Goal: Transaction & Acquisition: Purchase product/service

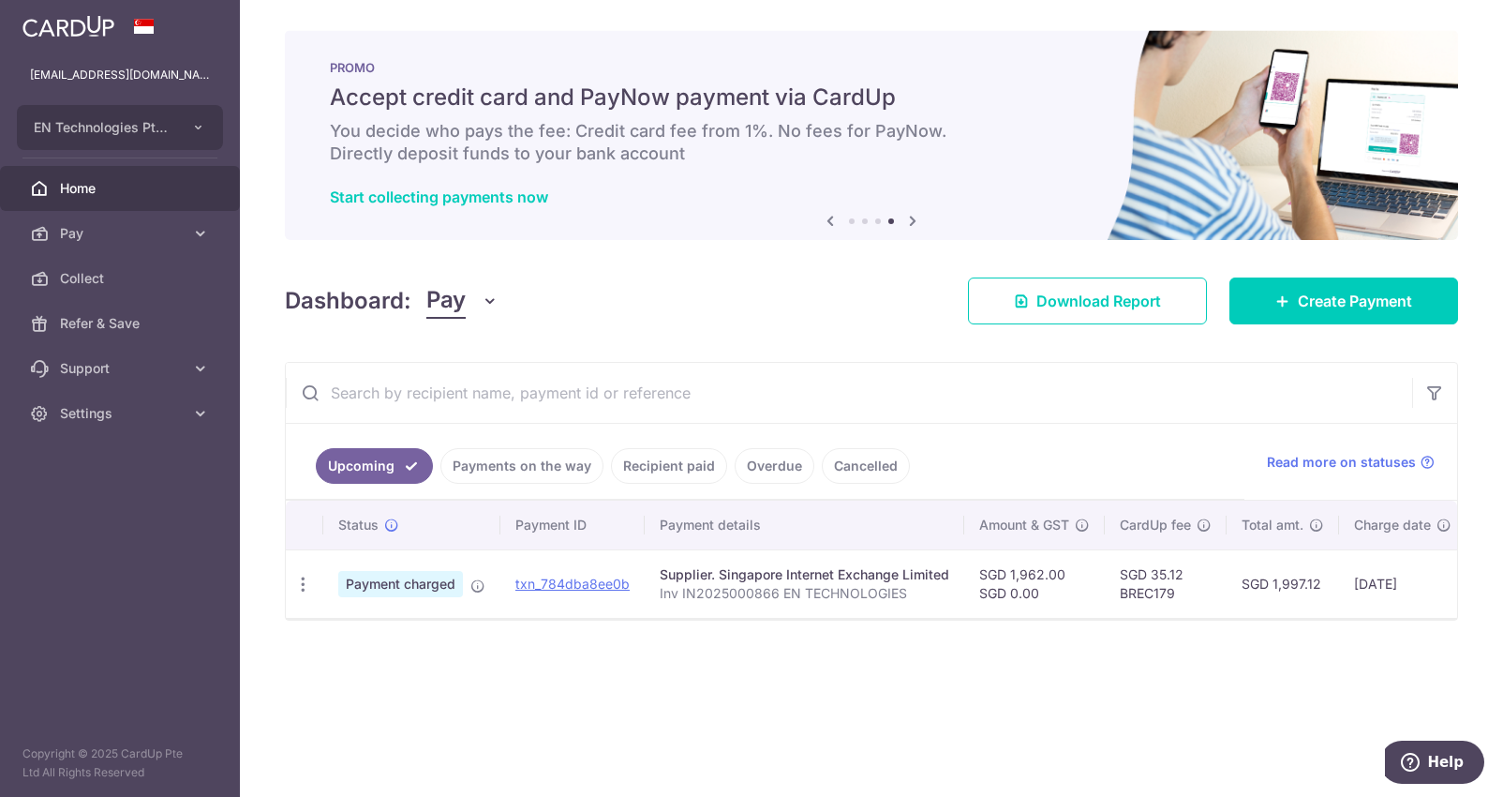
click at [549, 462] on link "Payments on the way" at bounding box center [521, 466] width 163 height 36
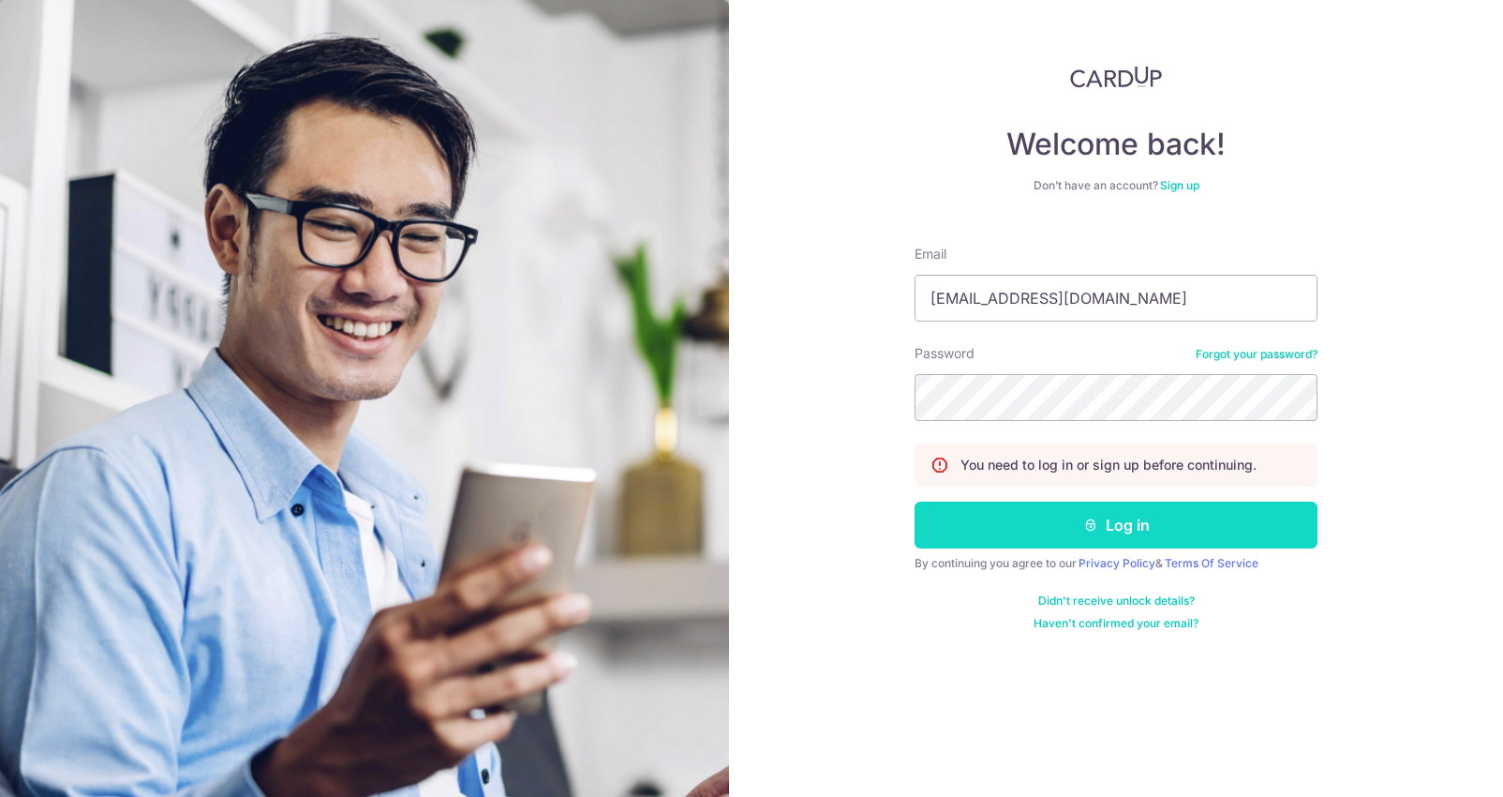
click at [1046, 518] on button "Log in" at bounding box center [1116, 524] width 403 height 47
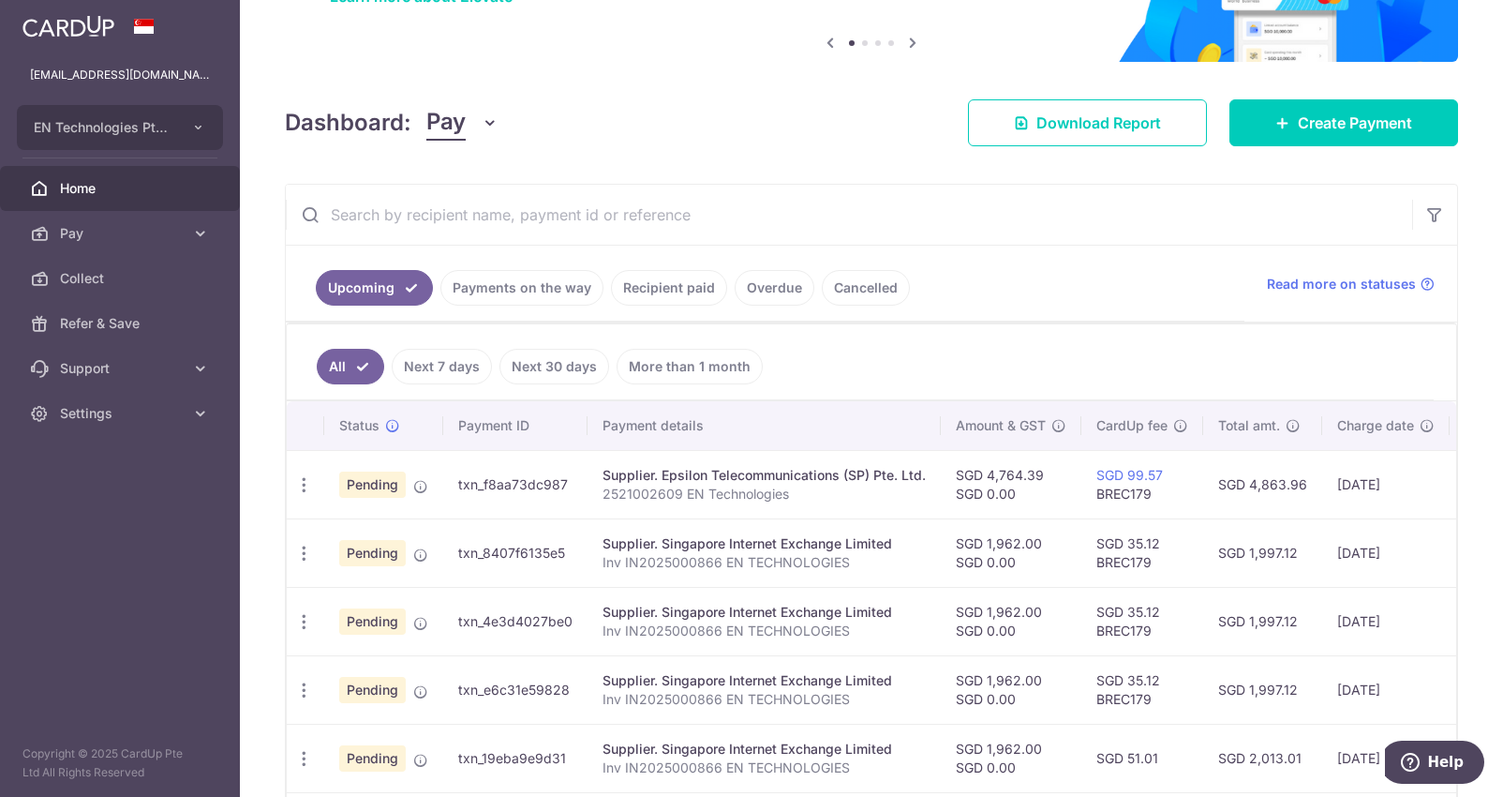
scroll to position [186, 0]
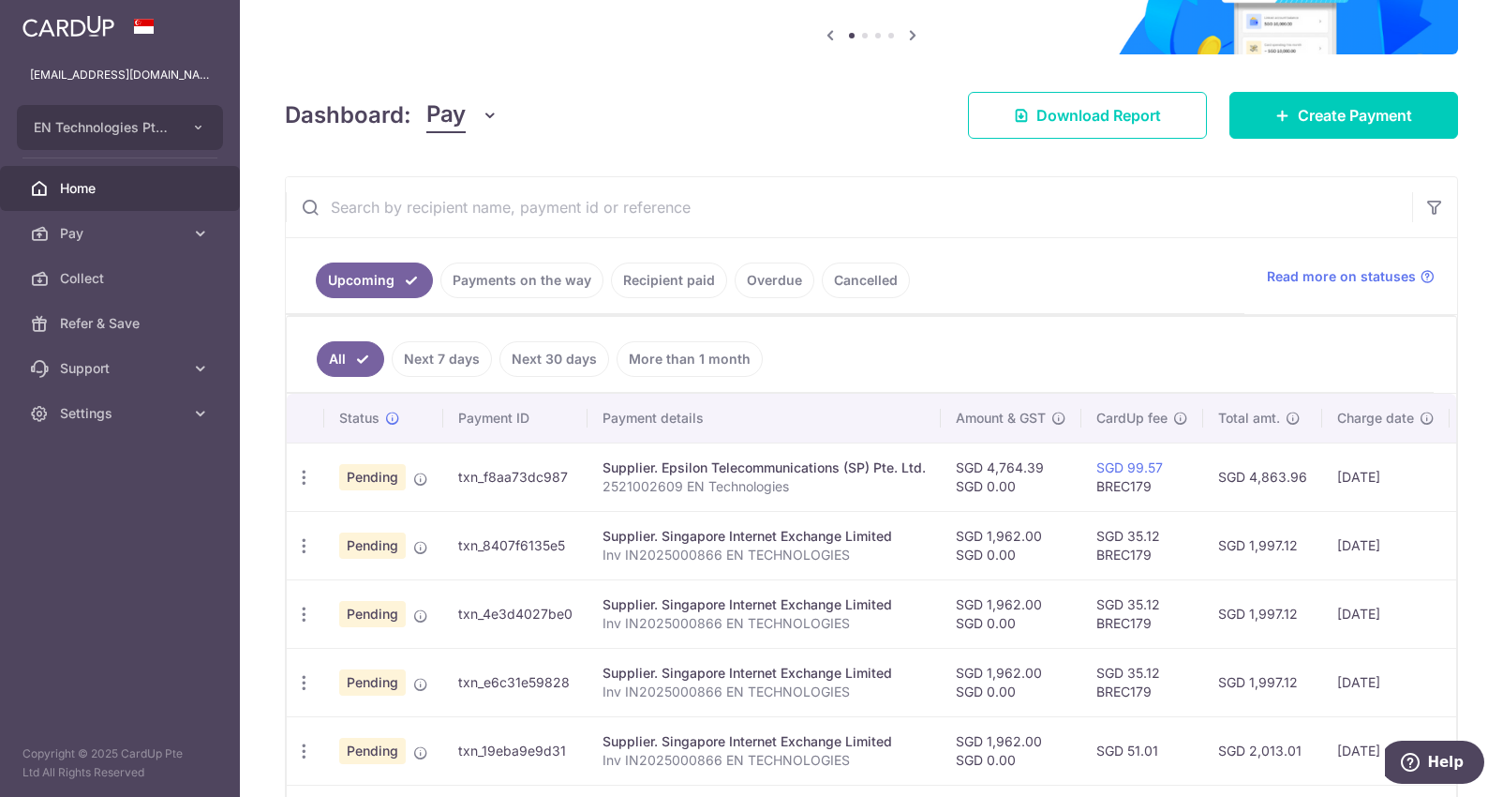
click at [525, 291] on link "Payments on the way" at bounding box center [521, 280] width 163 height 36
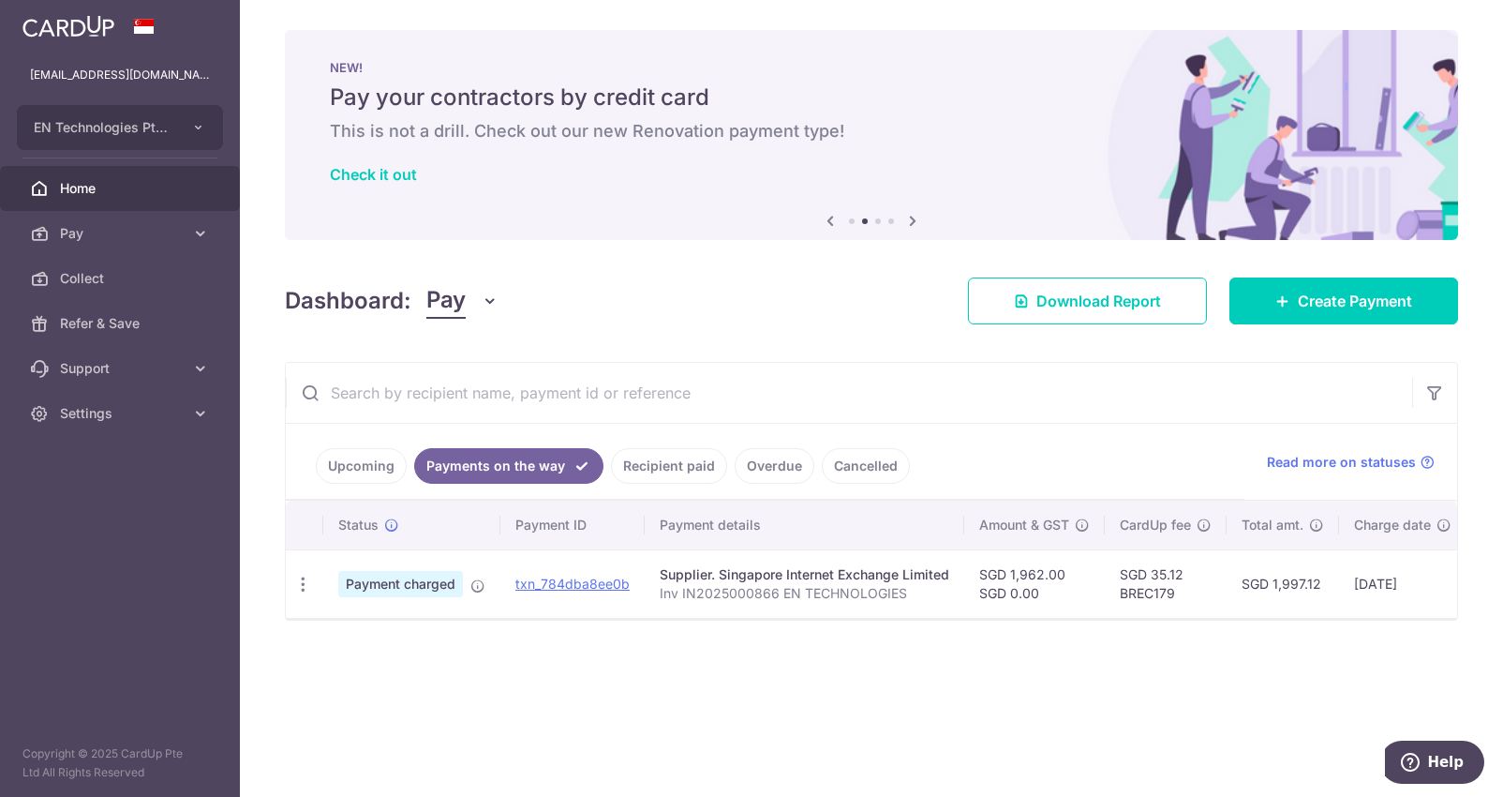
click at [350, 467] on link "Upcoming" at bounding box center [361, 466] width 91 height 36
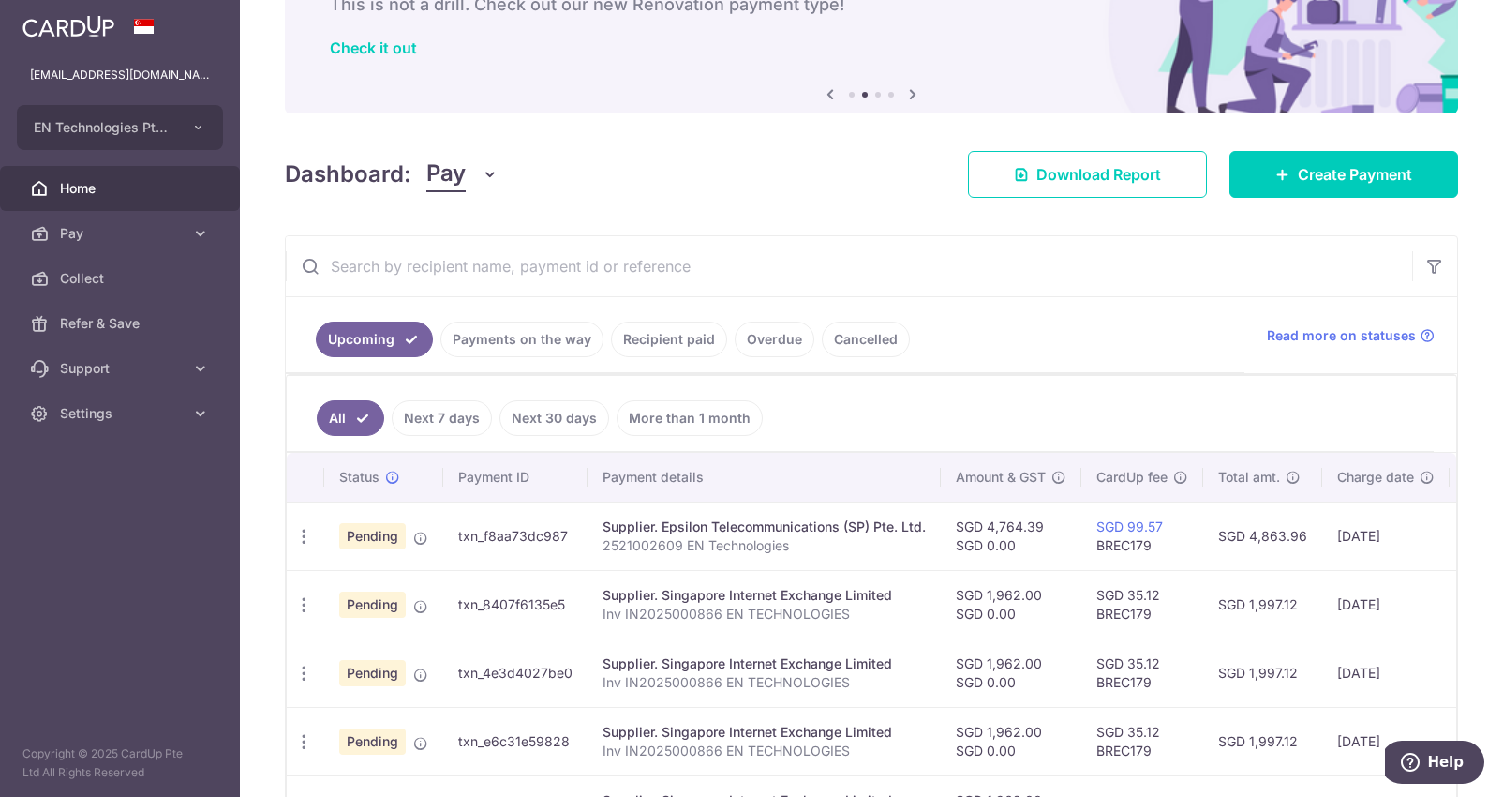
scroll to position [169, 0]
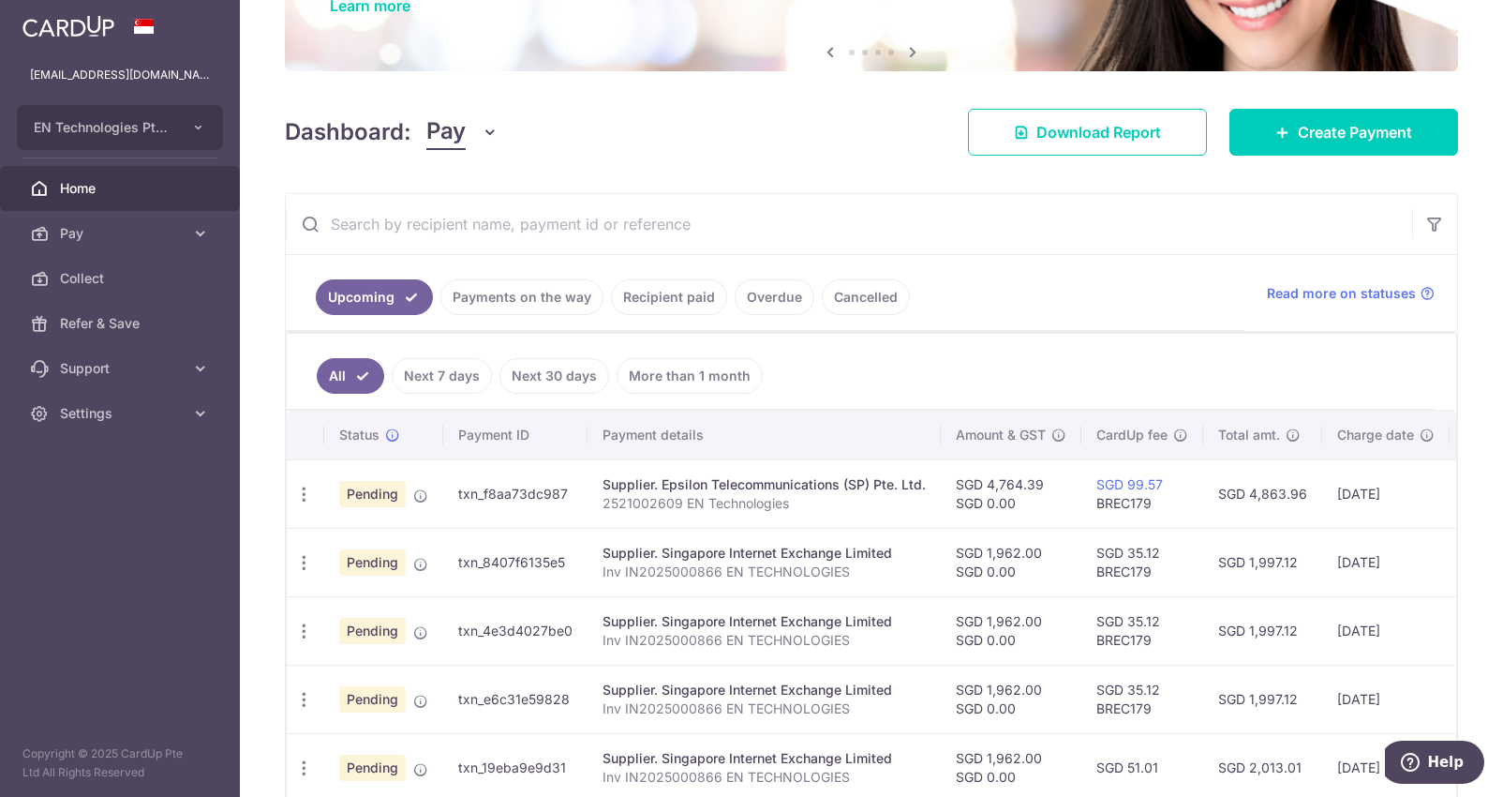
click at [520, 305] on link "Payments on the way" at bounding box center [521, 297] width 163 height 36
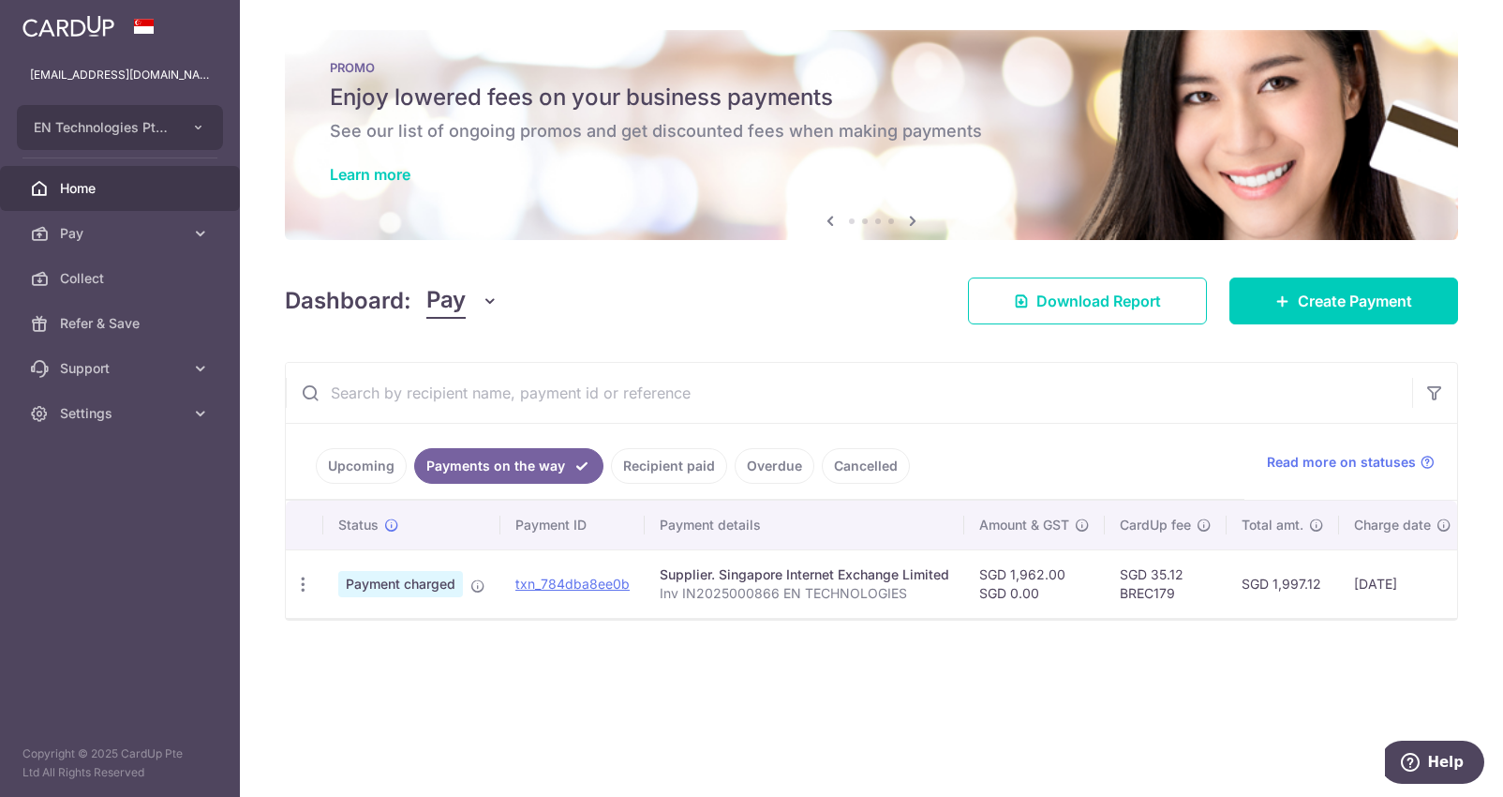
scroll to position [0, 251]
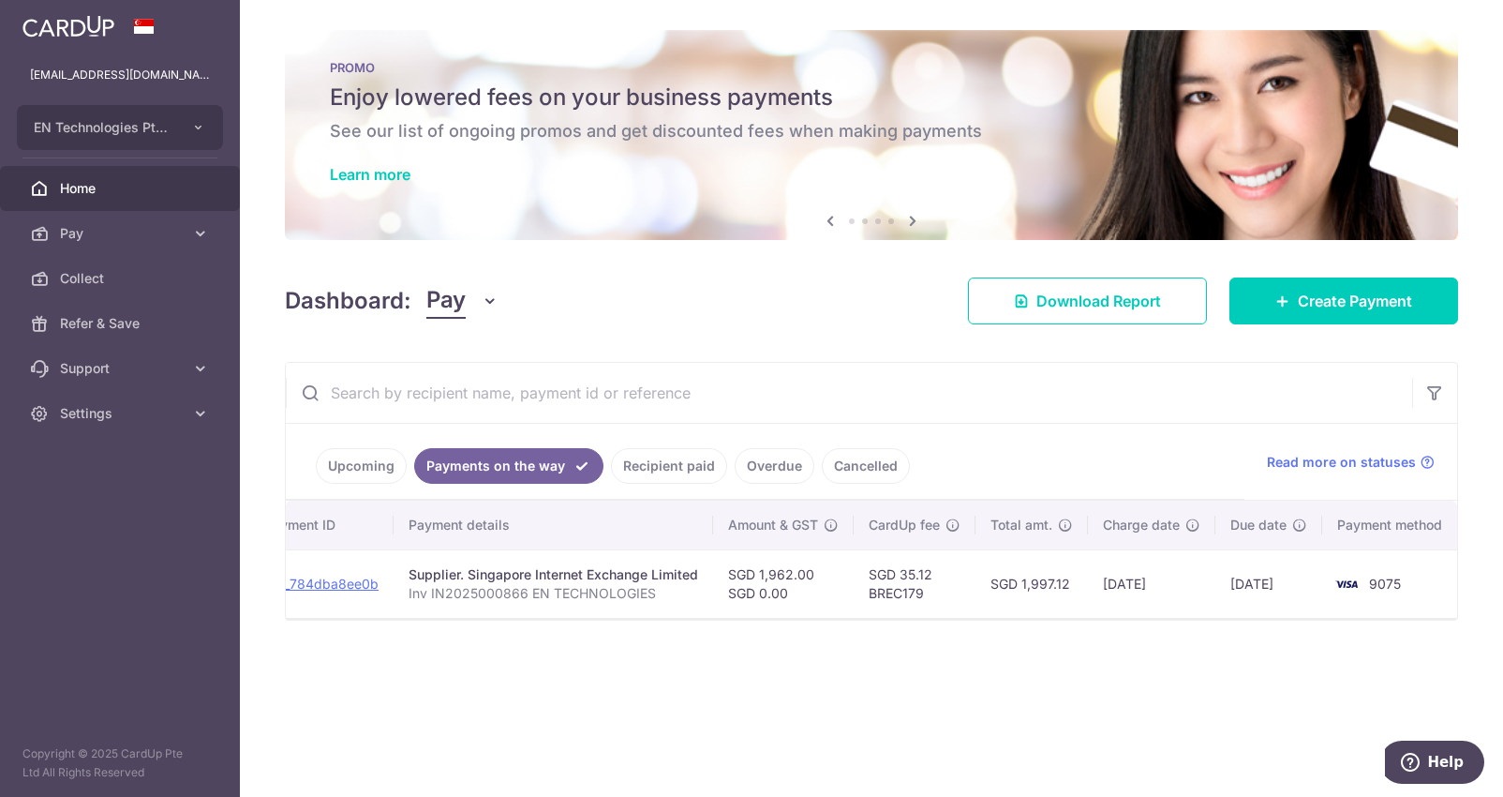
click at [367, 465] on link "Upcoming" at bounding box center [361, 466] width 91 height 36
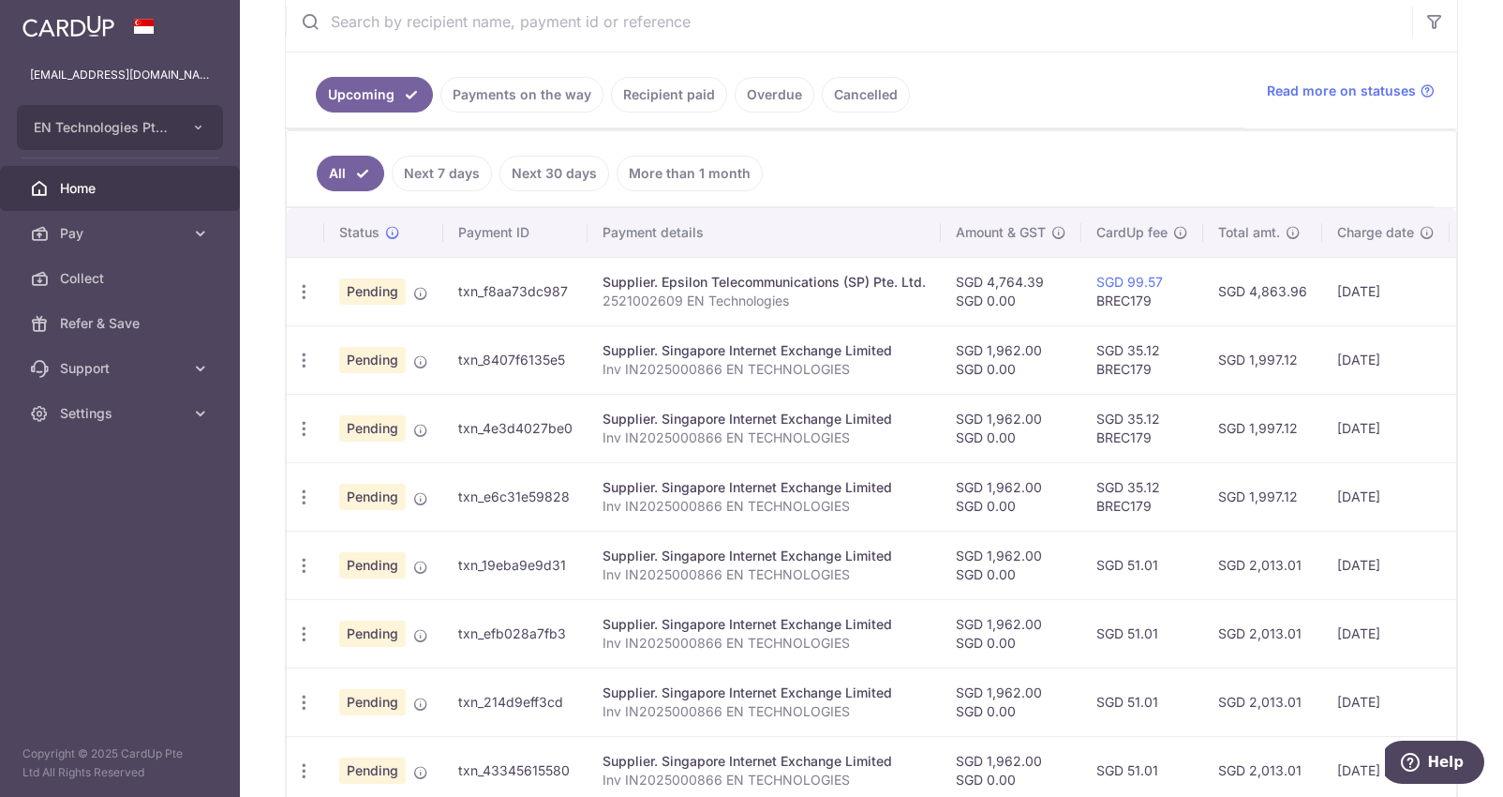
scroll to position [0, 243]
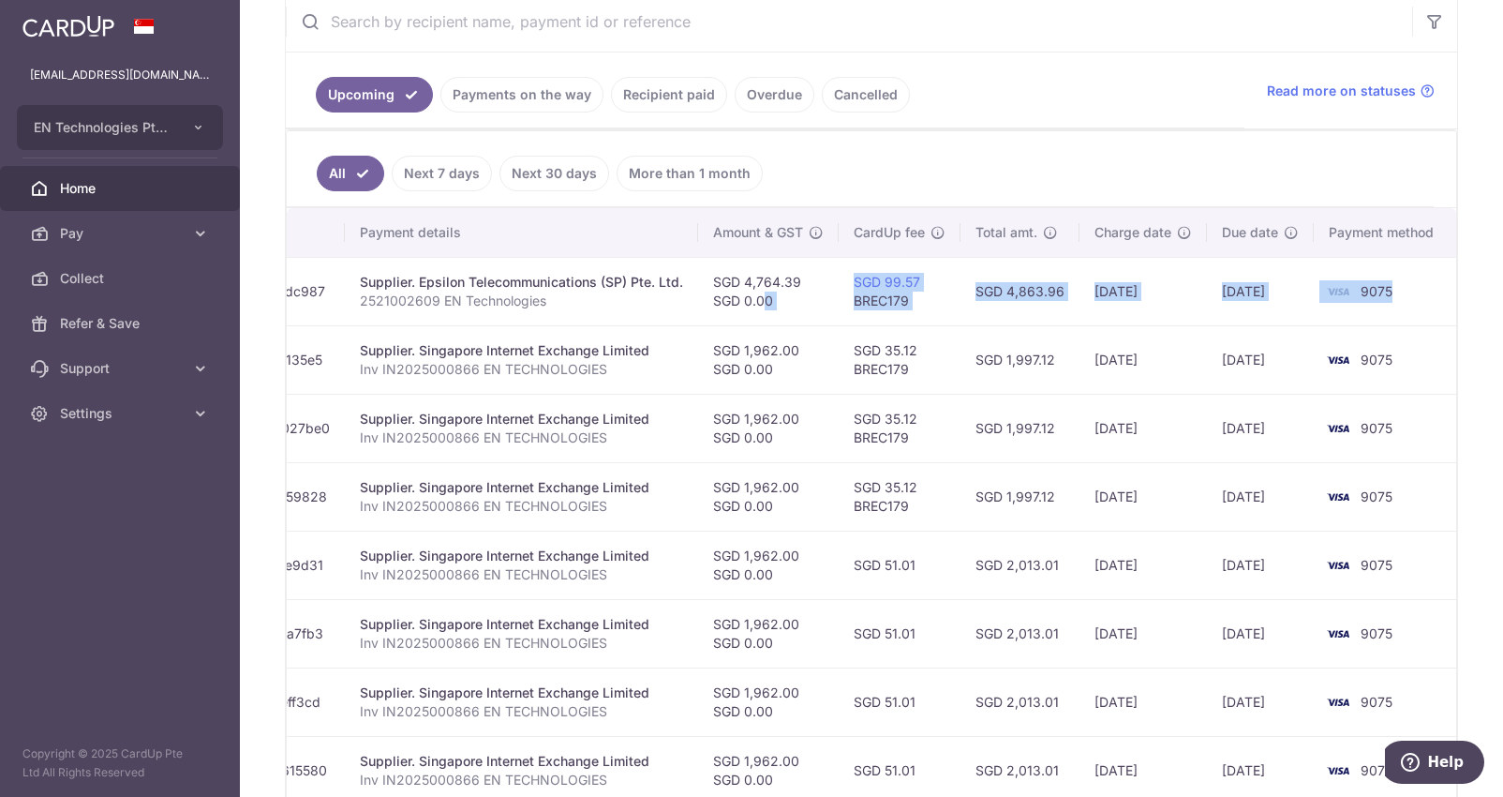
drag, startPoint x: 997, startPoint y: 300, endPoint x: 1564, endPoint y: 295, distance: 567.0
click at [1456, 295] on div "Status Payment ID Payment details Amount & GST CardUp fee Total amt. Charge dat…" at bounding box center [872, 540] width 1170 height 664
click at [1011, 291] on td "SGD 4,863.96" at bounding box center [1020, 291] width 119 height 68
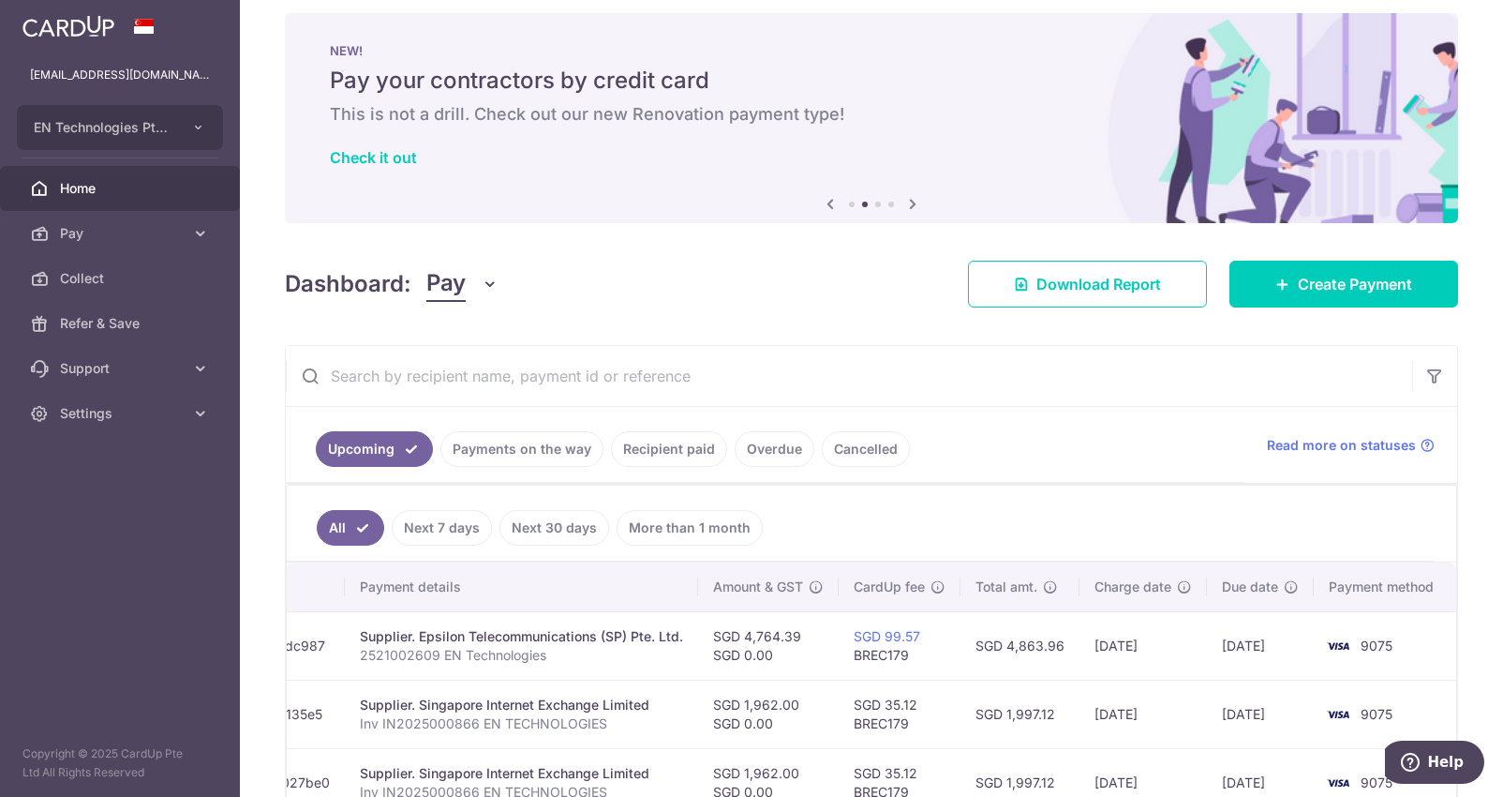
scroll to position [0, 0]
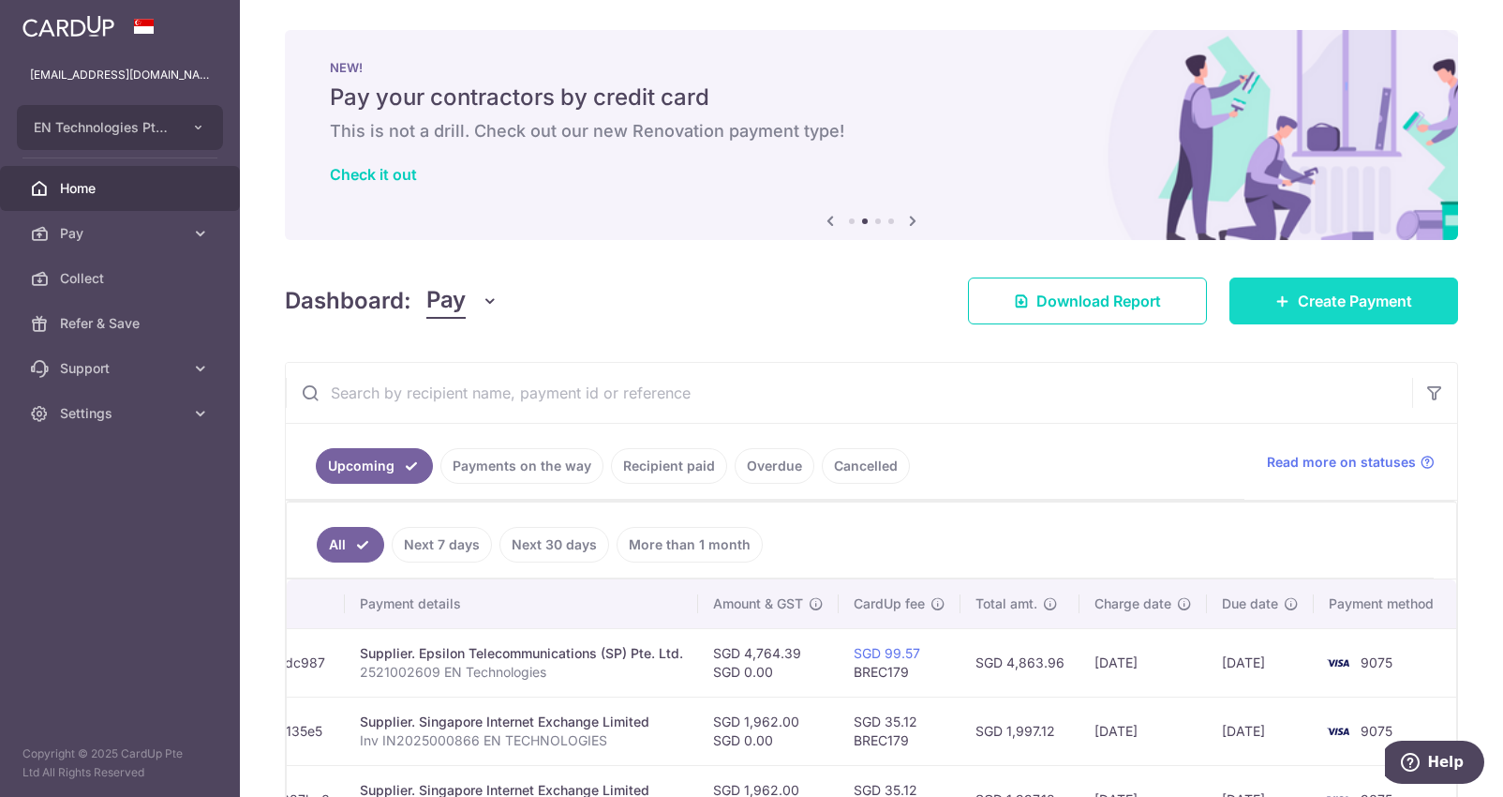
click at [1350, 302] on span "Create Payment" at bounding box center [1355, 301] width 114 height 22
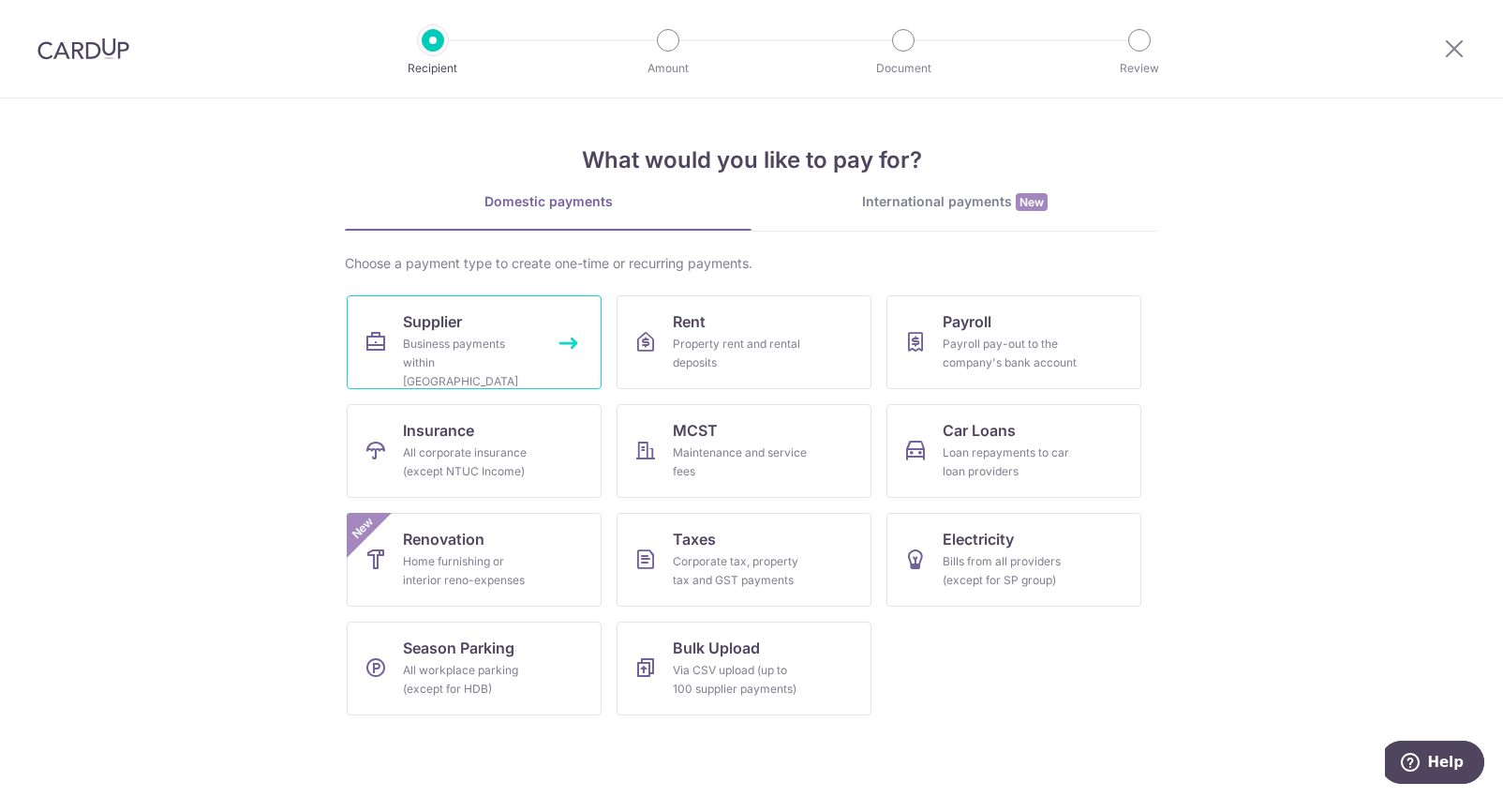
click at [473, 326] on link "Supplier Business payments within Singapore" at bounding box center [474, 342] width 255 height 94
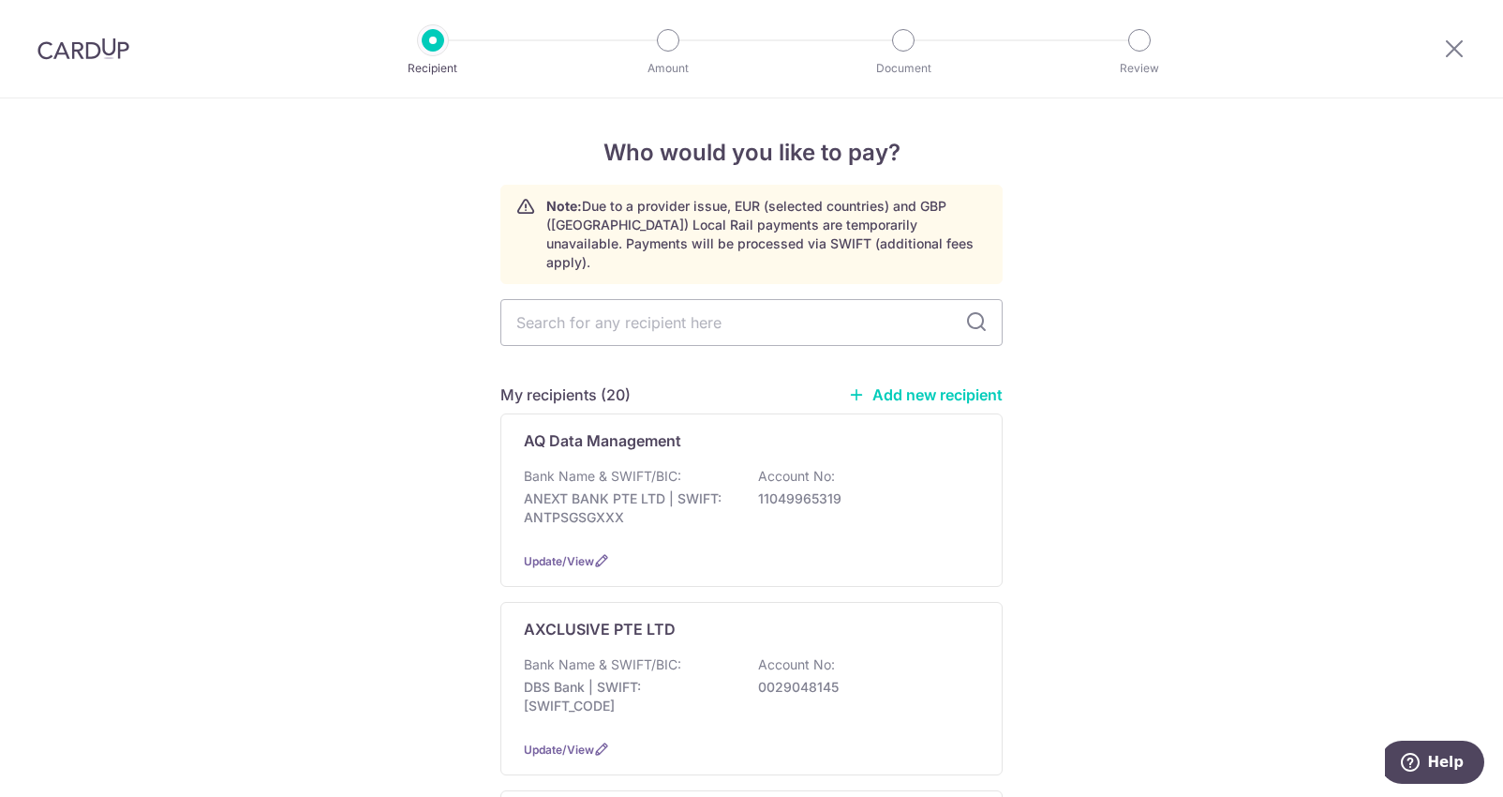
click at [1436, 46] on div at bounding box center [1454, 48] width 97 height 97
click at [1438, 44] on div at bounding box center [1454, 48] width 97 height 97
click at [1441, 40] on div at bounding box center [1454, 48] width 97 height 97
click at [1448, 41] on icon at bounding box center [1454, 48] width 22 height 23
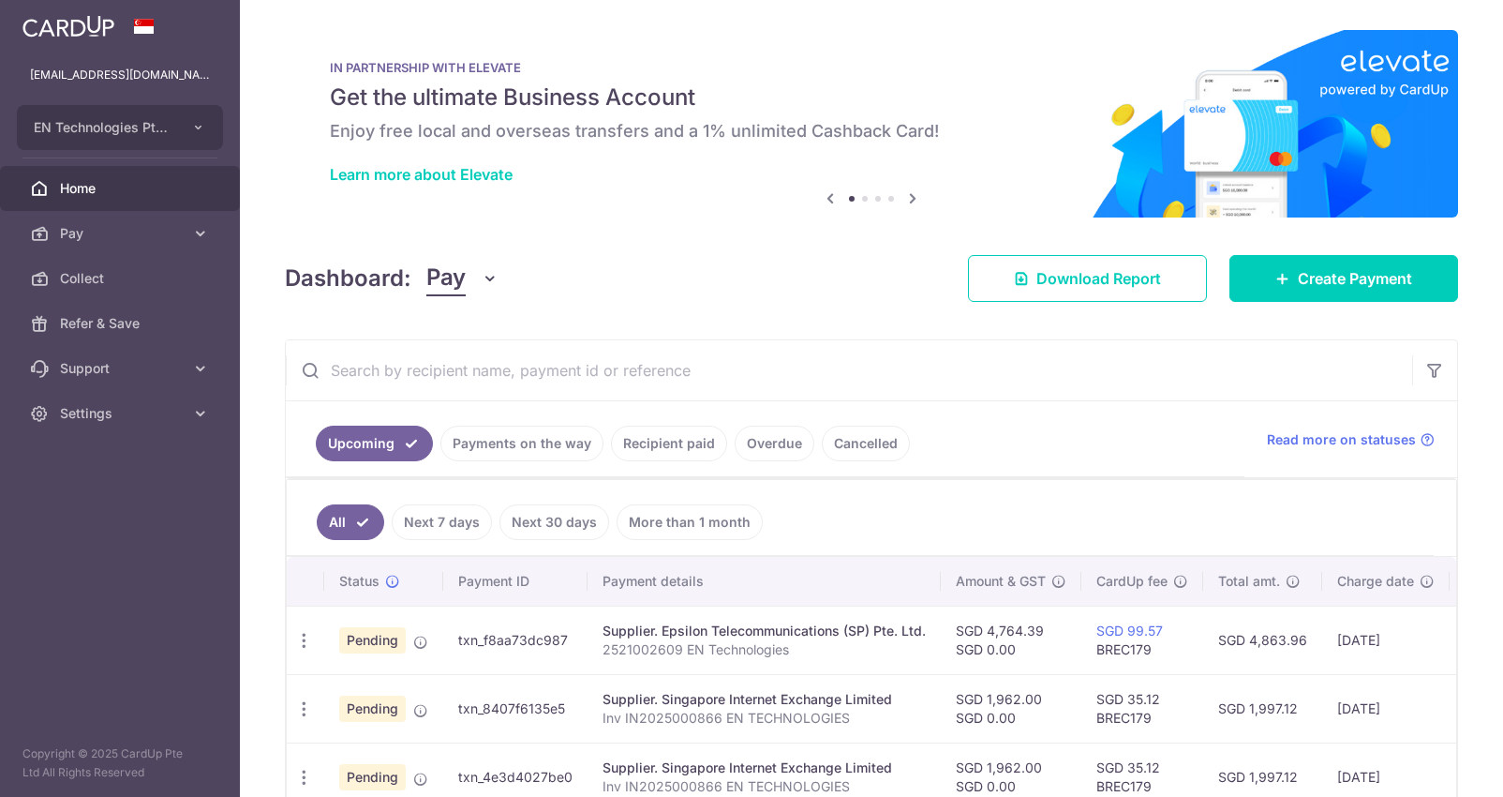
click at [1476, 51] on div "× Pause Schedule Pause all future payments in this series Pause just this one p…" at bounding box center [871, 398] width 1263 height 797
click at [504, 440] on link "Payments on the way" at bounding box center [521, 443] width 163 height 36
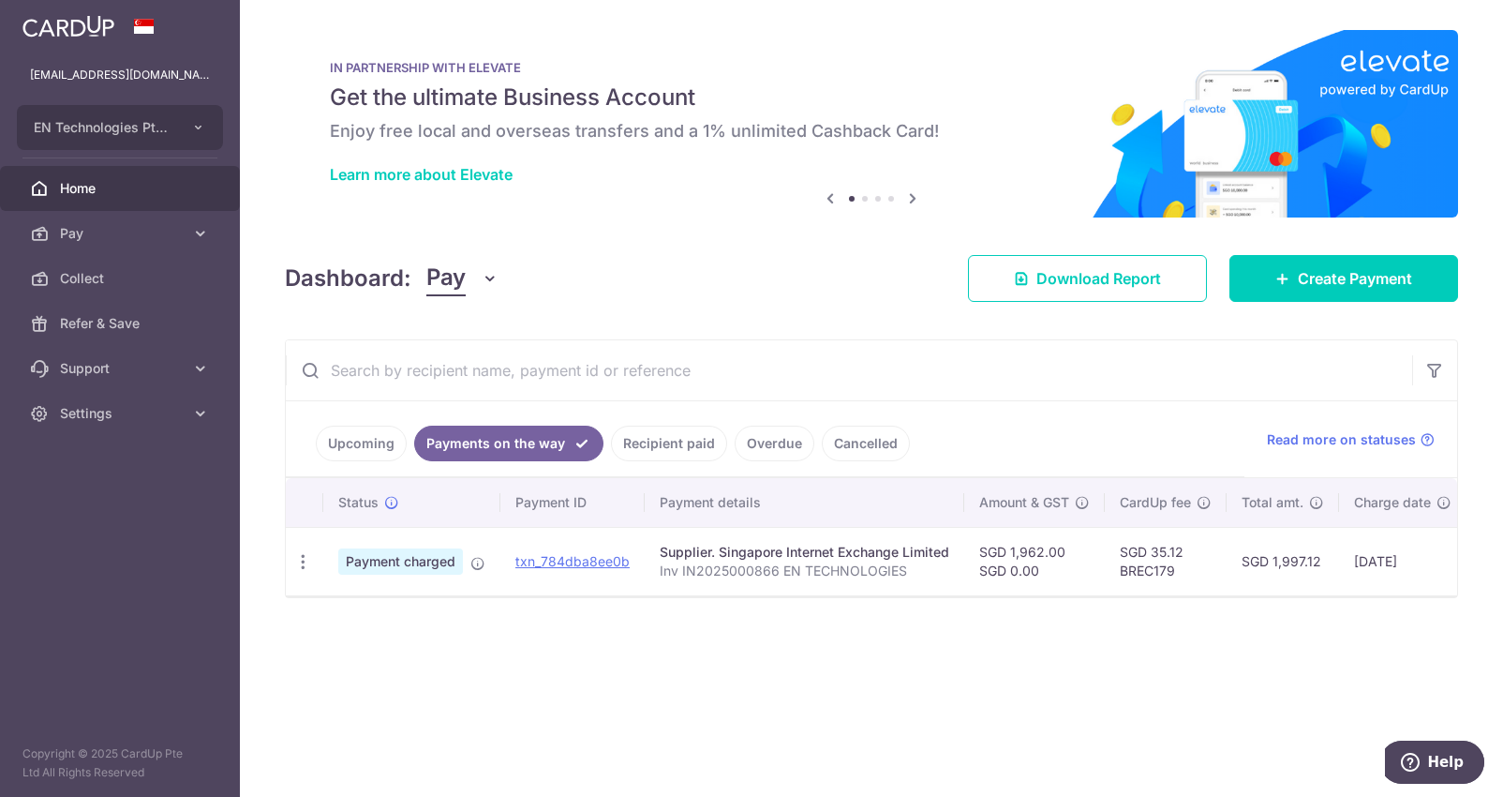
click at [690, 444] on link "Recipient paid" at bounding box center [669, 443] width 116 height 36
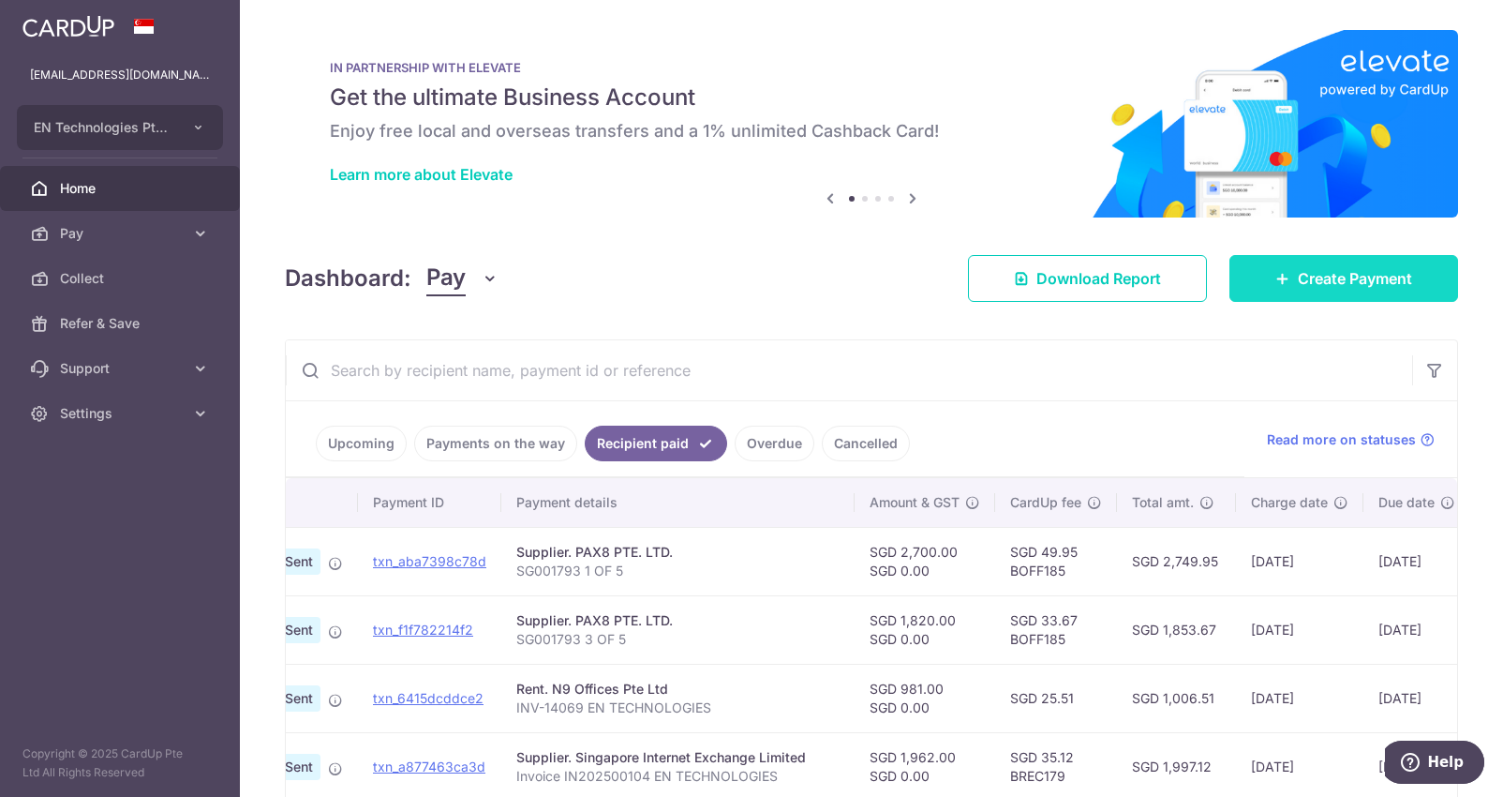
click at [1319, 262] on link "Create Payment" at bounding box center [1344, 278] width 229 height 47
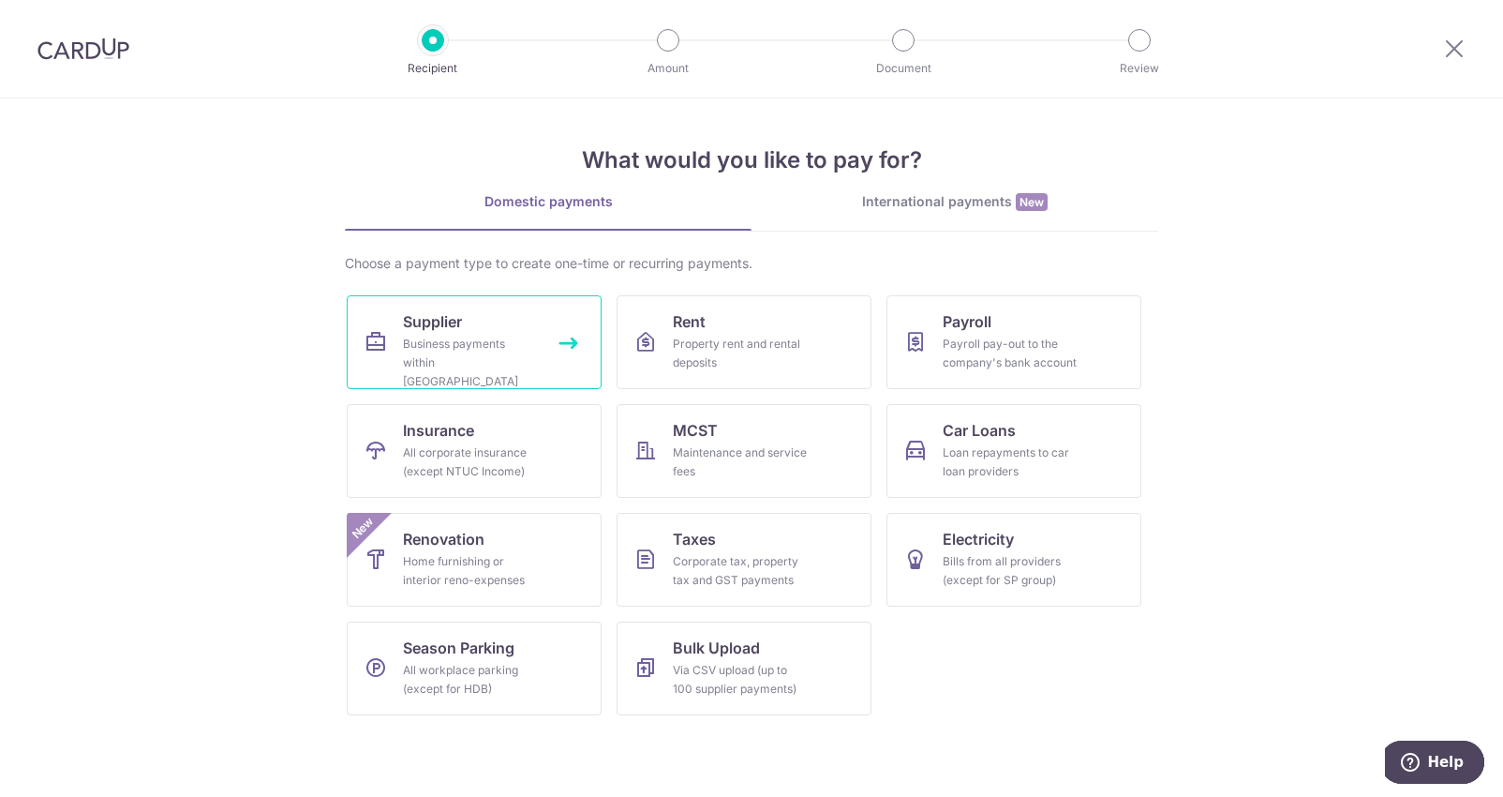
click at [476, 355] on div "Business payments within Singapore" at bounding box center [470, 363] width 135 height 56
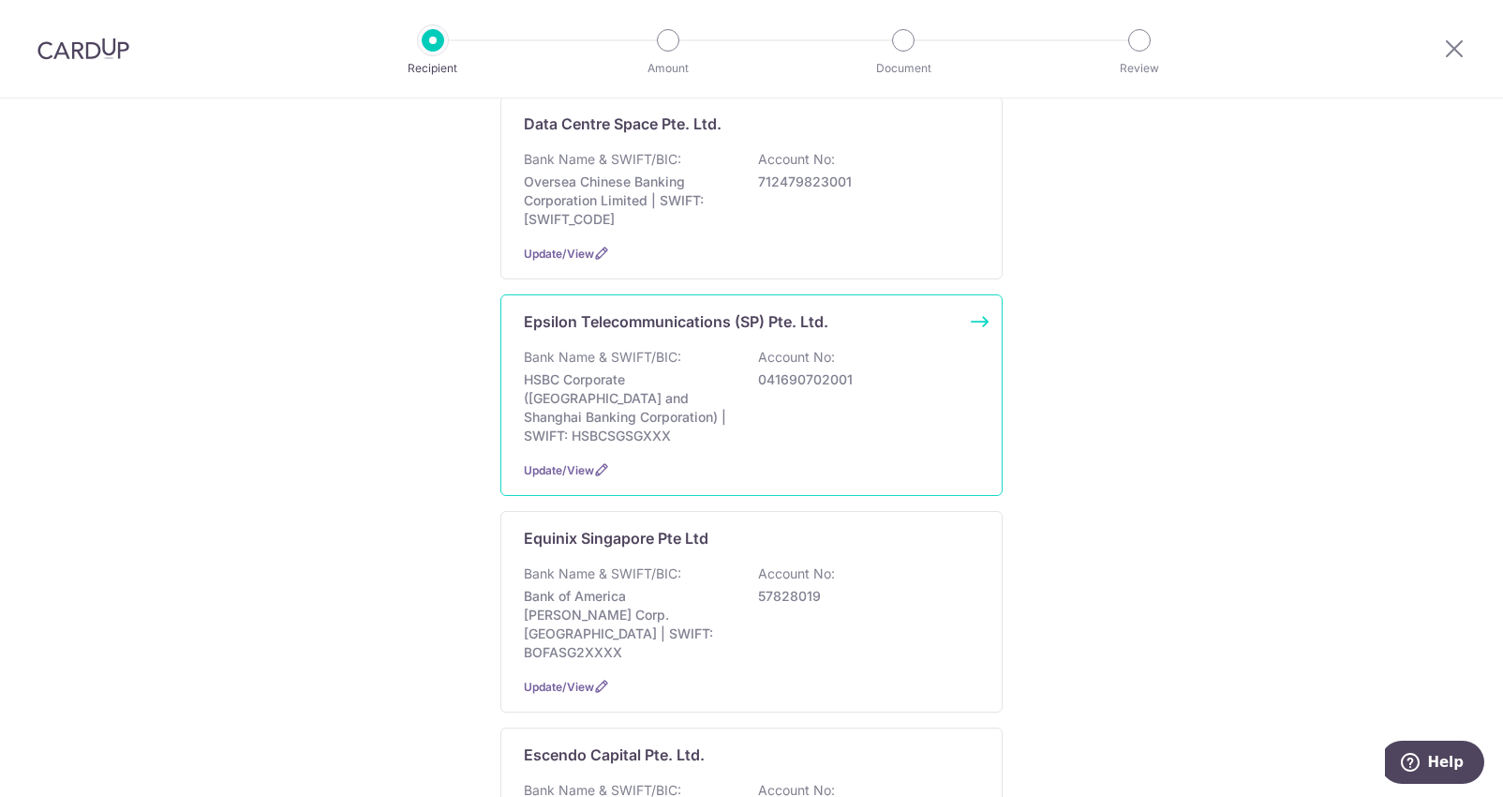
scroll to position [1282, 0]
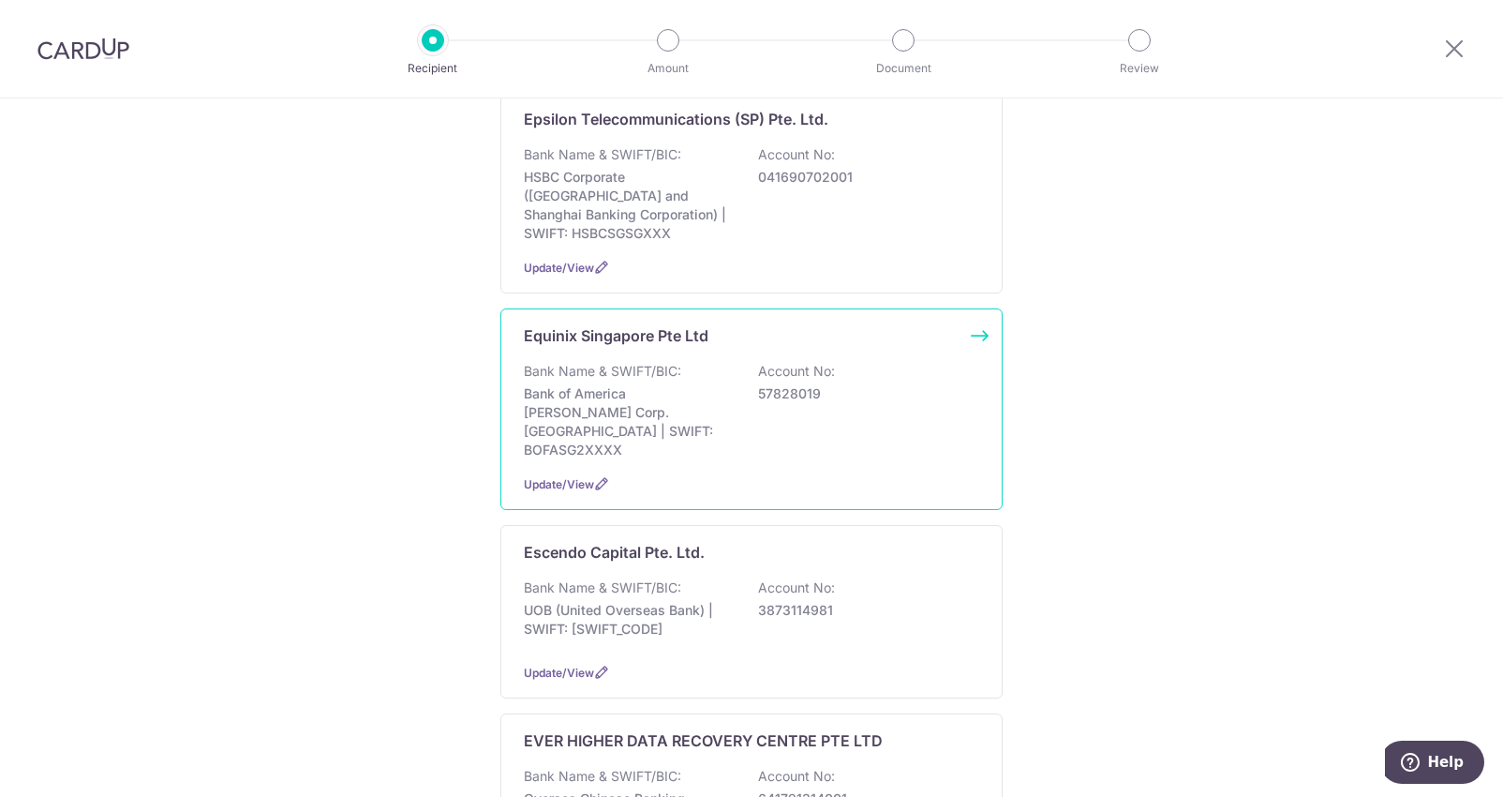
click at [693, 459] on div "Bank Name & SWIFT/BIC: Bank of America [PERSON_NAME] Corp. [GEOGRAPHIC_DATA] | …" at bounding box center [751, 410] width 455 height 97
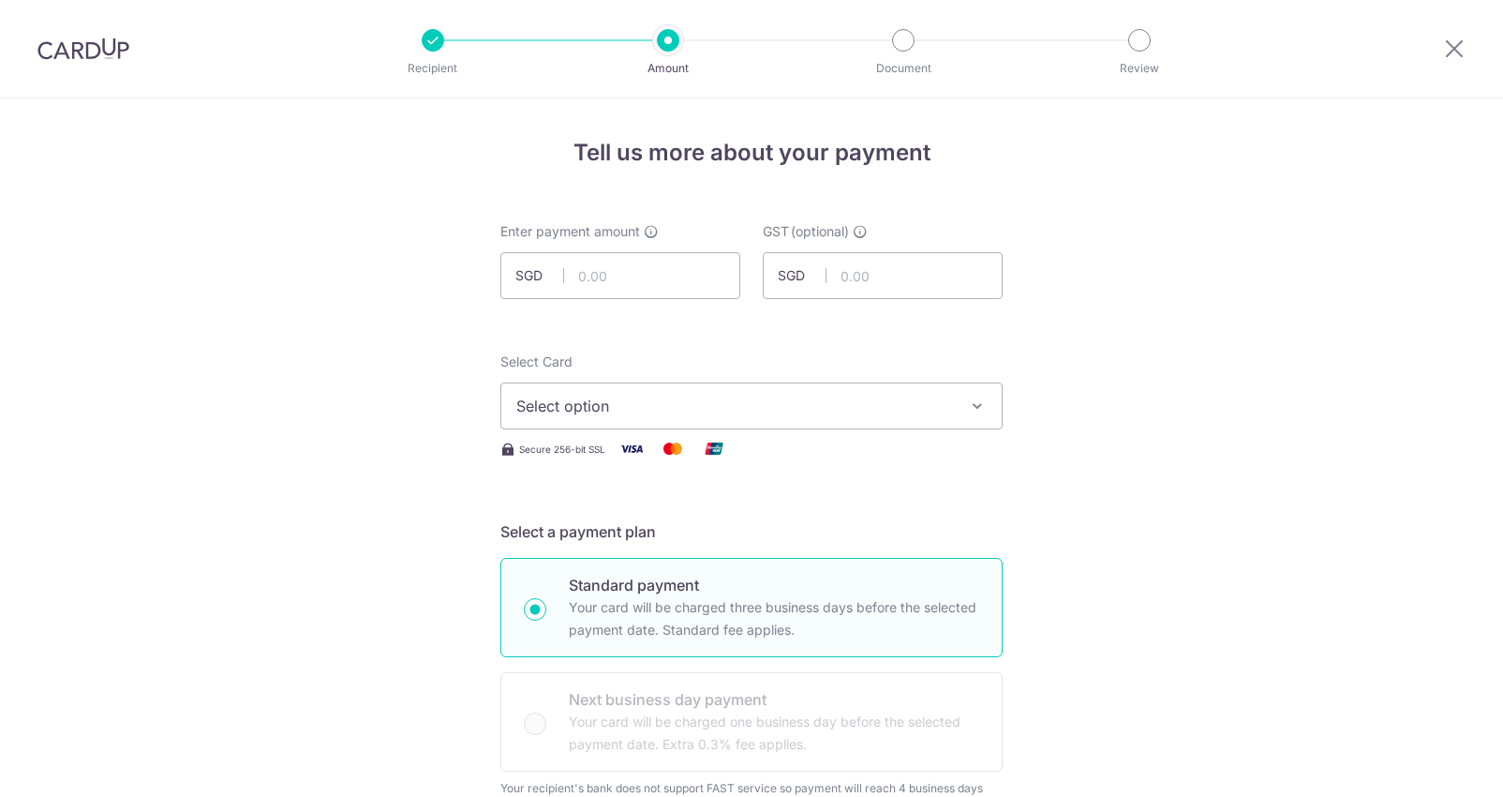
click at [654, 275] on input "text" at bounding box center [620, 275] width 240 height 47
click at [678, 281] on input "text" at bounding box center [620, 275] width 240 height 47
paste input "906.88"
type input "906.88"
click at [663, 409] on span "Select option" at bounding box center [734, 406] width 437 height 22
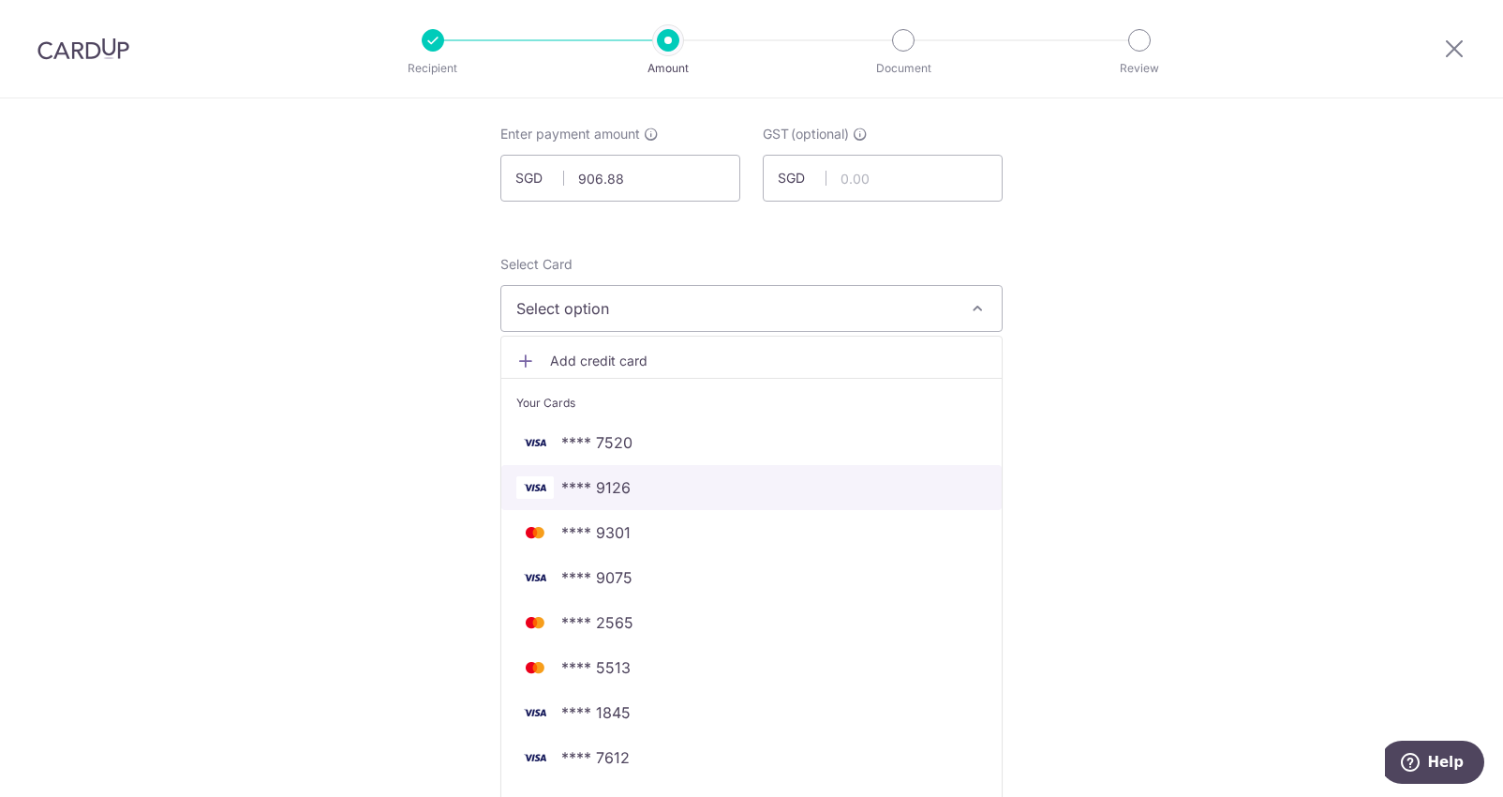
scroll to position [152, 0]
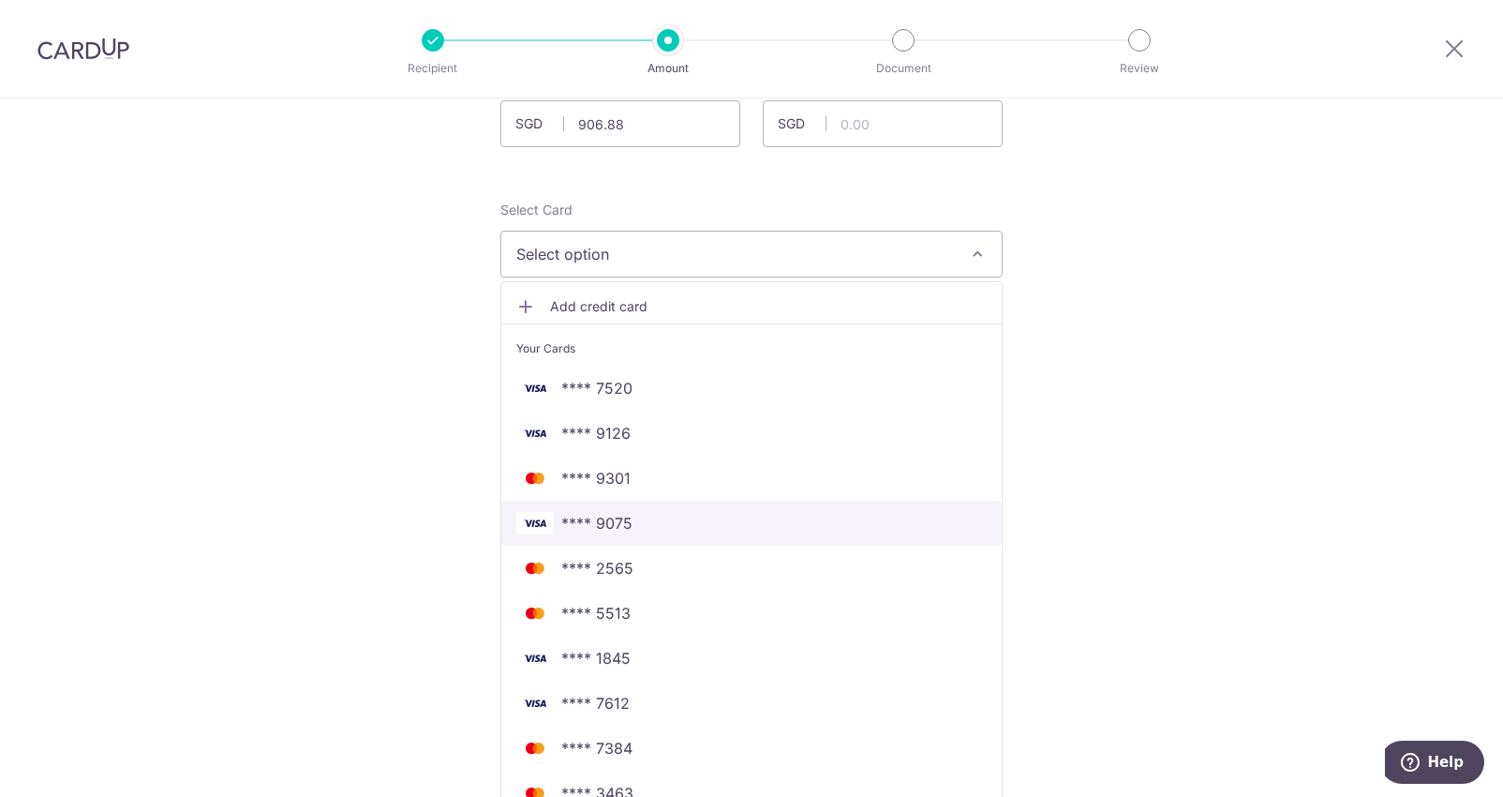
drag, startPoint x: 683, startPoint y: 531, endPoint x: 687, endPoint y: 514, distance: 17.3
click at [683, 531] on span "**** 9075" at bounding box center [751, 523] width 470 height 22
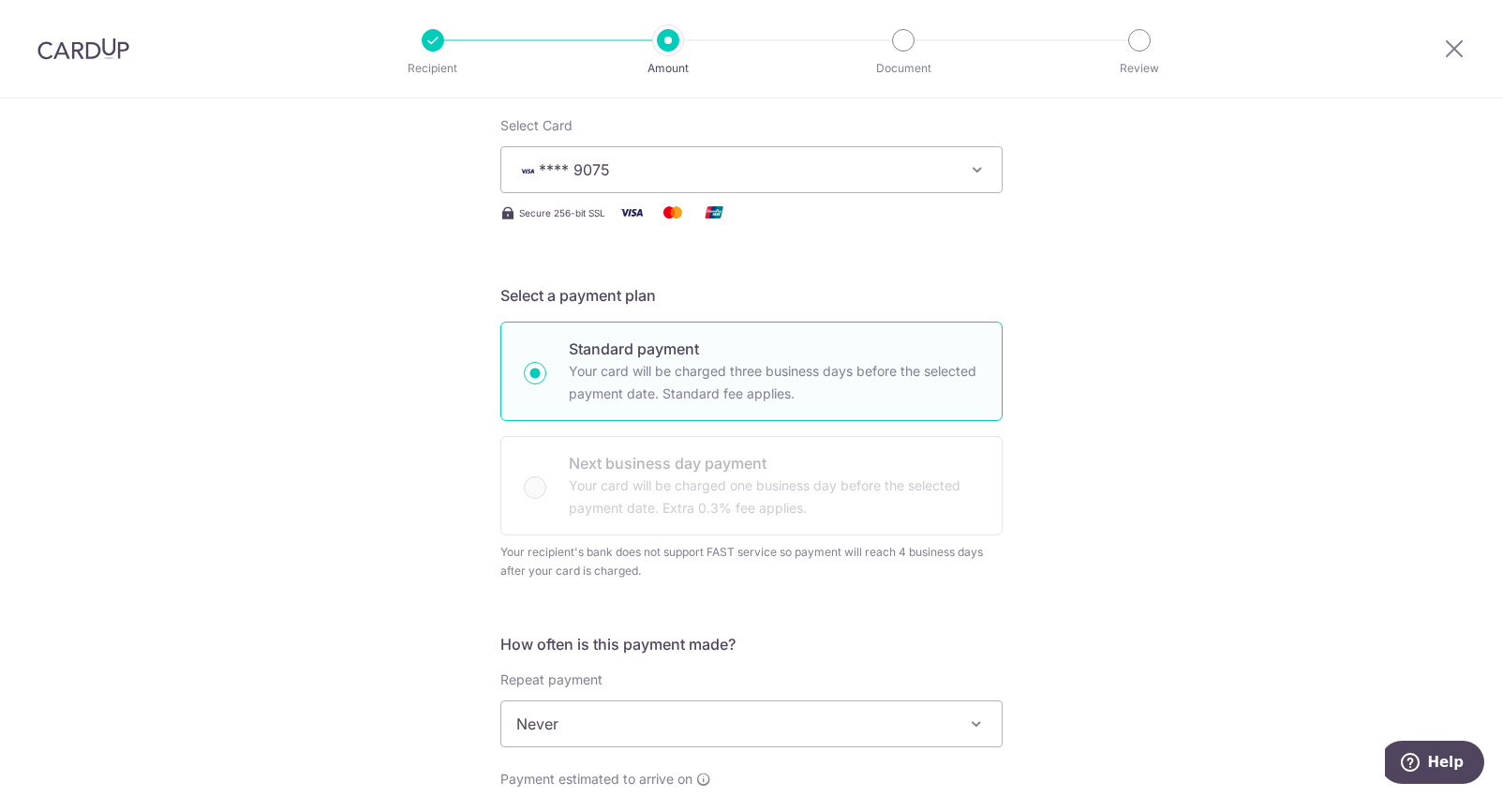
scroll to position [321, 0]
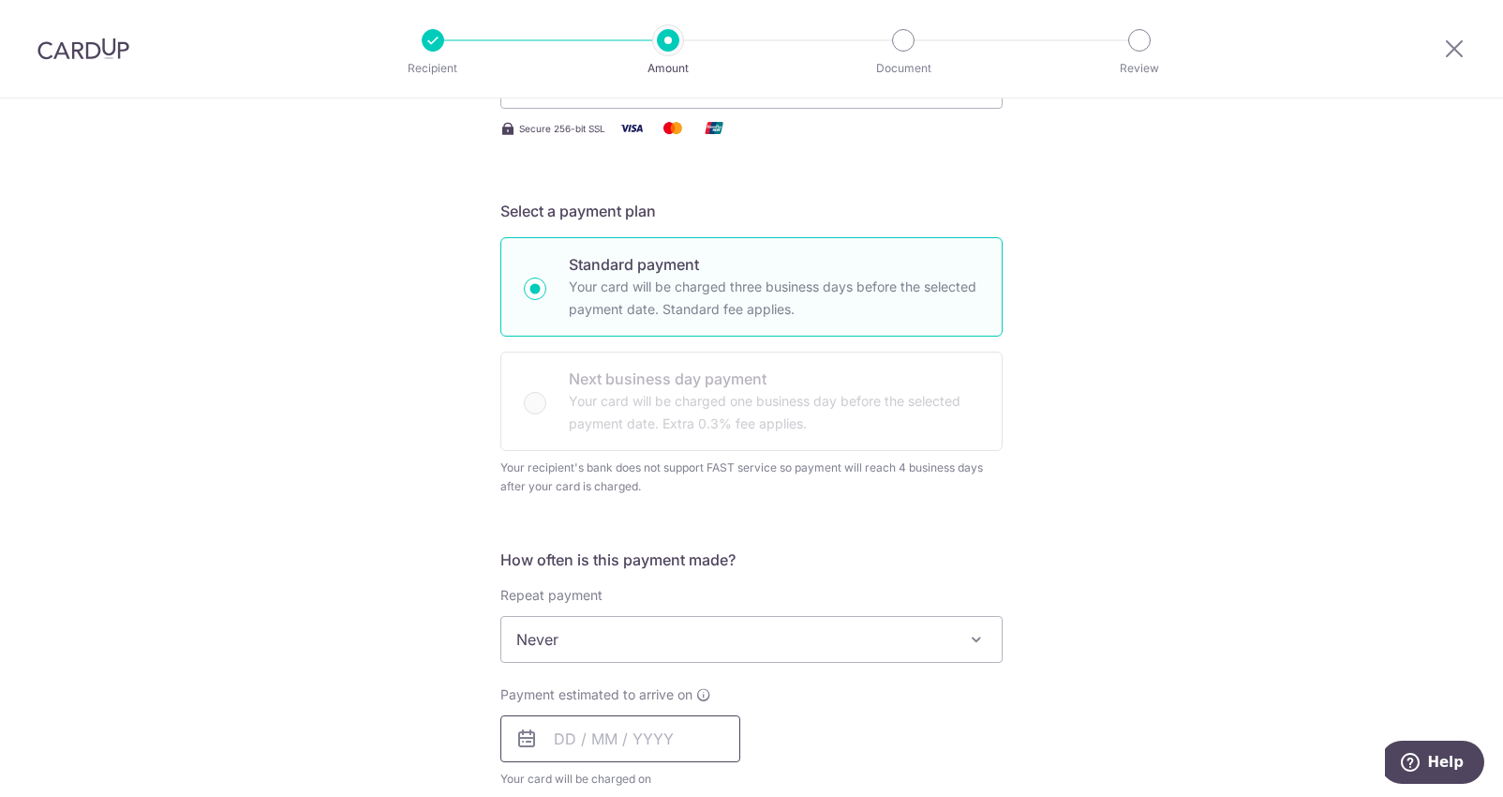
click at [634, 717] on input "text" at bounding box center [620, 738] width 240 height 47
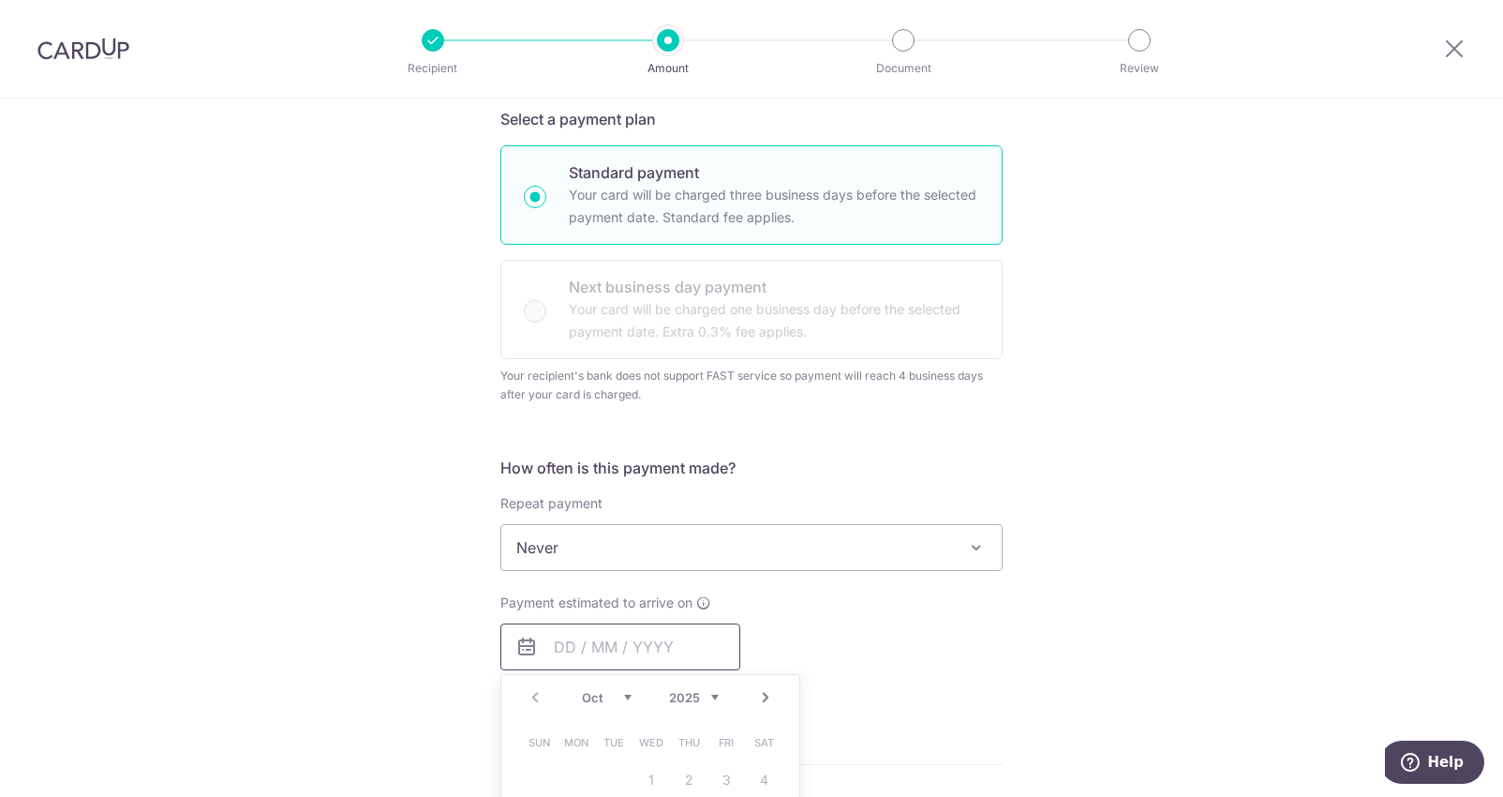
scroll to position [624, 0]
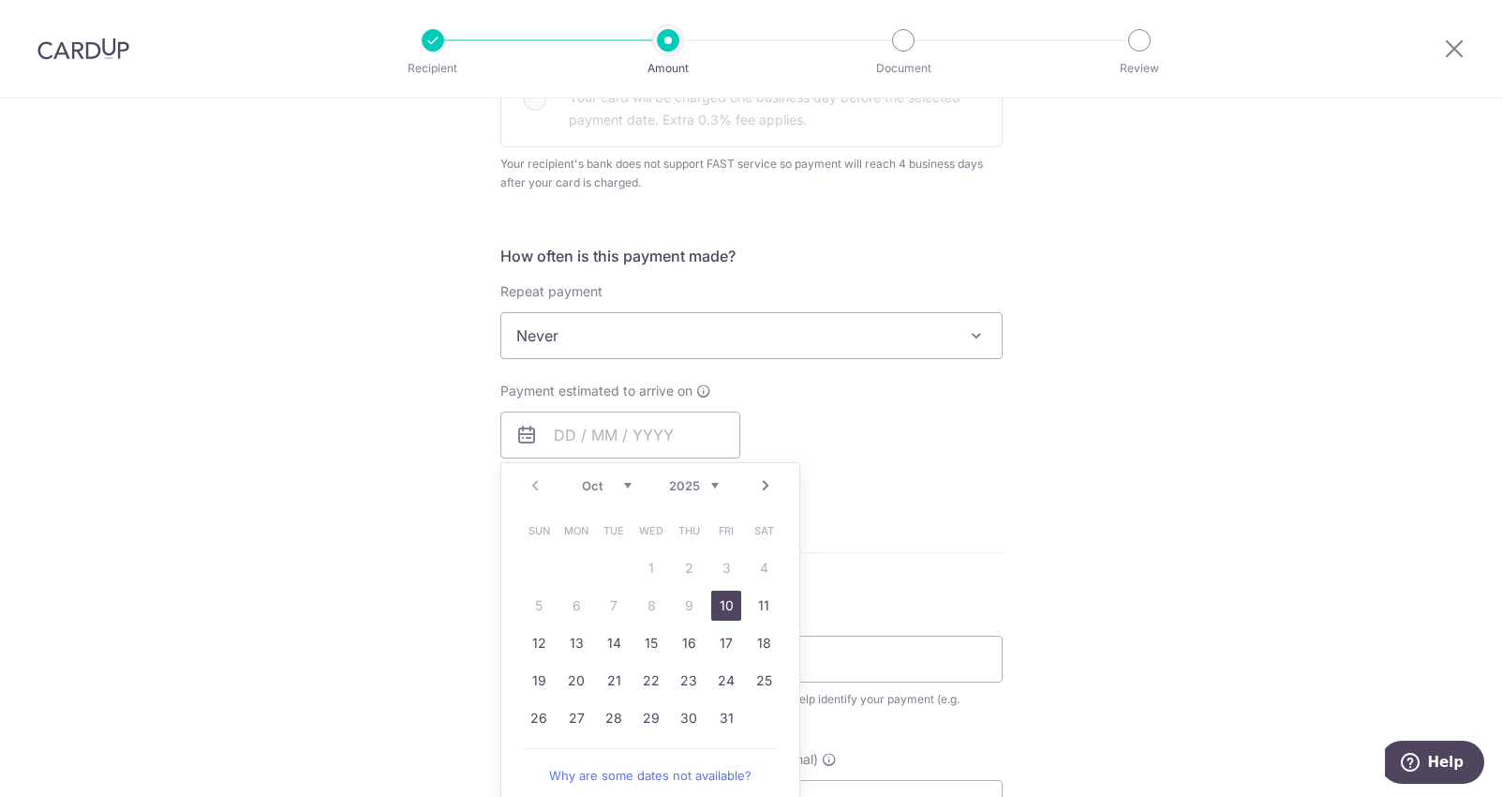
click at [723, 600] on link "10" at bounding box center [726, 605] width 30 height 30
type input "[DATE]"
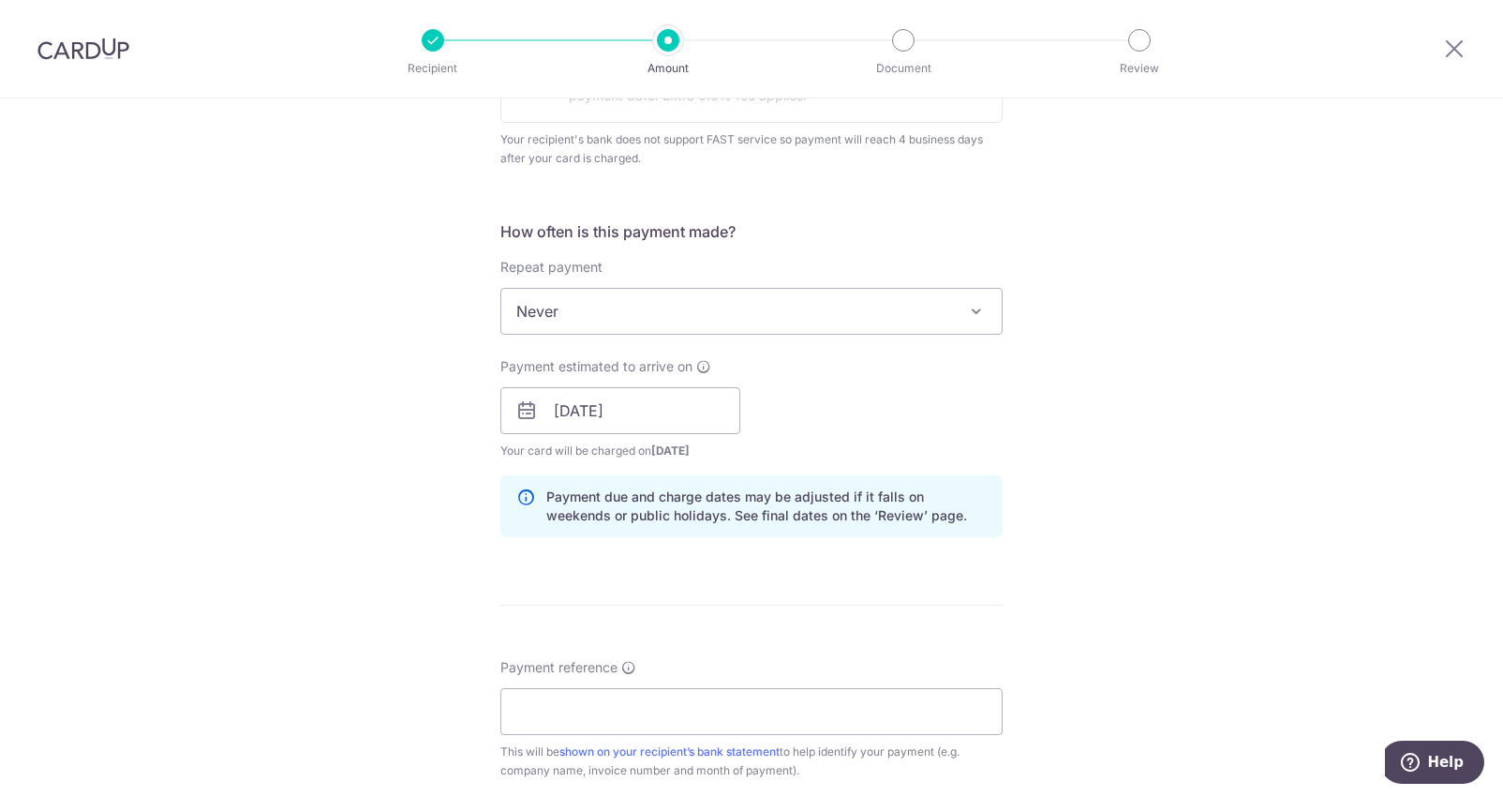
scroll to position [708, 0]
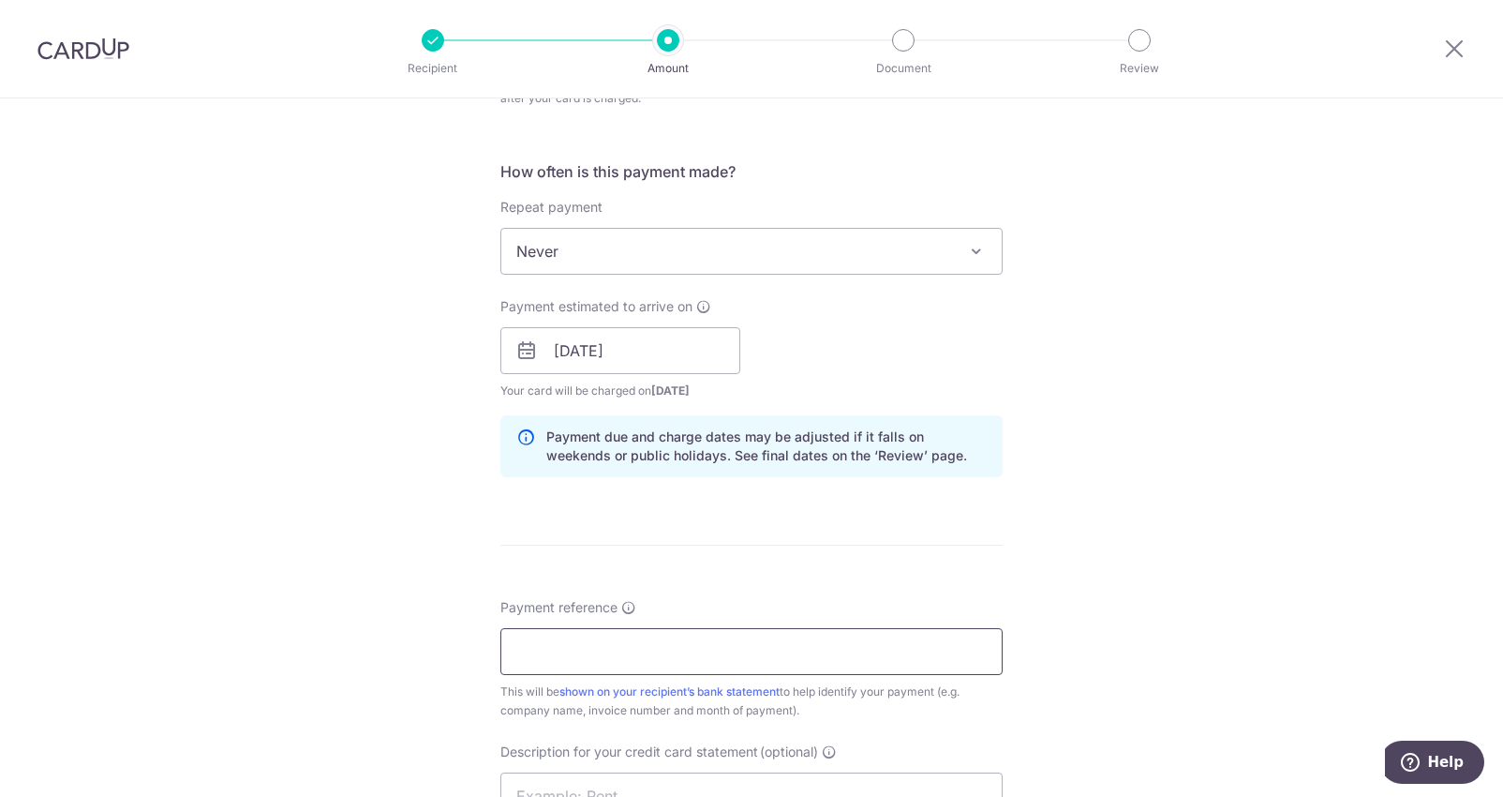
click at [594, 631] on input "Payment reference" at bounding box center [751, 651] width 502 height 47
click at [584, 663] on input "B" at bounding box center [751, 651] width 502 height 47
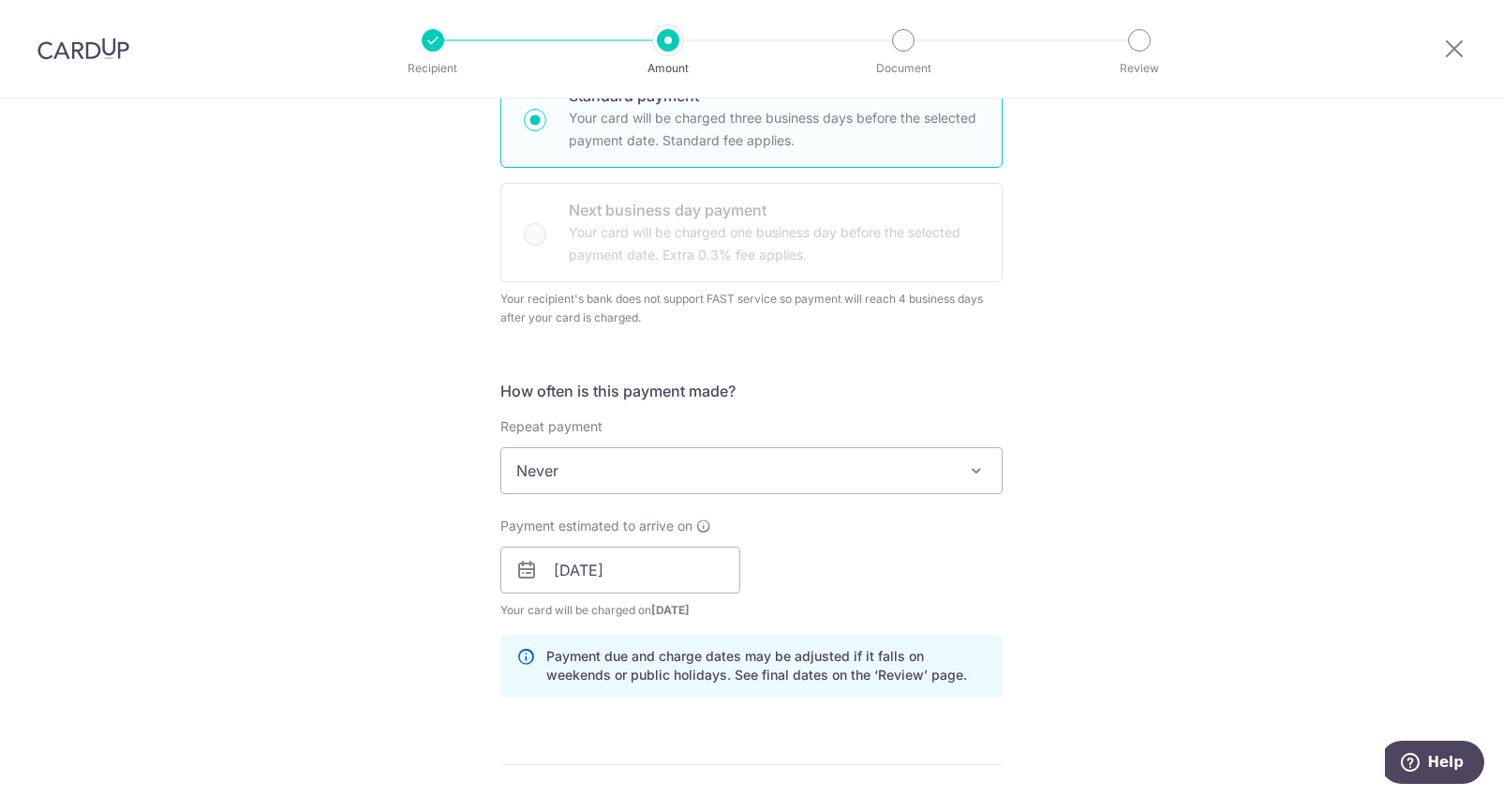
scroll to position [928, 0]
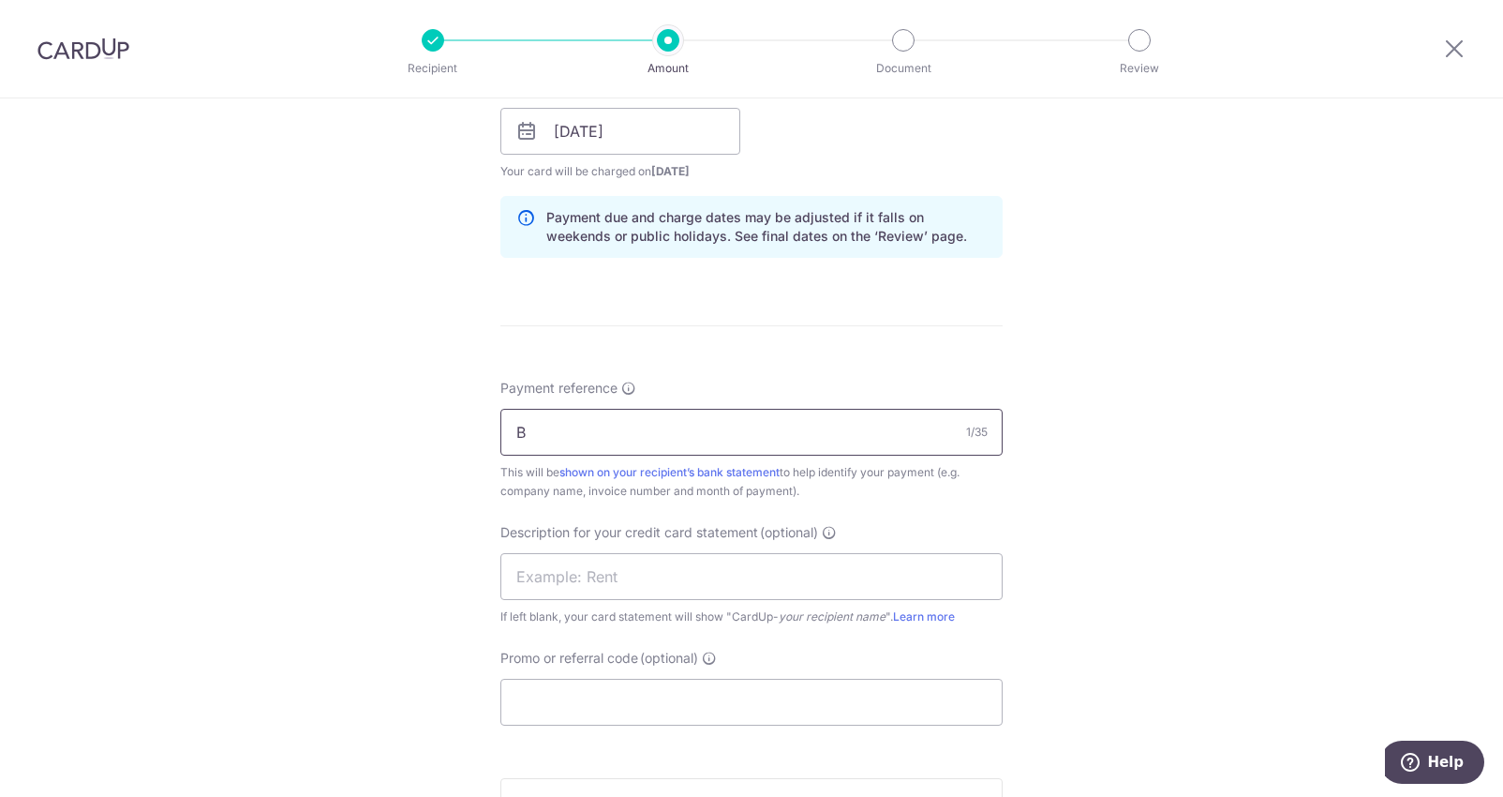
paste input "140210329113"
click at [712, 428] on input "140210329113 EN TECHNOLOGIES" at bounding box center [751, 432] width 502 height 47
type input "INV 140210329113 EN TECHNOLOGIES"
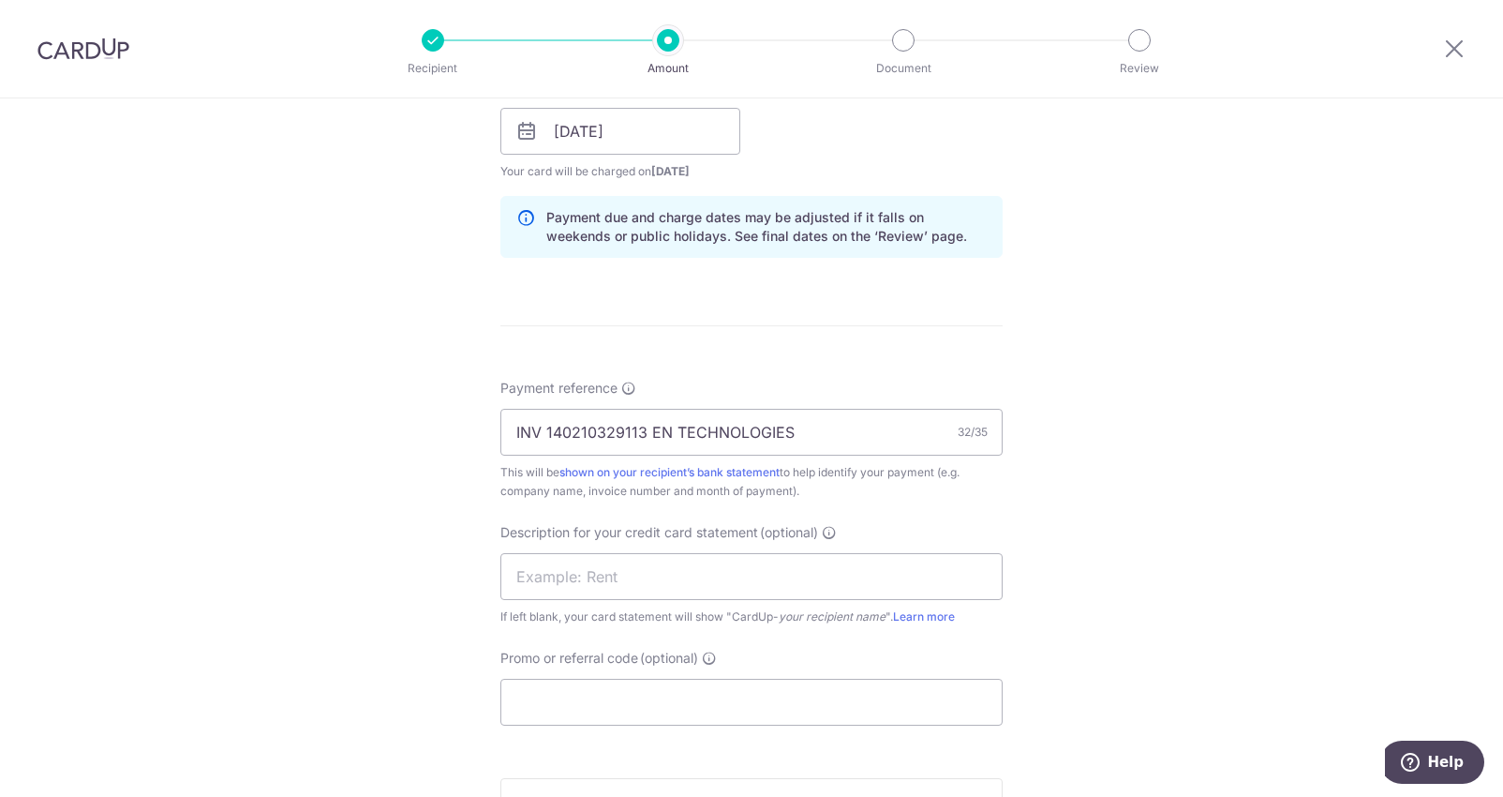
click at [737, 400] on div "Payment reference INV 140210329113 EN TECHNOLOGIES 32/35 This will be shown on …" at bounding box center [751, 440] width 502 height 122
click at [737, 401] on div "Payment reference INV 140210329113 EN TECHNOLOGIES 32/35 This will be shown on …" at bounding box center [751, 440] width 502 height 122
click at [744, 440] on input "INV 140210329113 EN TECHNOLOGIES" at bounding box center [751, 432] width 502 height 47
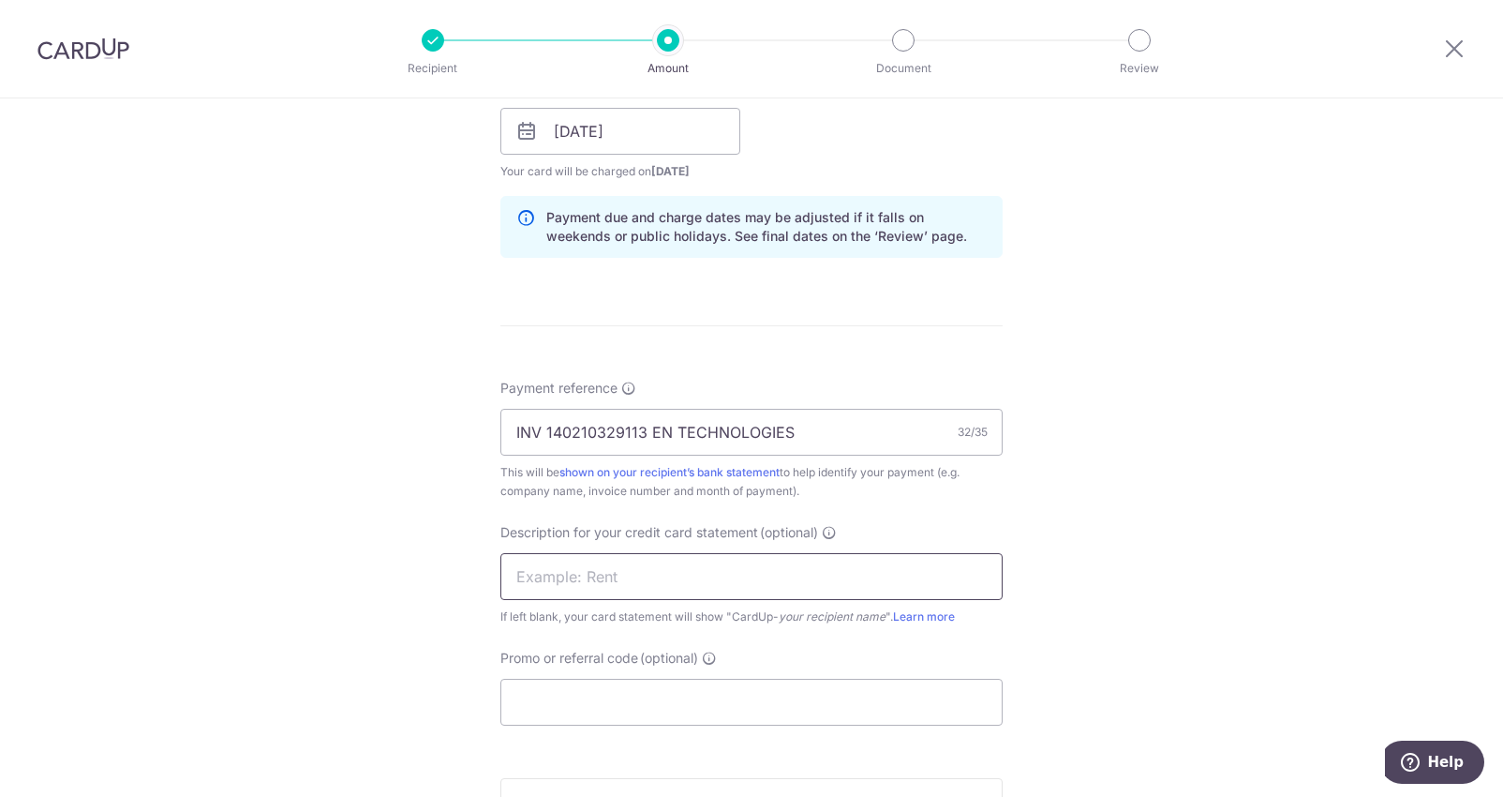
click at [729, 575] on input "text" at bounding box center [751, 576] width 502 height 47
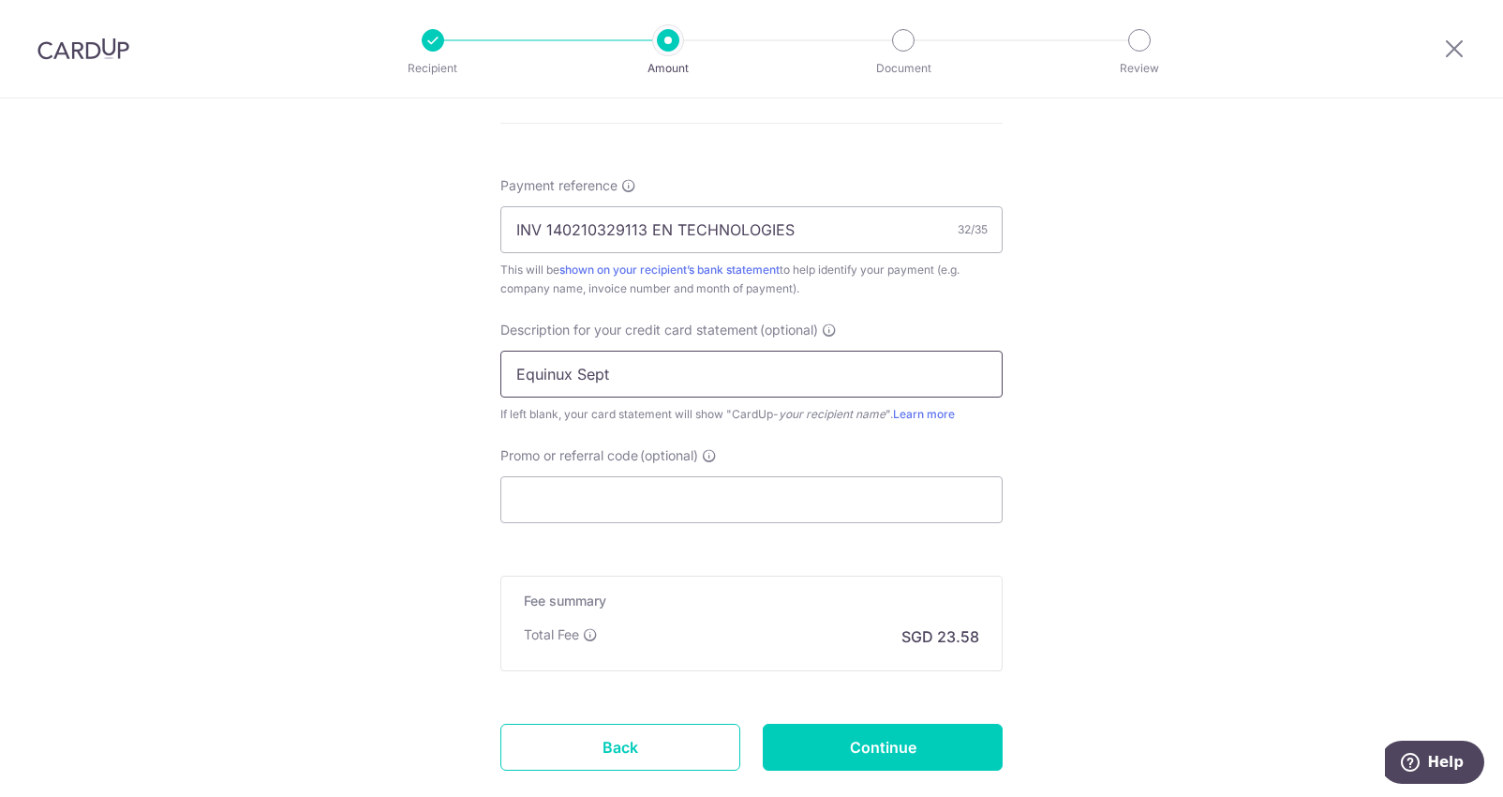
type input "Equinux Sept"
click at [596, 480] on input "Promo or referral code (optional)" at bounding box center [751, 499] width 502 height 47
paste input "BREC179"
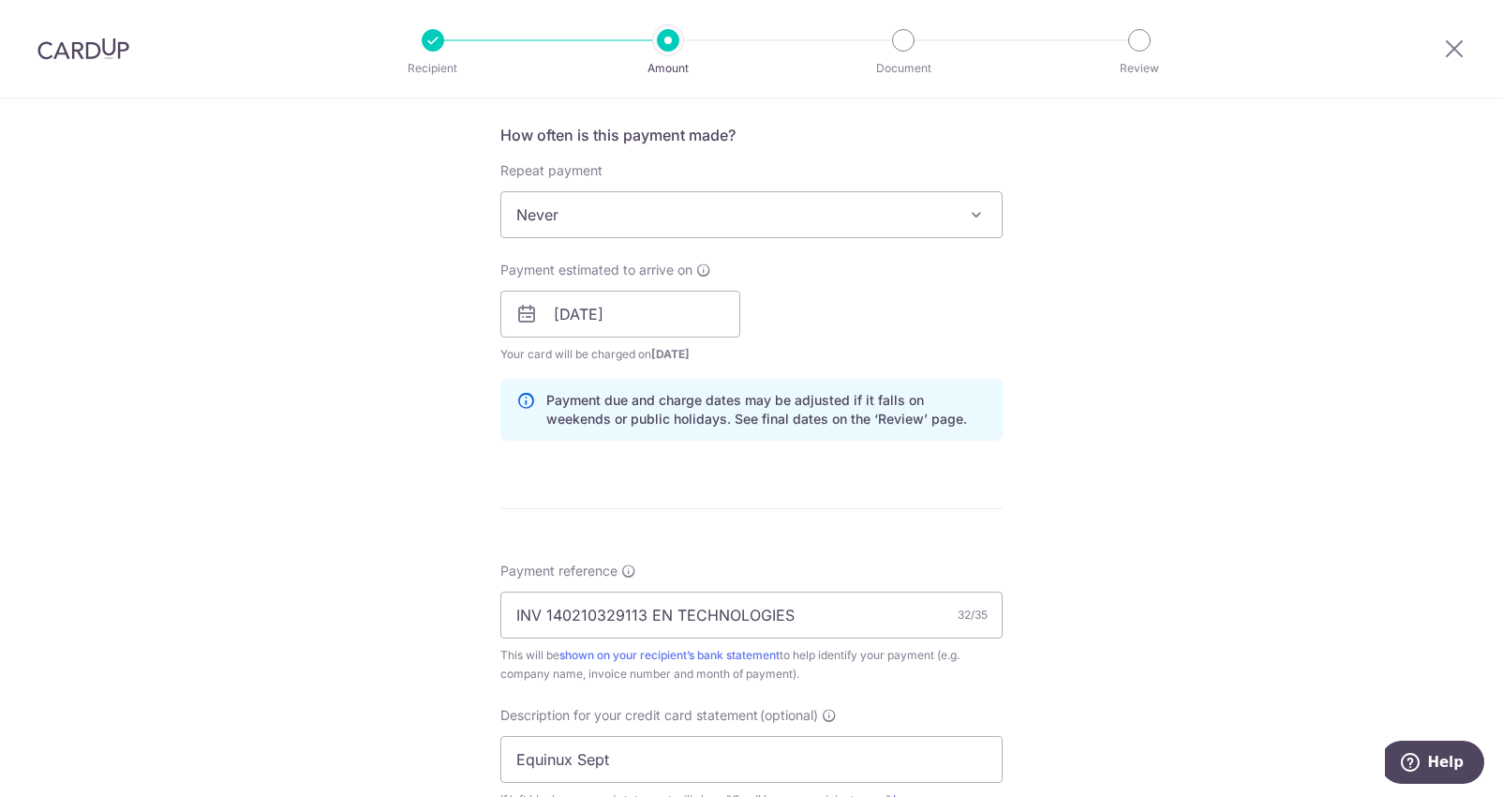
scroll to position [637, 0]
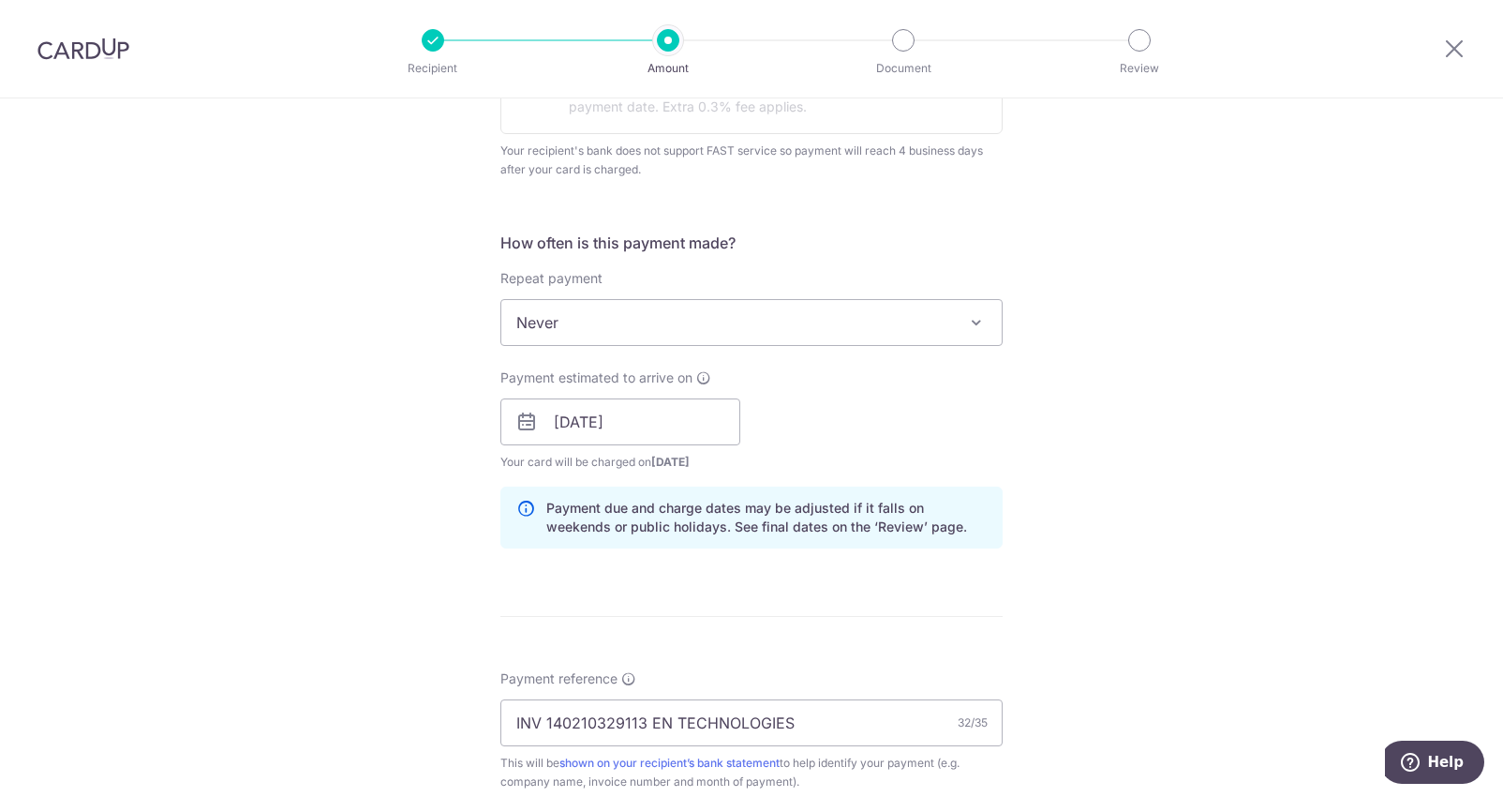
type input "BREC179"
click at [637, 330] on span "Never" at bounding box center [751, 322] width 500 height 45
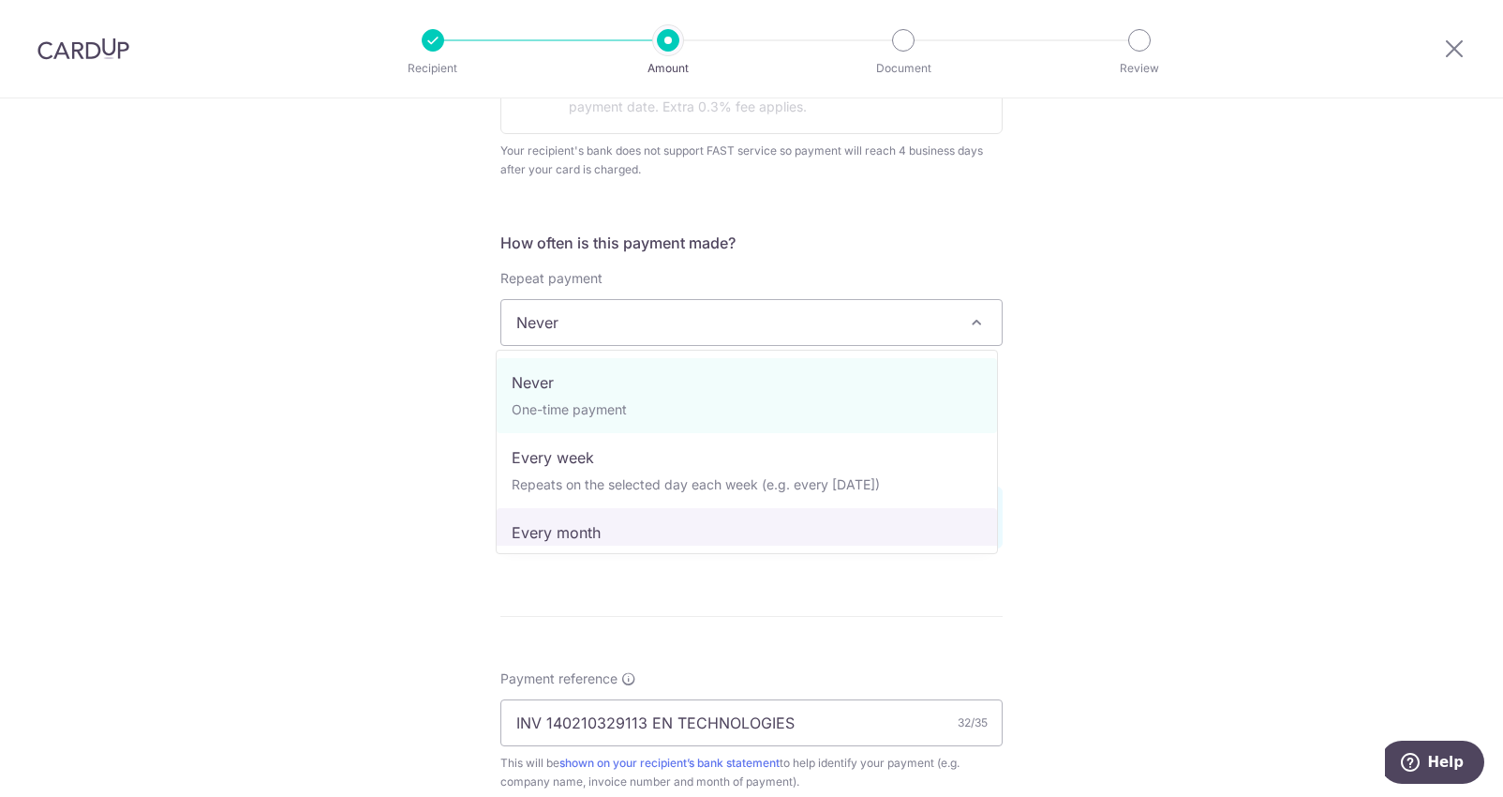
select select "3"
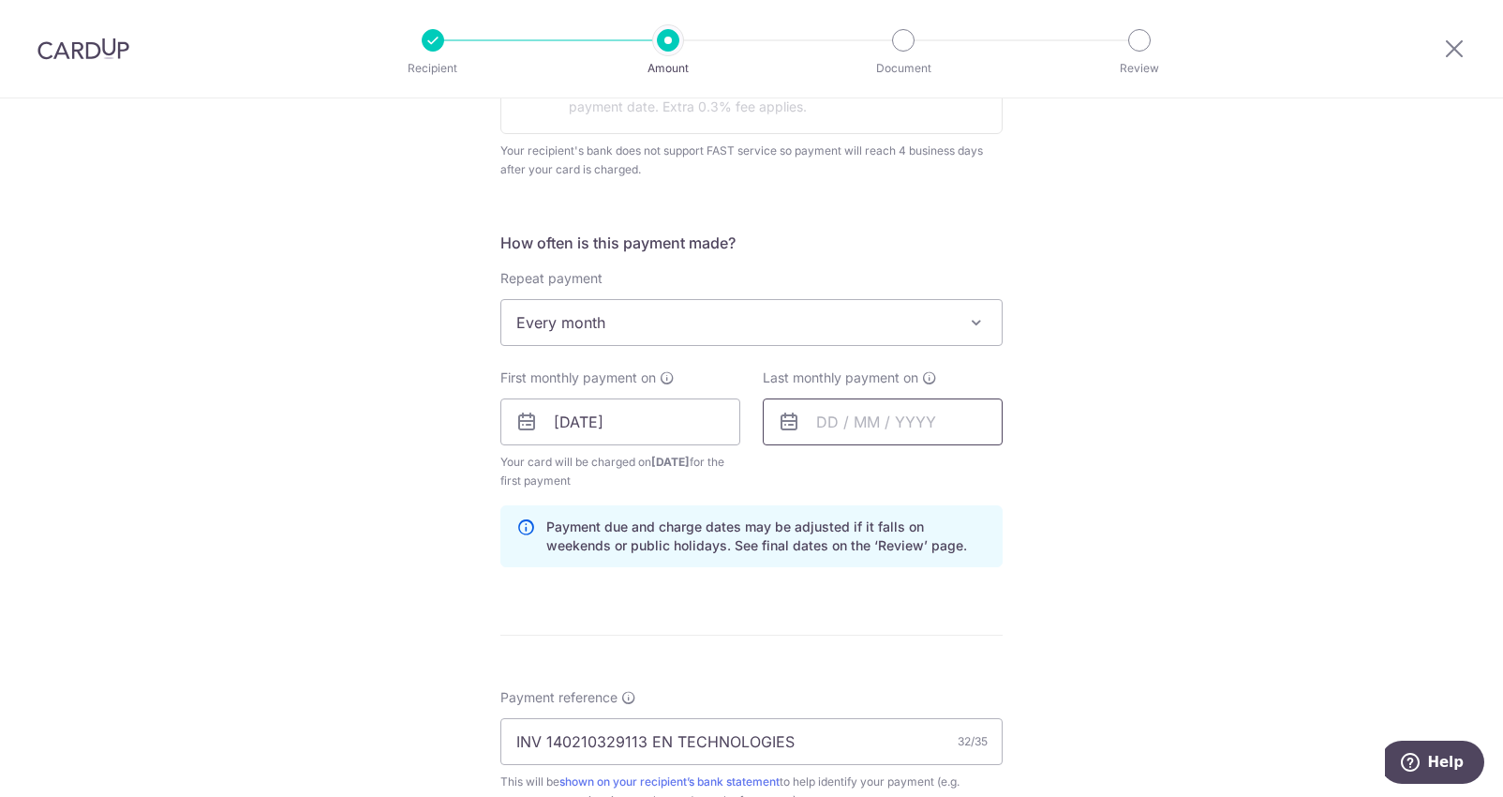
click at [821, 420] on input "text" at bounding box center [883, 421] width 240 height 47
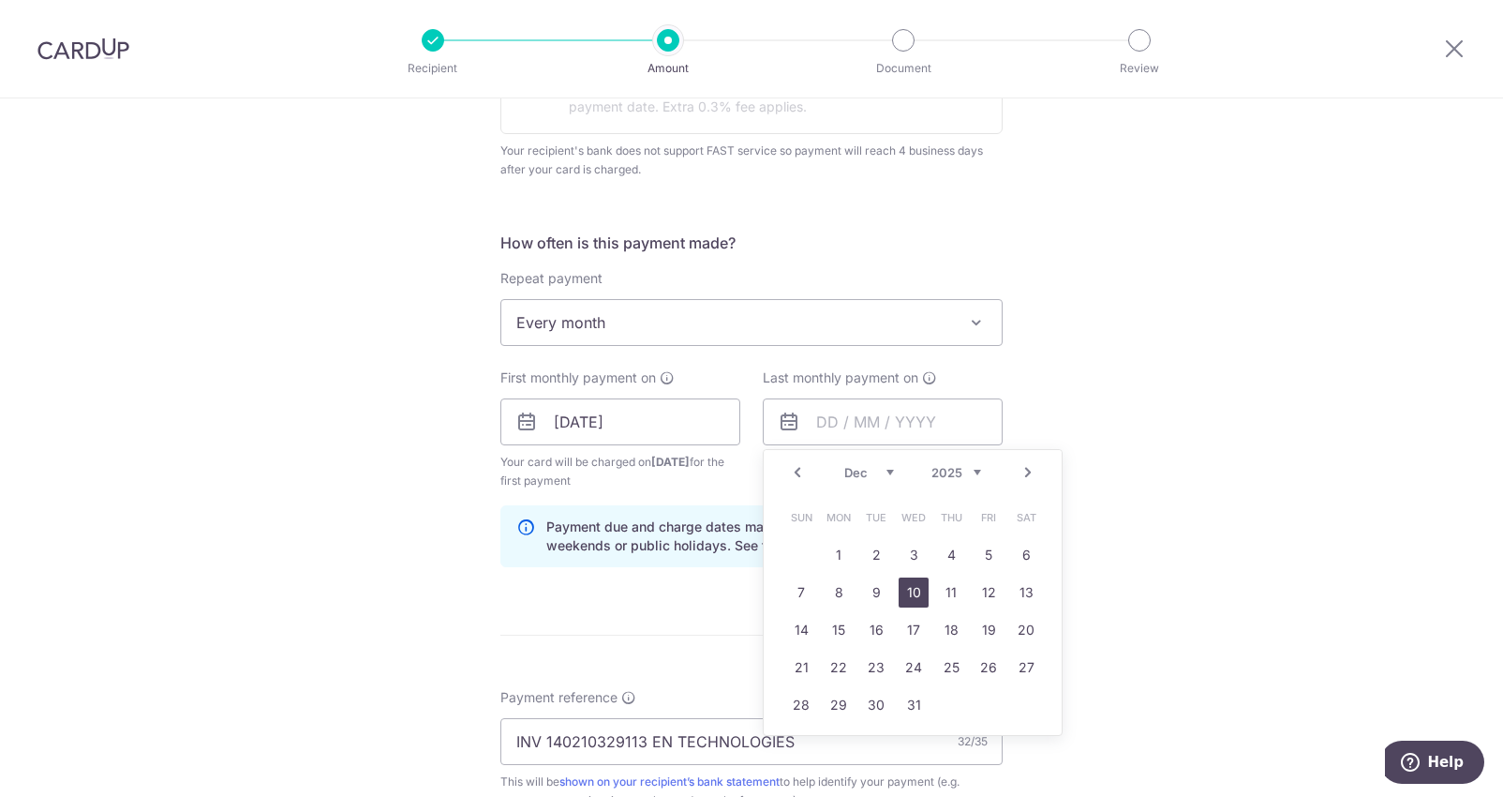
click at [917, 599] on link "10" at bounding box center [914, 592] width 30 height 30
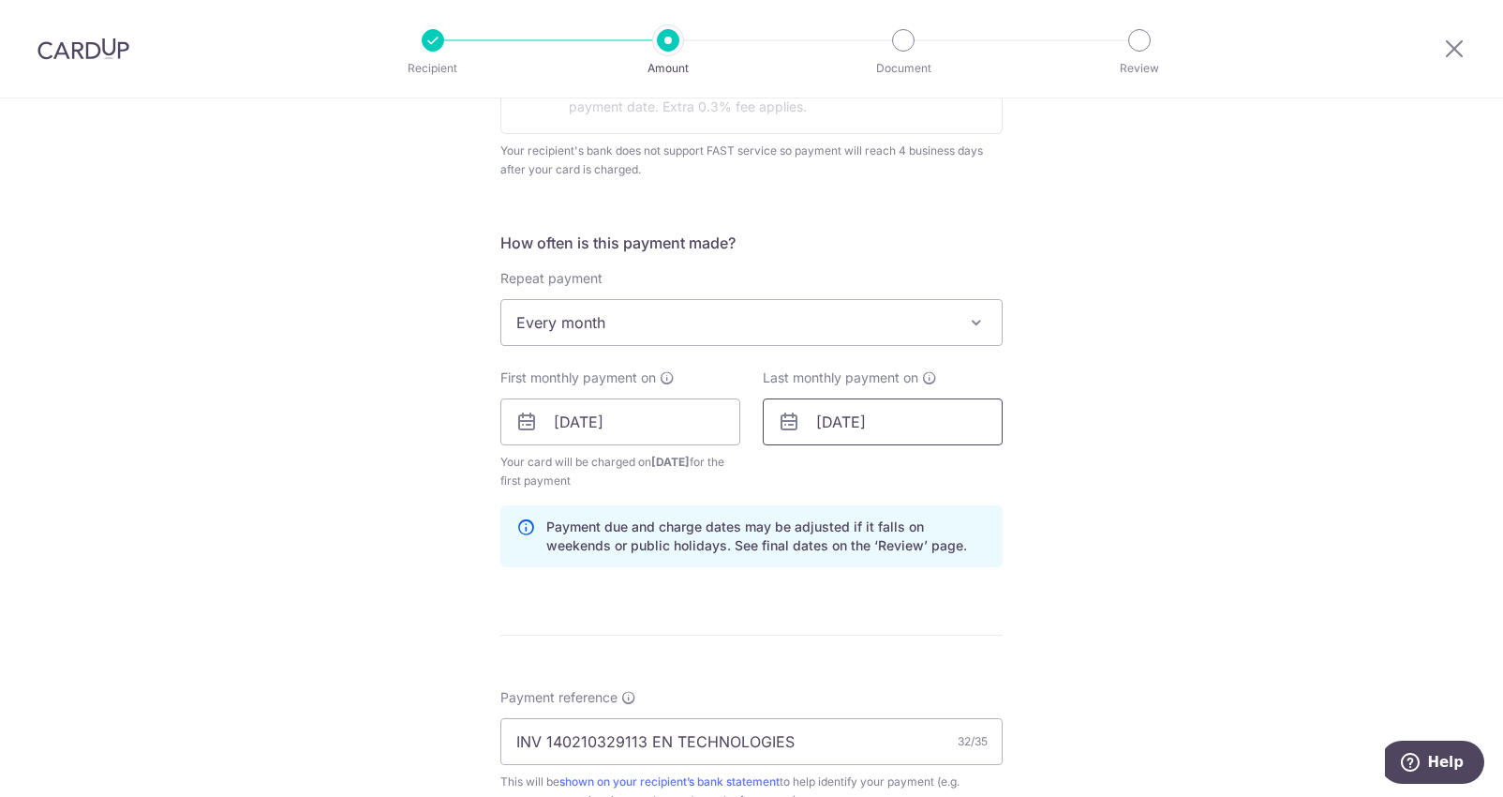
click at [843, 433] on input "[DATE]" at bounding box center [883, 421] width 240 height 47
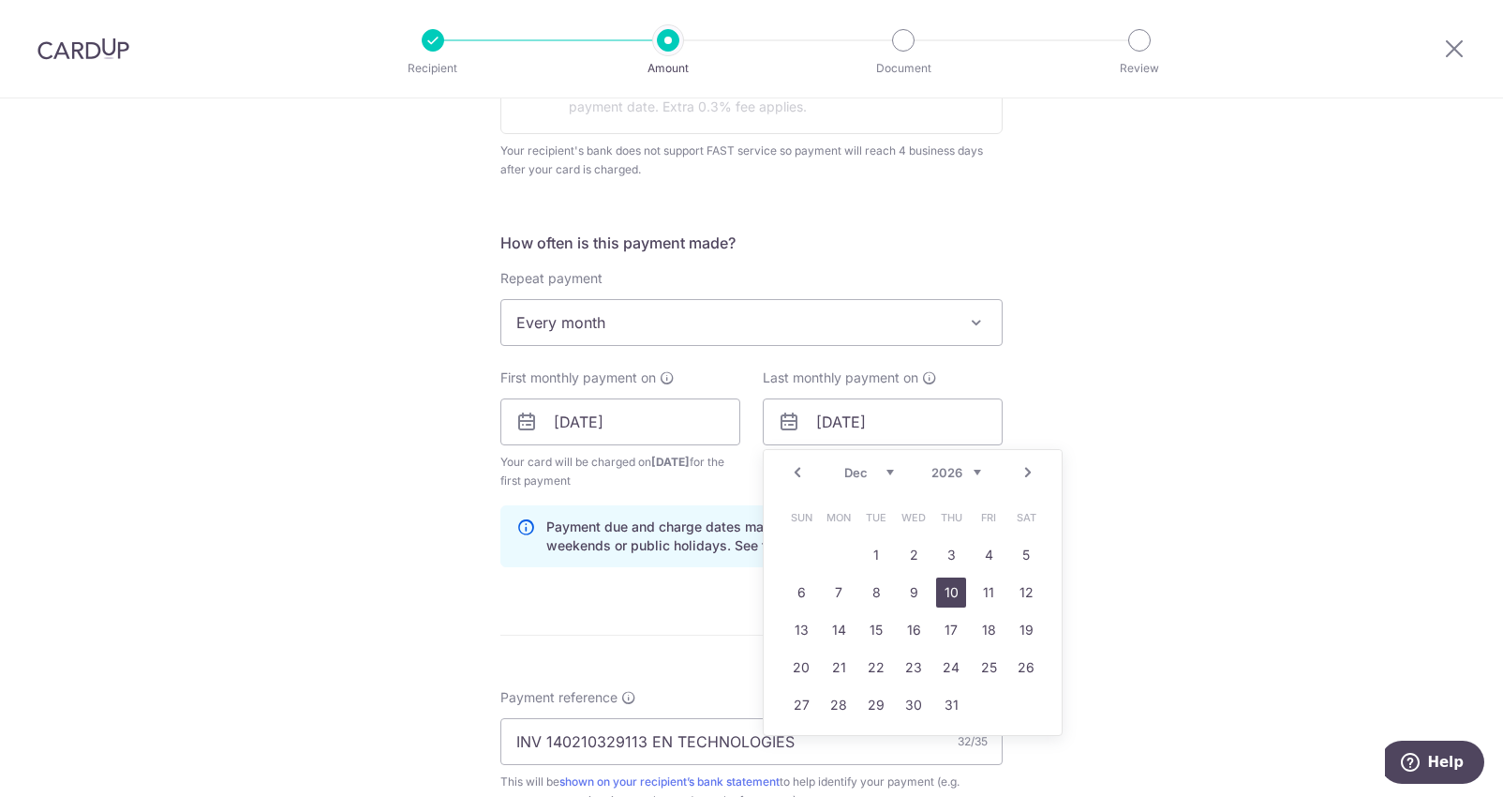
click at [960, 593] on link "10" at bounding box center [951, 592] width 30 height 30
type input "10/12/2026"
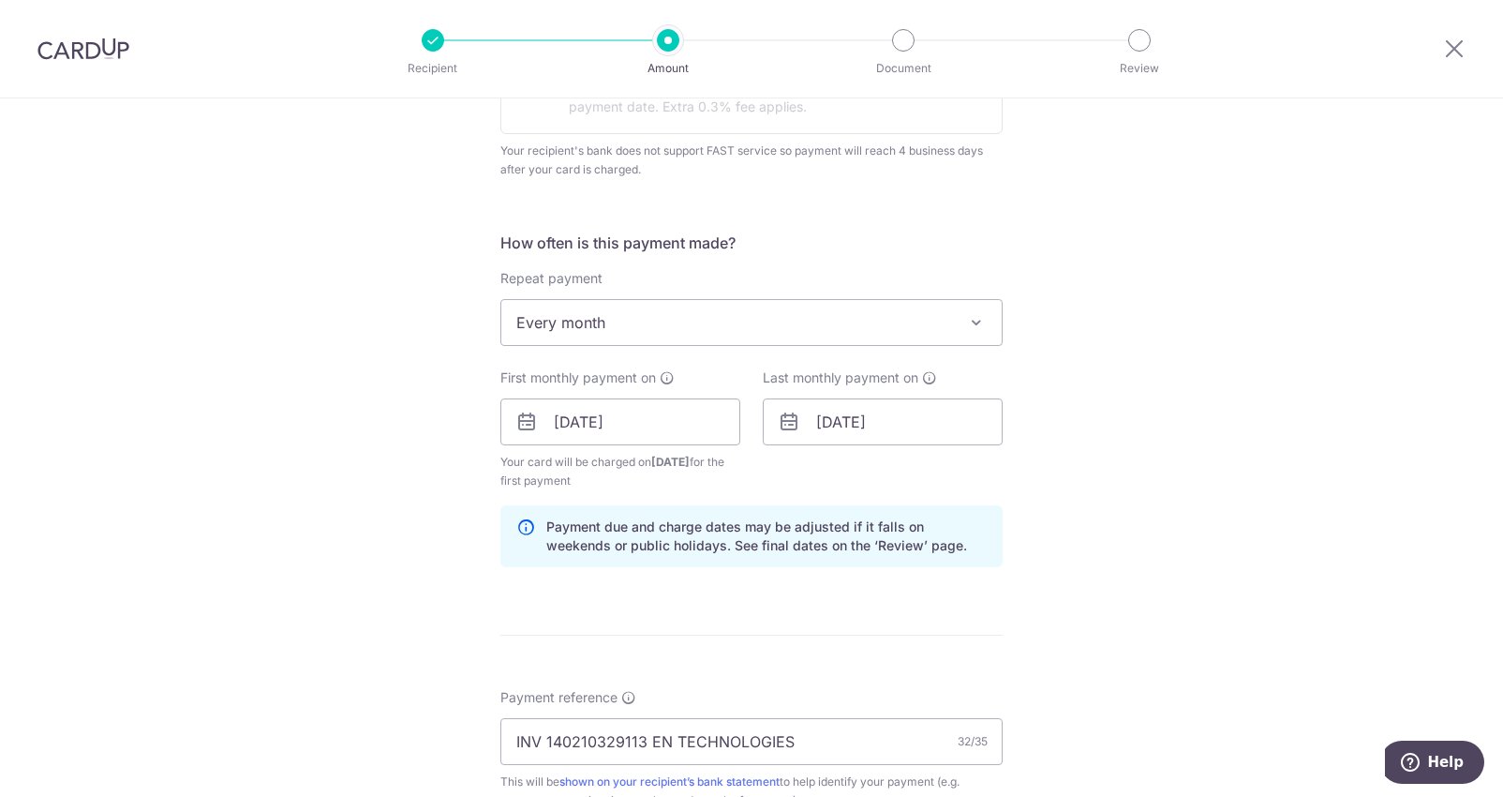
click at [1122, 504] on div "Tell us more about your payment Enter payment amount SGD 906.88 906.88 GST (opt…" at bounding box center [751, 484] width 1503 height 2046
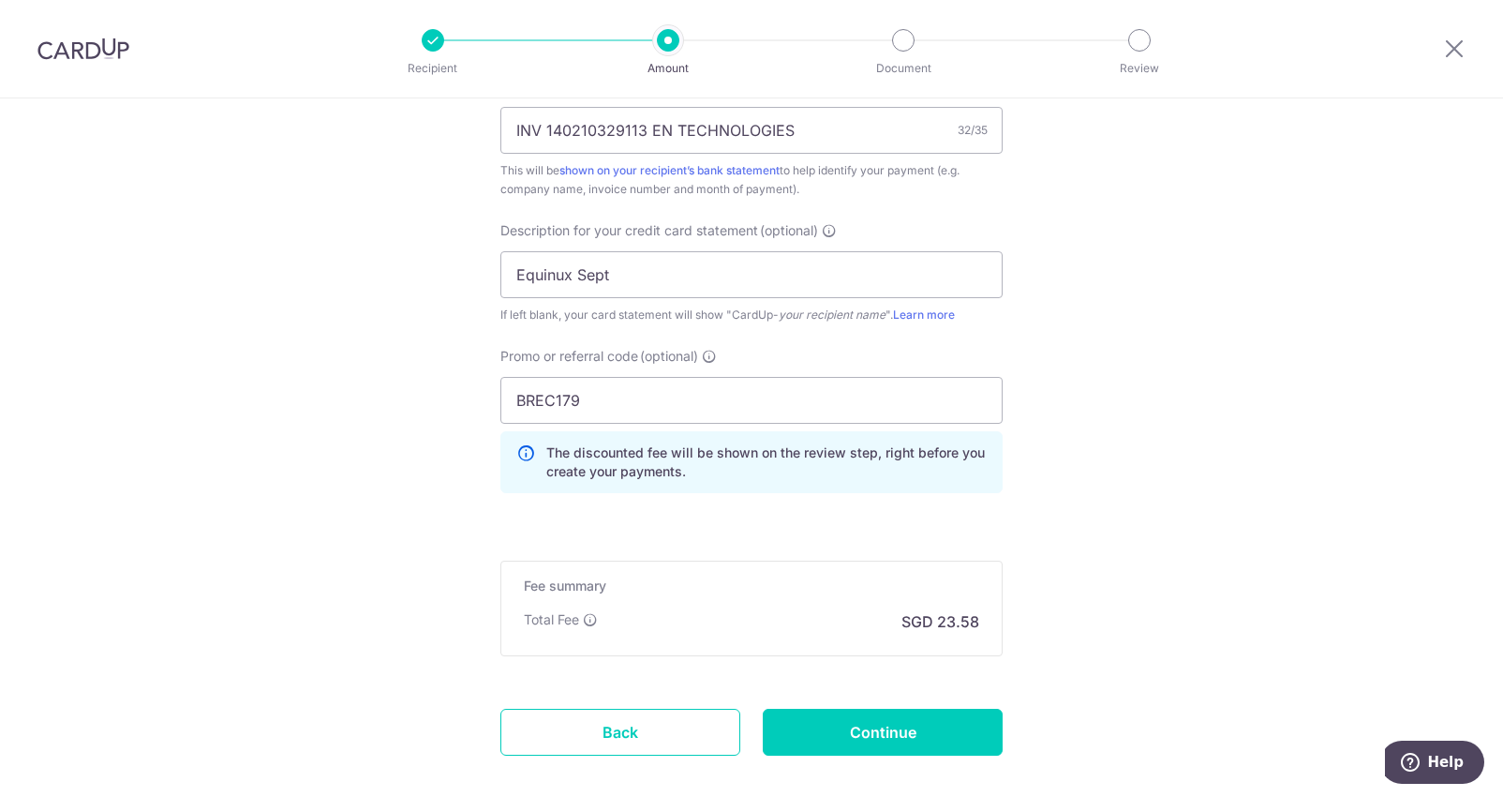
scroll to position [1348, 0]
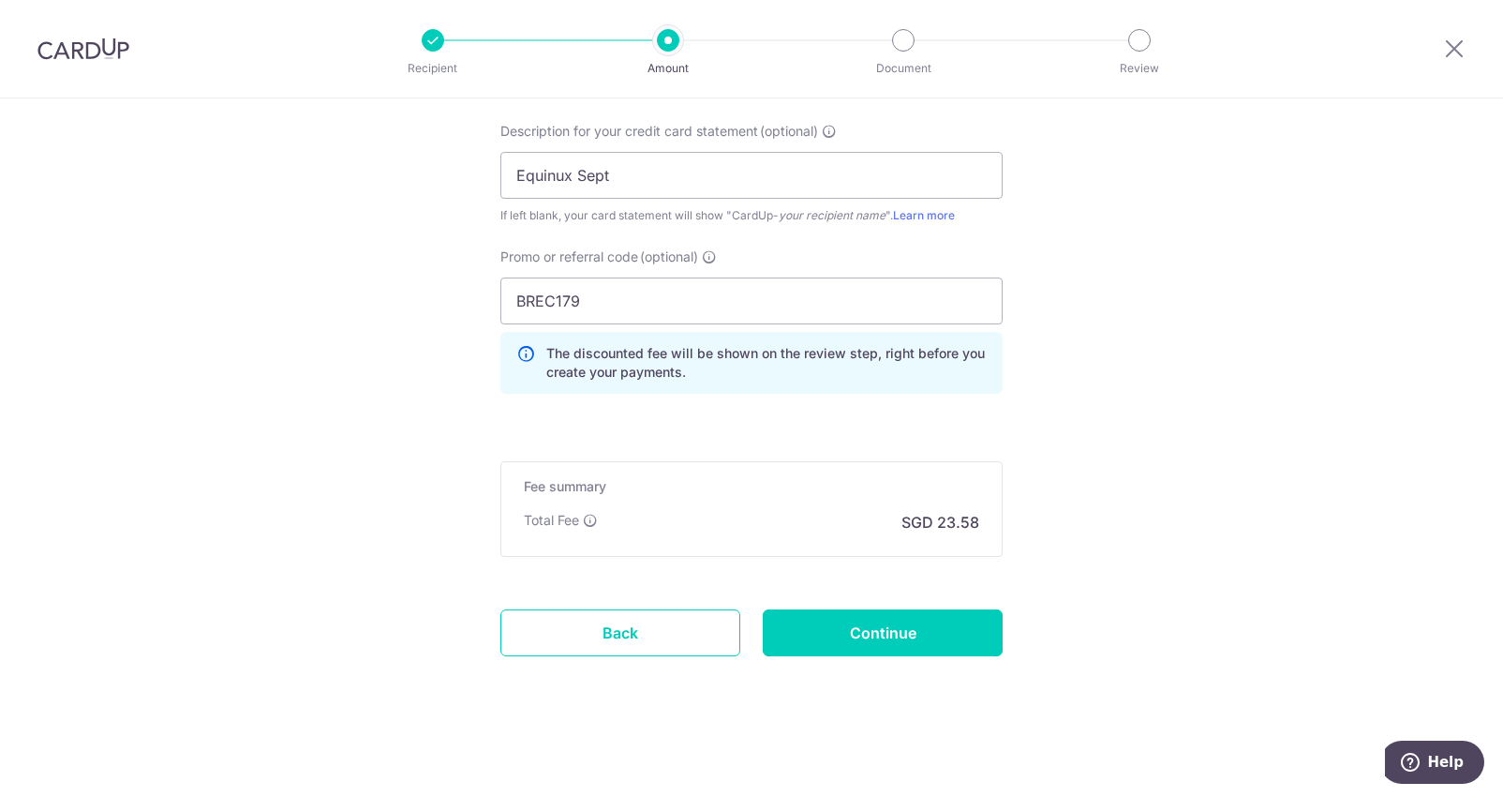
click at [897, 628] on input "Continue" at bounding box center [883, 632] width 240 height 47
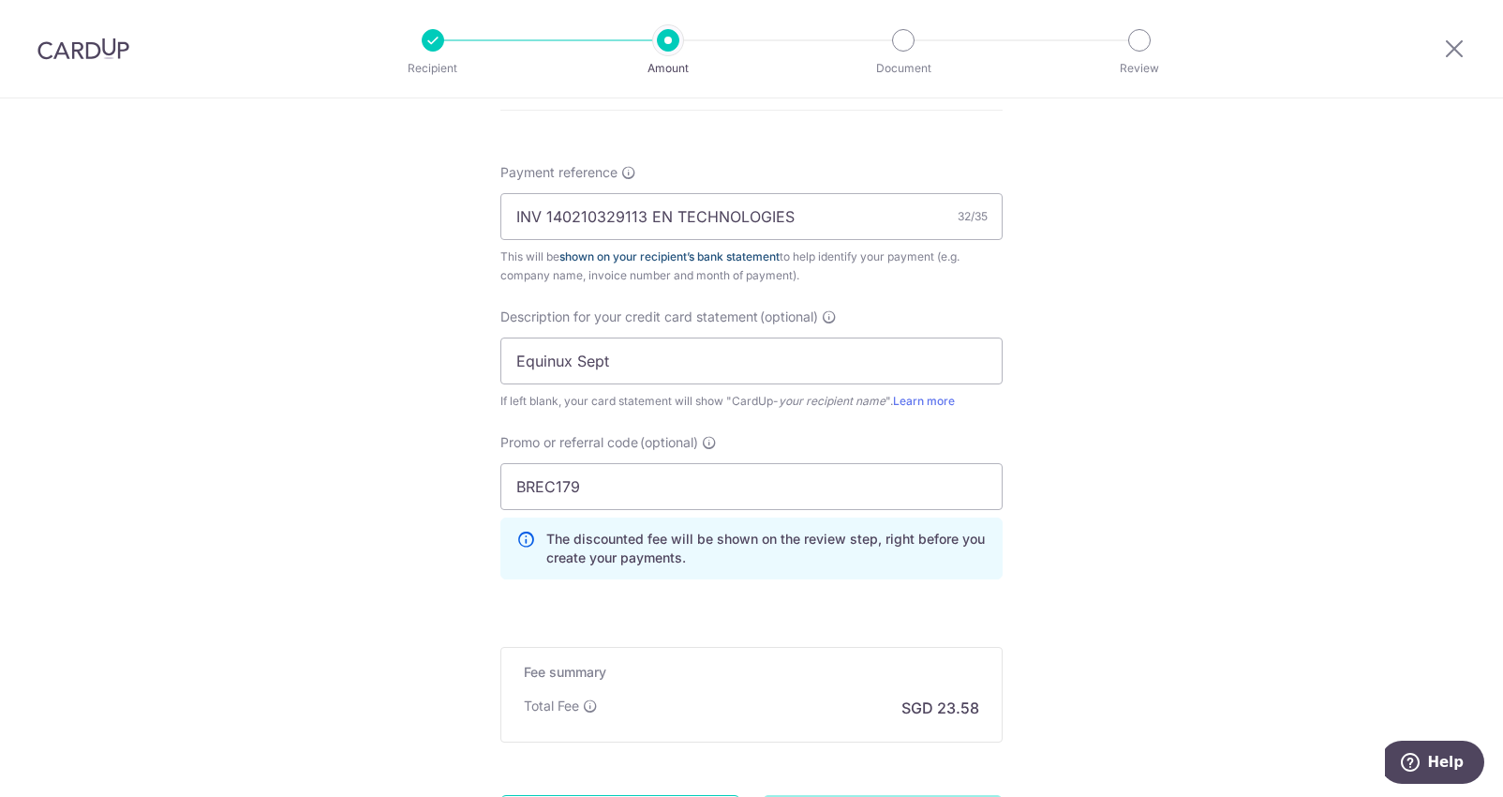
scroll to position [1145, 0]
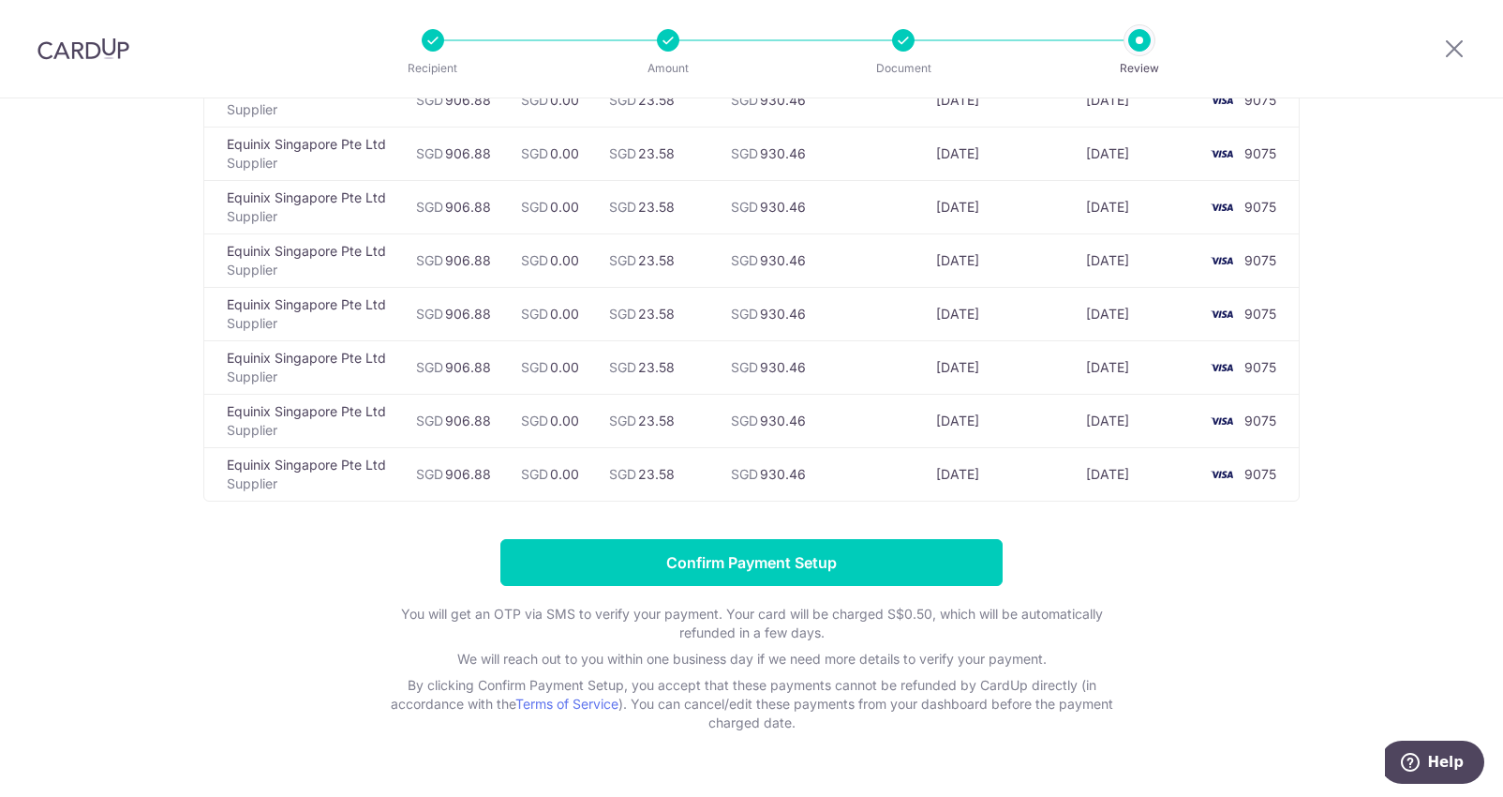
scroll to position [641, 0]
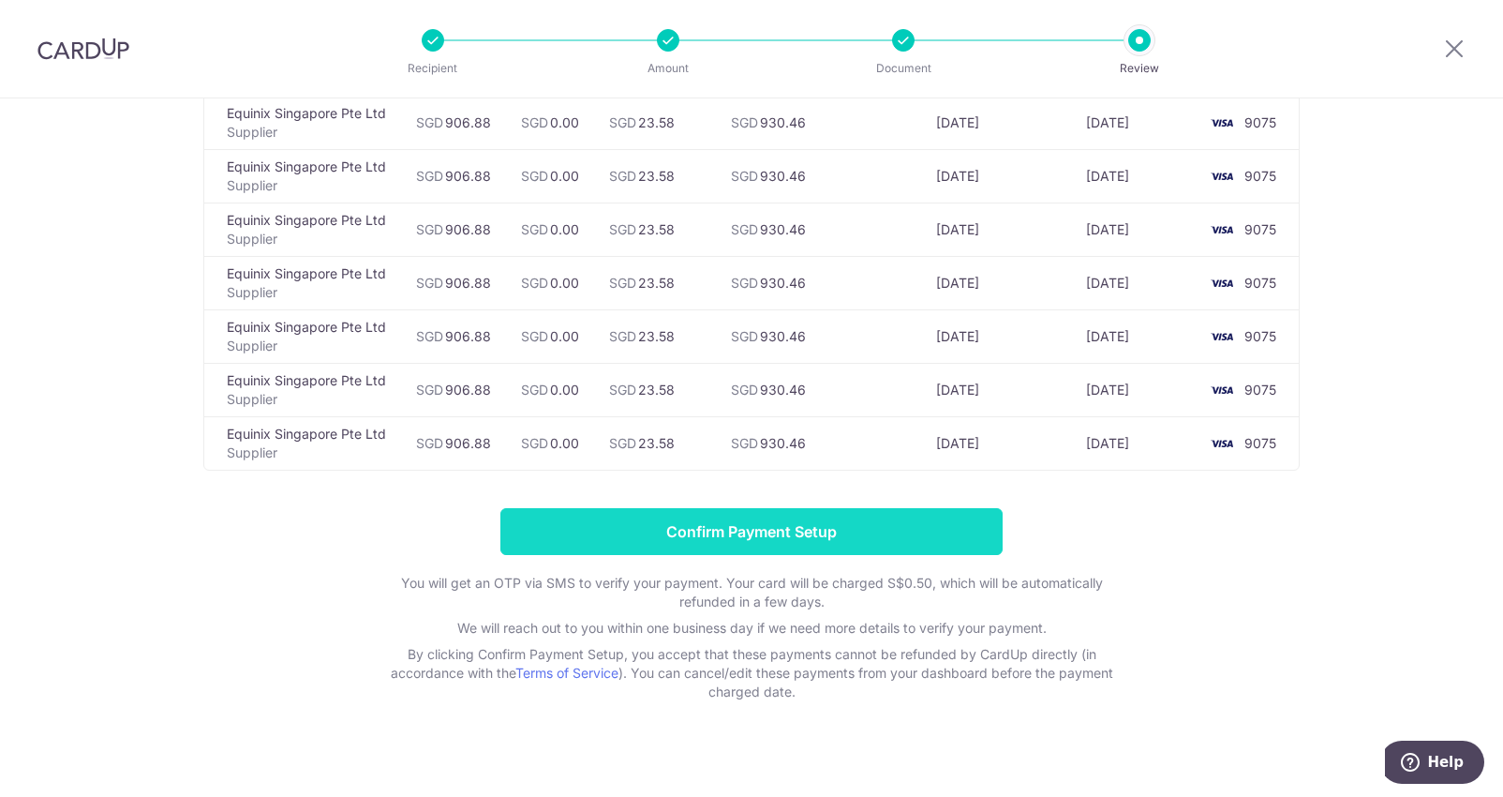
click at [842, 531] on input "Confirm Payment Setup" at bounding box center [751, 531] width 502 height 47
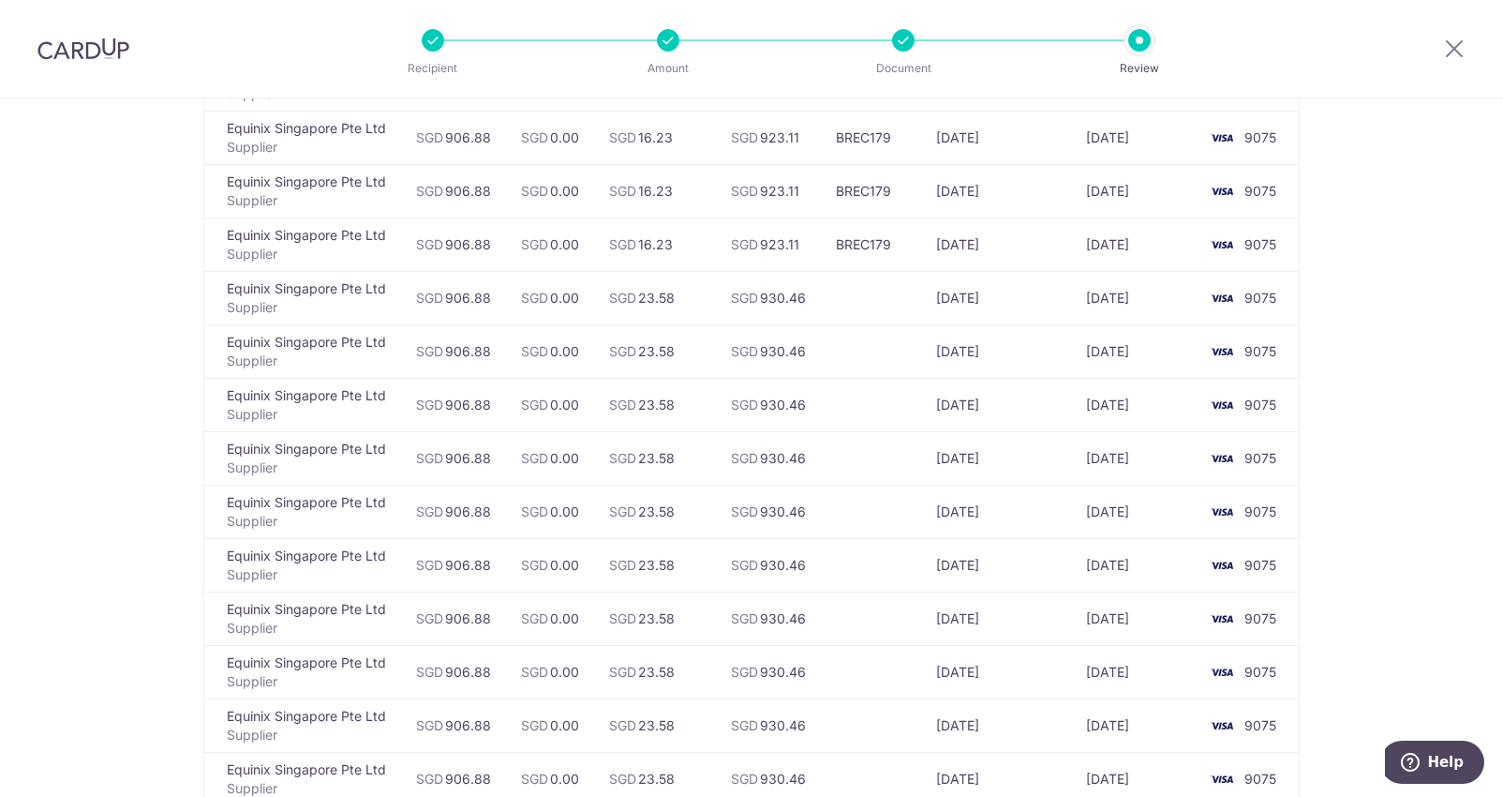
scroll to position [236, 0]
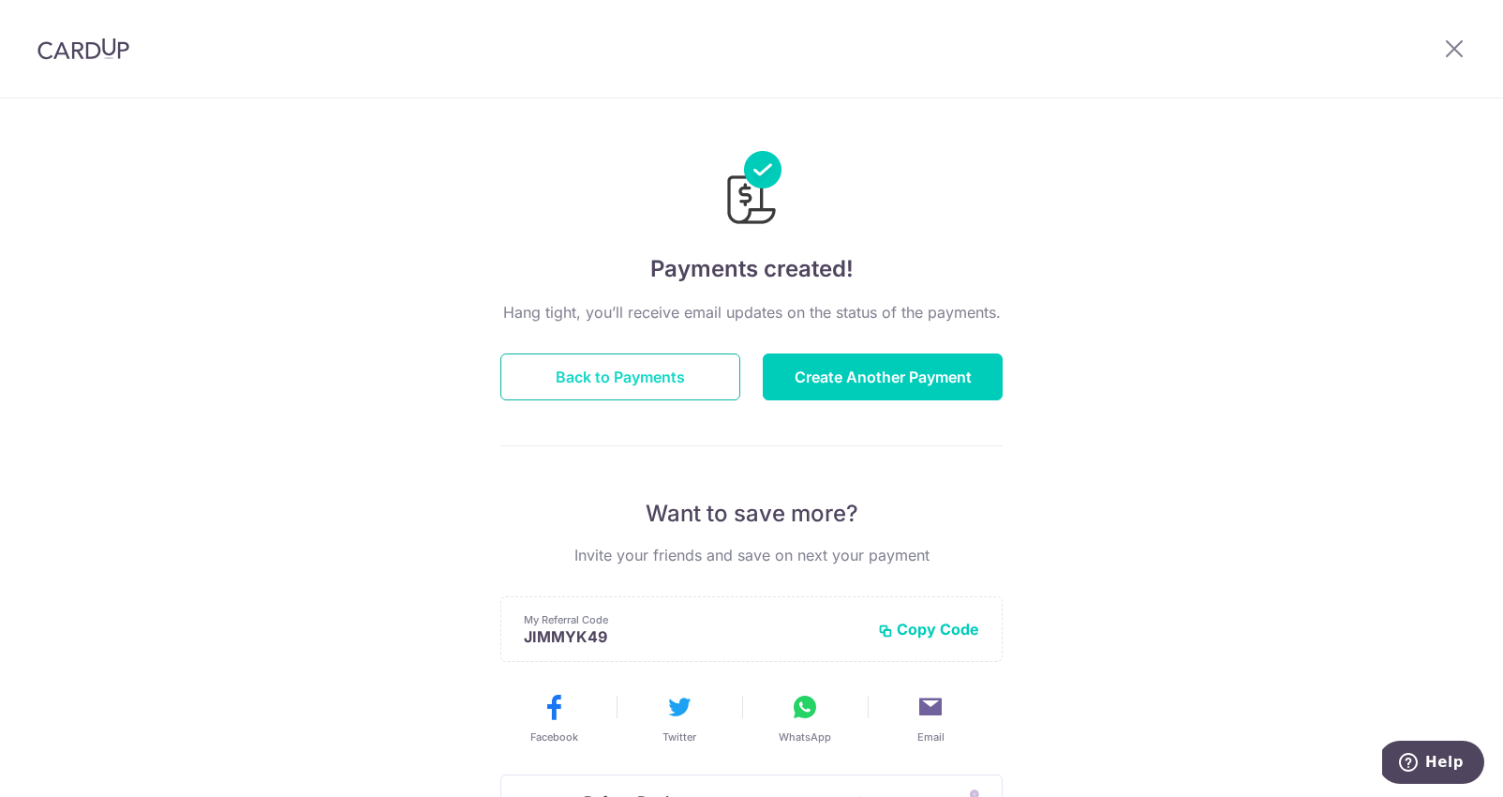
click at [665, 395] on button "Back to Payments" at bounding box center [620, 376] width 240 height 47
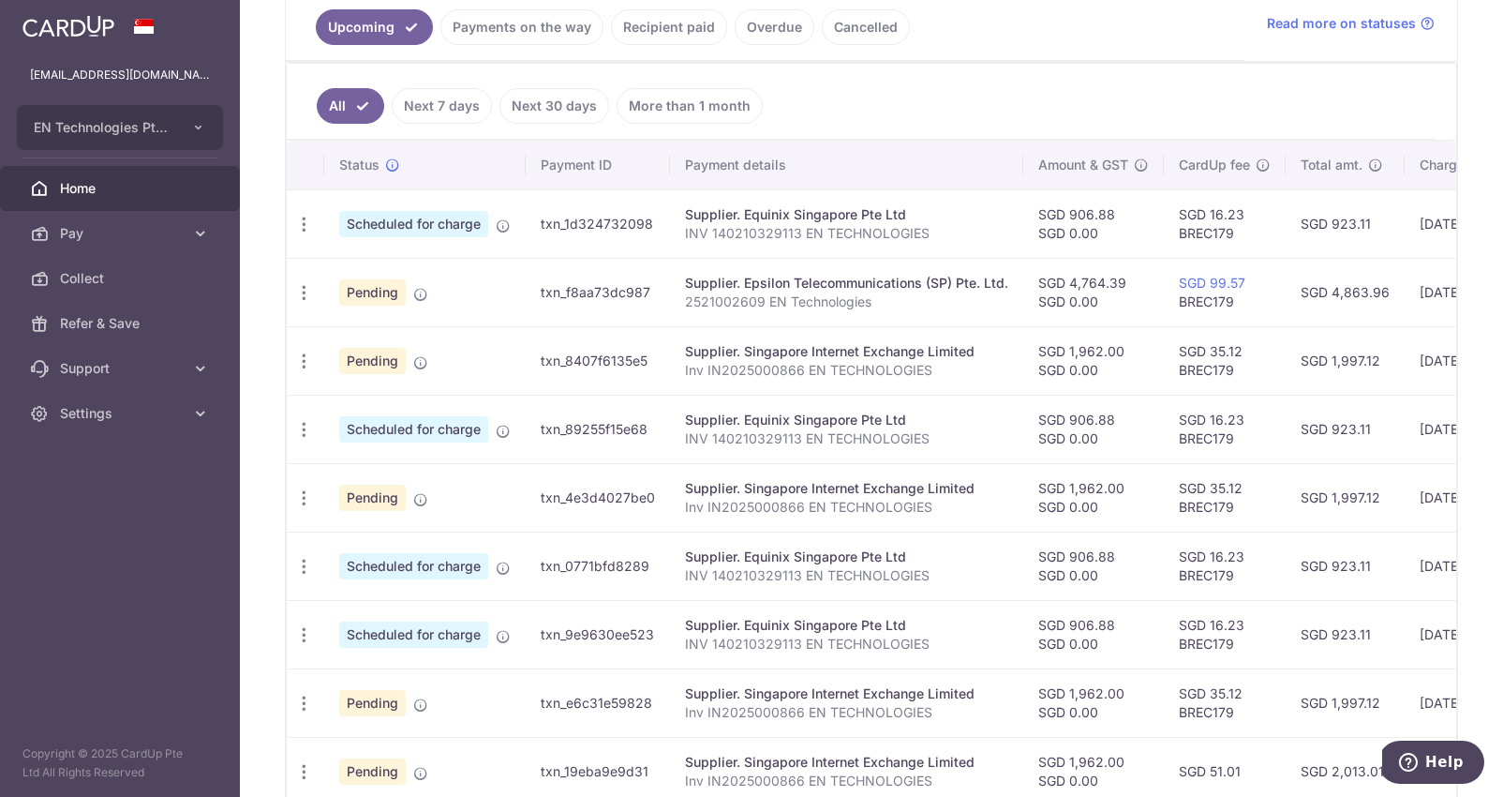
scroll to position [337, 0]
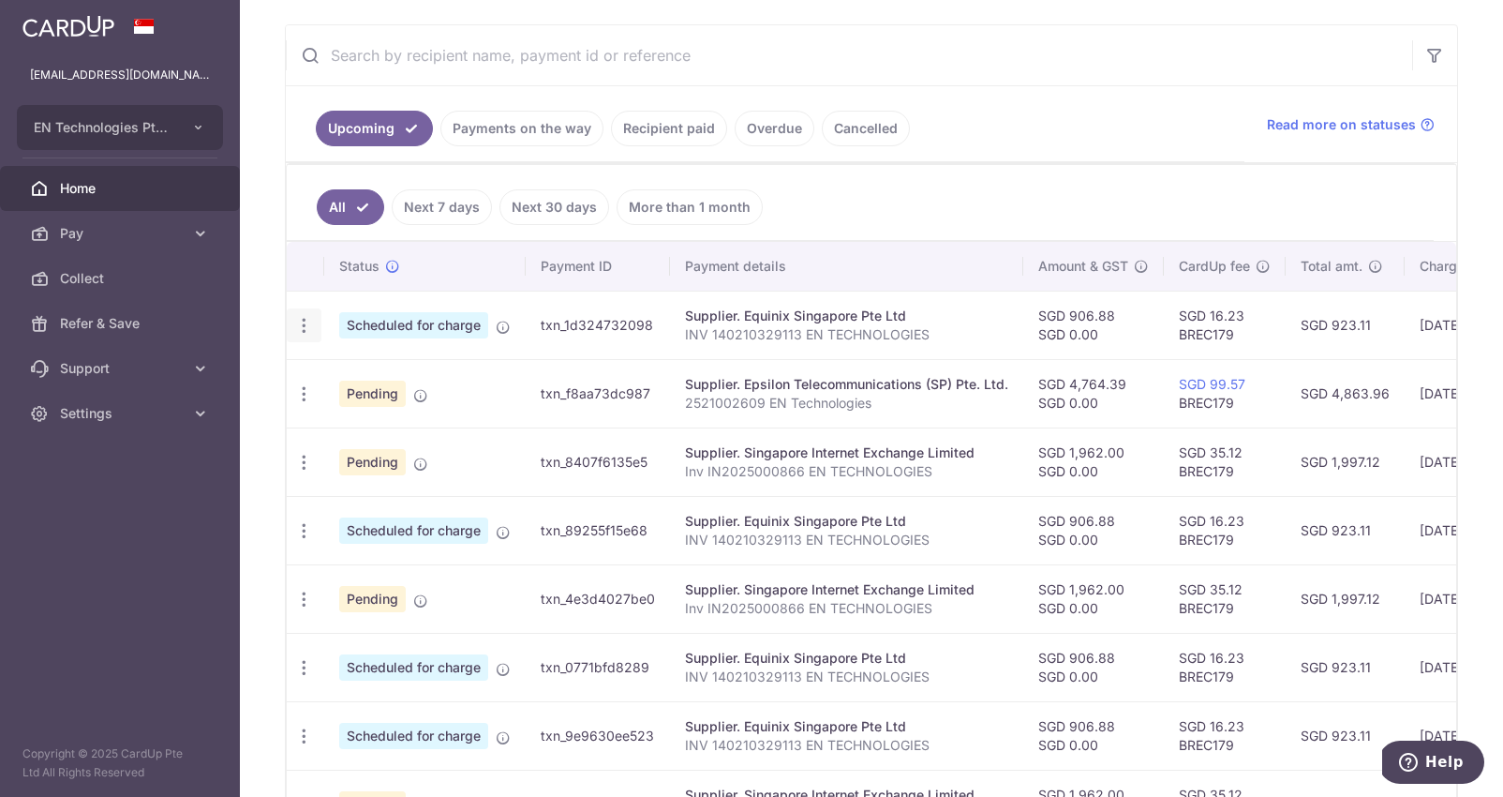
click at [296, 326] on icon "button" at bounding box center [304, 326] width 20 height 20
click at [375, 375] on span "Update payment" at bounding box center [403, 376] width 127 height 22
radio input "true"
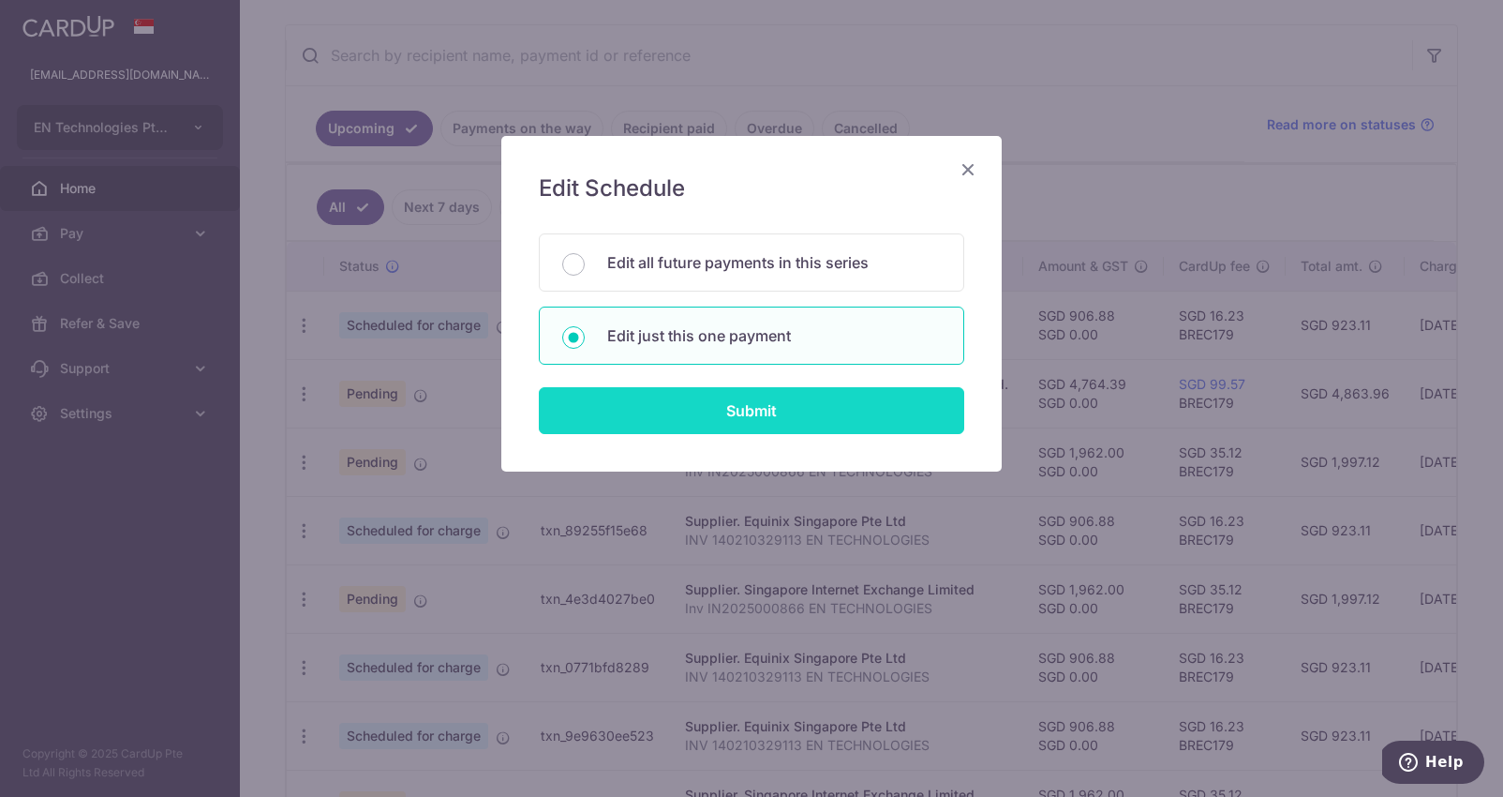
click at [794, 404] on input "Submit" at bounding box center [751, 410] width 425 height 47
radio input "true"
type input "906.88"
type input "0.00"
type input "[DATE]"
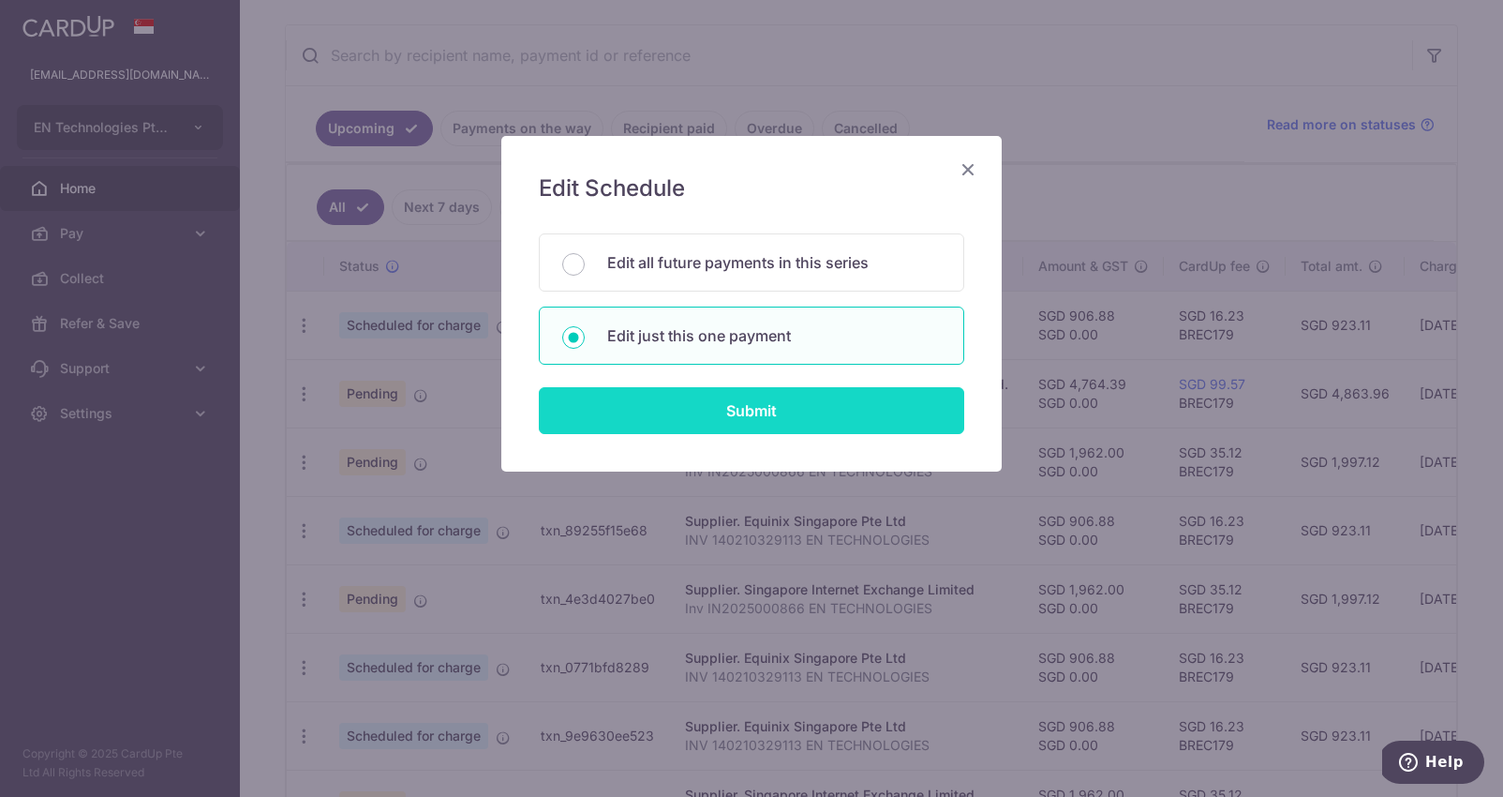
type input "INV 140210329113 EN TECHNOLOGIES"
type input "Equinux Sept"
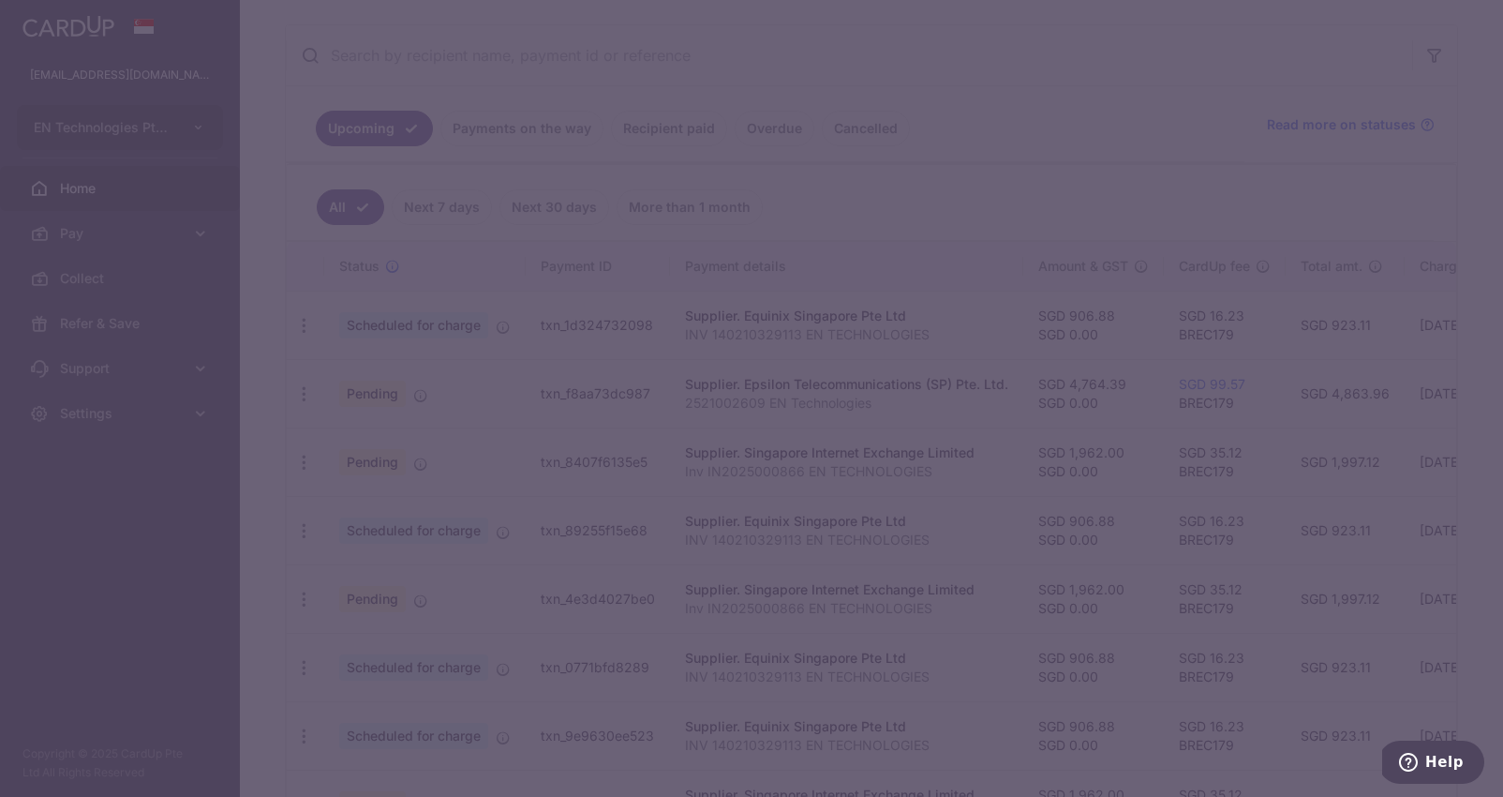
type input "BREC179"
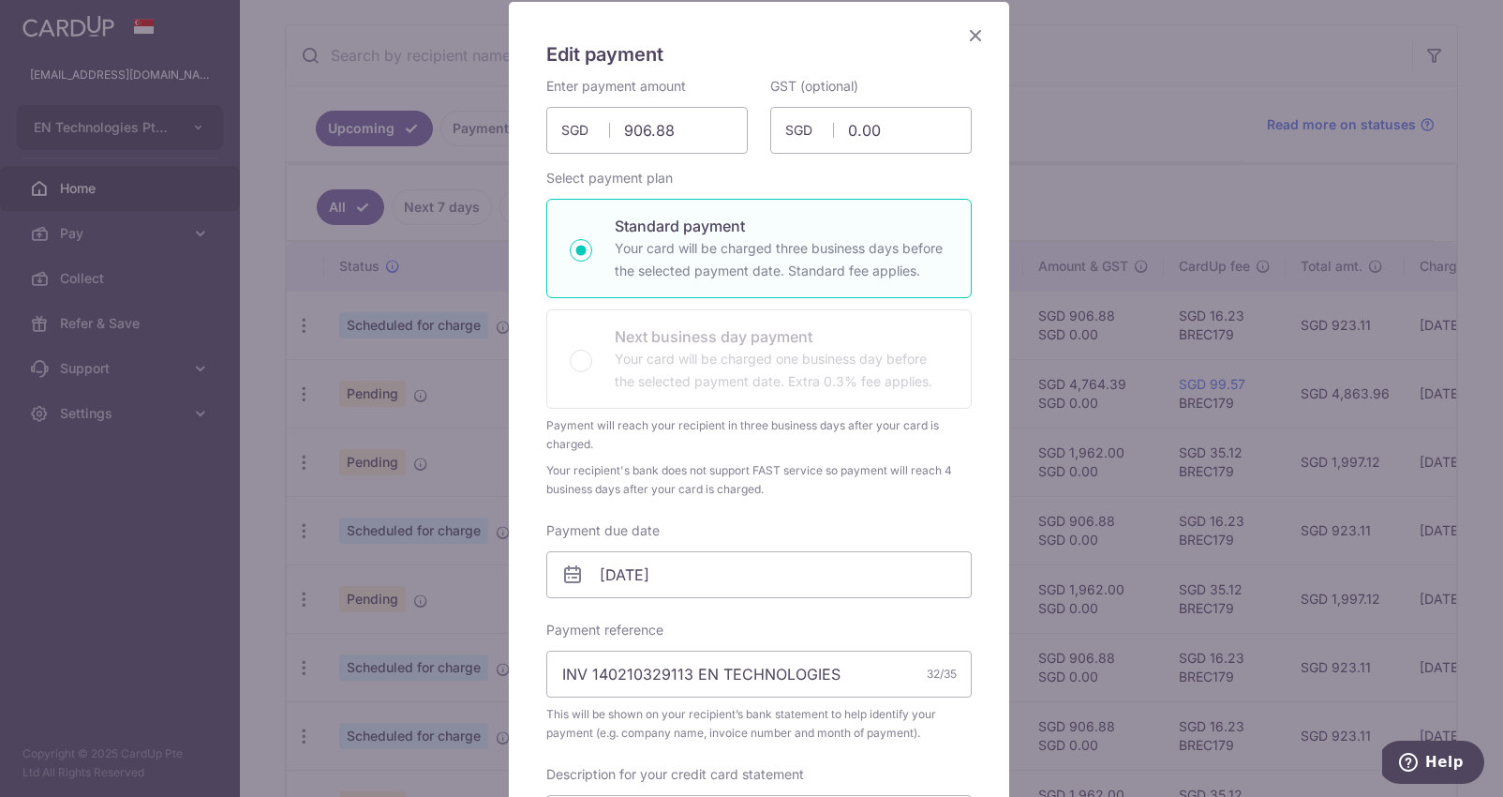
scroll to position [0, 0]
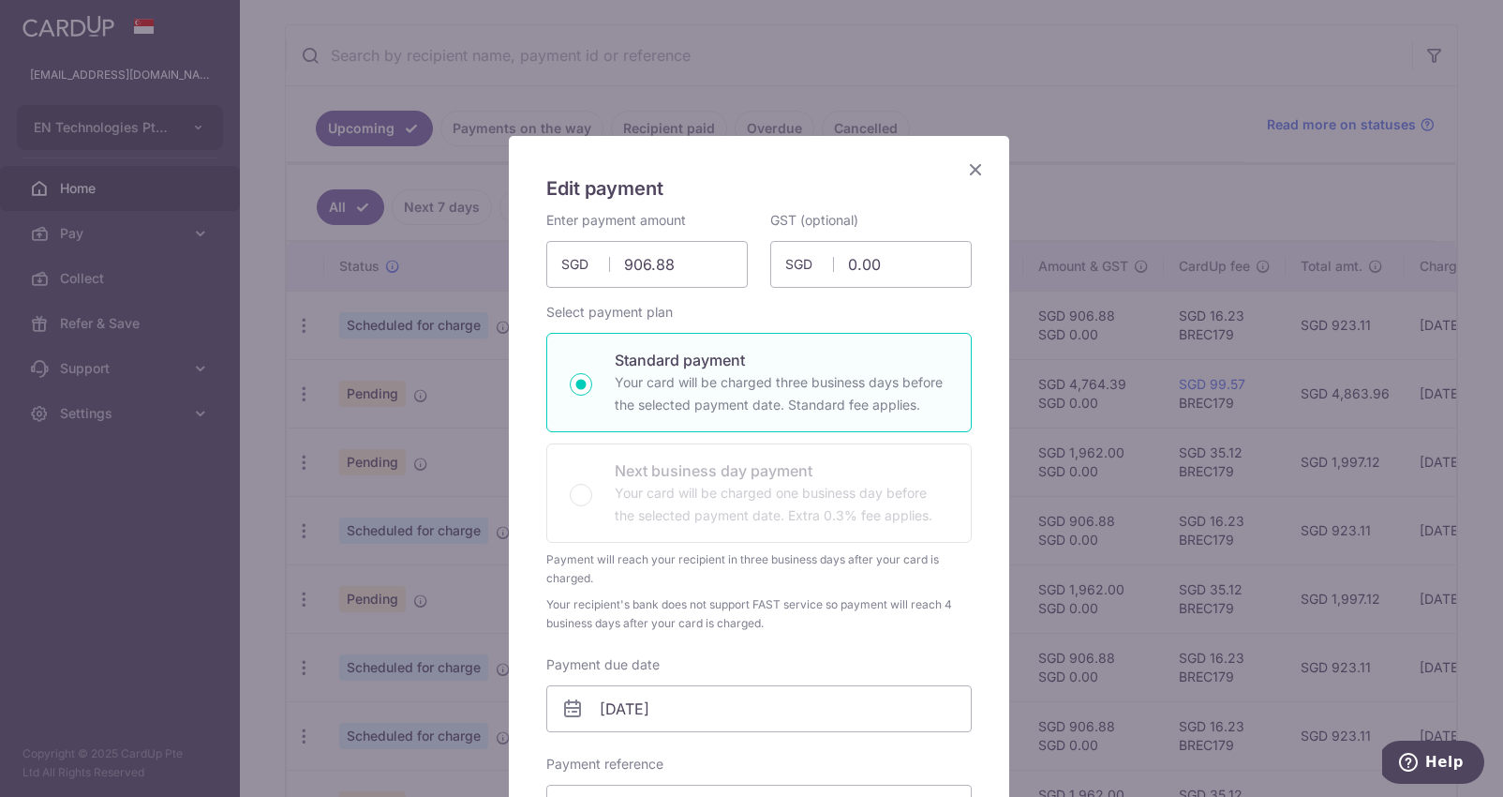
click at [972, 167] on icon "Close" at bounding box center [975, 168] width 22 height 23
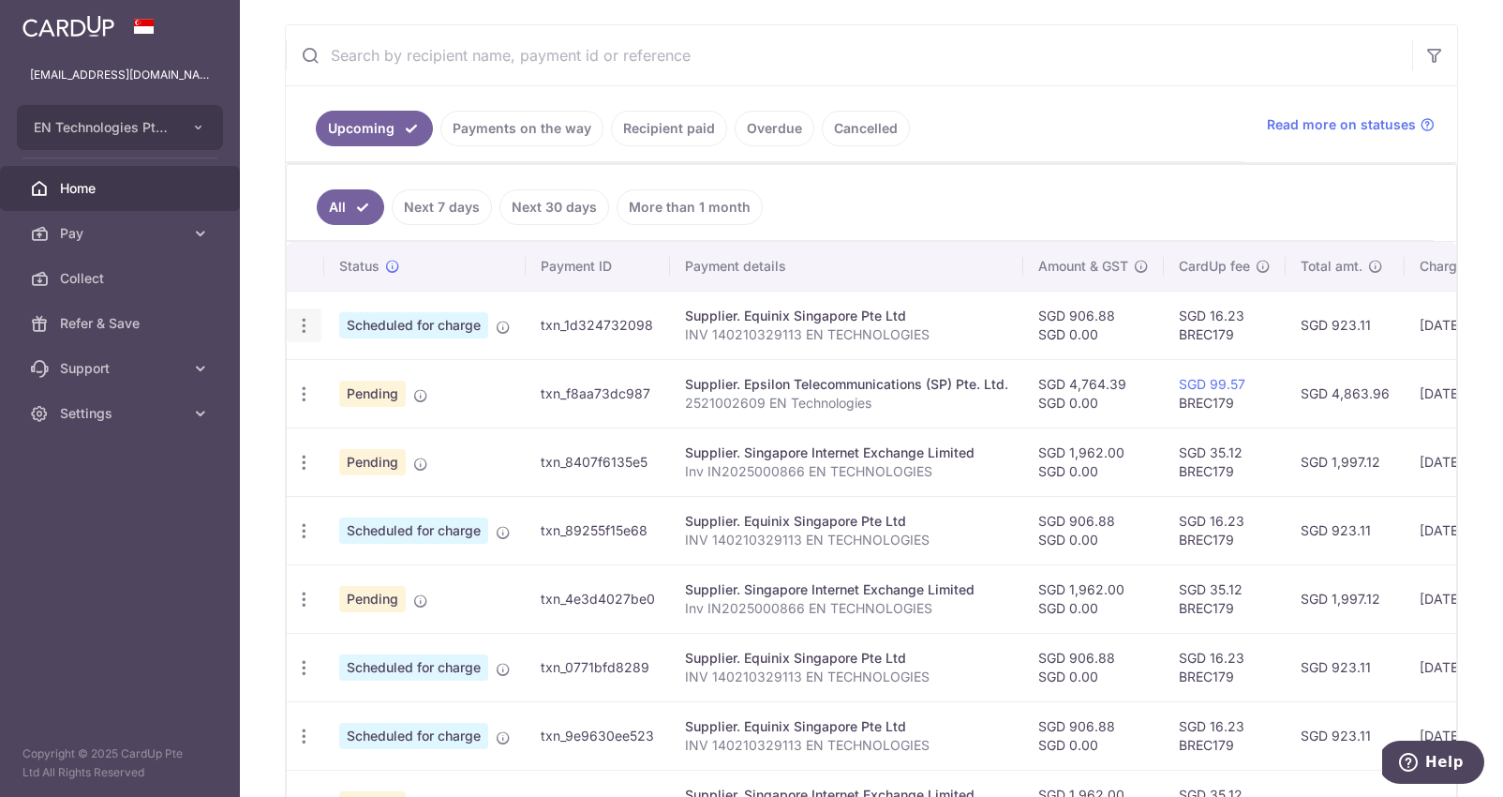
click at [308, 316] on icon "button" at bounding box center [304, 326] width 20 height 20
click at [969, 212] on ul "All Next 7 days Next 30 days More than 1 month" at bounding box center [860, 203] width 1147 height 76
click at [318, 334] on div "Update payment Cancel payment" at bounding box center [304, 325] width 35 height 35
click at [307, 330] on icon "button" at bounding box center [304, 326] width 20 height 20
click at [369, 377] on span "Update payment" at bounding box center [403, 376] width 127 height 22
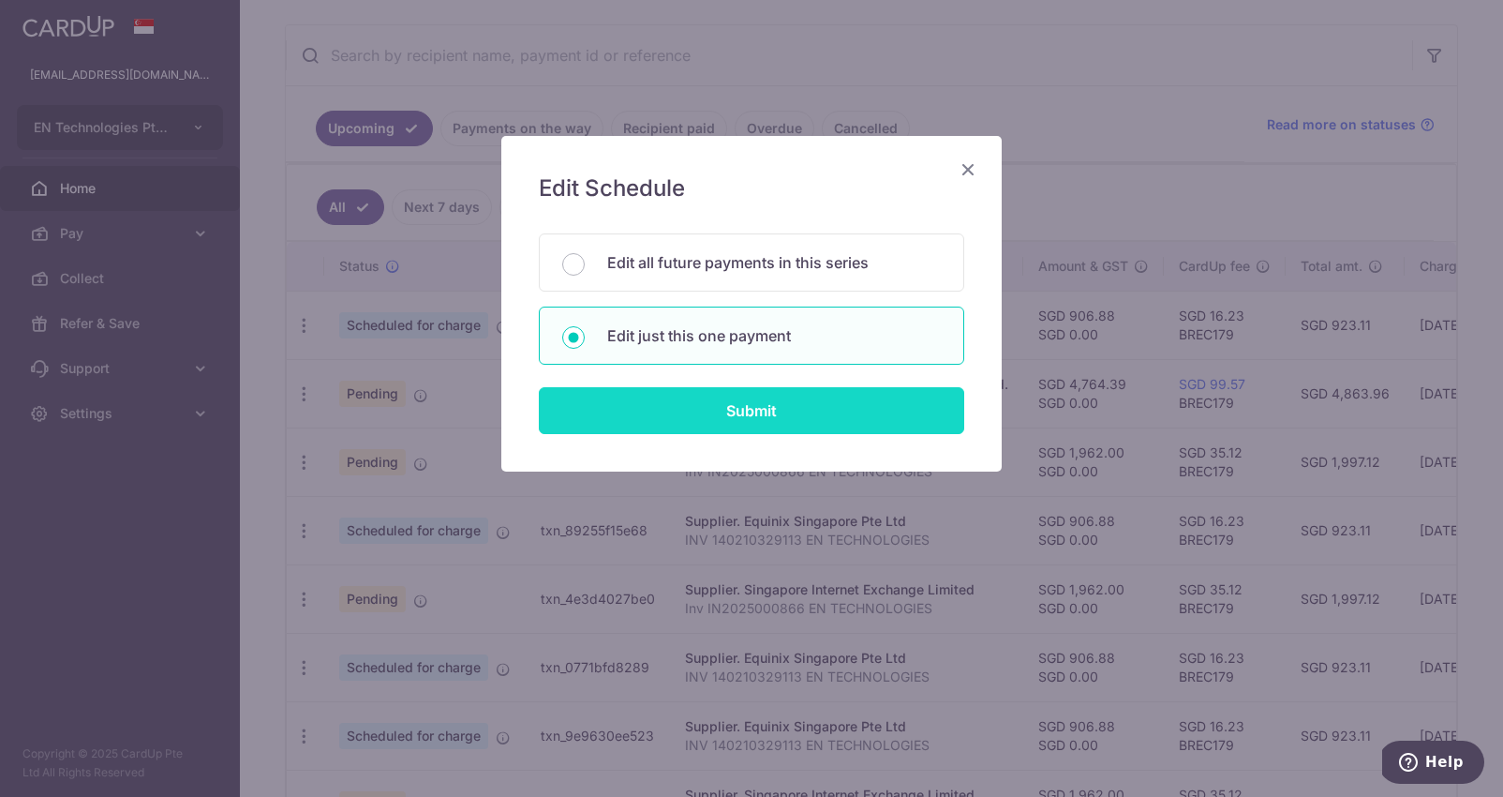
click at [753, 400] on input "Submit" at bounding box center [751, 410] width 425 height 47
radio input "true"
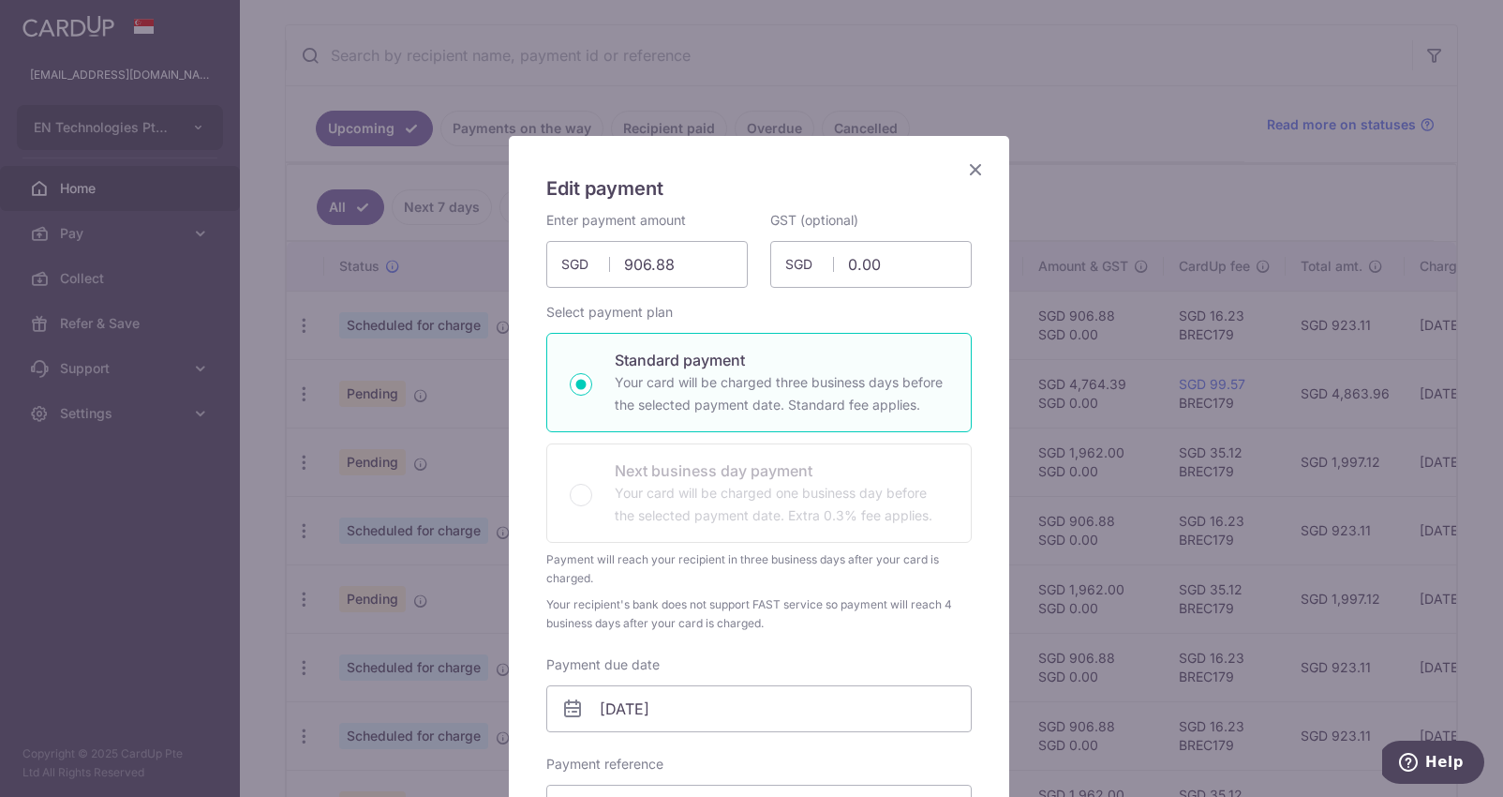
click at [975, 158] on icon "Close" at bounding box center [975, 168] width 22 height 23
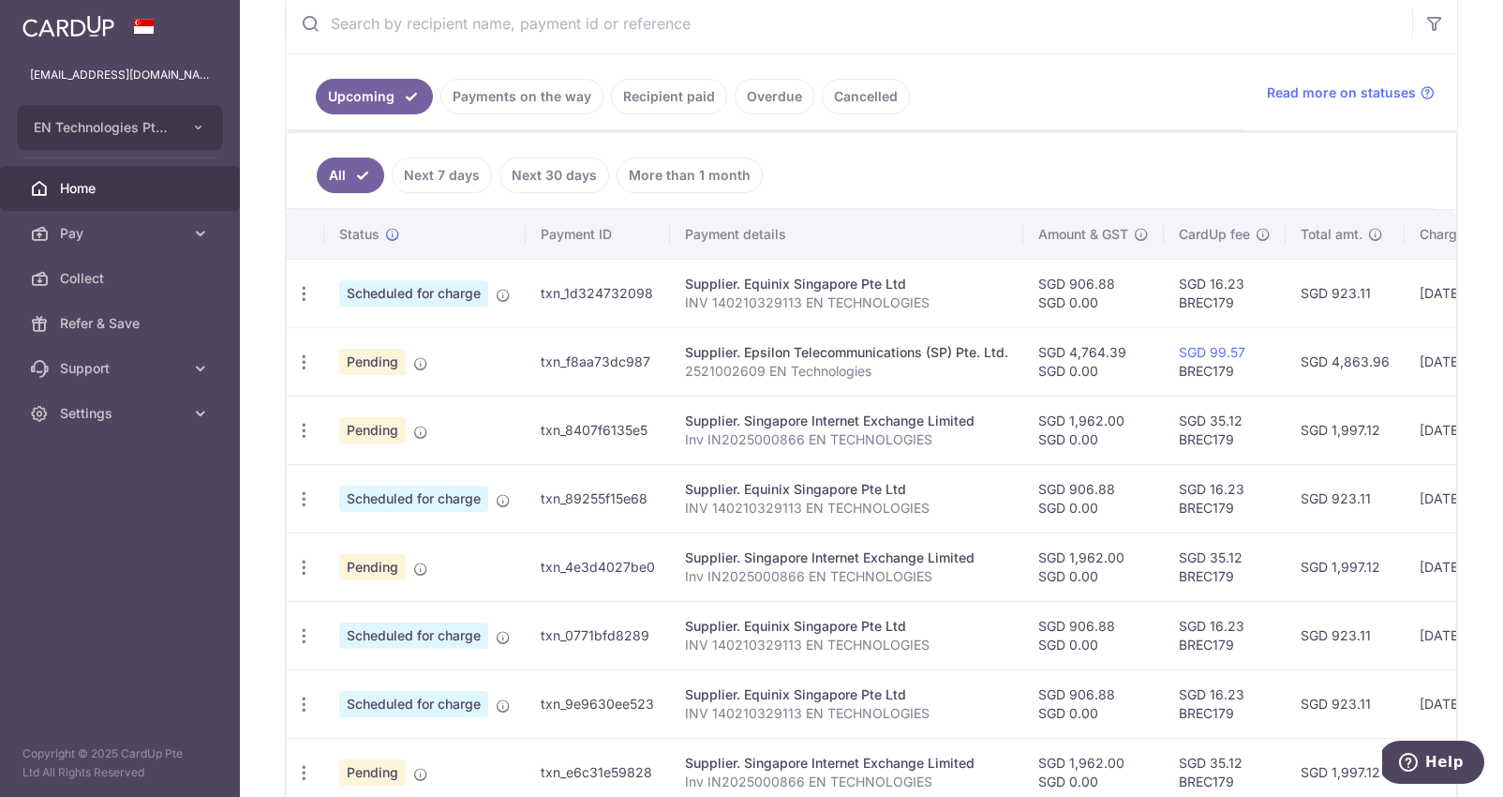
scroll to position [371, 0]
click at [493, 82] on link "Payments on the way" at bounding box center [521, 95] width 163 height 36
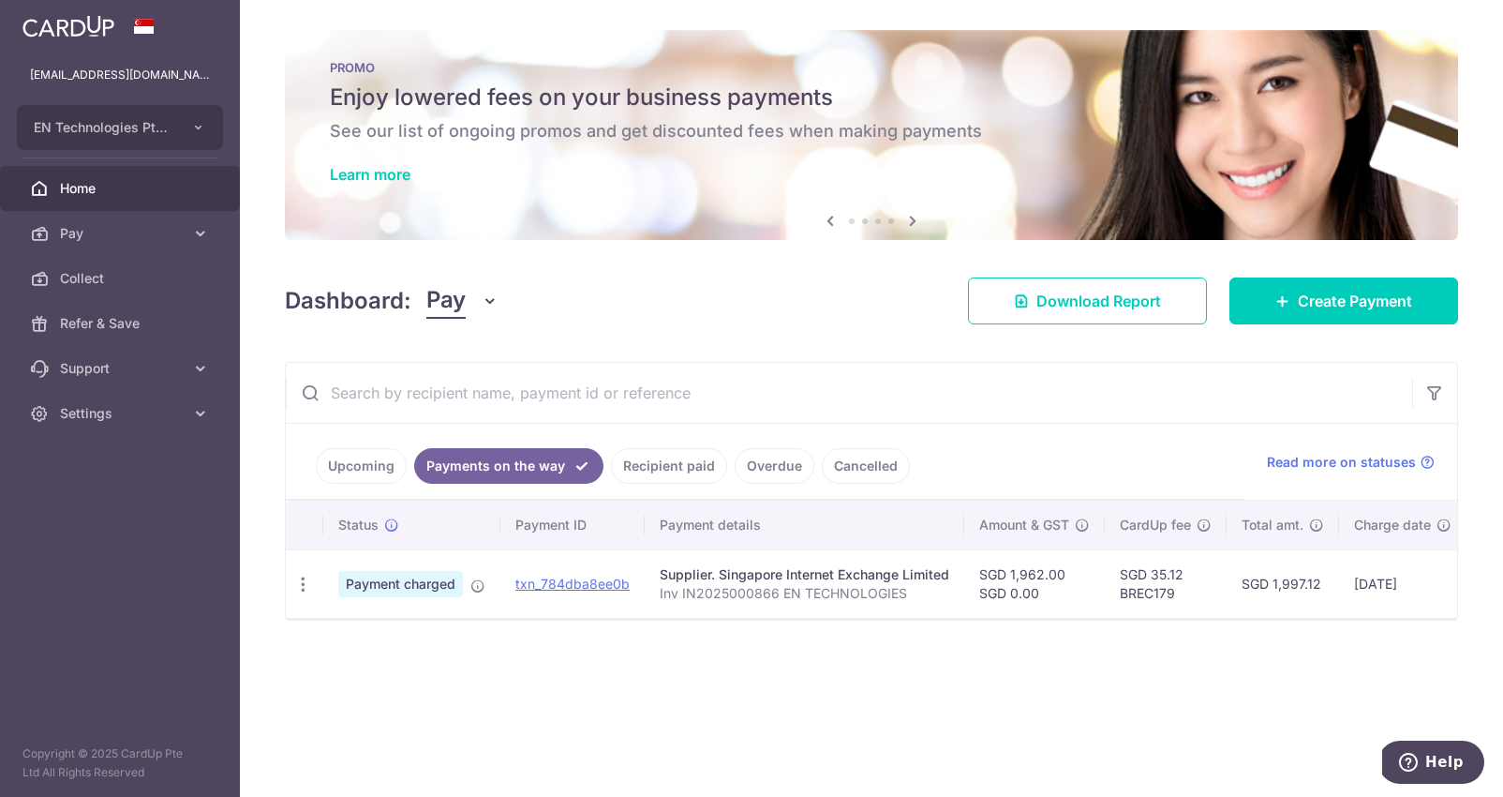
click at [346, 310] on h4 "Dashboard:" at bounding box center [348, 301] width 127 height 34
click at [348, 491] on ul "Upcoming Payments on the way Recipient paid Overdue Cancelled" at bounding box center [765, 462] width 959 height 76
click at [365, 453] on link "Upcoming" at bounding box center [361, 466] width 91 height 36
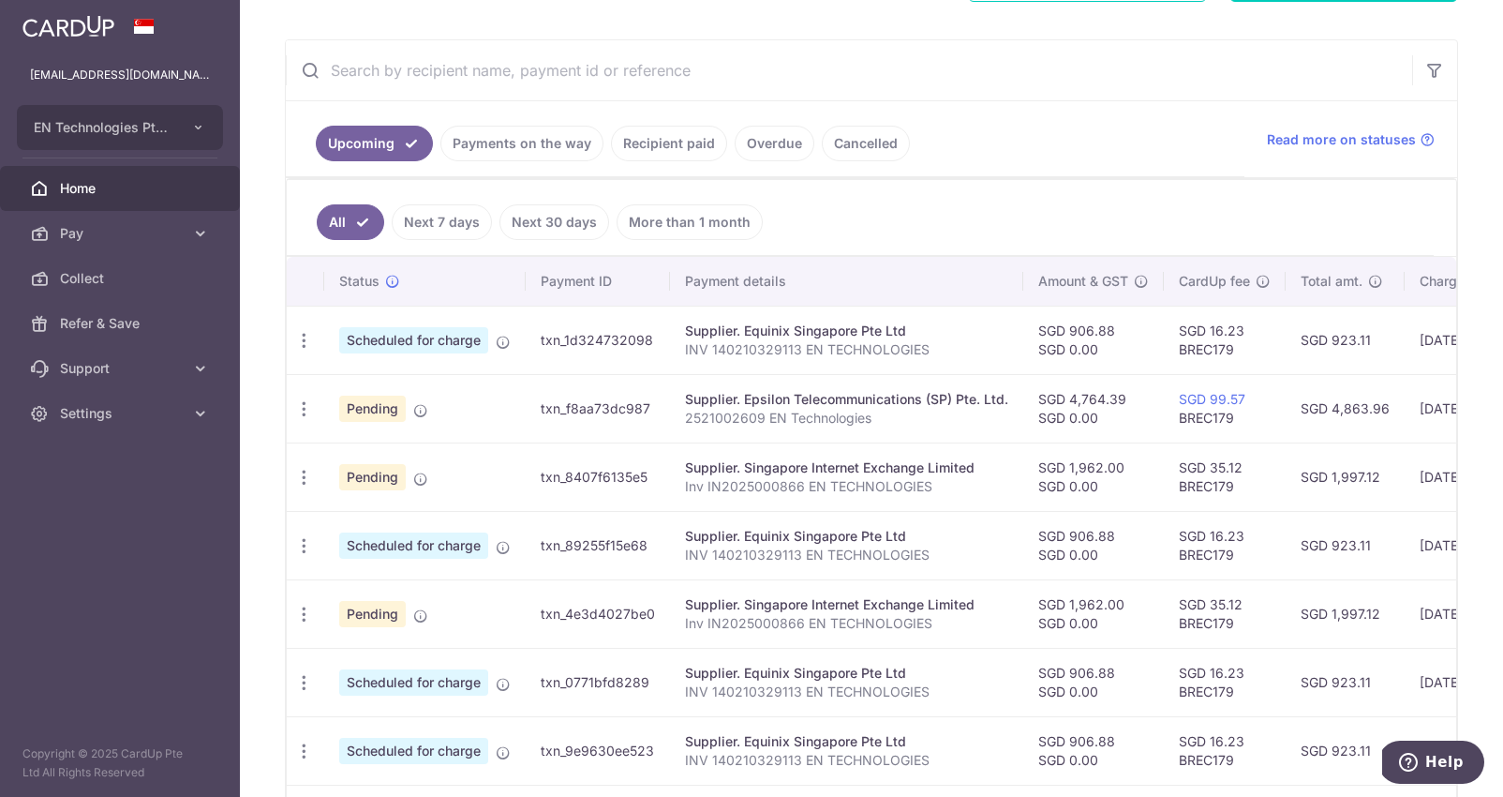
scroll to position [337, 0]
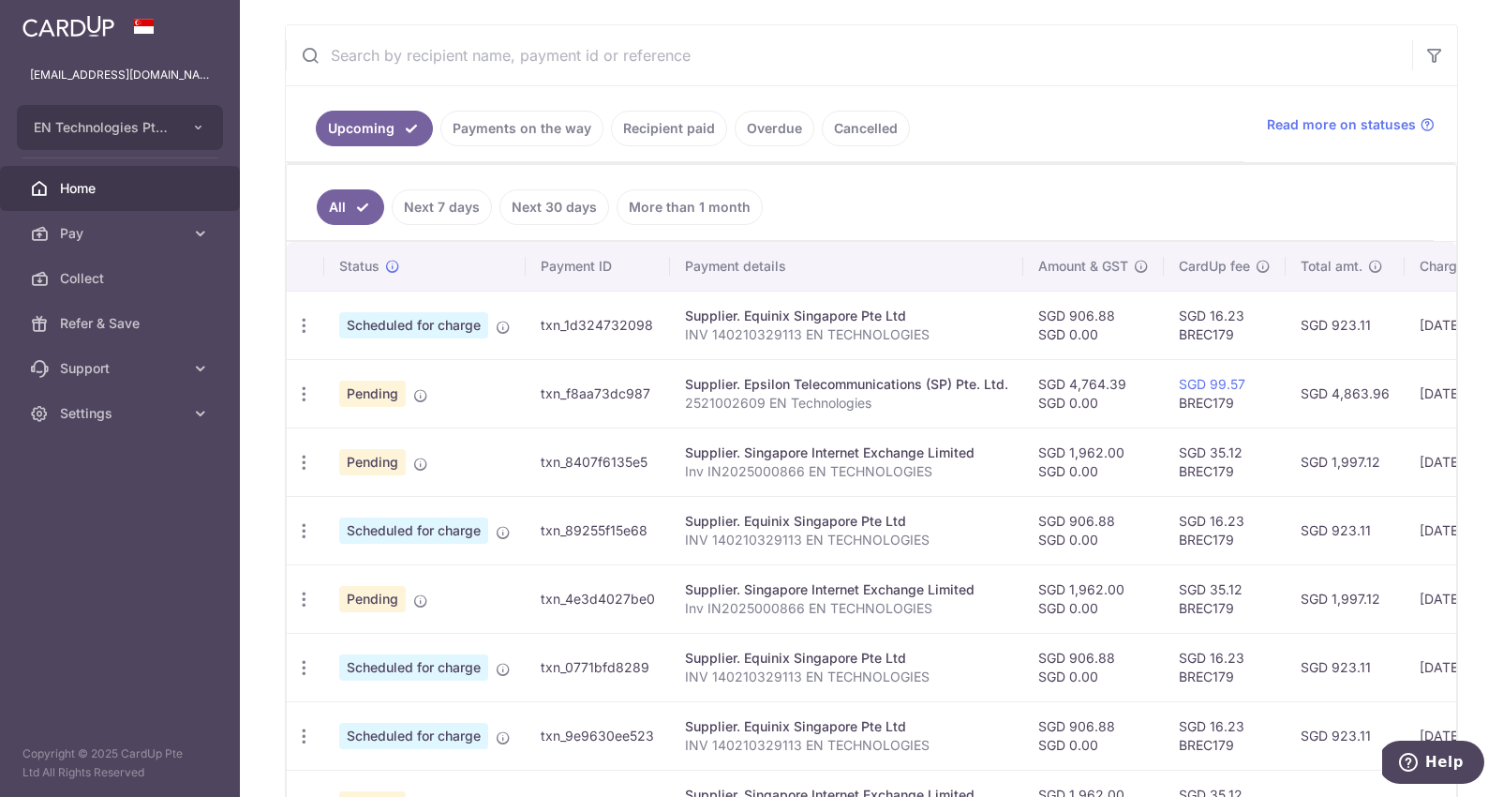
drag, startPoint x: 286, startPoint y: 689, endPoint x: 1594, endPoint y: 659, distance: 1308.6
click at [1502, 659] on div "× Pause Schedule Pause all future payments in this series Pause just this one p…" at bounding box center [871, 398] width 1263 height 797
click at [1468, 306] on div "× Pause Schedule Pause all future payments in this series Pause just this one p…" at bounding box center [871, 398] width 1263 height 797
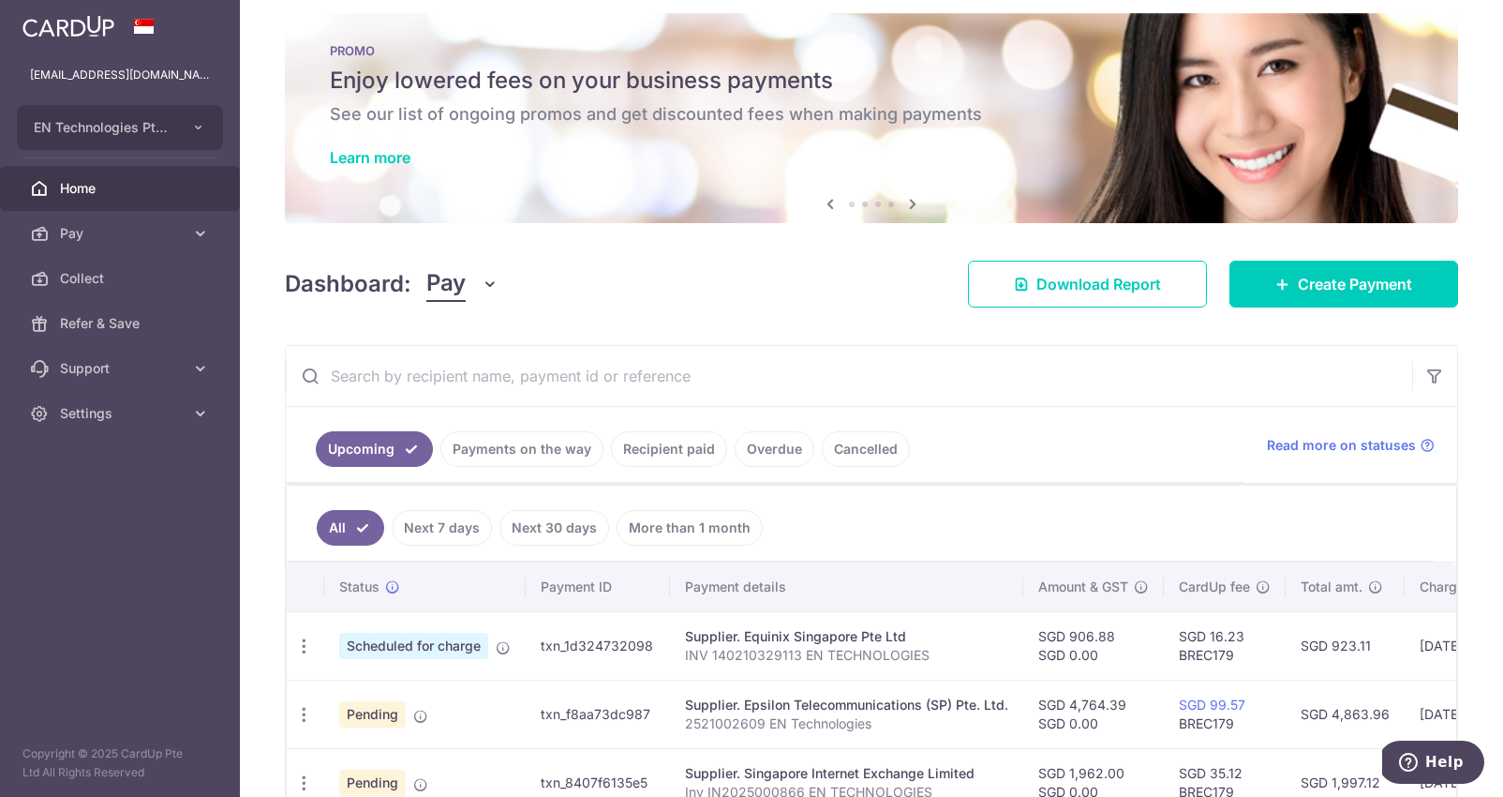
scroll to position [0, 0]
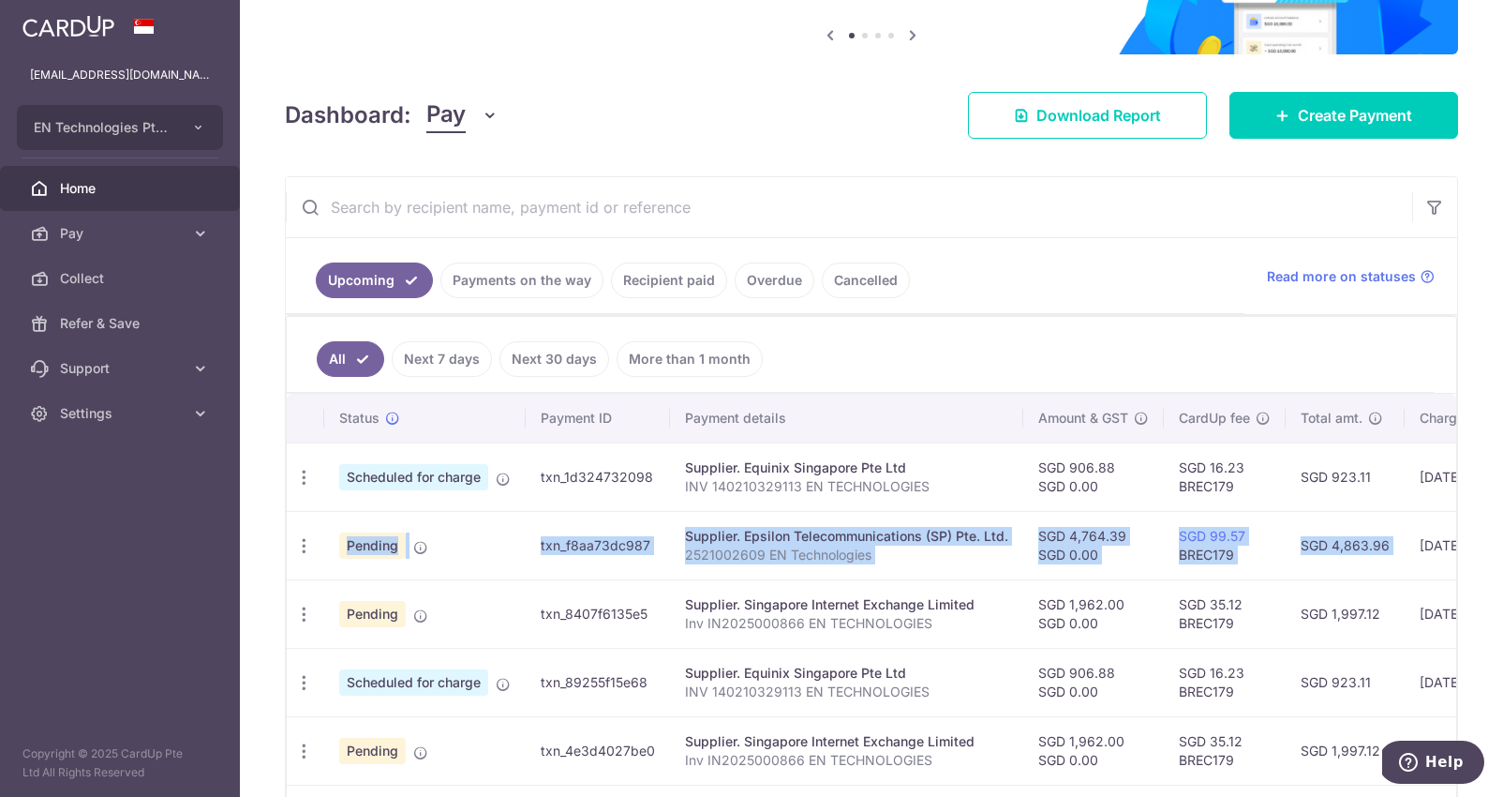
scroll to position [0, 327]
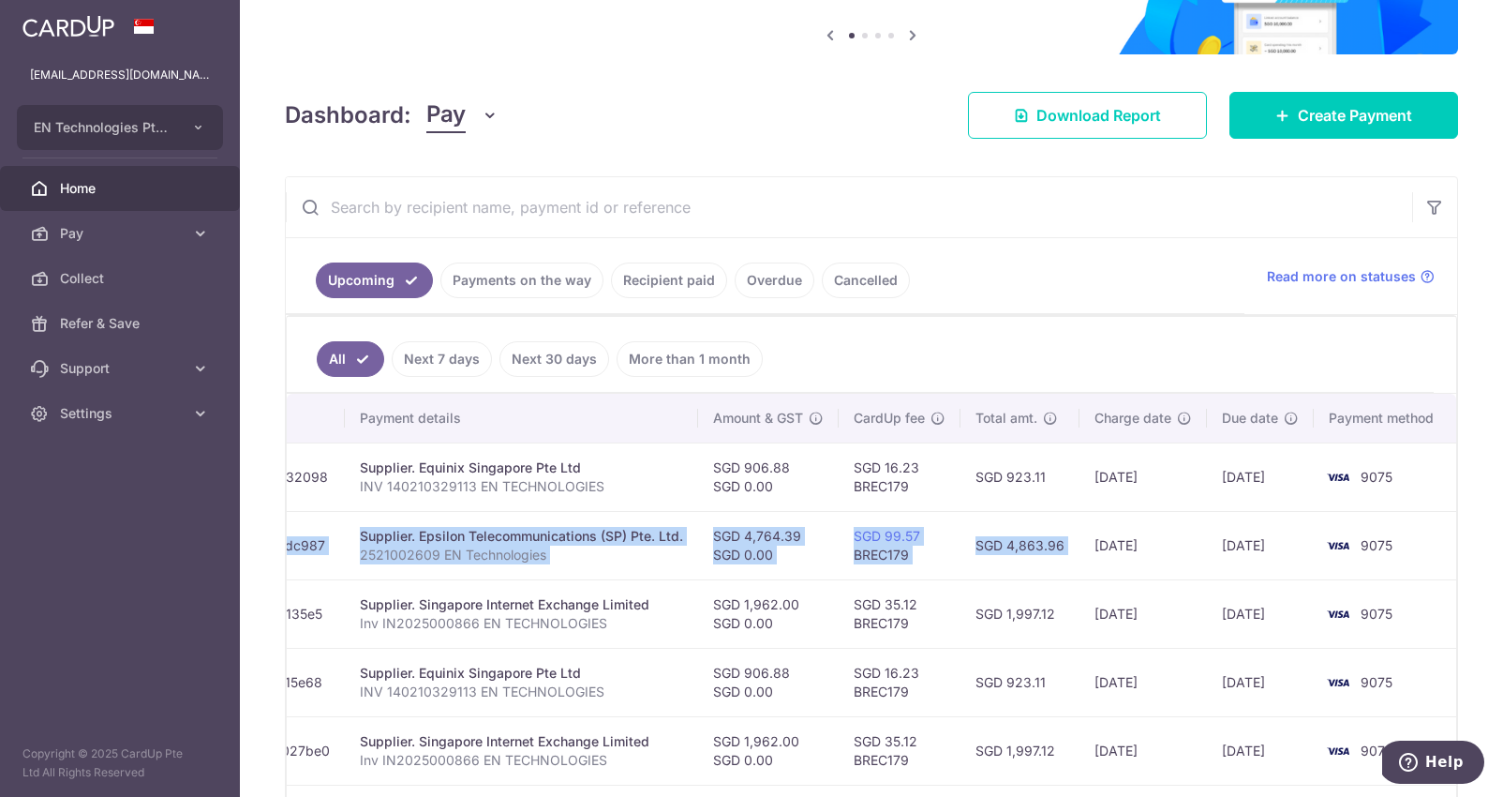
drag, startPoint x: 553, startPoint y: 510, endPoint x: 1217, endPoint y: 500, distance: 664.5
click at [1217, 500] on tr "Update payment Cancel payment Scheduled for charge txn_1d324732098 Supplier. Eq…" at bounding box center [709, 476] width 1495 height 68
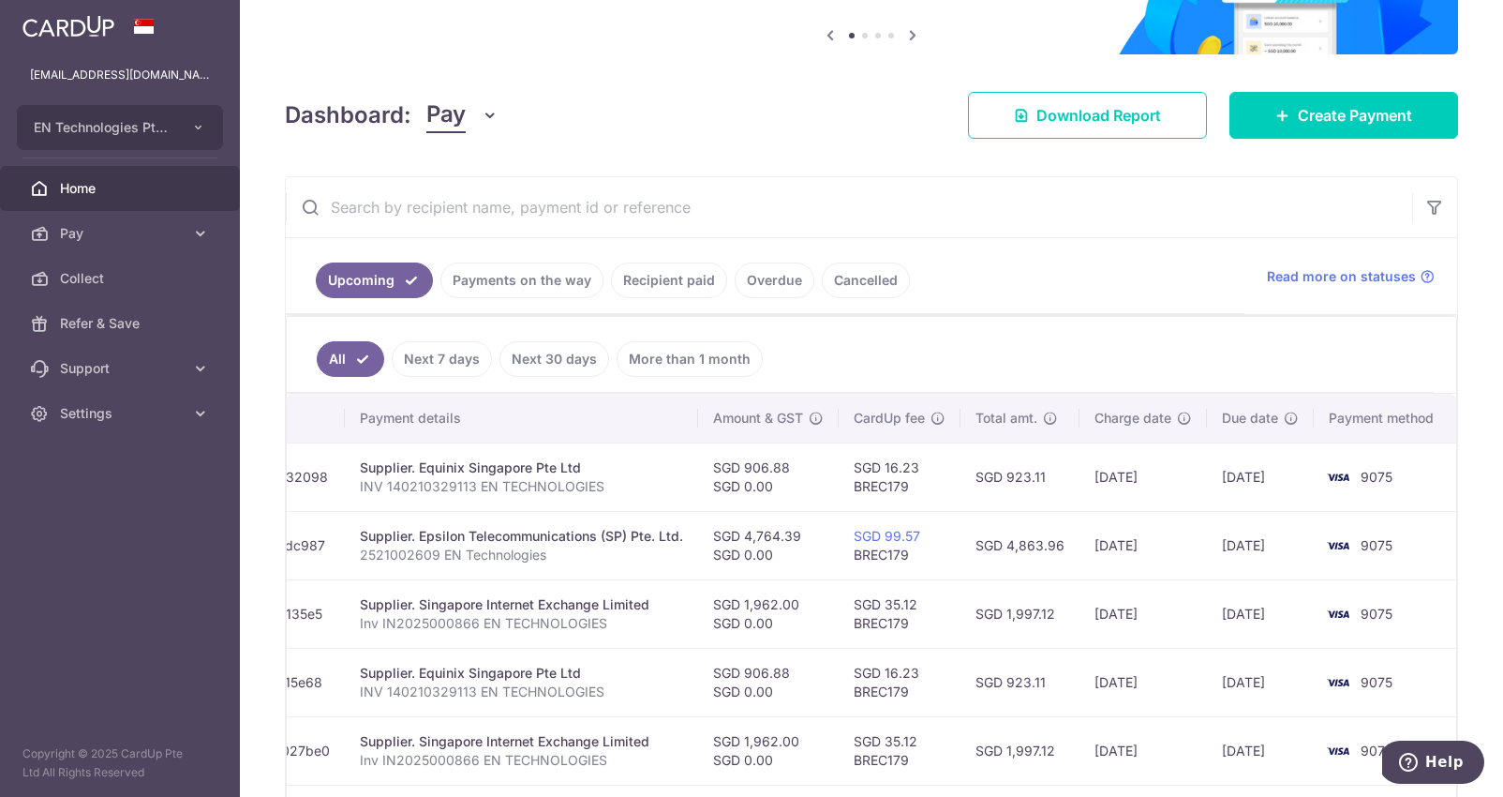
click at [1183, 519] on td "[DATE]" at bounding box center [1143, 545] width 127 height 68
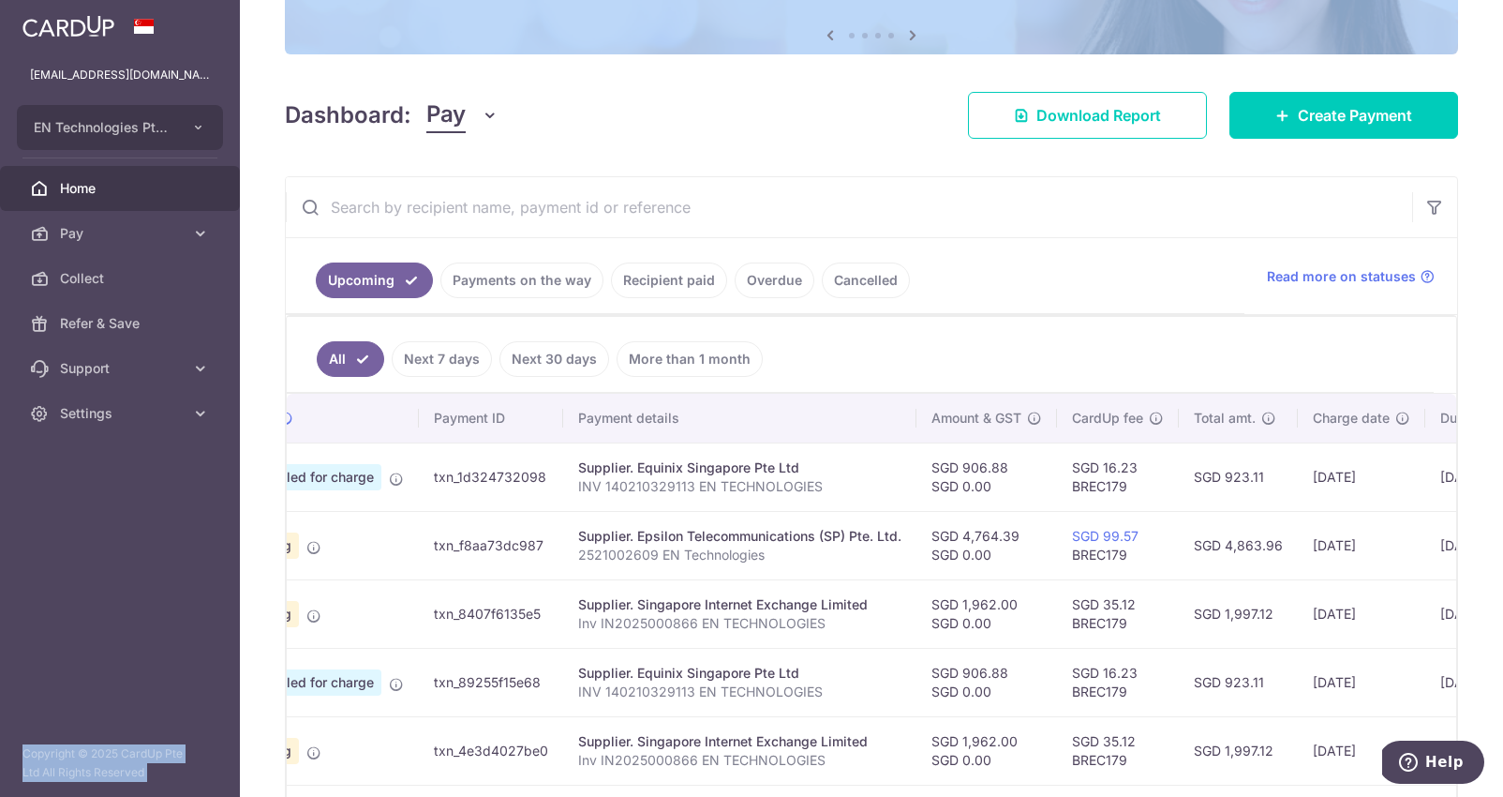
scroll to position [0, 0]
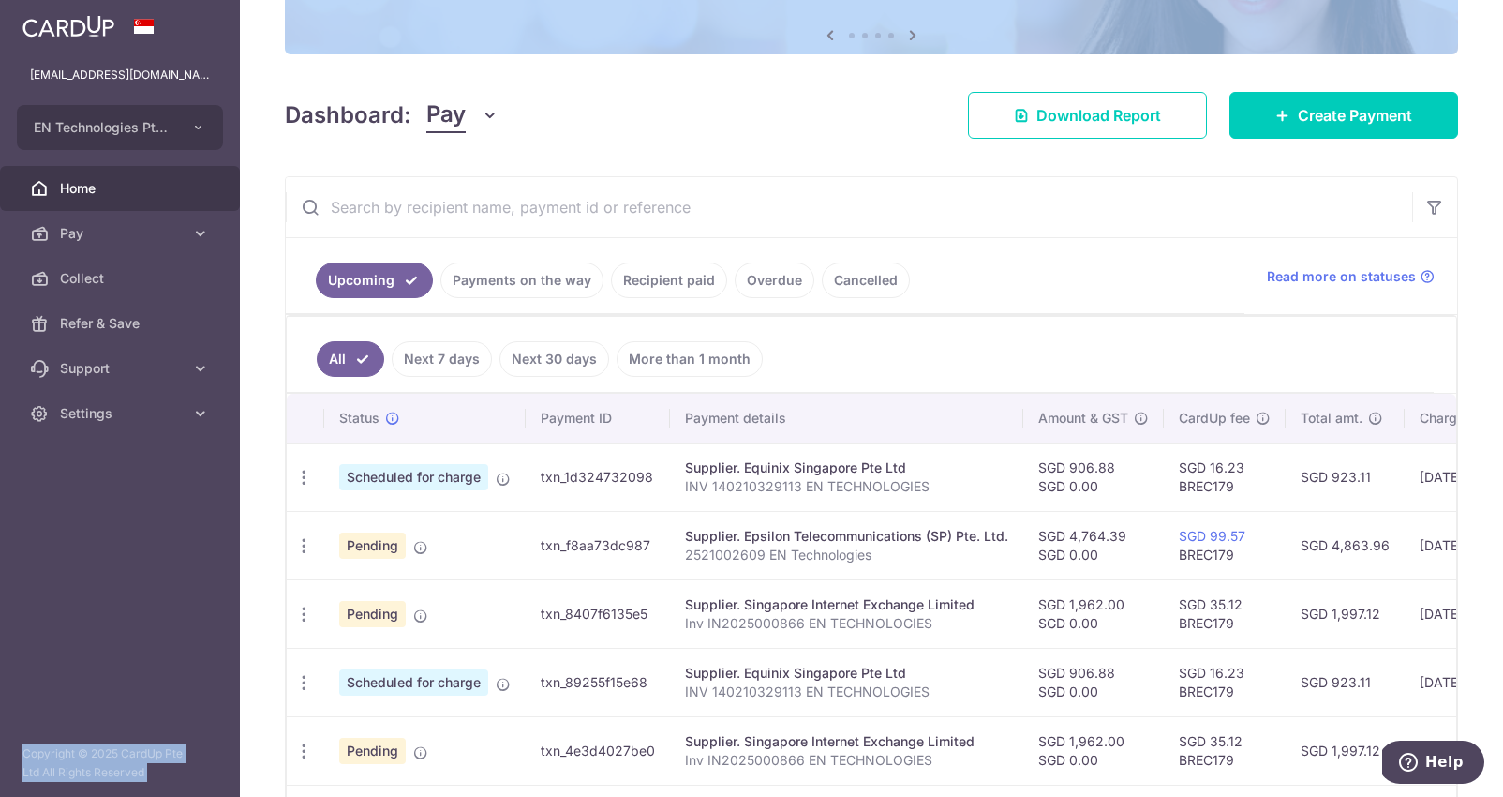
drag, startPoint x: 1147, startPoint y: 544, endPoint x: 215, endPoint y: 552, distance: 932.5
click at [287, 552] on div "Status Payment ID Payment details Amount & GST CardUp fee Total amt. Charge dat…" at bounding box center [872, 760] width 1170 height 733
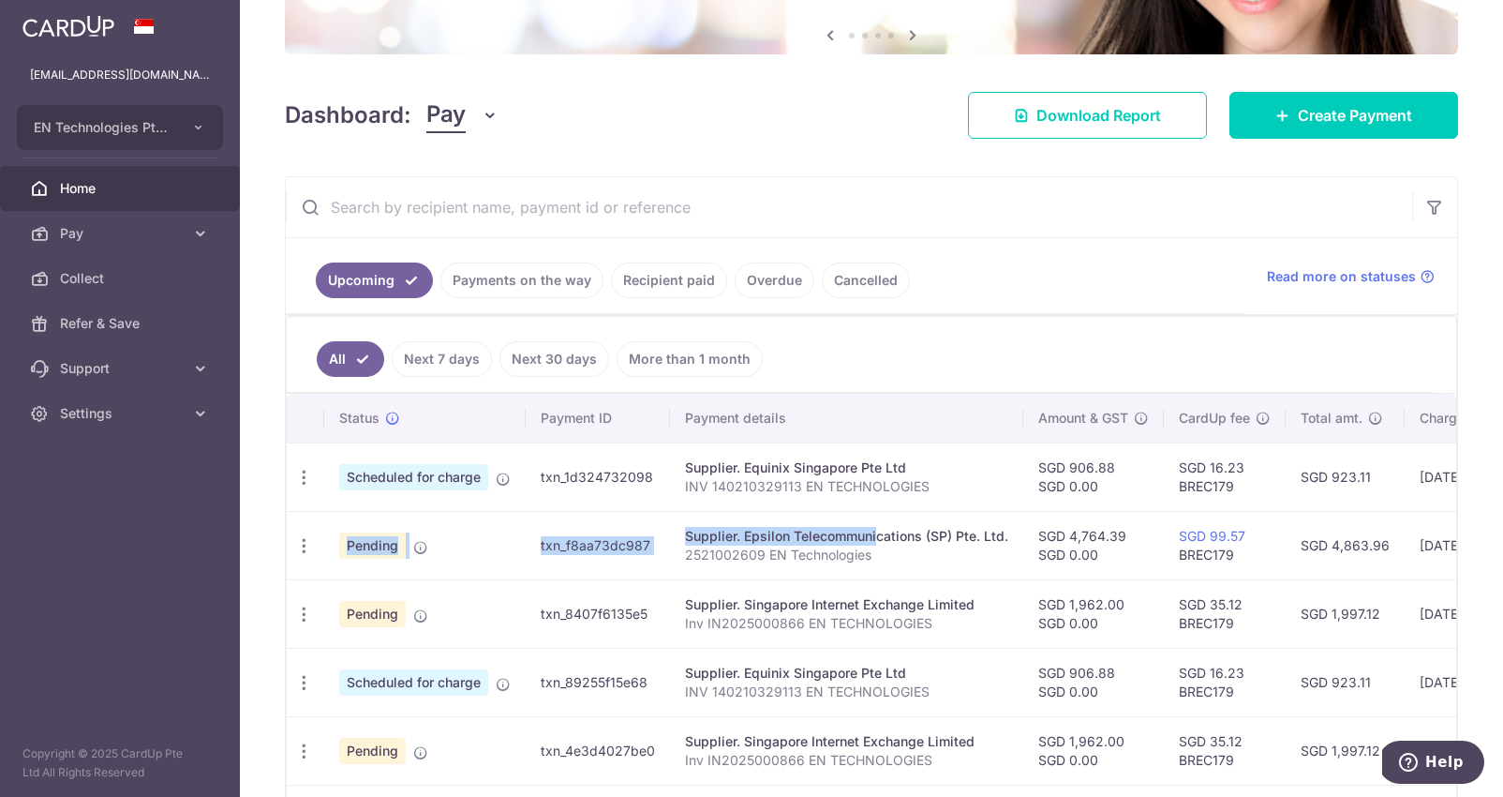
drag, startPoint x: 215, startPoint y: 552, endPoint x: 805, endPoint y: 532, distance: 590.7
click at [240, 532] on aside "[EMAIL_ADDRESS][DOMAIN_NAME] EN Technologies Pte Ltd Add new company EN Technol…" at bounding box center [120, 398] width 240 height 797
click at [490, 520] on td "Pending" at bounding box center [424, 545] width 201 height 68
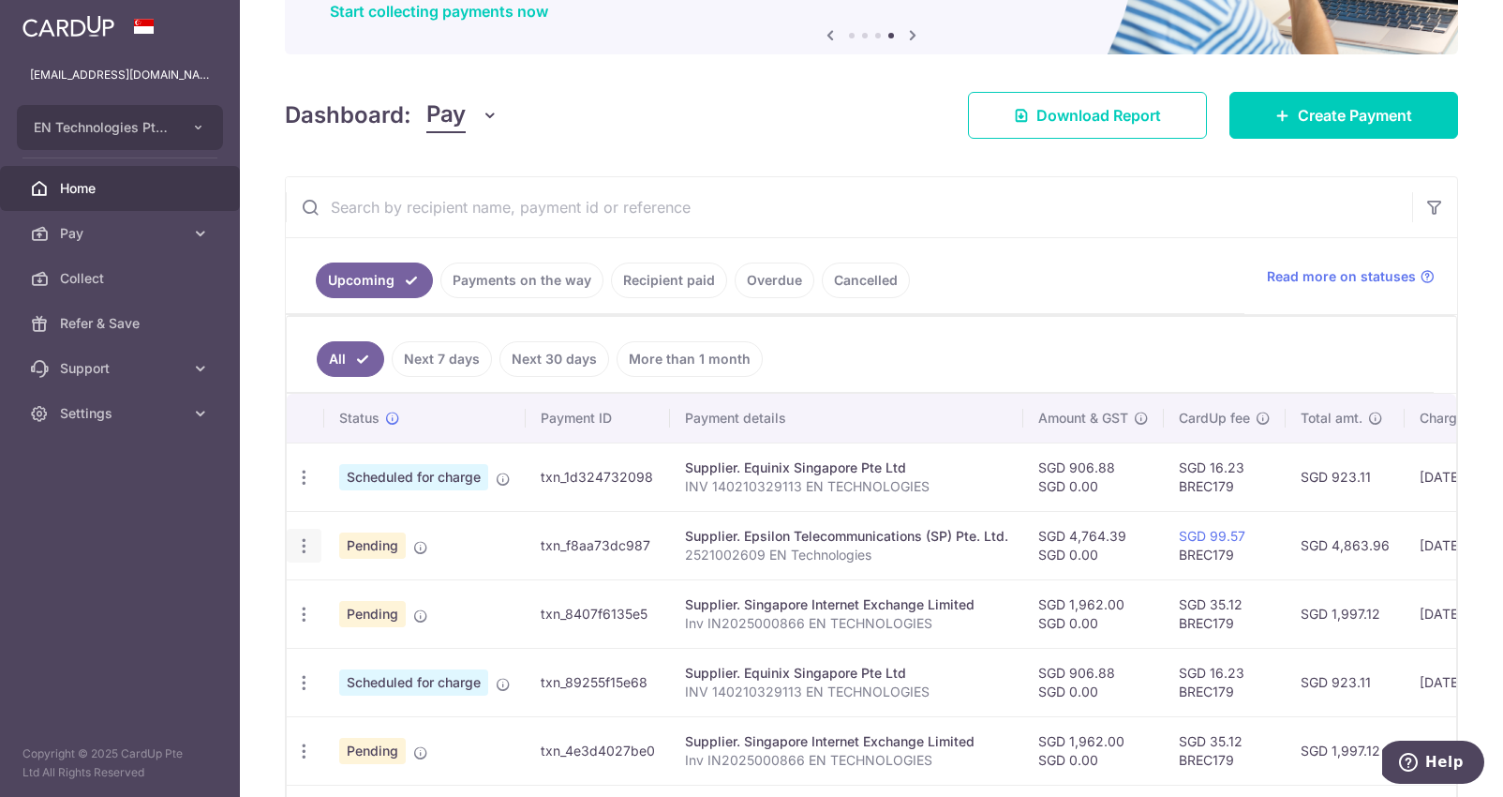
click at [301, 545] on icon "button" at bounding box center [304, 546] width 20 height 20
click at [413, 605] on span "Update payment" at bounding box center [403, 597] width 127 height 22
radio input "true"
type input "4,764.39"
type input "0.00"
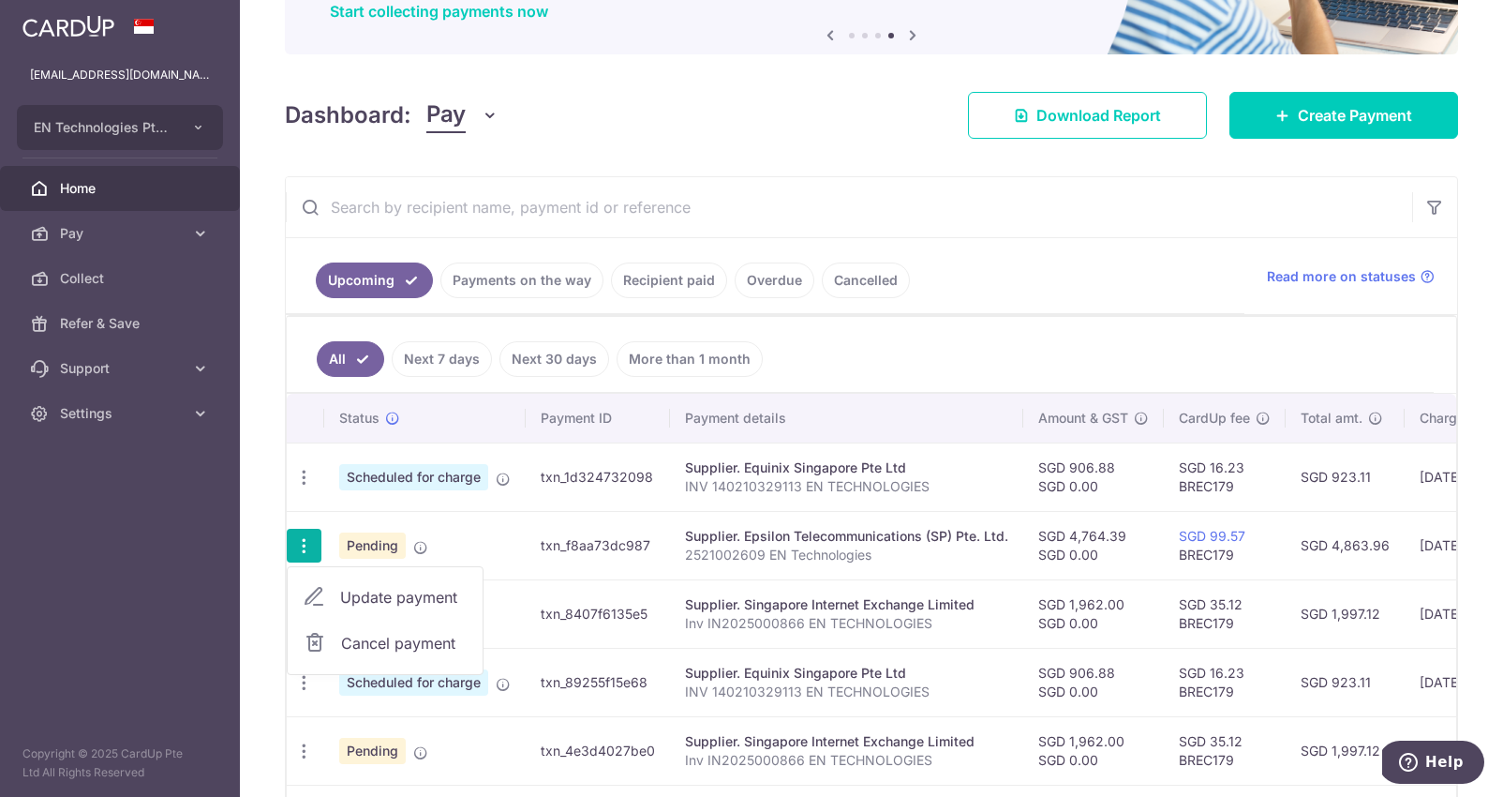
type input "[DATE]"
type input "2521002609 EN Technologies"
type input "Epsilion monthl"
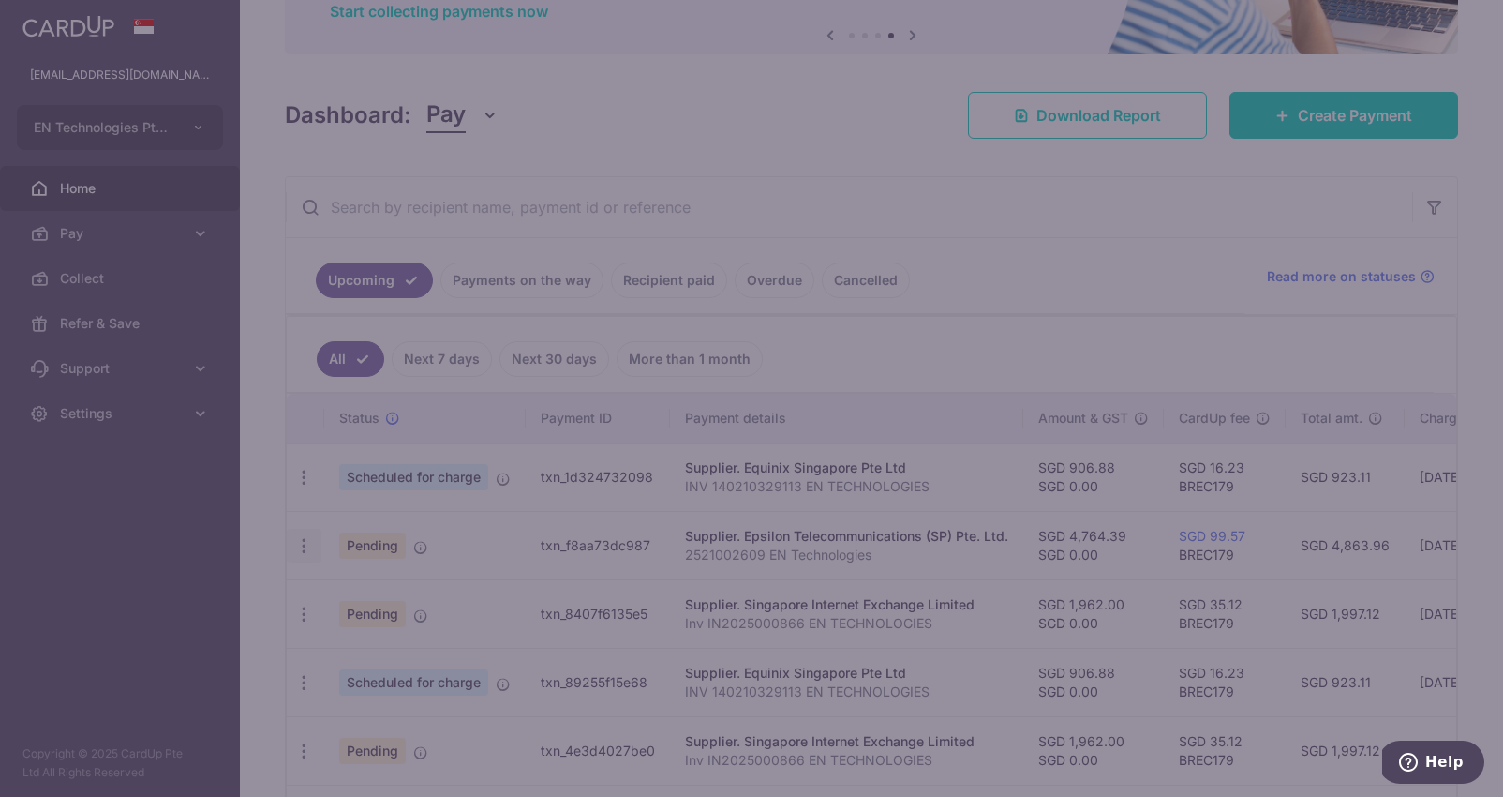
type input "BREC179"
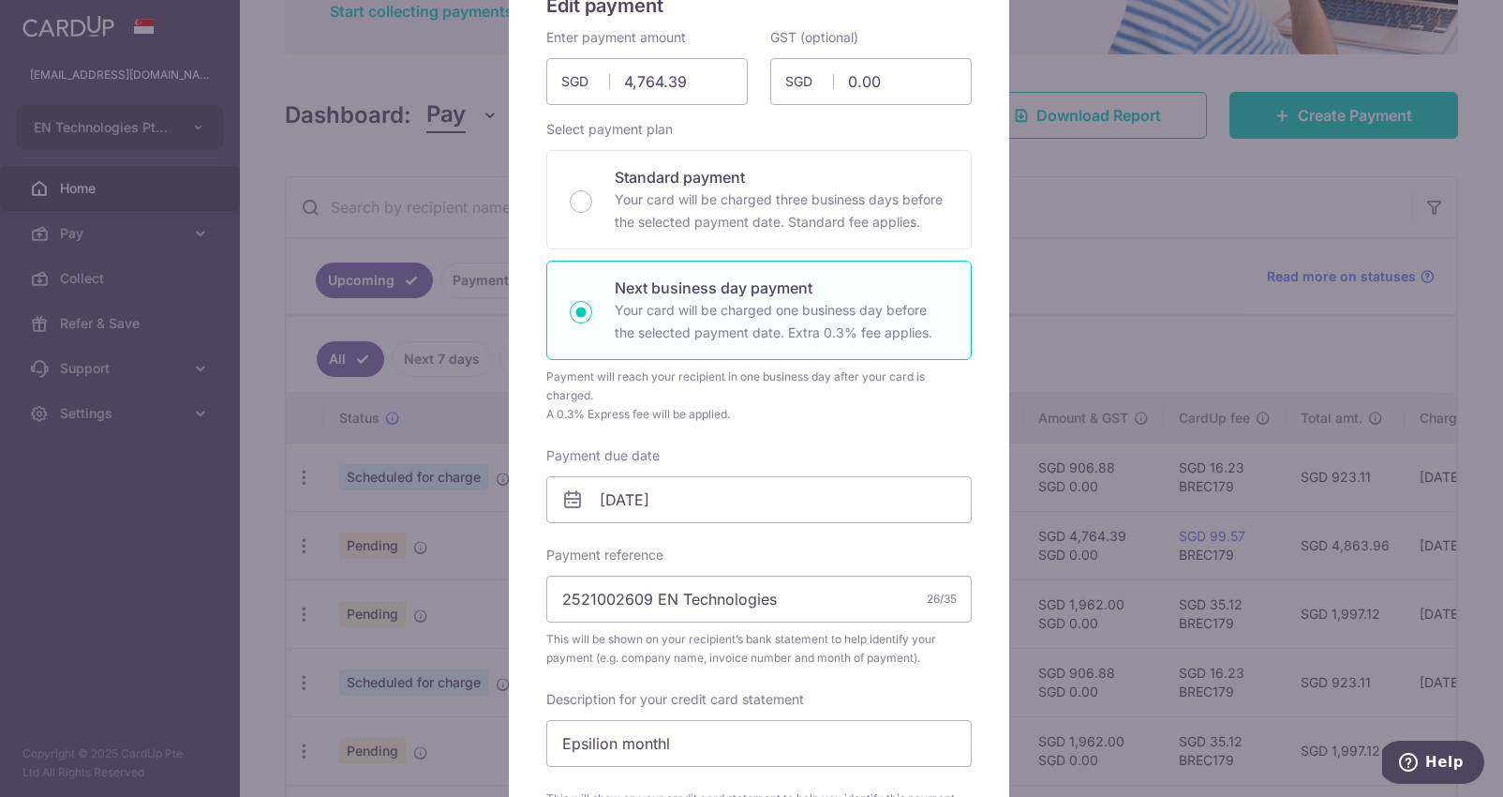
scroll to position [186, 0]
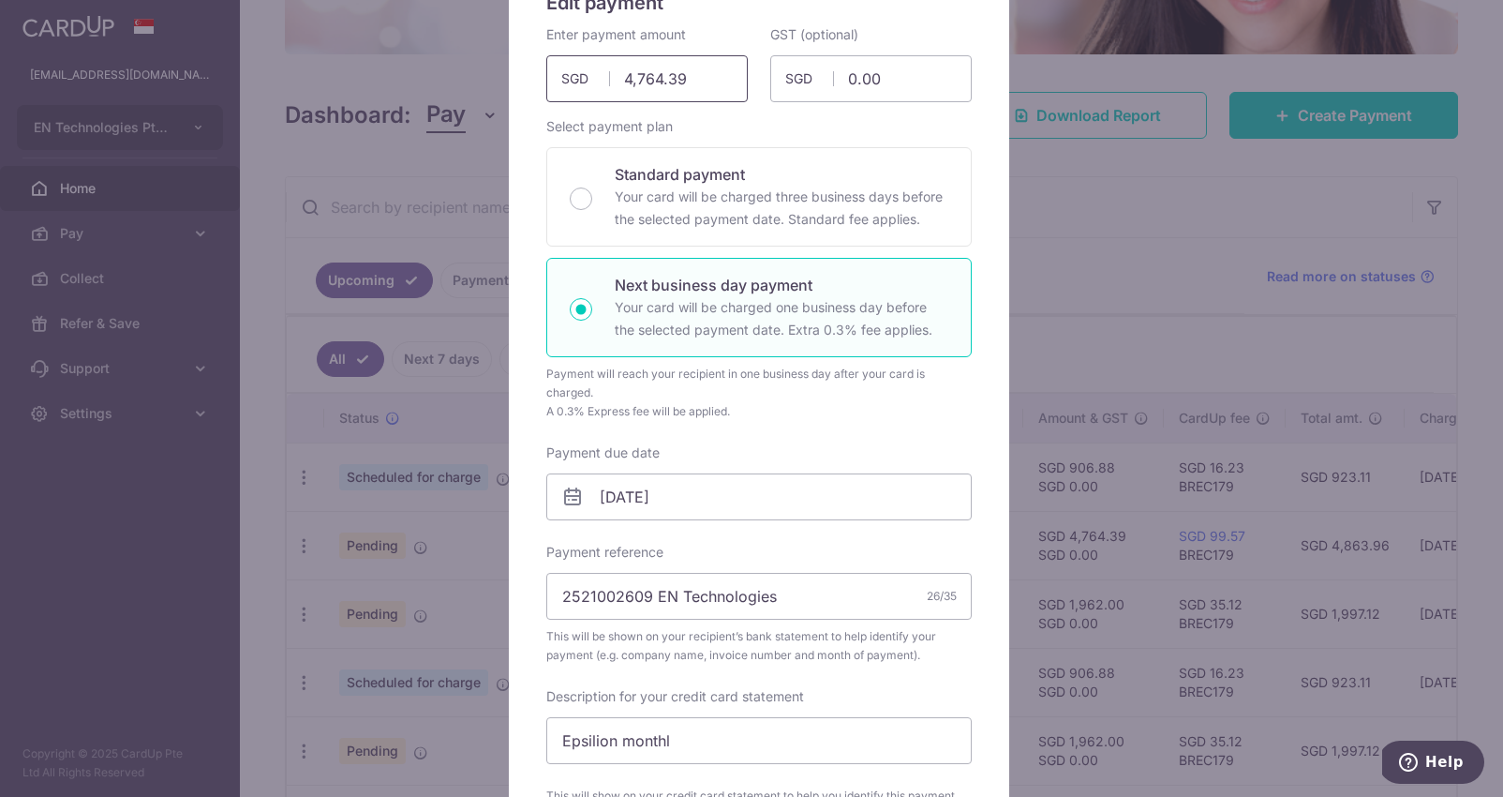
click at [680, 89] on input "4,764.39" at bounding box center [646, 78] width 201 height 47
paste input "6177.03"
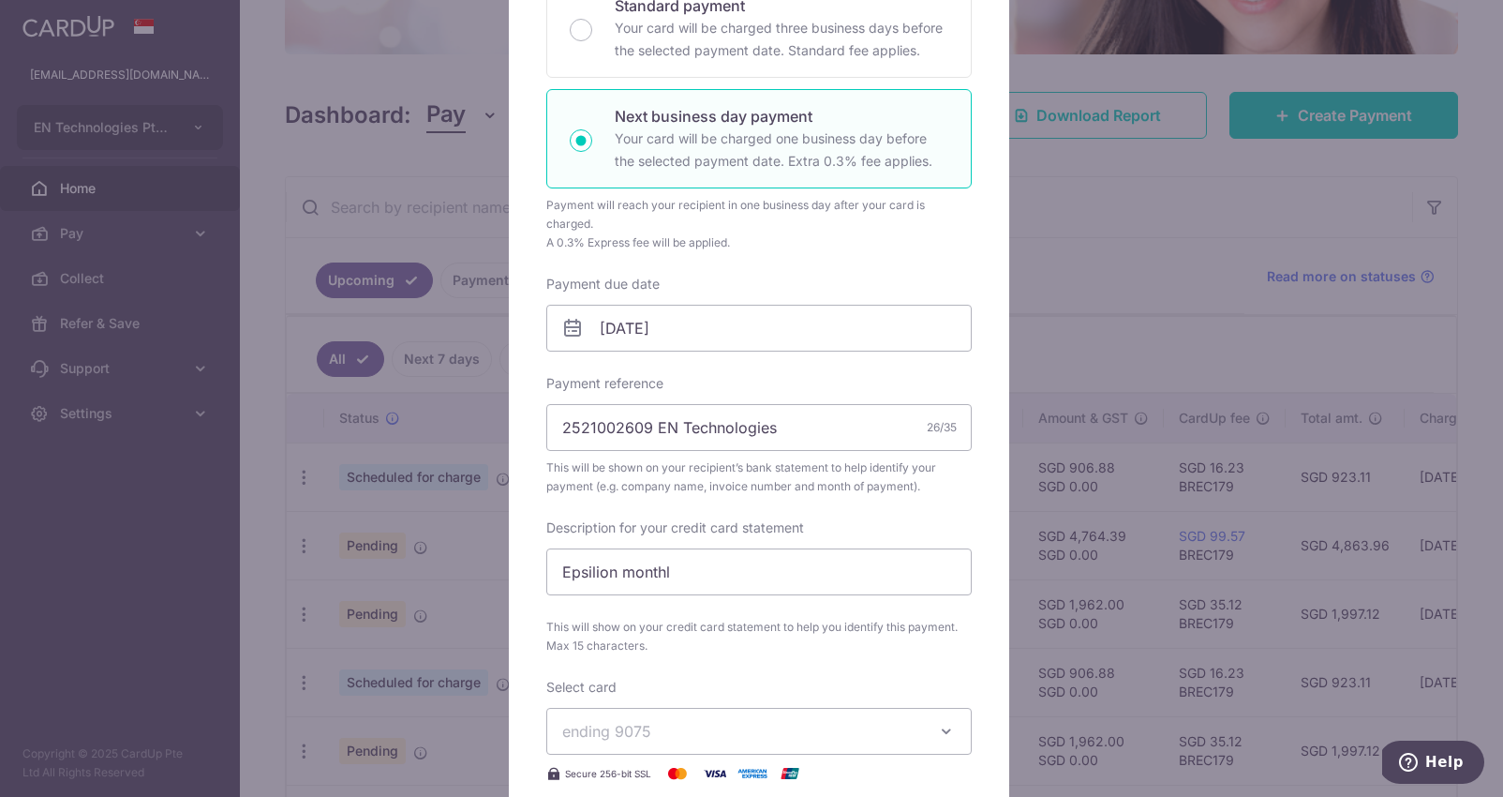
scroll to position [152, 0]
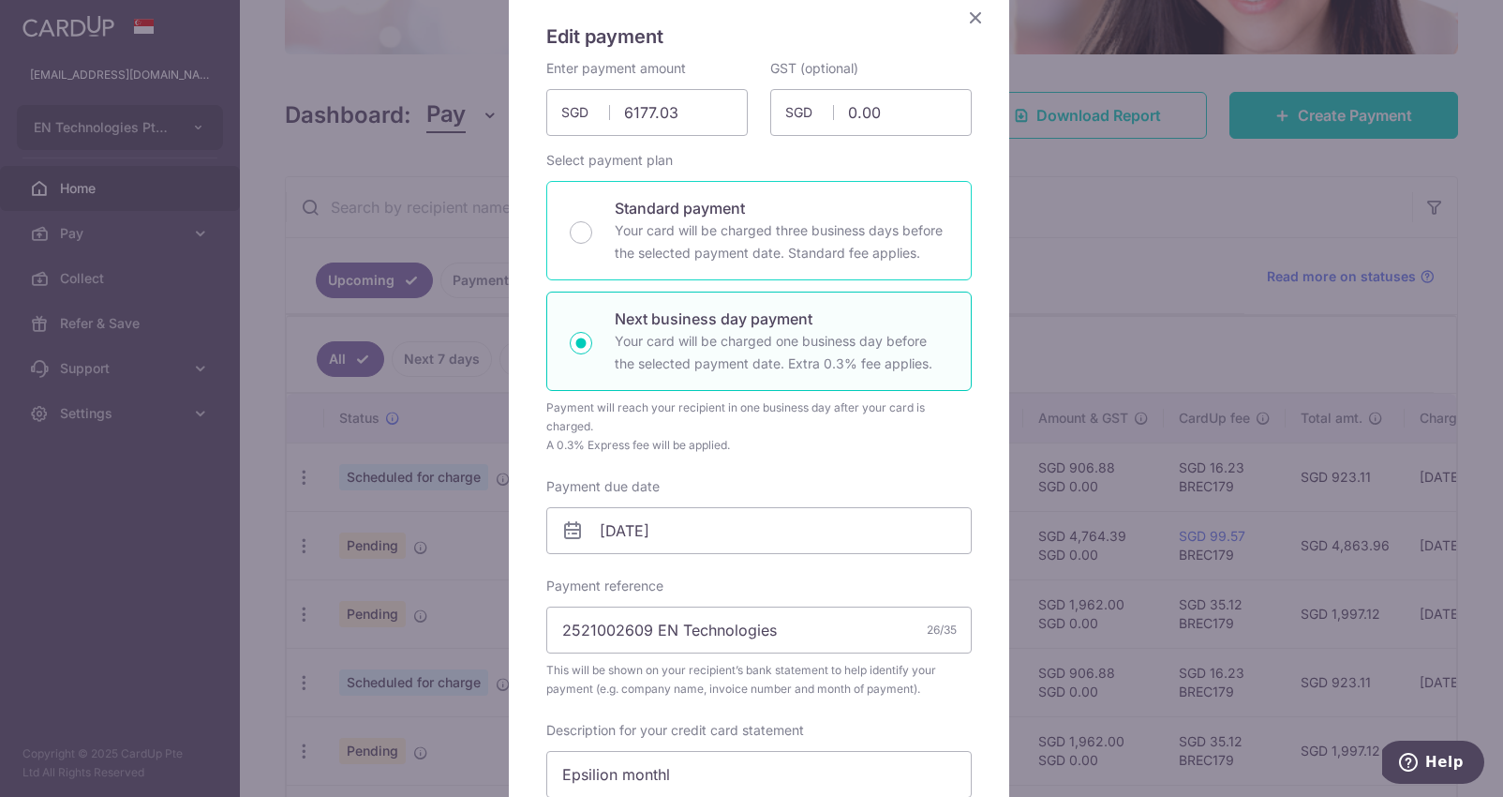
type input "6,177.03"
click at [753, 219] on p "Your card will be charged three business days before the selected payment date.…" at bounding box center [782, 241] width 334 height 45
click at [592, 221] on input "Standard payment Your card will be charged three business days before the selec…" at bounding box center [581, 232] width 22 height 22
radio input "true"
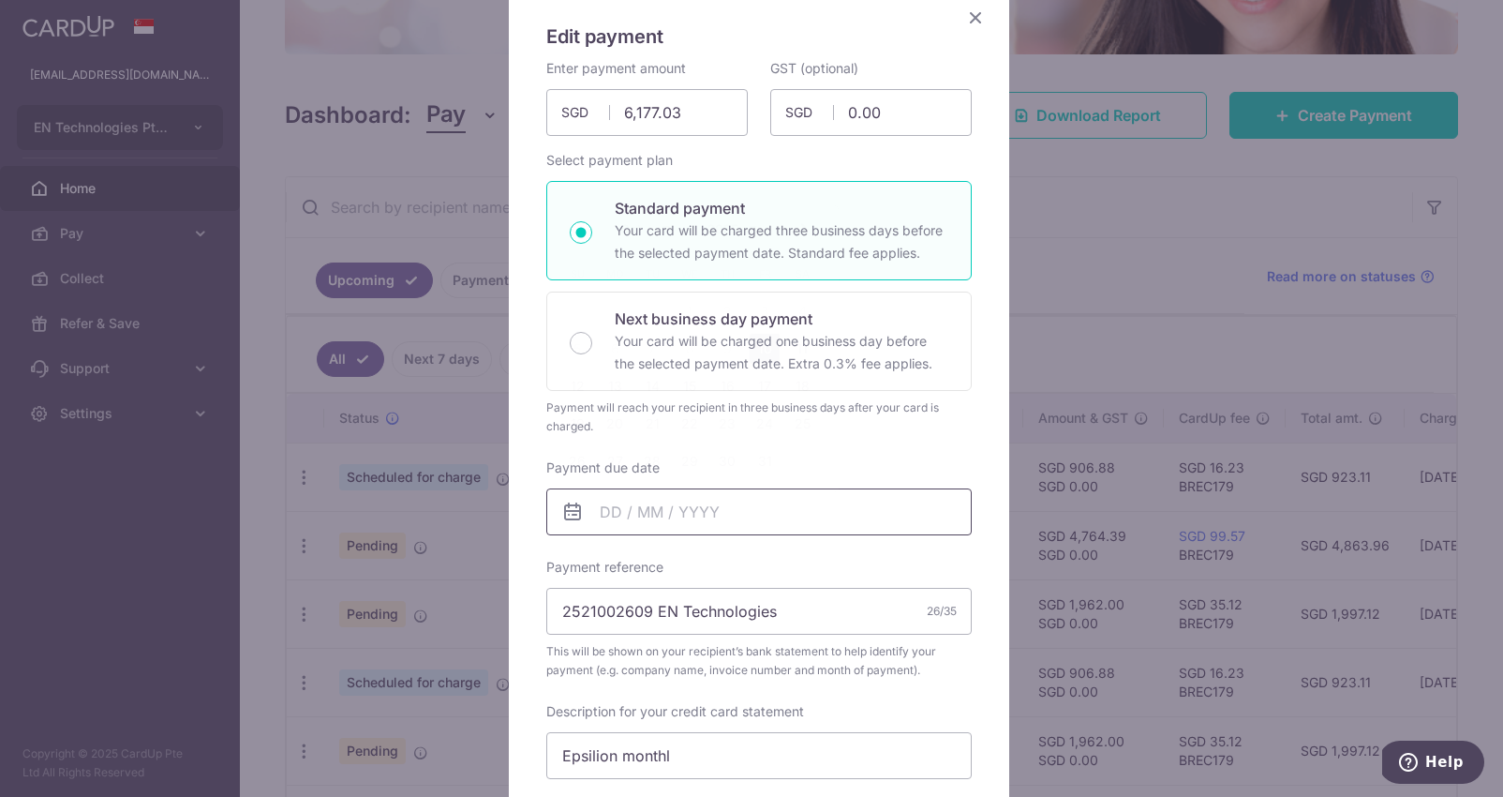
click at [617, 510] on input "Payment due date" at bounding box center [758, 511] width 425 height 47
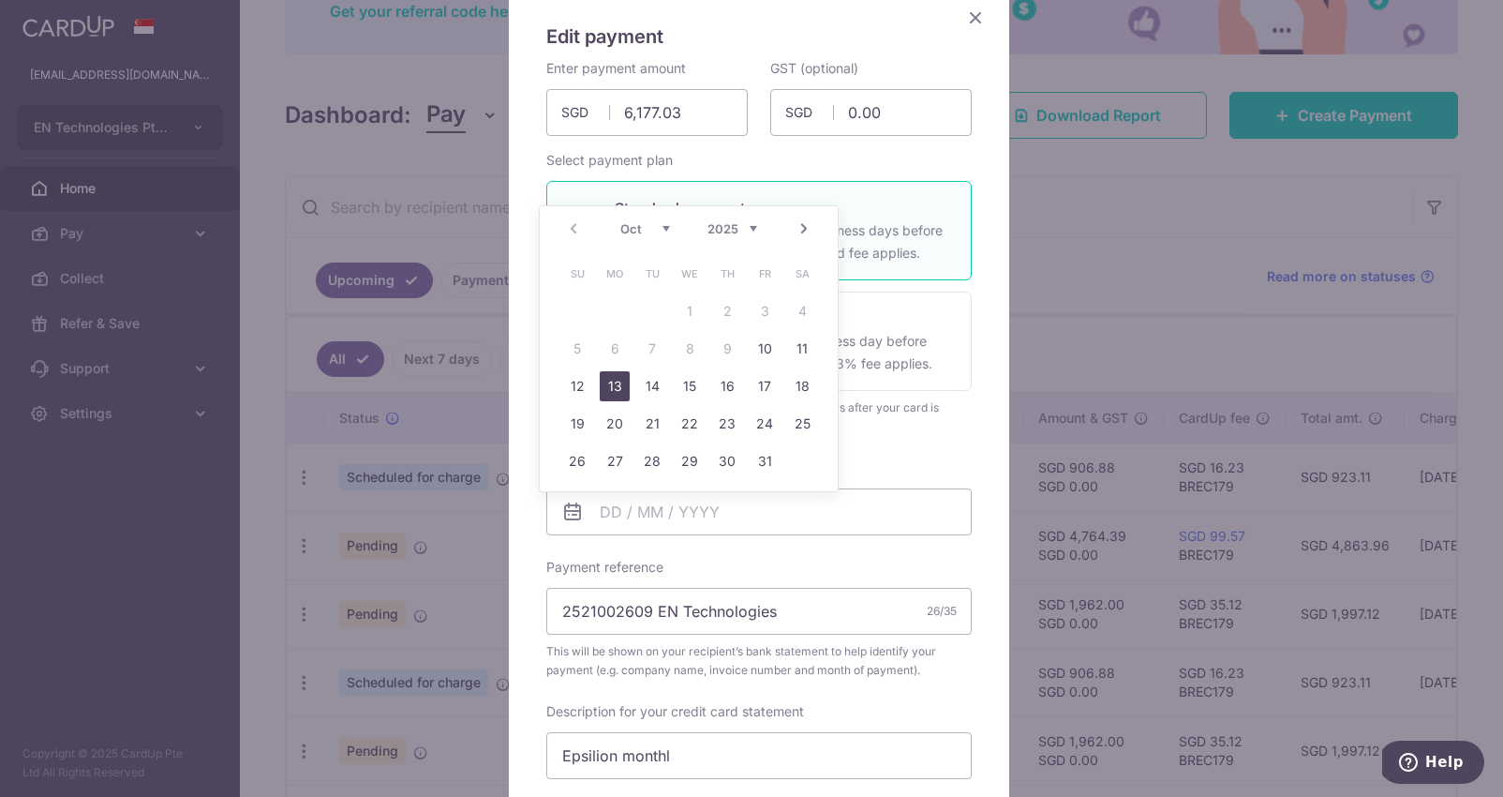
click at [614, 383] on link "13" at bounding box center [615, 386] width 30 height 30
type input "[DATE]"
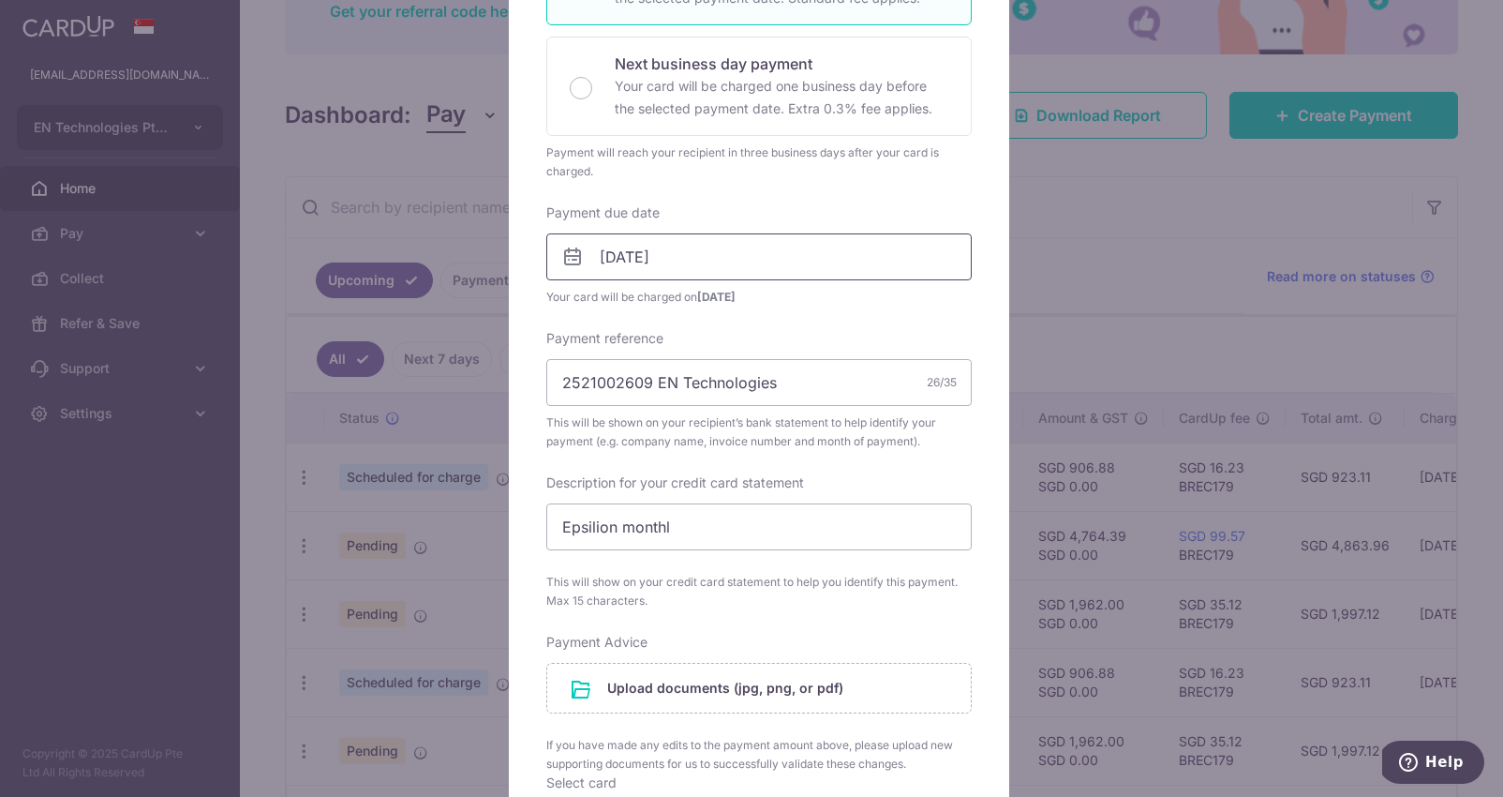
scroll to position [540, 0]
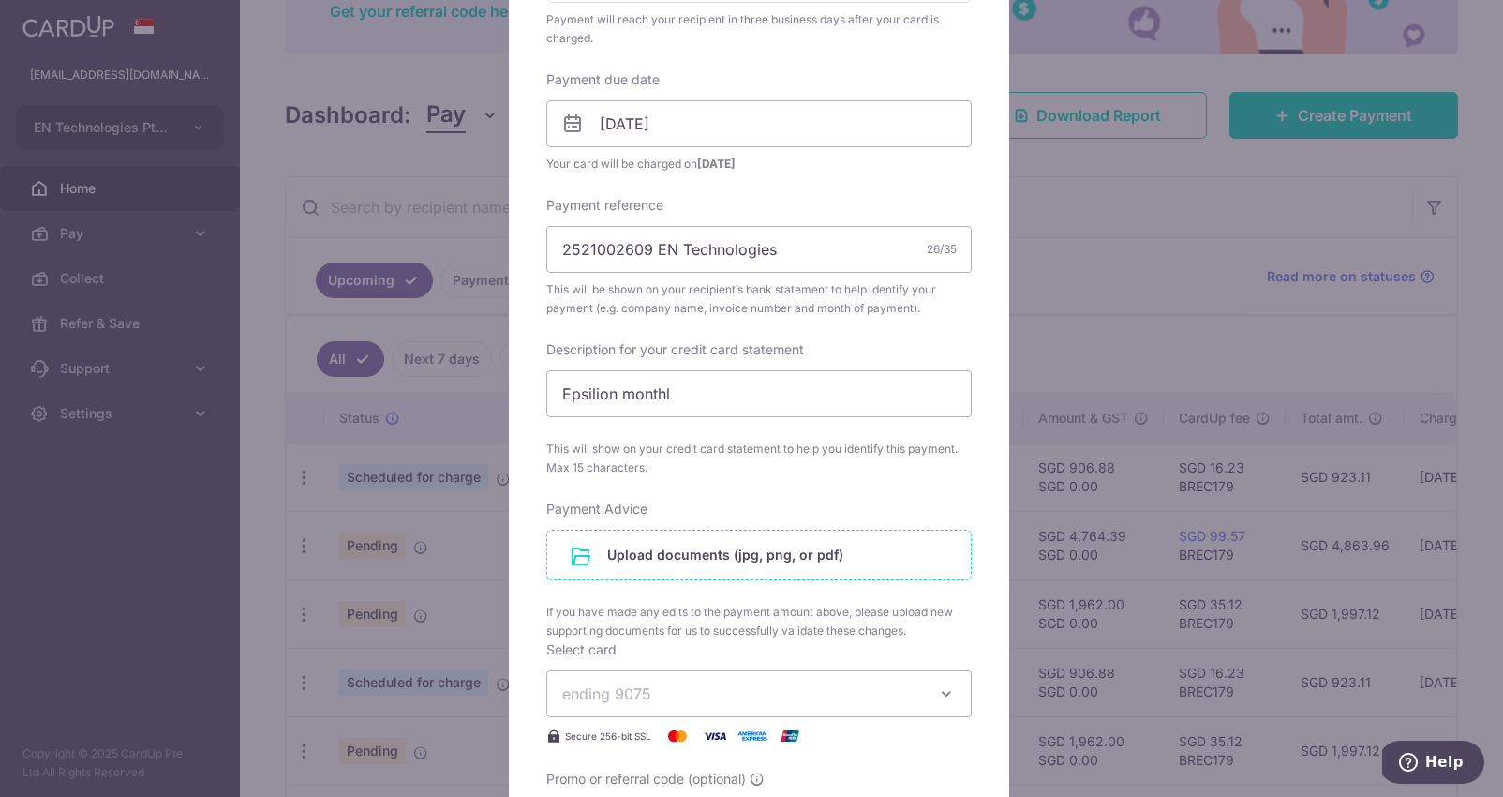
click at [738, 553] on input "file" at bounding box center [759, 554] width 424 height 49
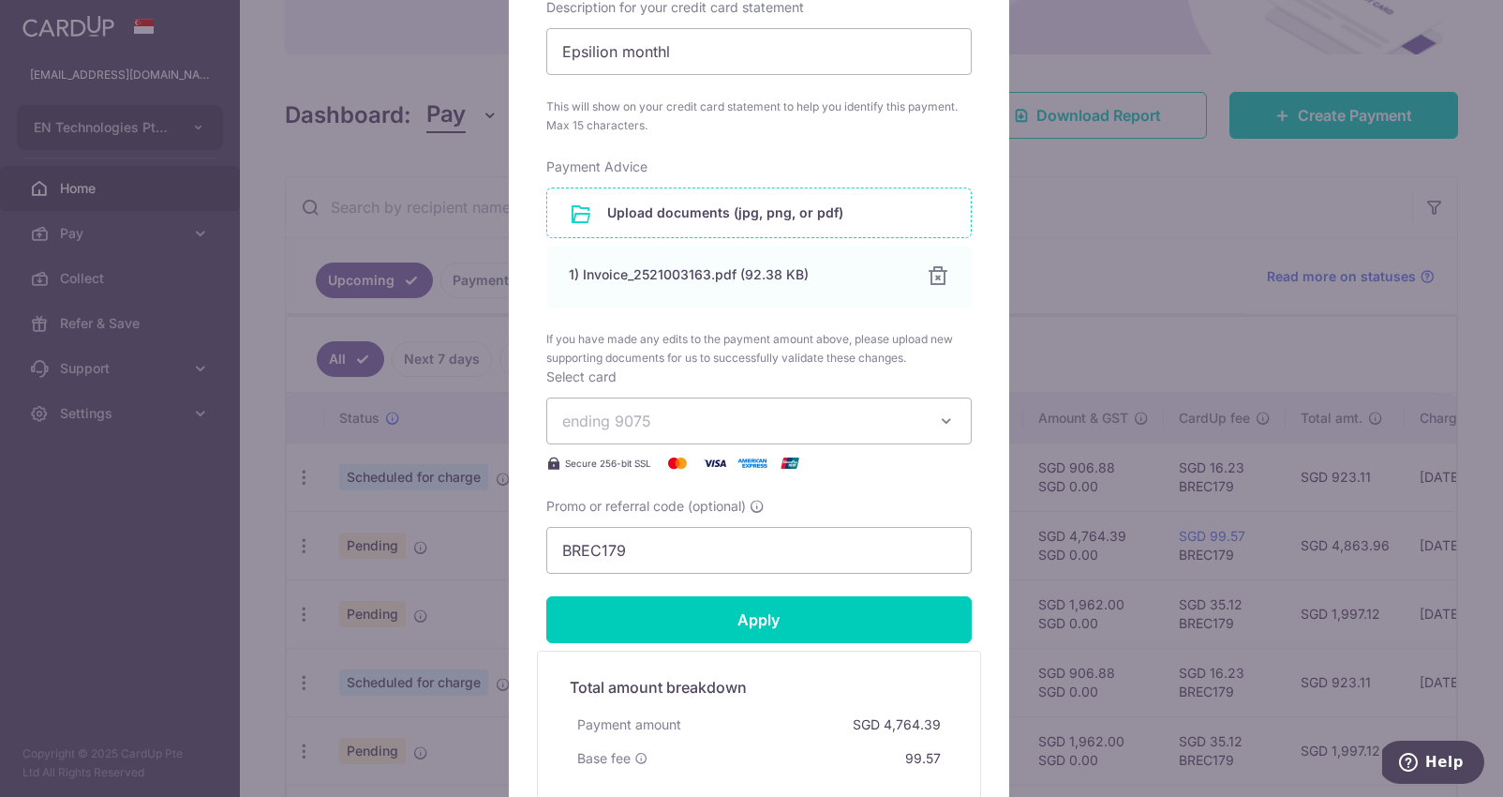
scroll to position [1118, 0]
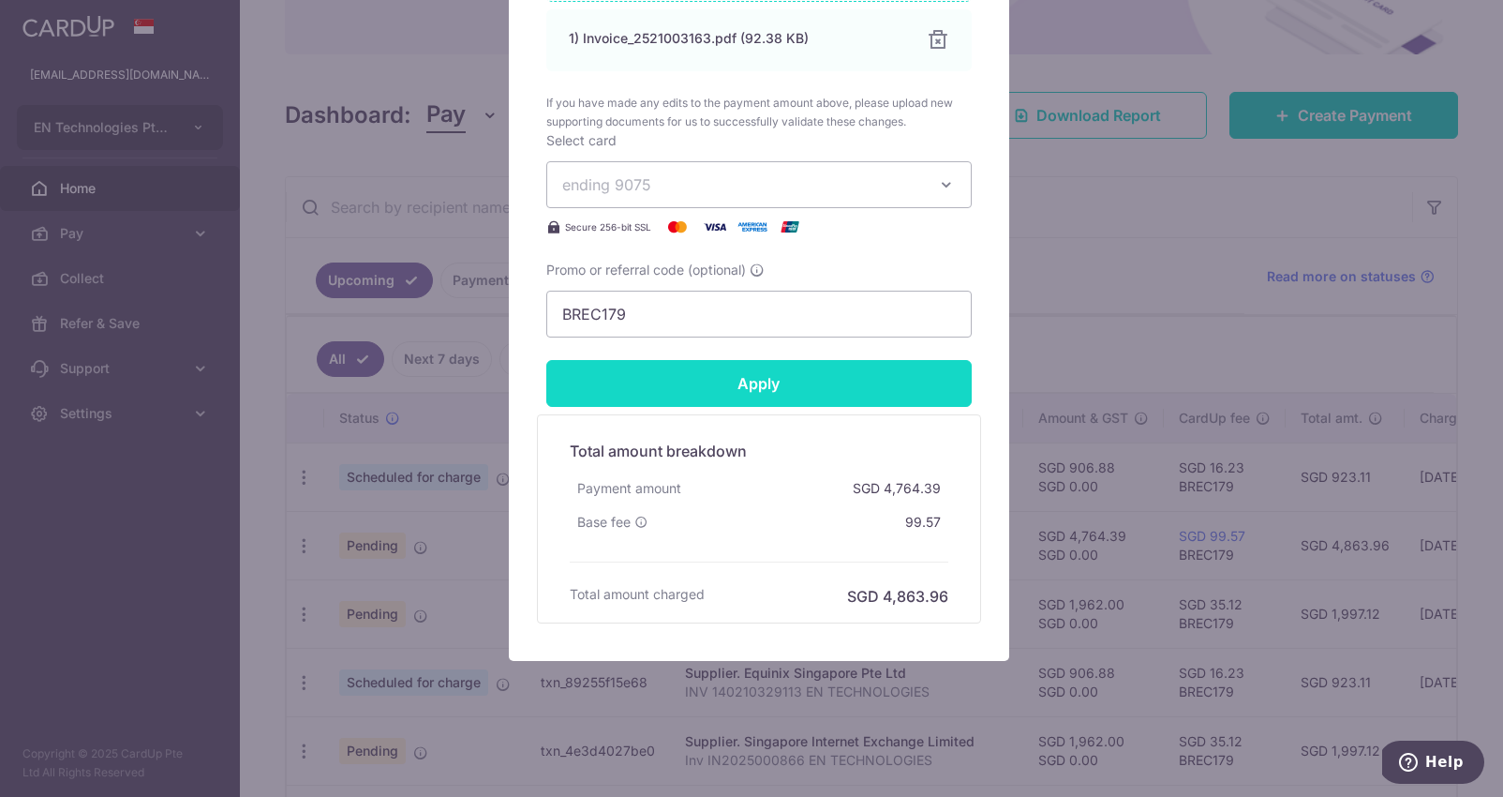
click at [829, 380] on input "Apply" at bounding box center [758, 383] width 425 height 47
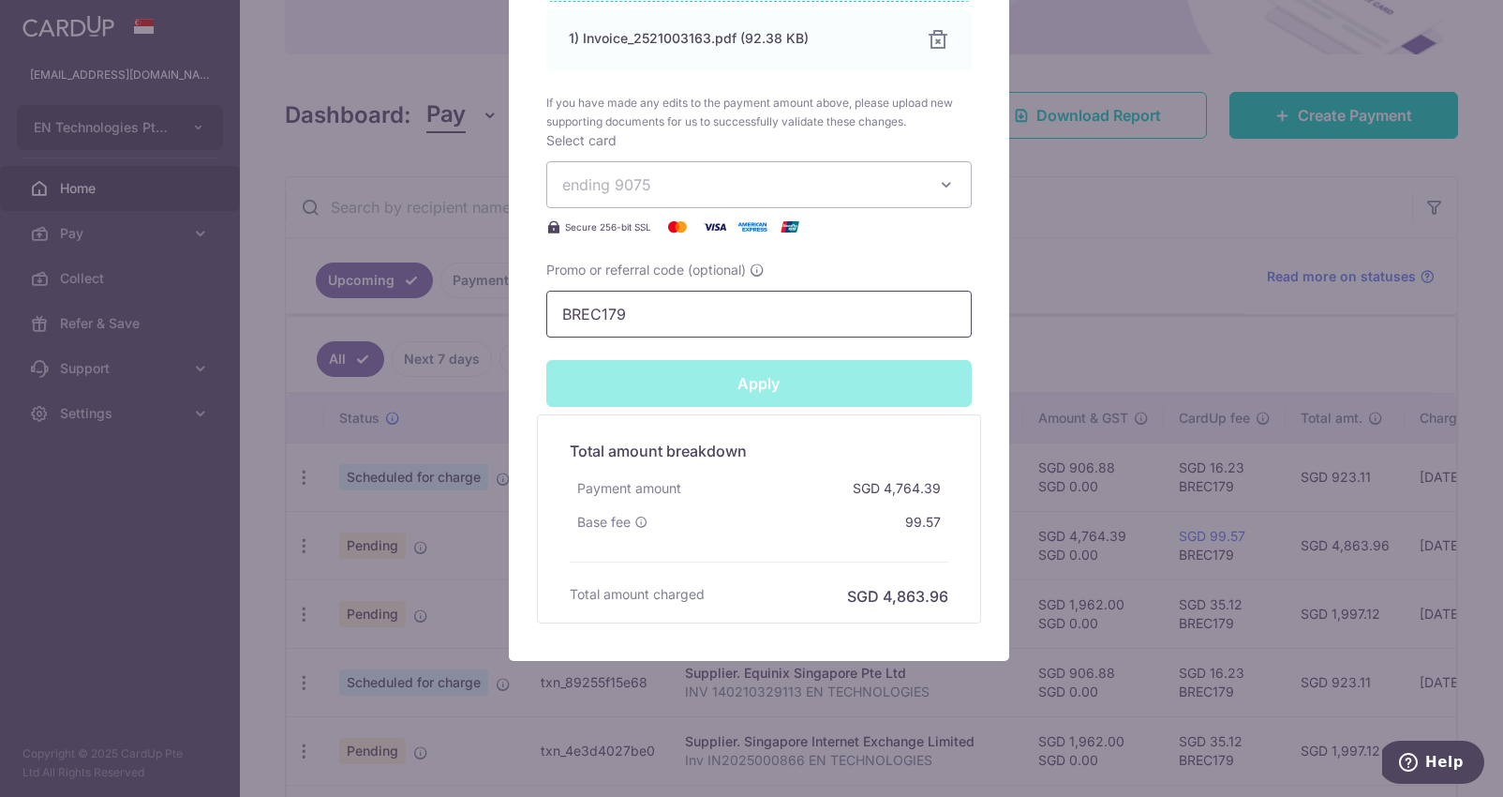
type input "Successfully Applied"
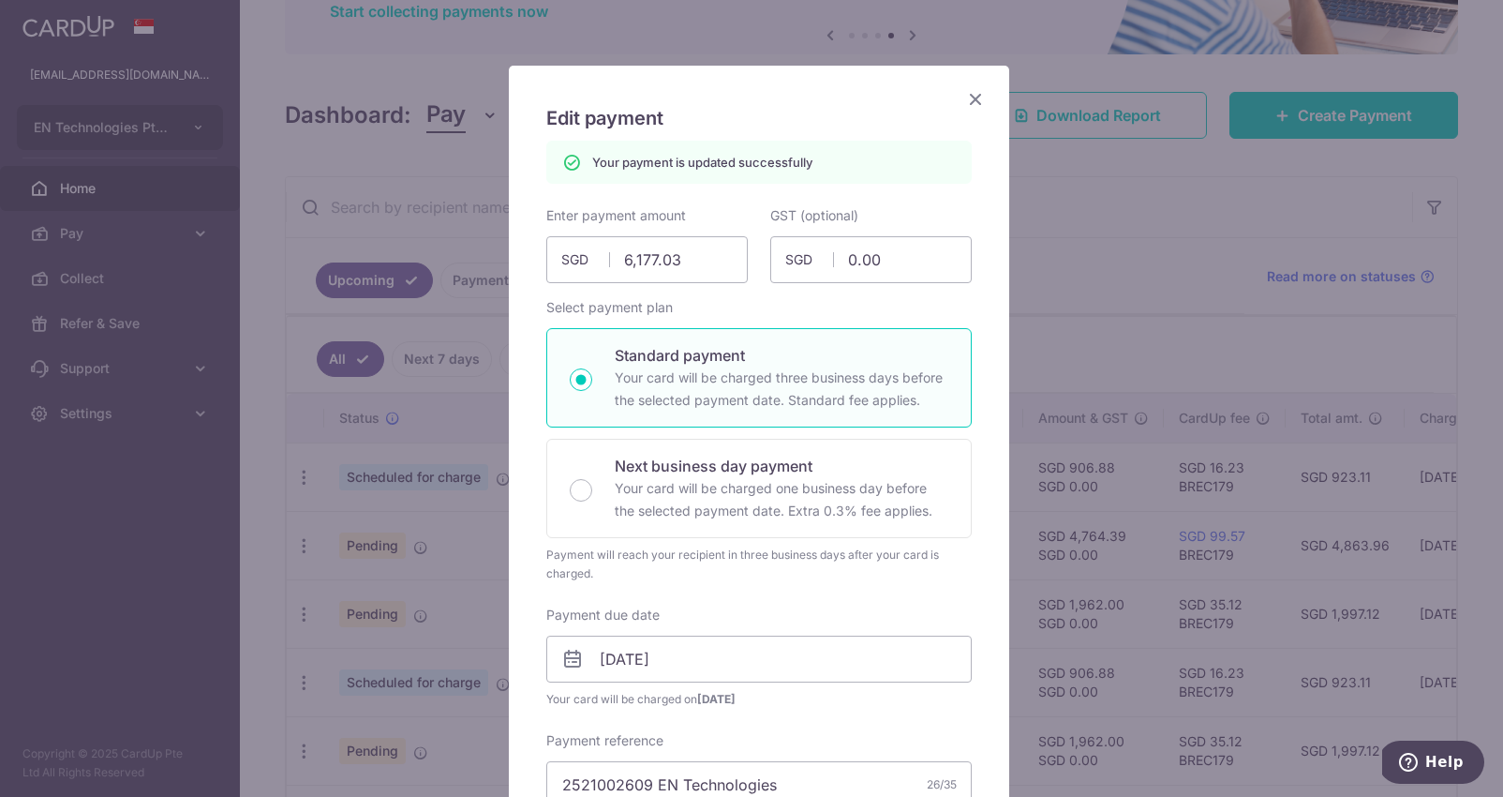
scroll to position [0, 0]
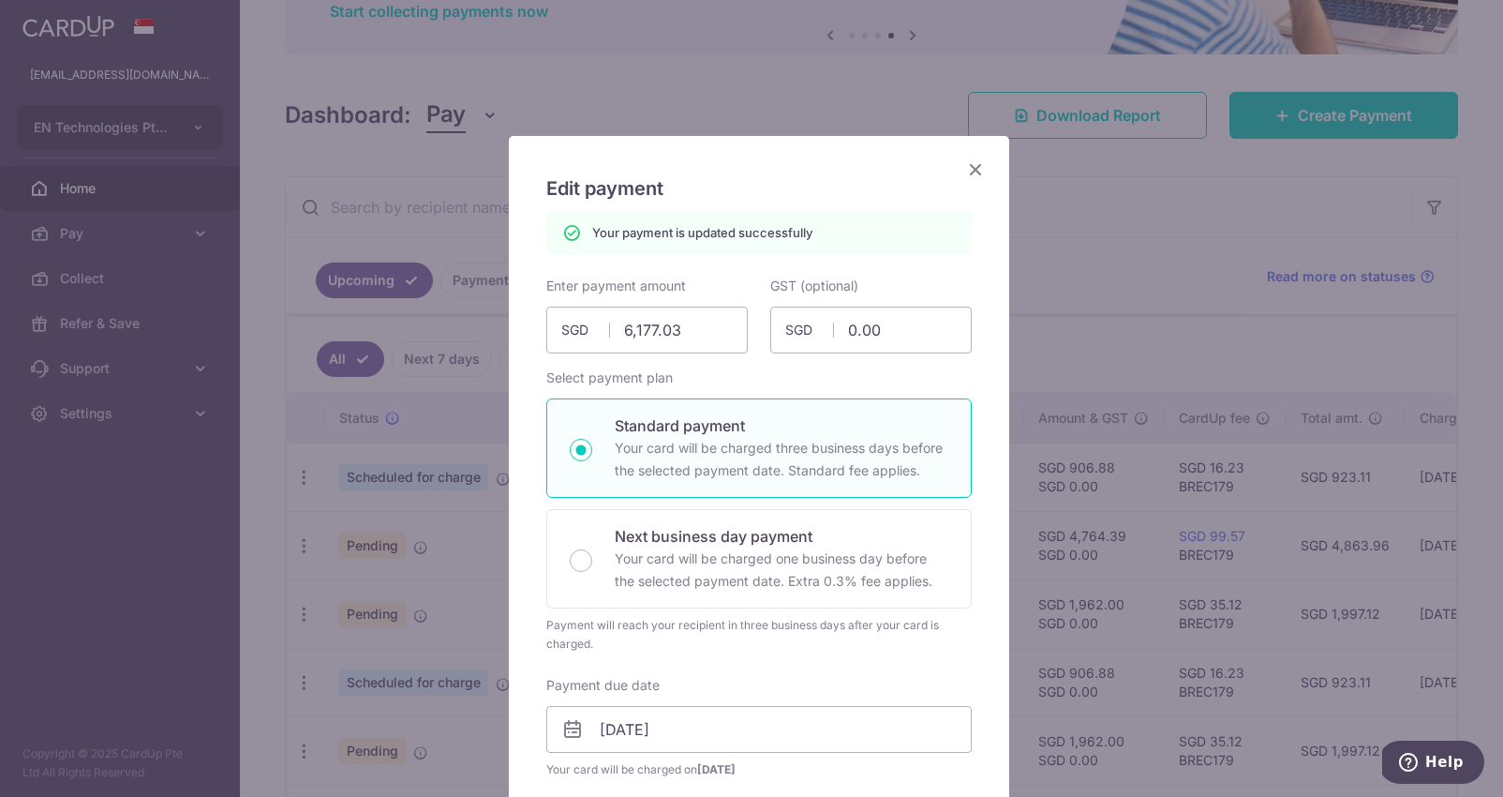
click at [970, 177] on icon "Close" at bounding box center [975, 168] width 22 height 23
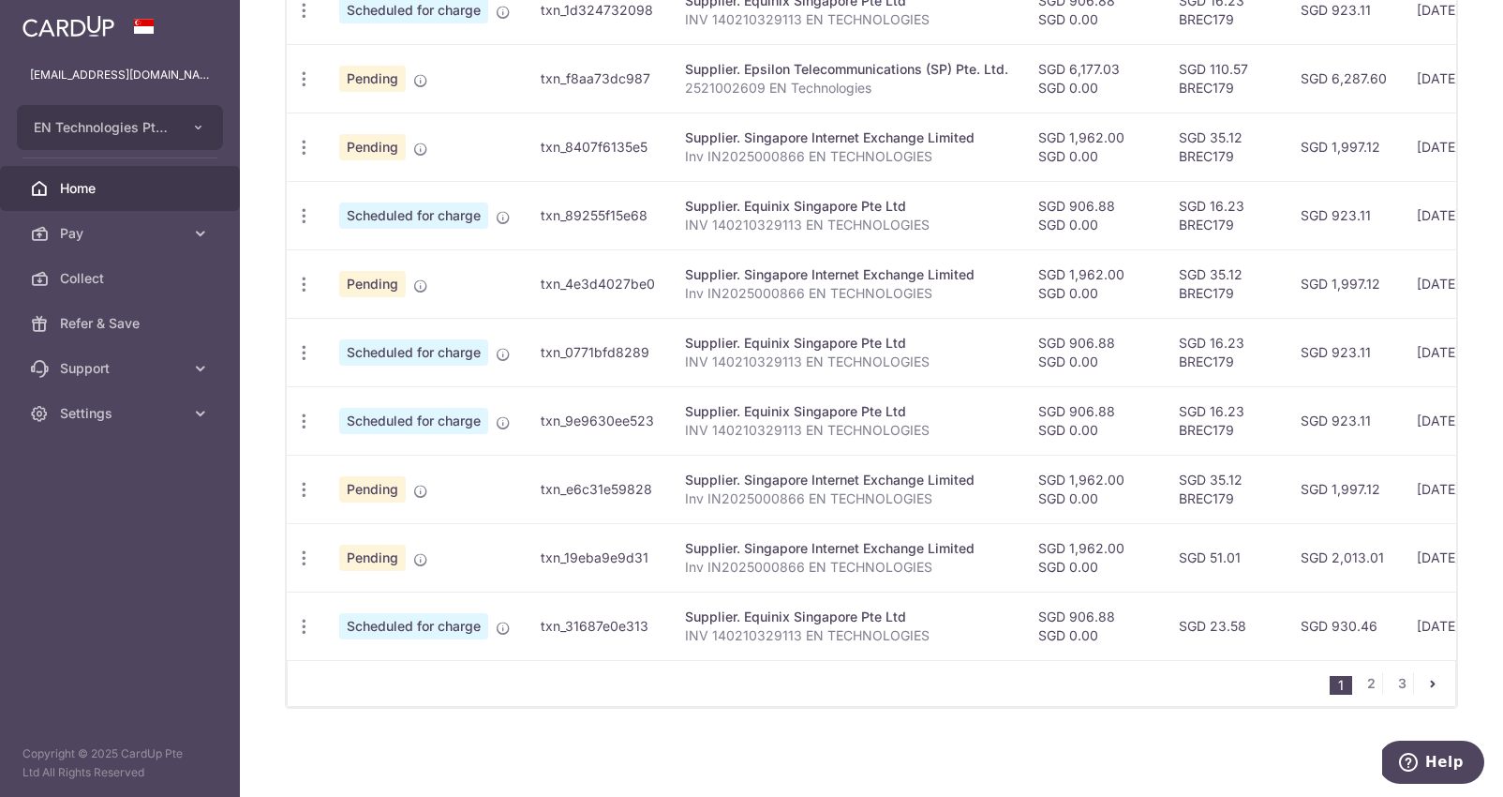
scroll to position [325, 0]
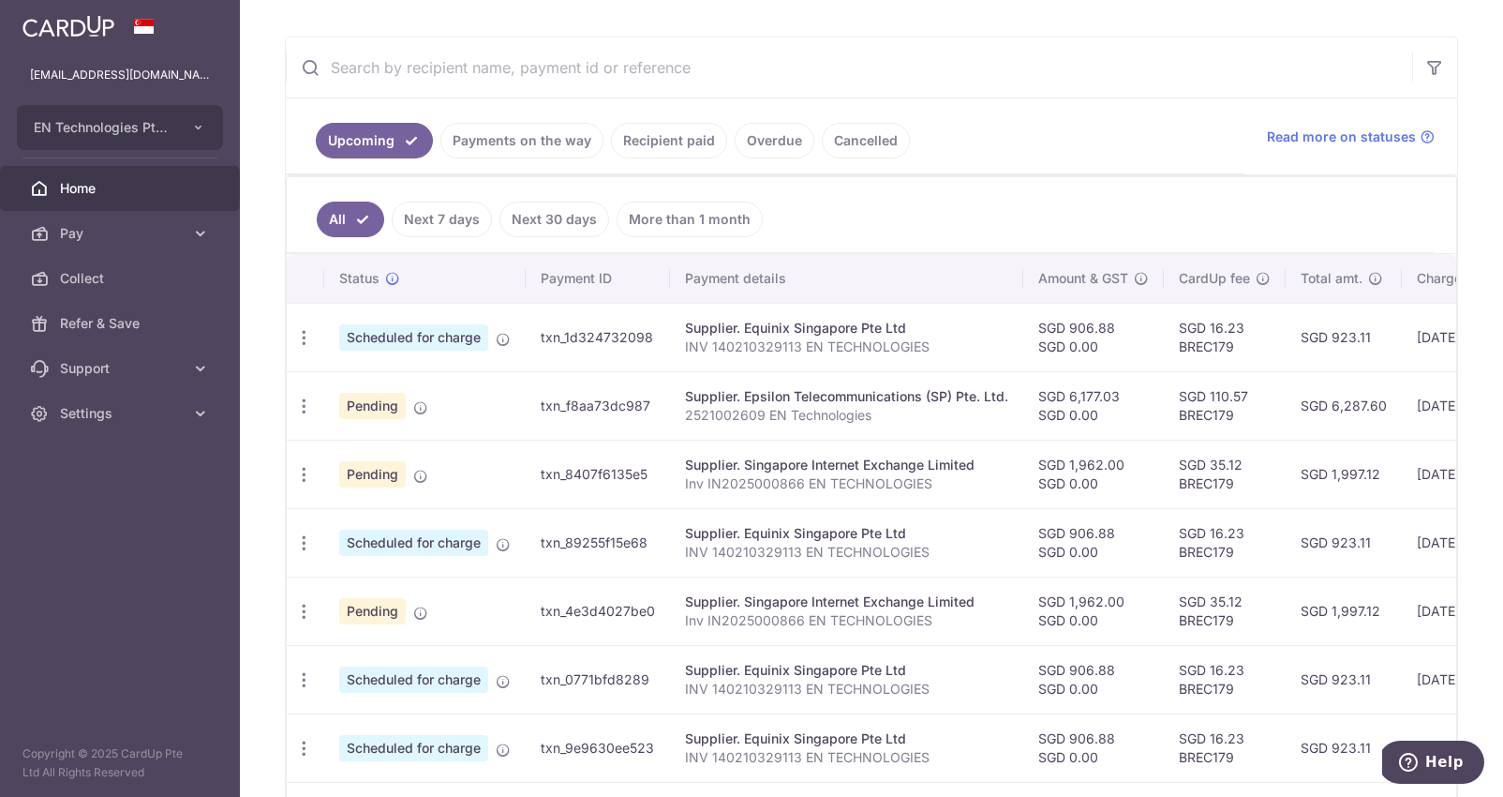
click at [955, 778] on td "Supplier. Equinix Singapore Pte Ltd INV 140210329113 EN TECHNOLOGIES" at bounding box center [846, 747] width 353 height 68
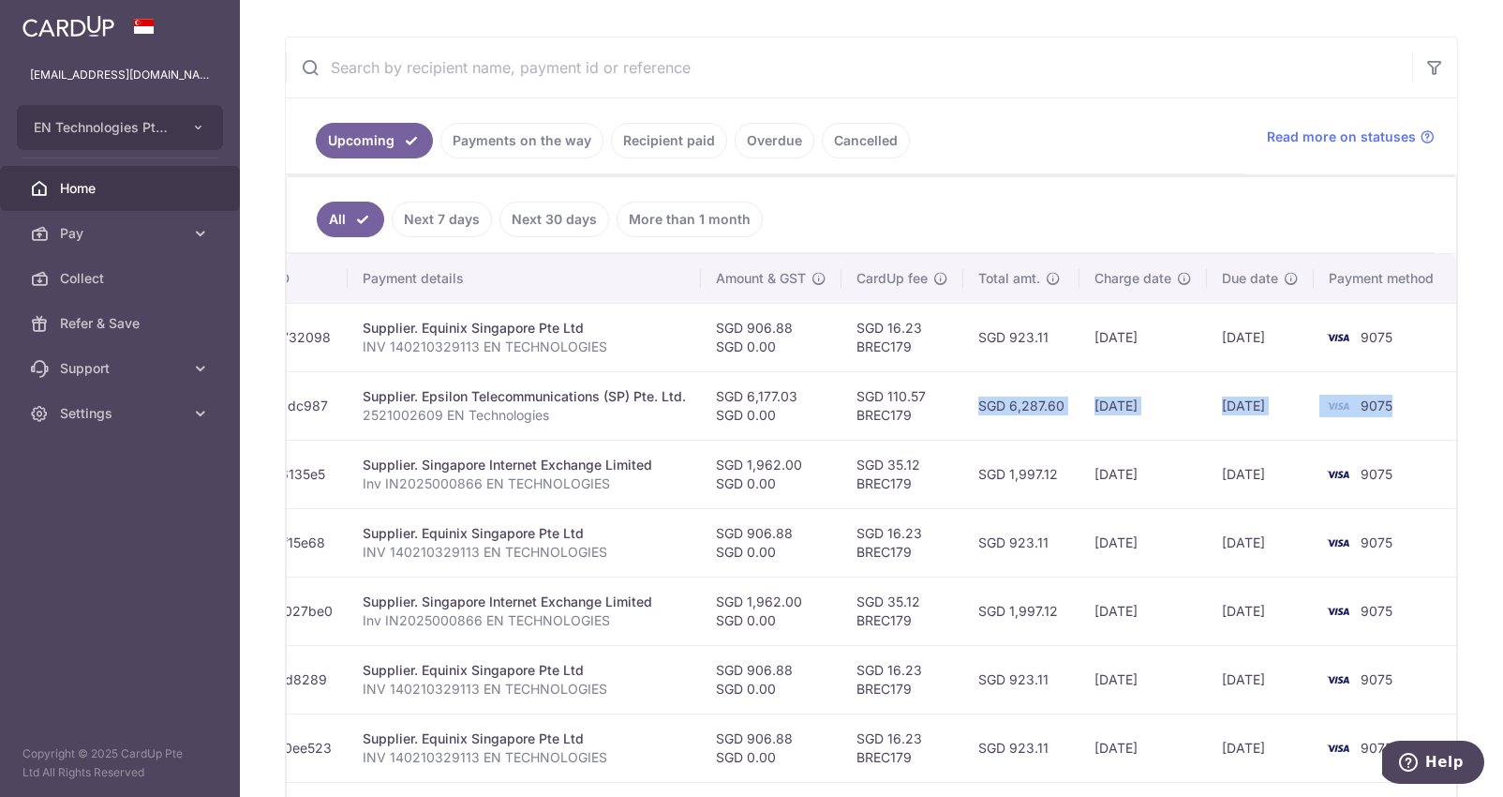
drag, startPoint x: 1329, startPoint y: 395, endPoint x: 1538, endPoint y: 397, distance: 209.0
click at [1456, 397] on div "Status Payment ID Payment details Amount & GST CardUp fee Total amt. Charge dat…" at bounding box center [872, 620] width 1170 height 733
click at [1187, 402] on td "[DATE]" at bounding box center [1143, 405] width 127 height 68
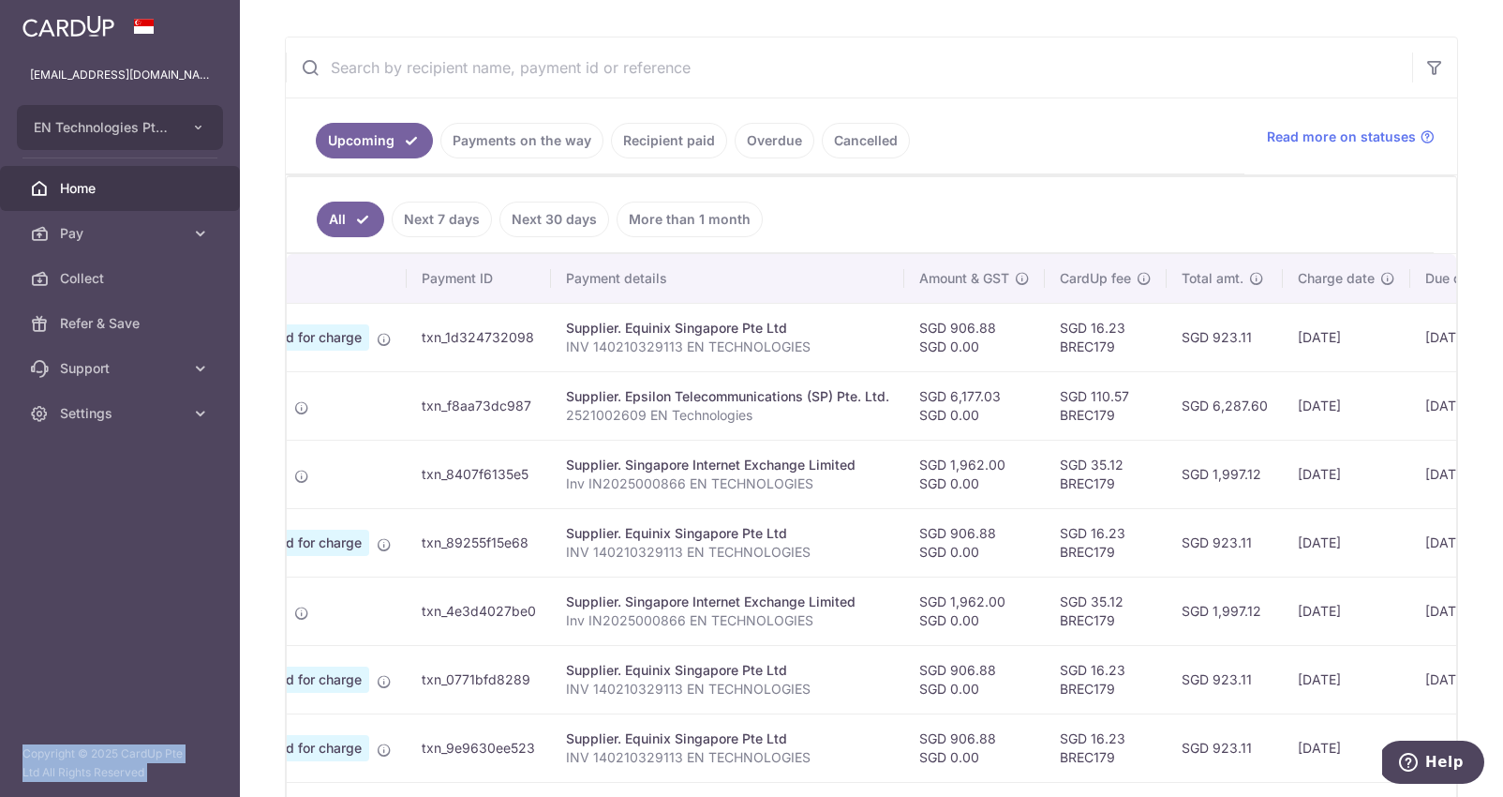
scroll to position [0, 0]
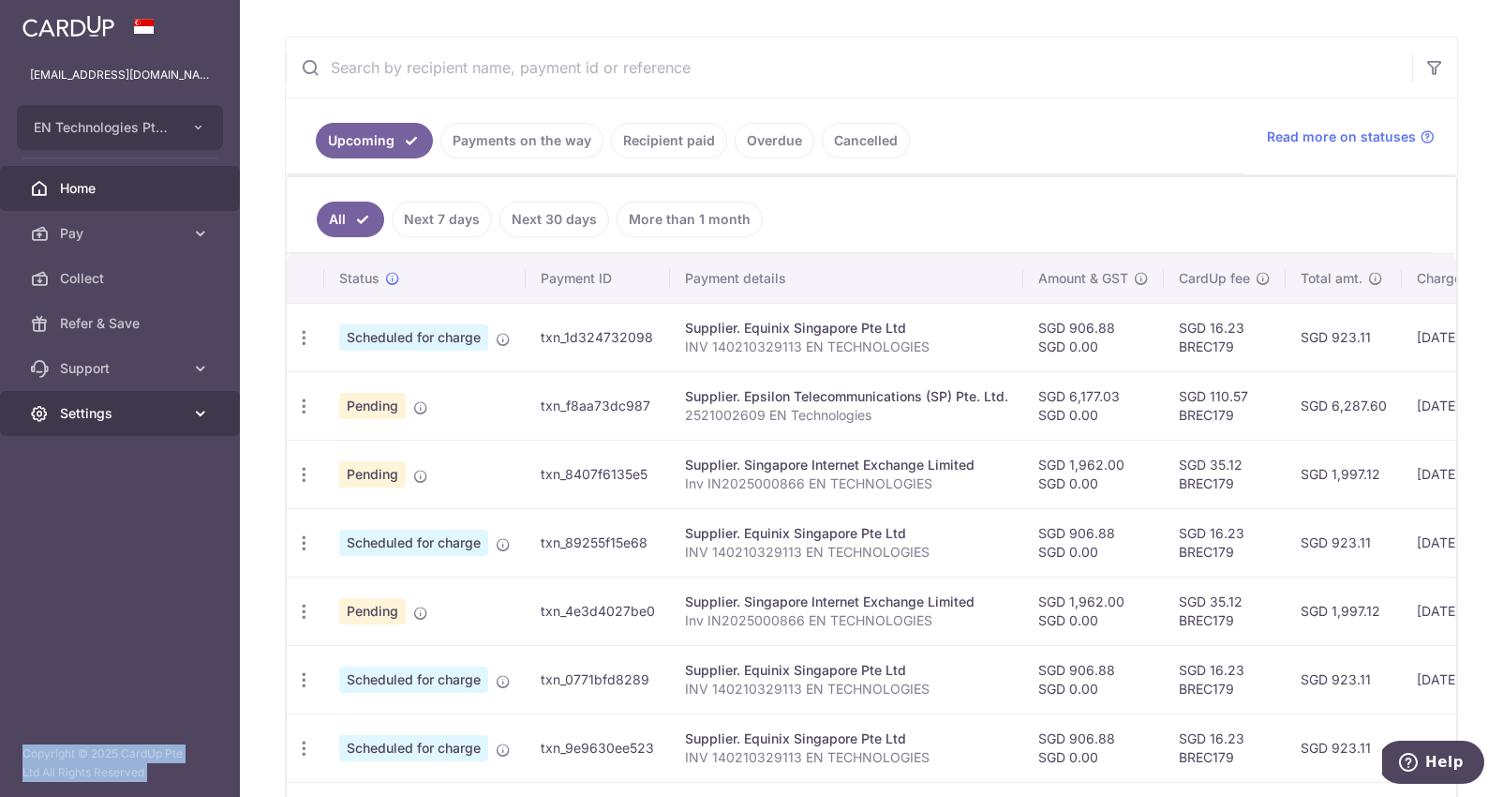
drag, startPoint x: 700, startPoint y: 395, endPoint x: 171, endPoint y: 410, distance: 529.7
click at [287, 410] on div "Status Payment ID Payment details Amount & GST CardUp fee Total amt. Charge dat…" at bounding box center [872, 620] width 1170 height 733
click at [450, 407] on td "Pending" at bounding box center [424, 405] width 201 height 68
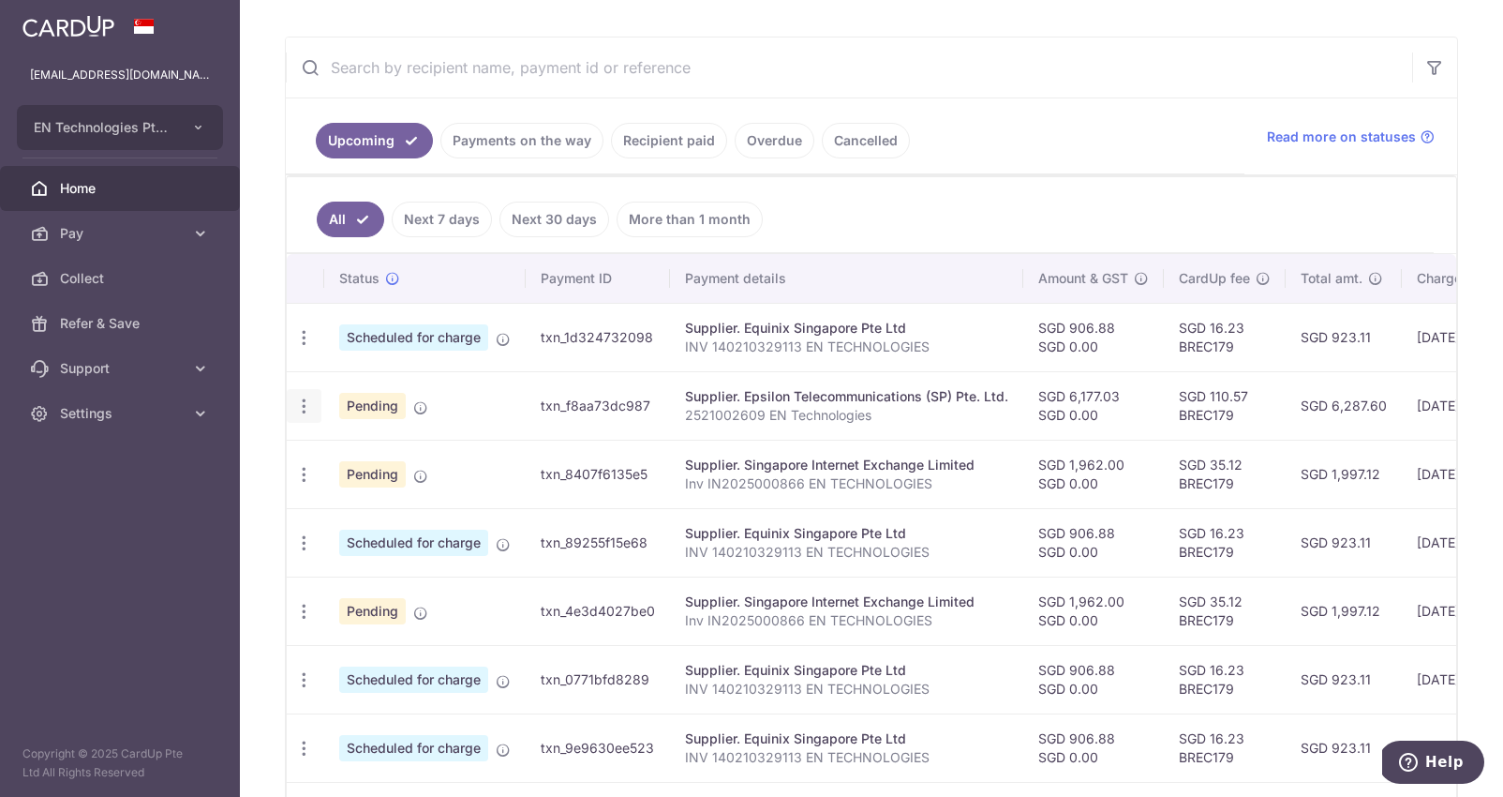
click at [312, 410] on icon "button" at bounding box center [304, 406] width 20 height 20
click at [393, 448] on span "Update payment" at bounding box center [403, 457] width 127 height 22
radio input "true"
type input "6,177.03"
type input "0.00"
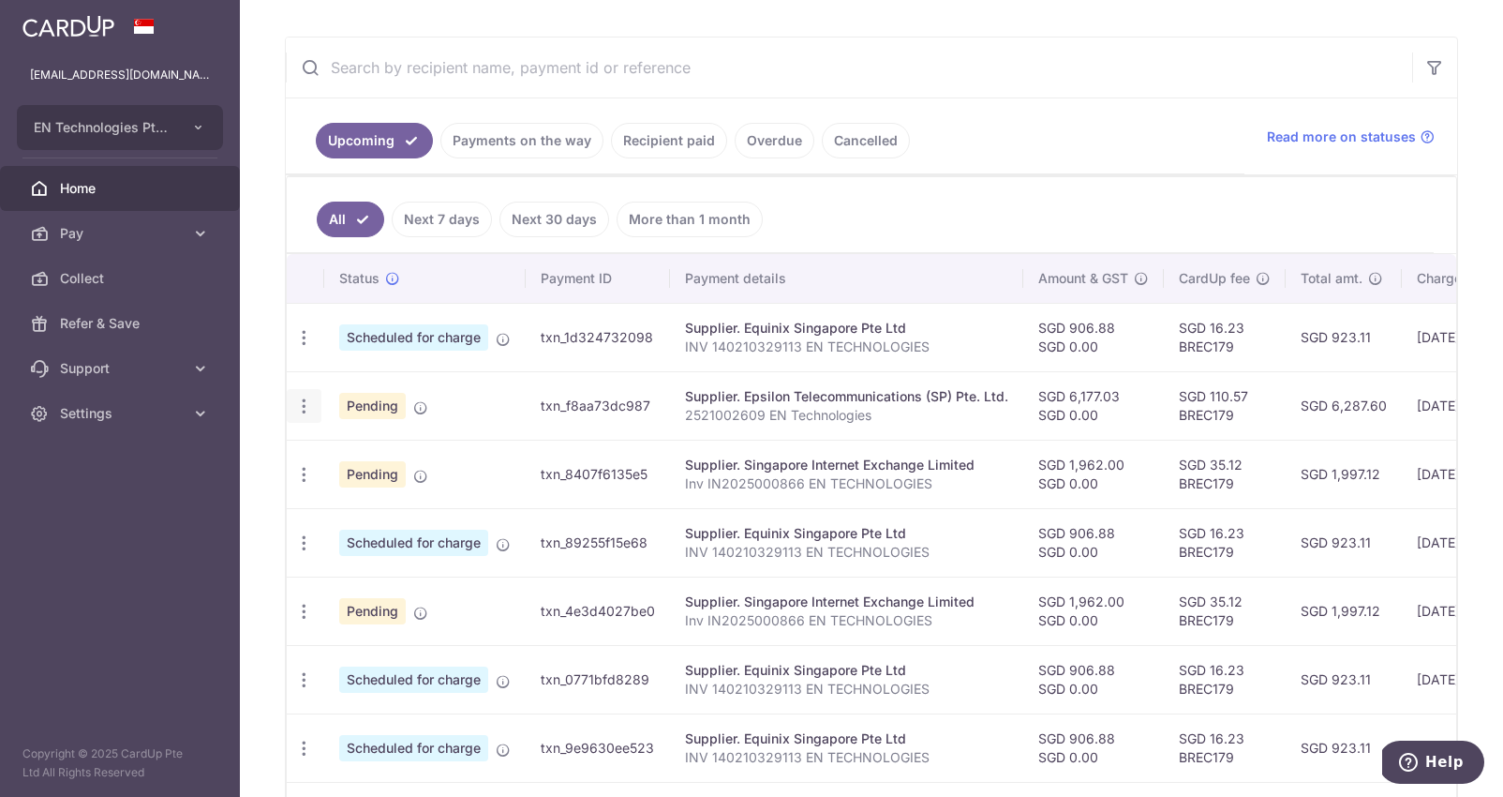
type input "13/10/2025"
type input "2521002609 EN Technologies"
type input "Epsilion monthl"
type input "BREC179"
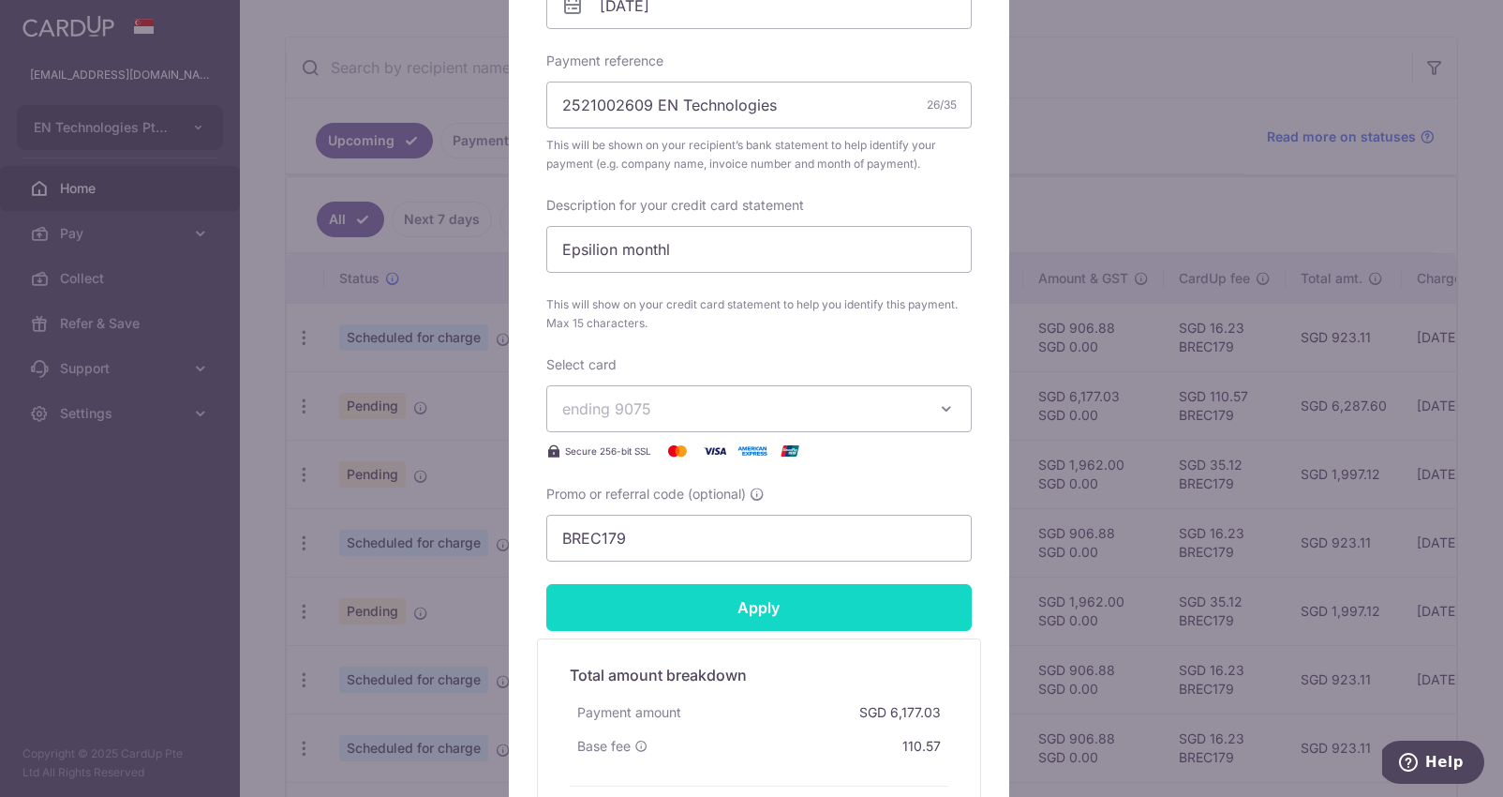
scroll to position [759, 0]
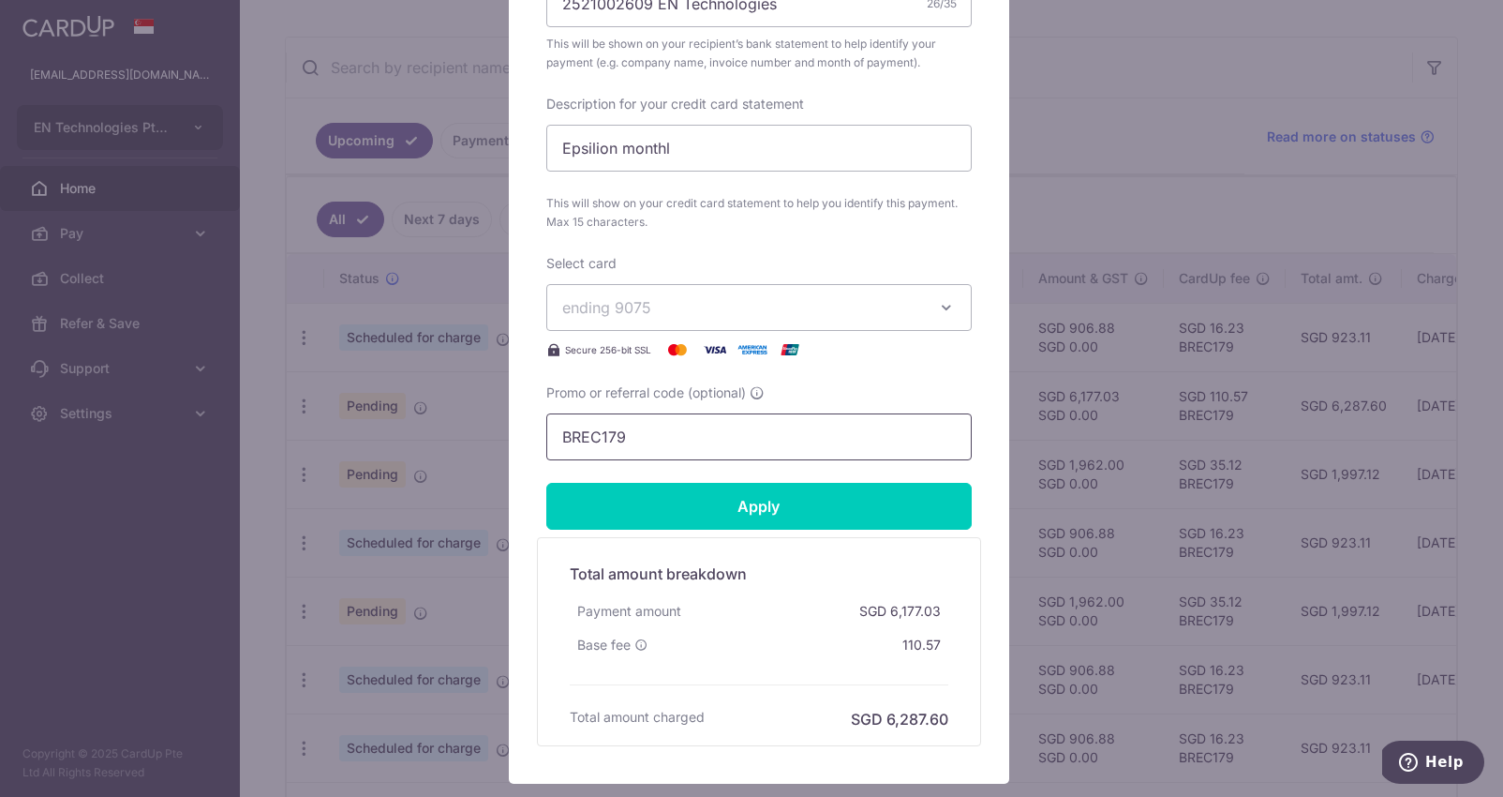
click at [698, 433] on input "BREC179" at bounding box center [758, 436] width 425 height 47
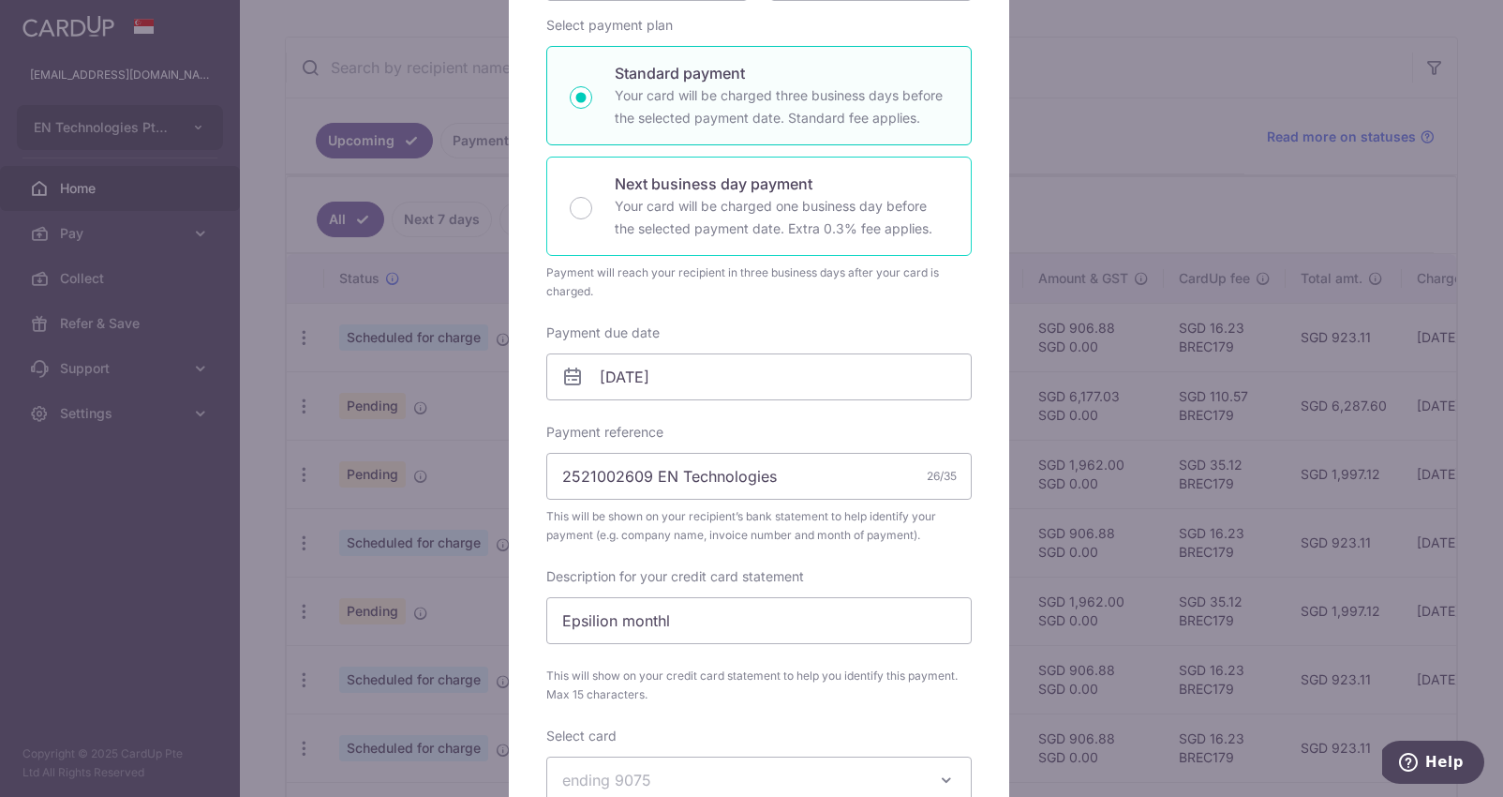
scroll to position [0, 0]
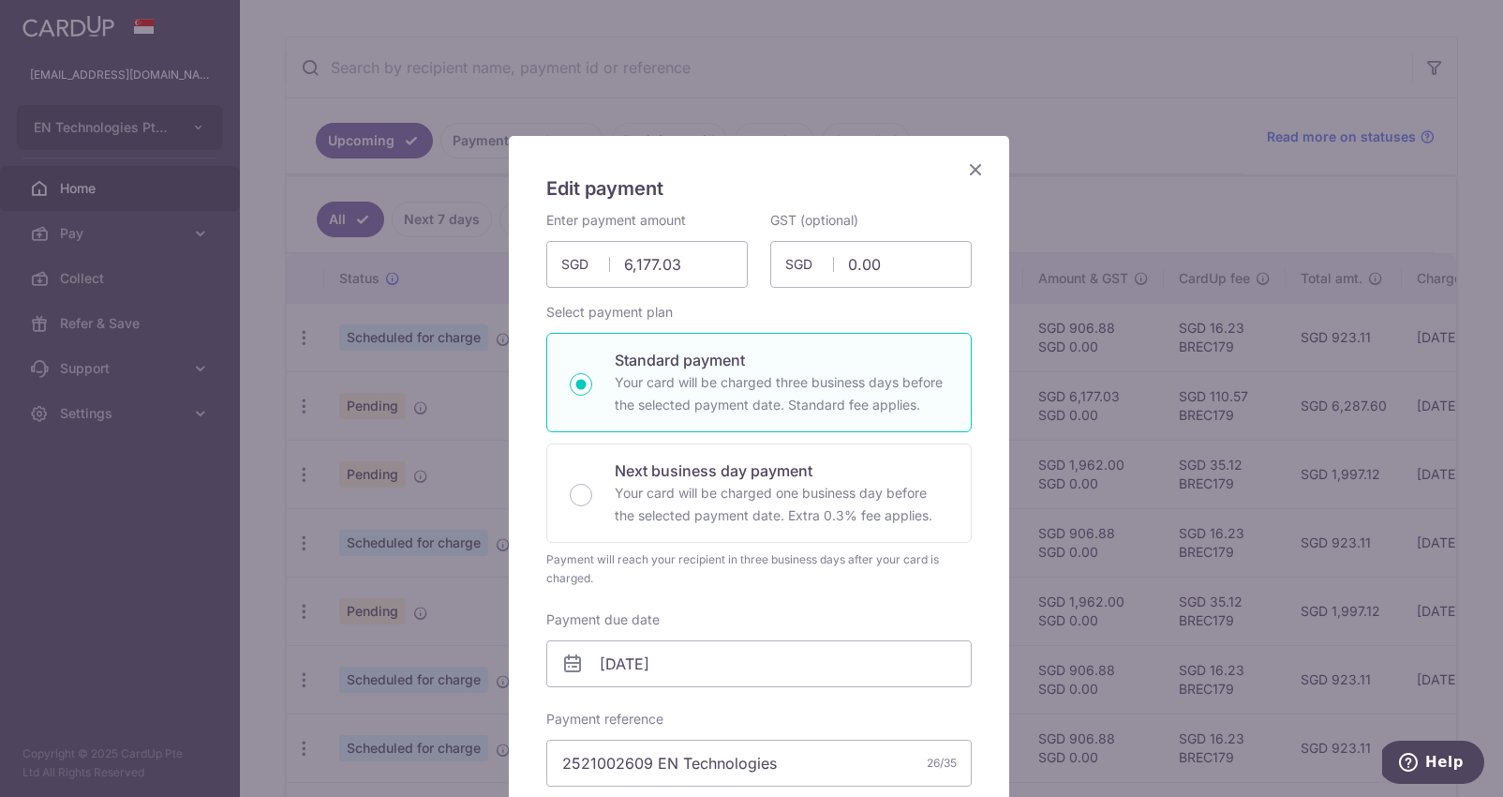
click at [966, 161] on icon "Close" at bounding box center [975, 168] width 22 height 23
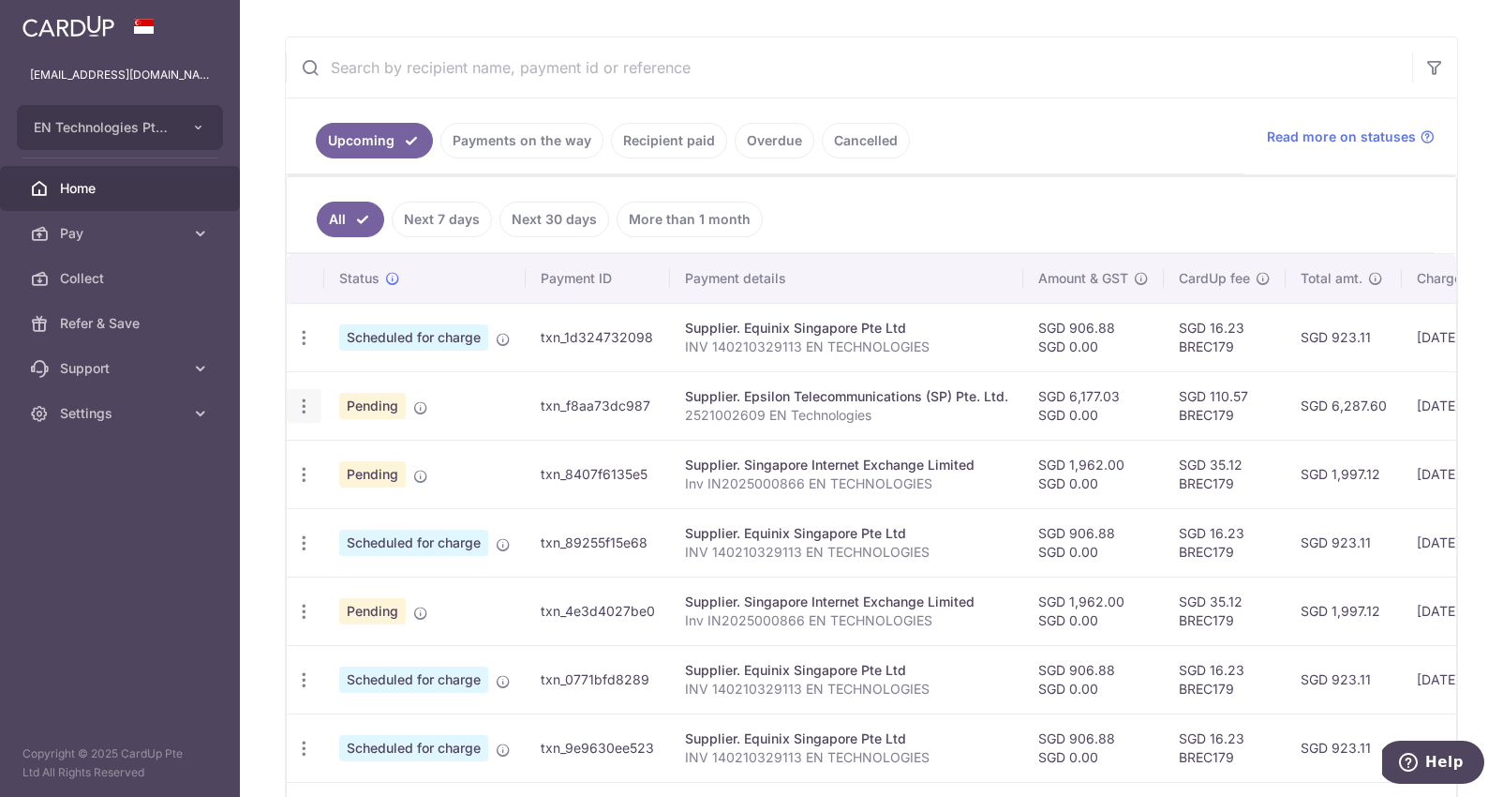
click at [304, 411] on icon "button" at bounding box center [304, 406] width 20 height 20
click at [432, 490] on link "Cancel payment" at bounding box center [385, 503] width 195 height 47
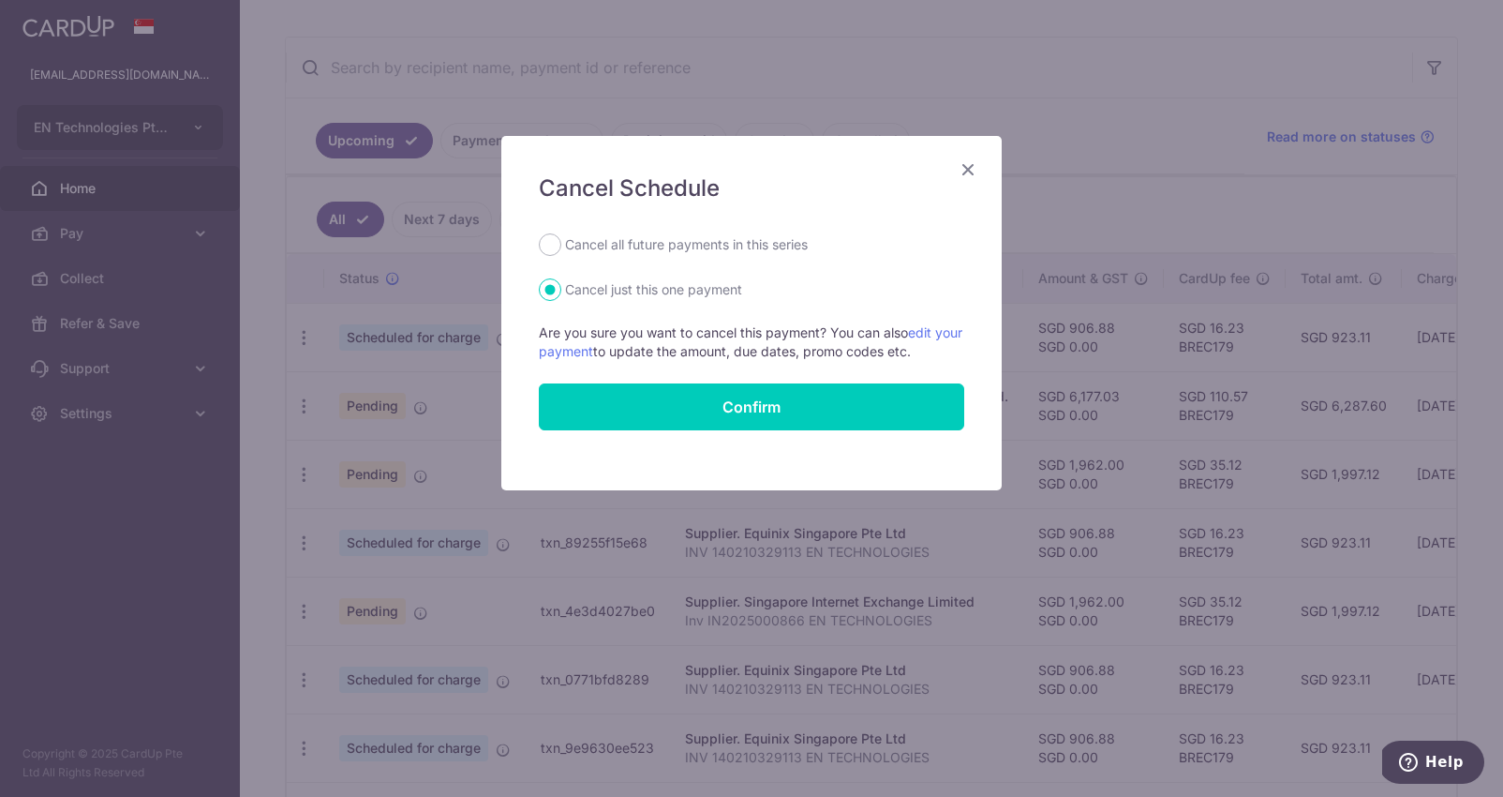
click at [719, 246] on label "Cancel all future payments in this series" at bounding box center [686, 244] width 243 height 22
click at [561, 246] on input "Cancel all future payments in this series" at bounding box center [550, 244] width 22 height 22
radio input "true"
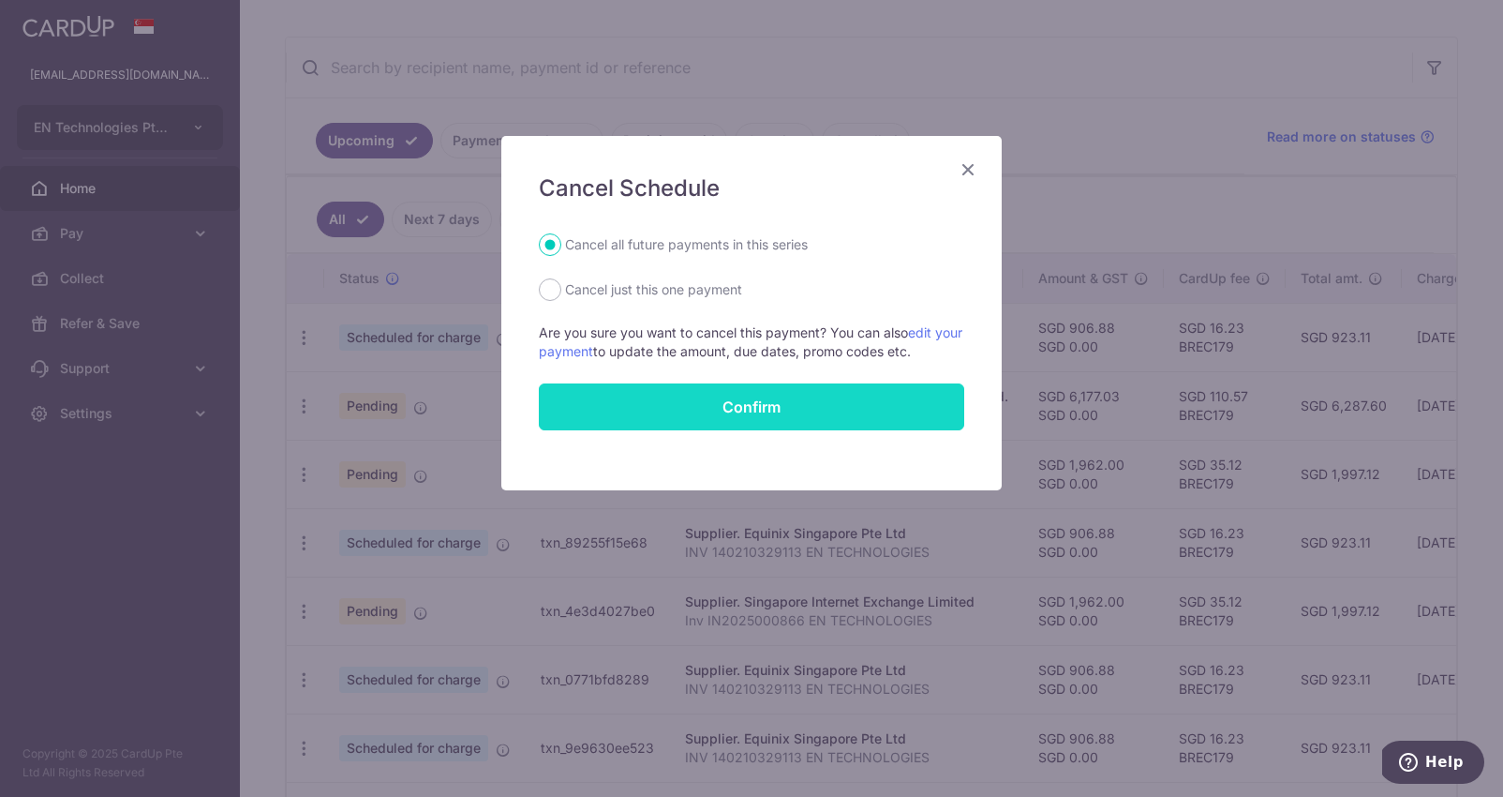
click at [742, 417] on button "Confirm" at bounding box center [751, 406] width 425 height 47
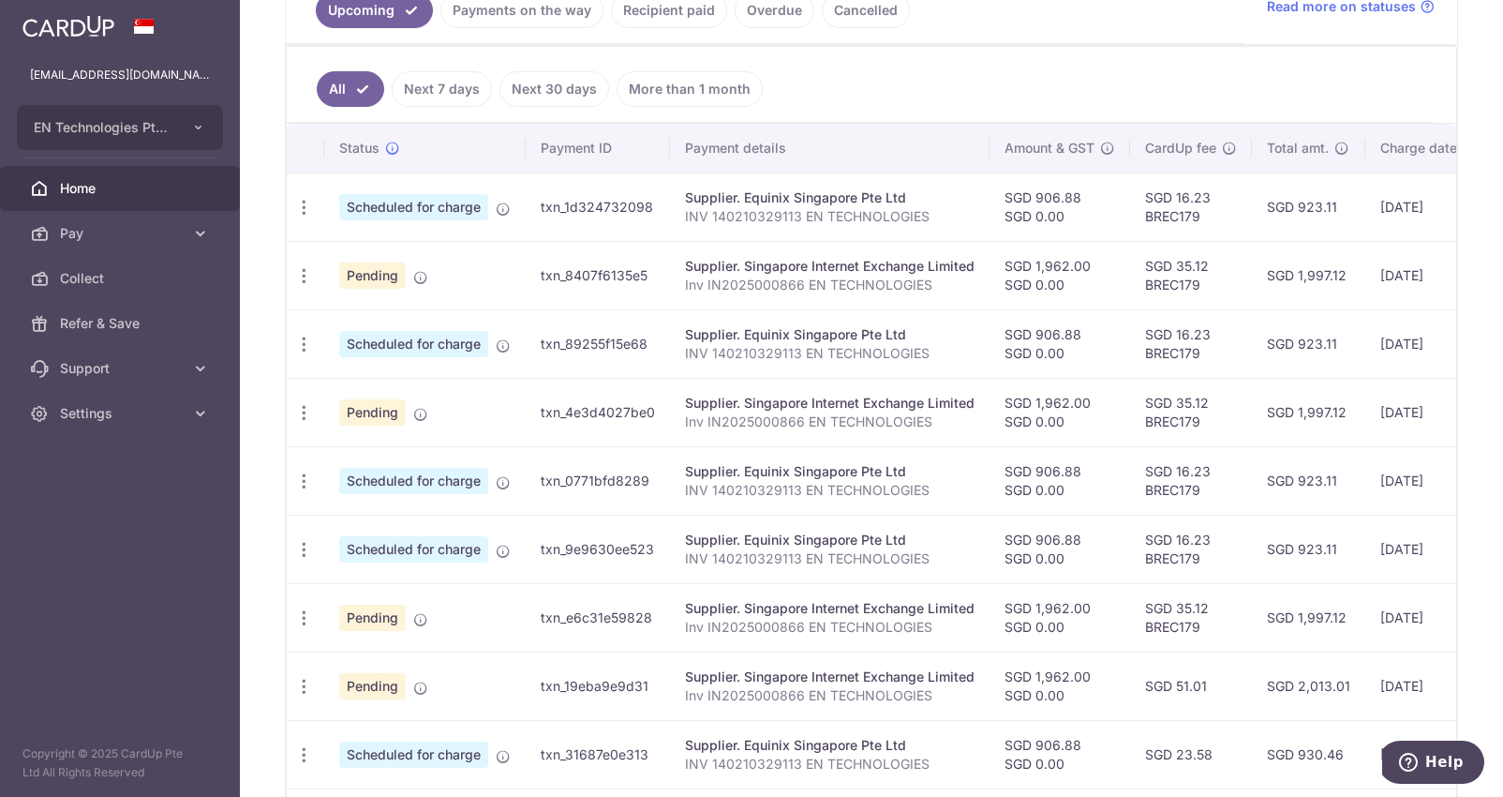
scroll to position [253, 0]
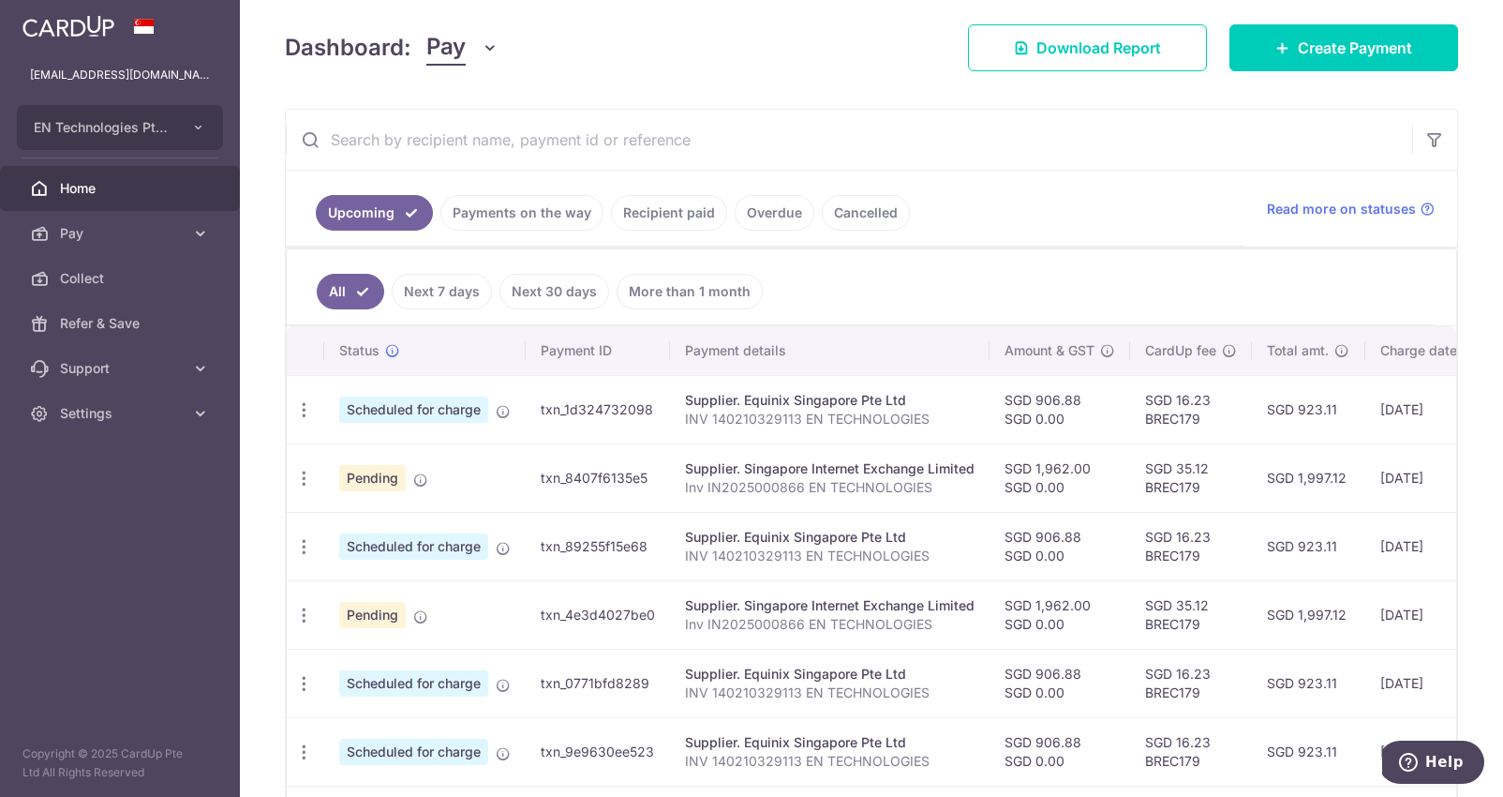
click at [560, 214] on link "Payments on the way" at bounding box center [521, 213] width 163 height 36
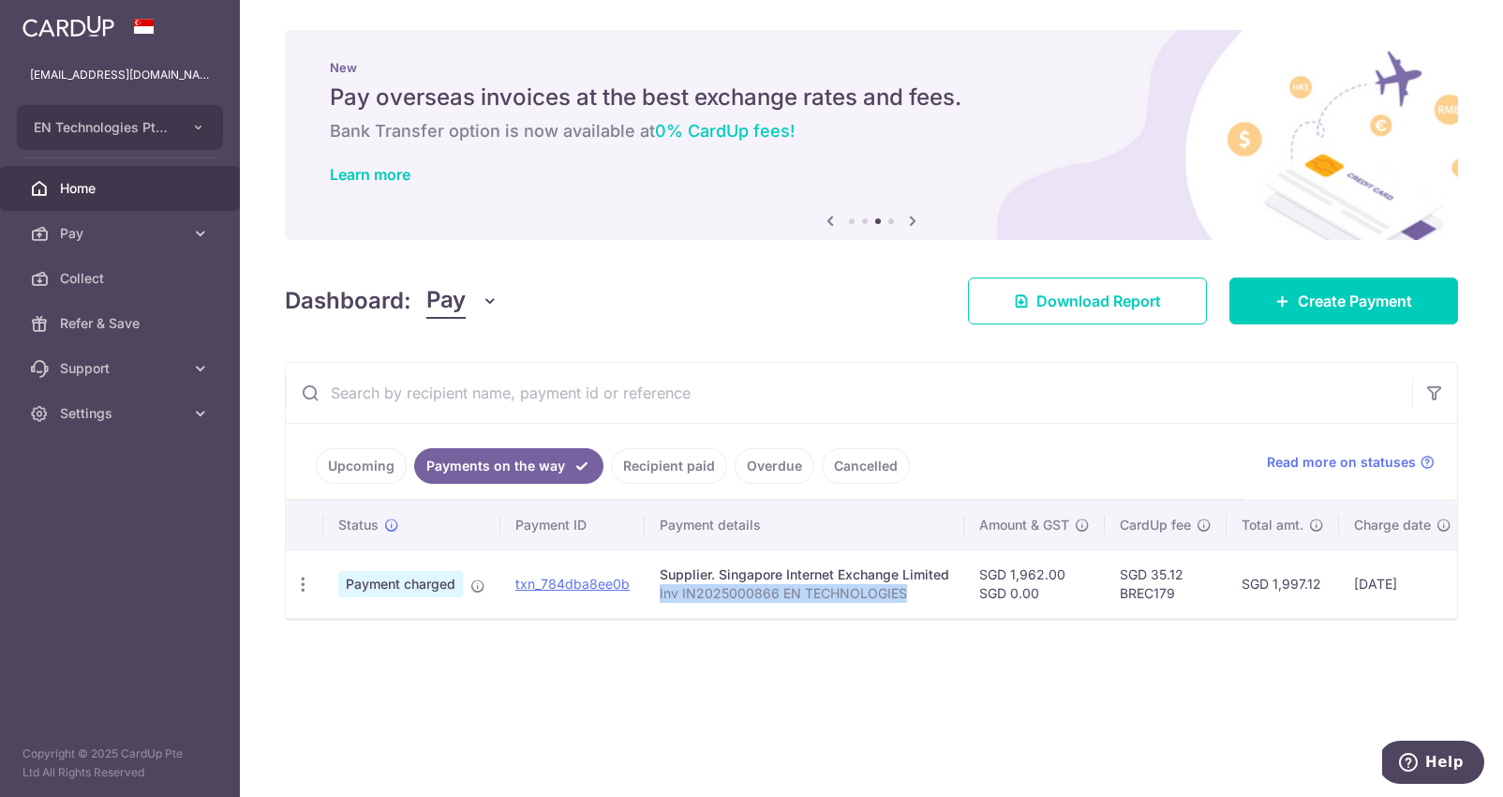
drag, startPoint x: 659, startPoint y: 596, endPoint x: 926, endPoint y: 593, distance: 267.1
click at [926, 593] on p "Inv IN2025000866 EN TECHNOLOGIES" at bounding box center [805, 593] width 290 height 19
copy p "Inv IN2025000866 EN TECHNOLOGIES"
click at [740, 578] on div "Supplier. Singapore Internet Exchange Limited" at bounding box center [805, 574] width 290 height 19
click at [735, 586] on p "Inv IN2025000866 EN TECHNOLOGIES" at bounding box center [805, 593] width 290 height 19
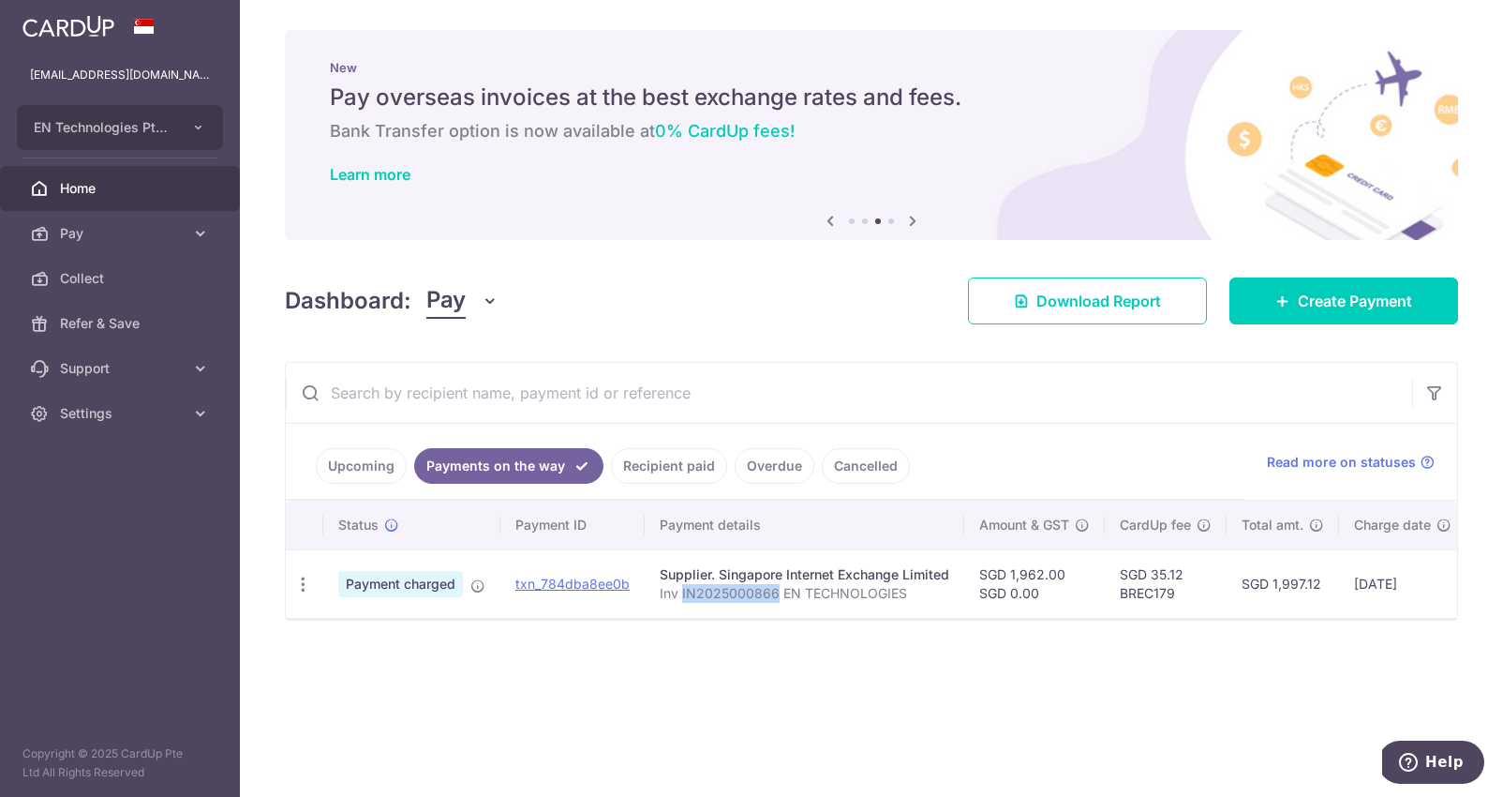
click at [735, 586] on p "Inv IN2025000866 EN TECHNOLOGIES" at bounding box center [805, 593] width 290 height 19
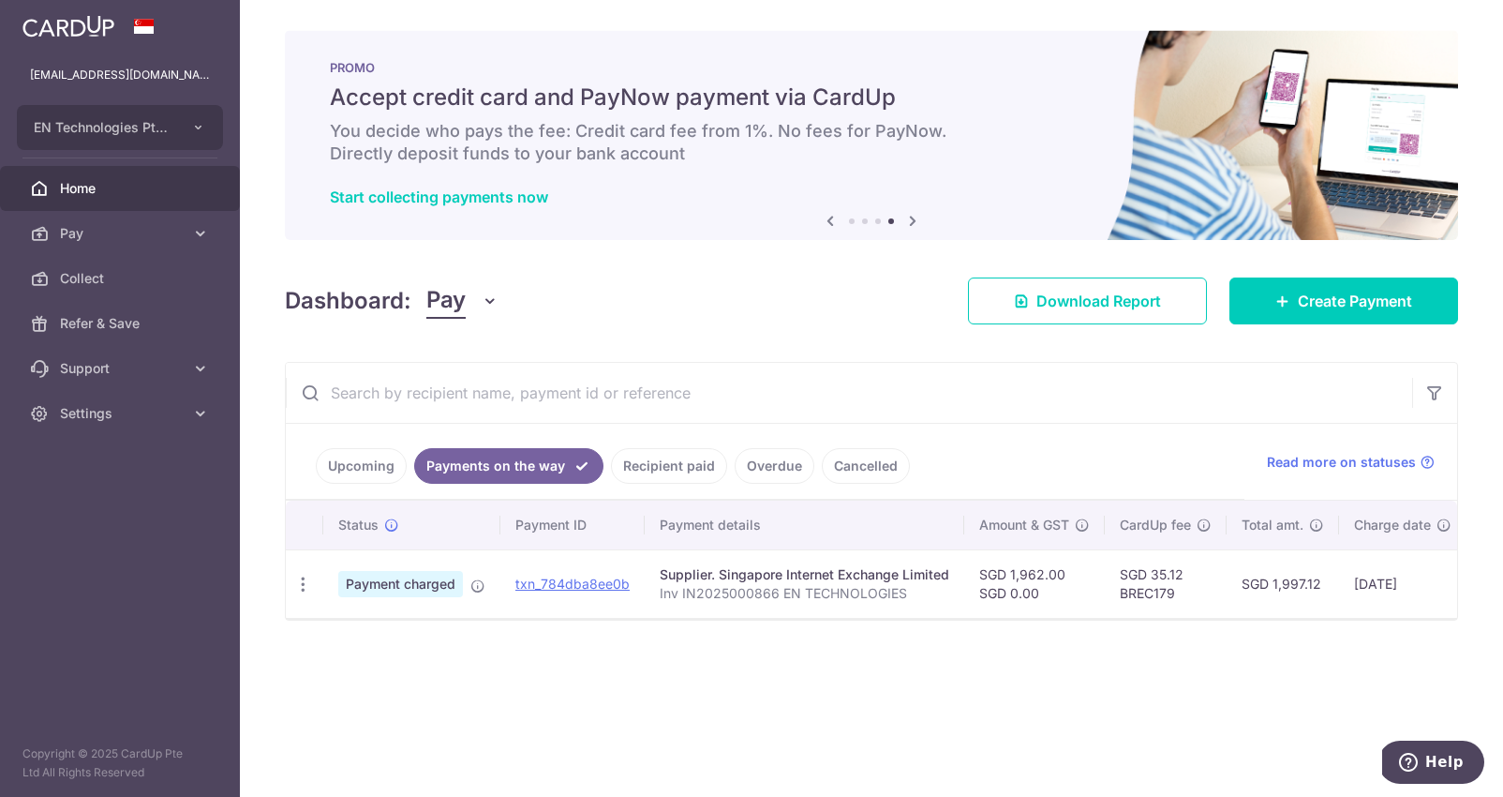
drag, startPoint x: 1275, startPoint y: 584, endPoint x: 1324, endPoint y: 587, distance: 49.7
click at [1324, 587] on td "SGD 1,997.12" at bounding box center [1283, 583] width 112 height 68
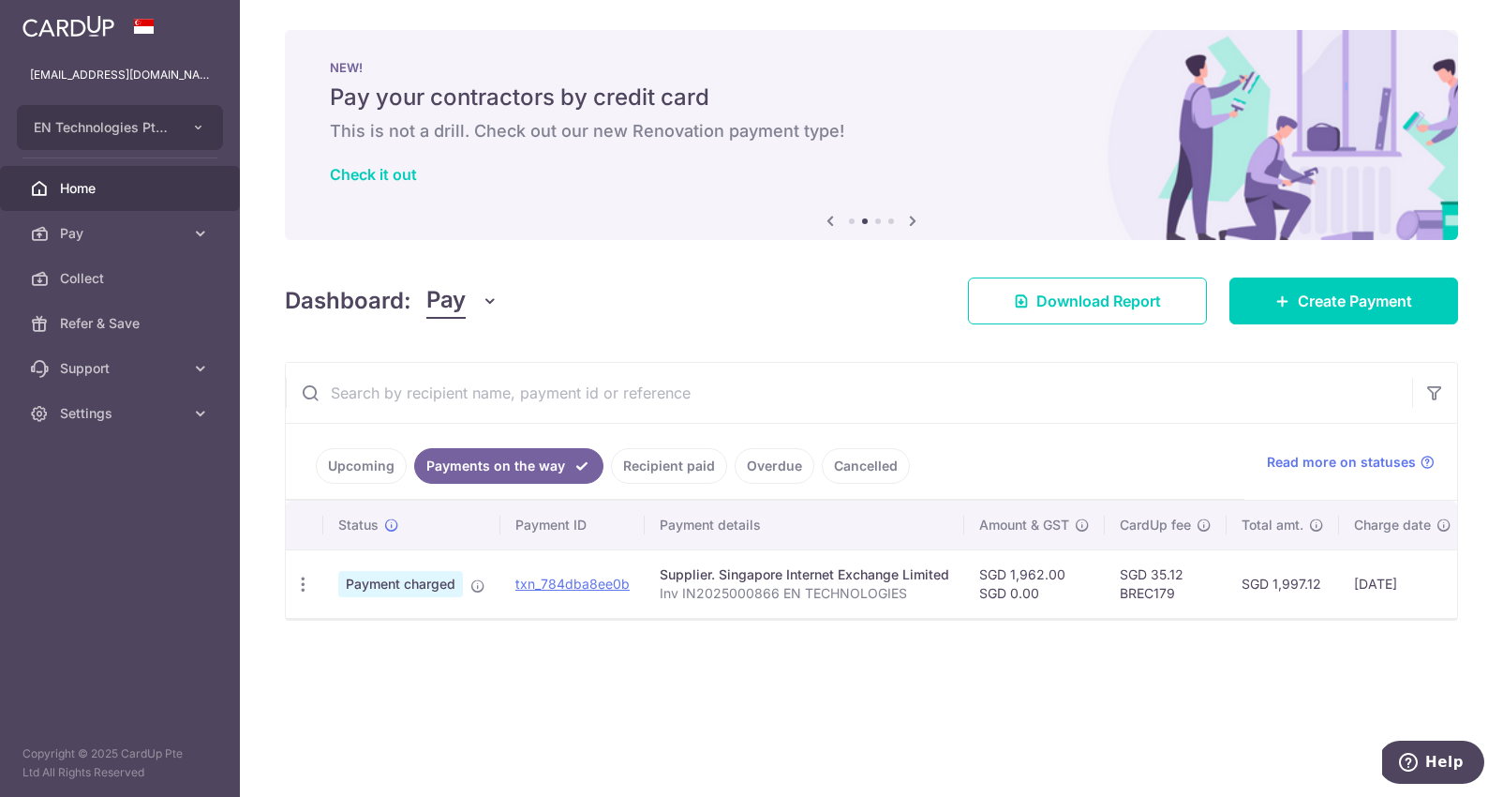
click at [395, 466] on link "Upcoming" at bounding box center [361, 466] width 91 height 36
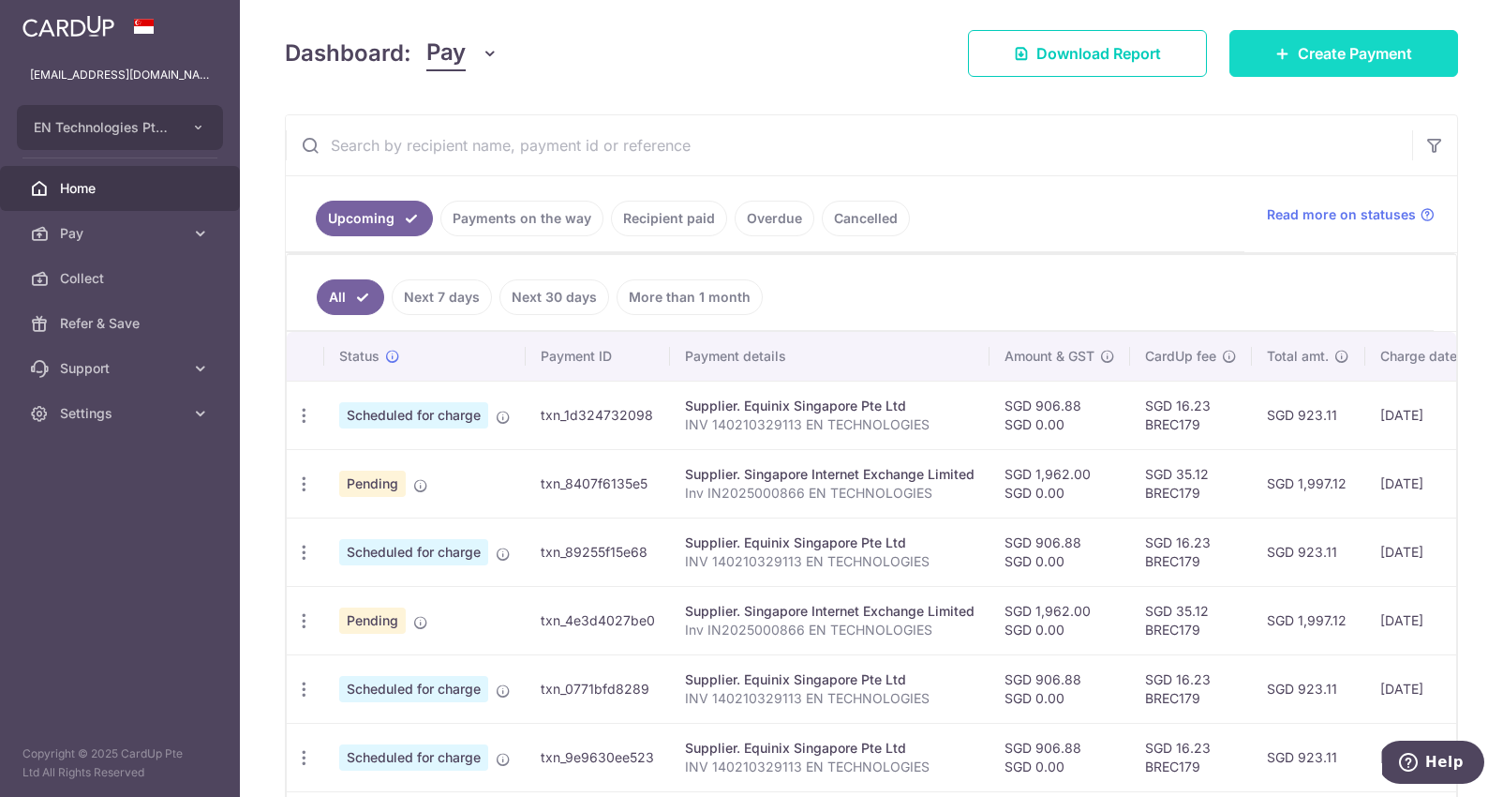
scroll to position [253, 0]
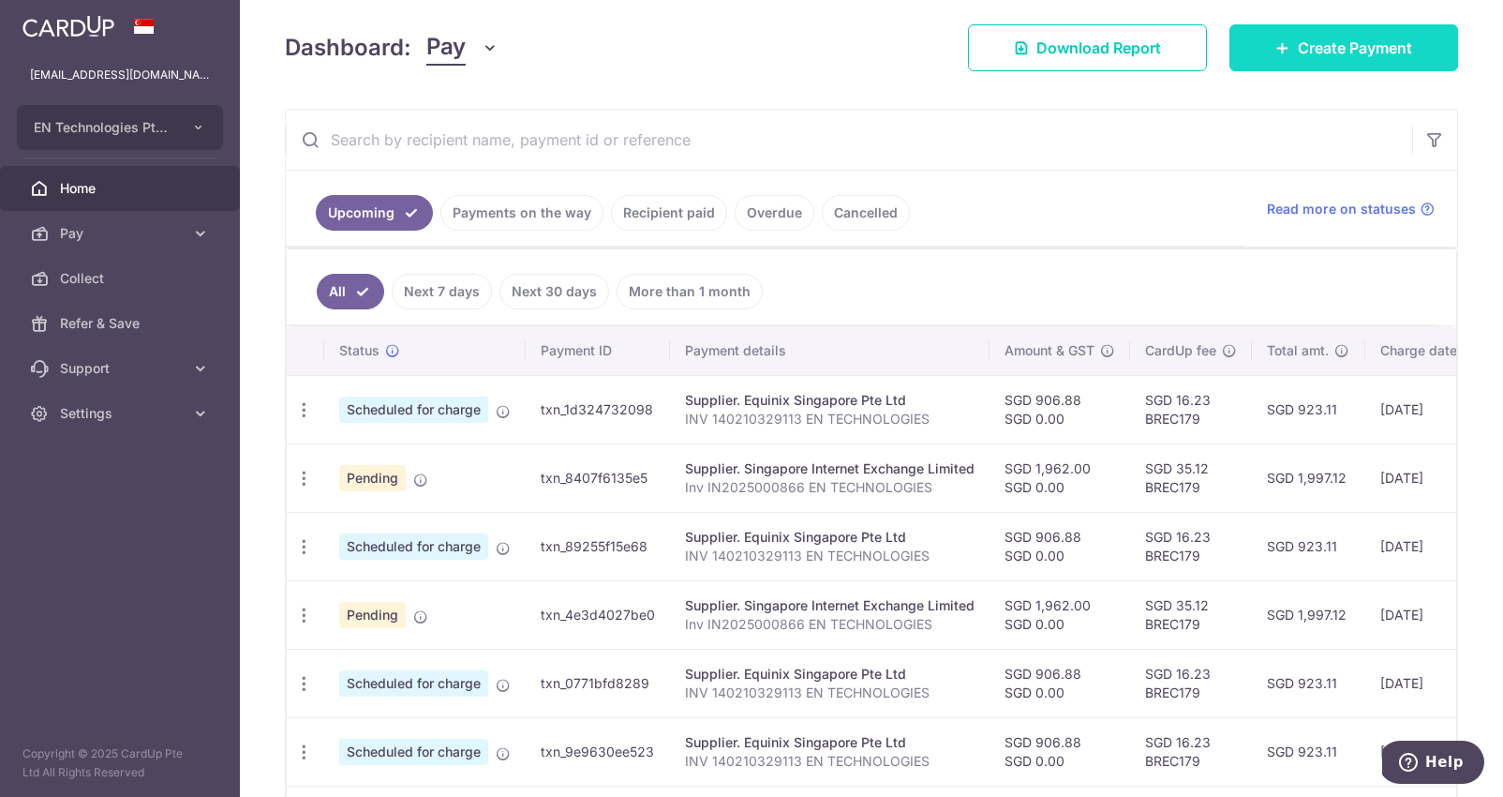
click at [1346, 36] on link "Create Payment" at bounding box center [1344, 47] width 229 height 47
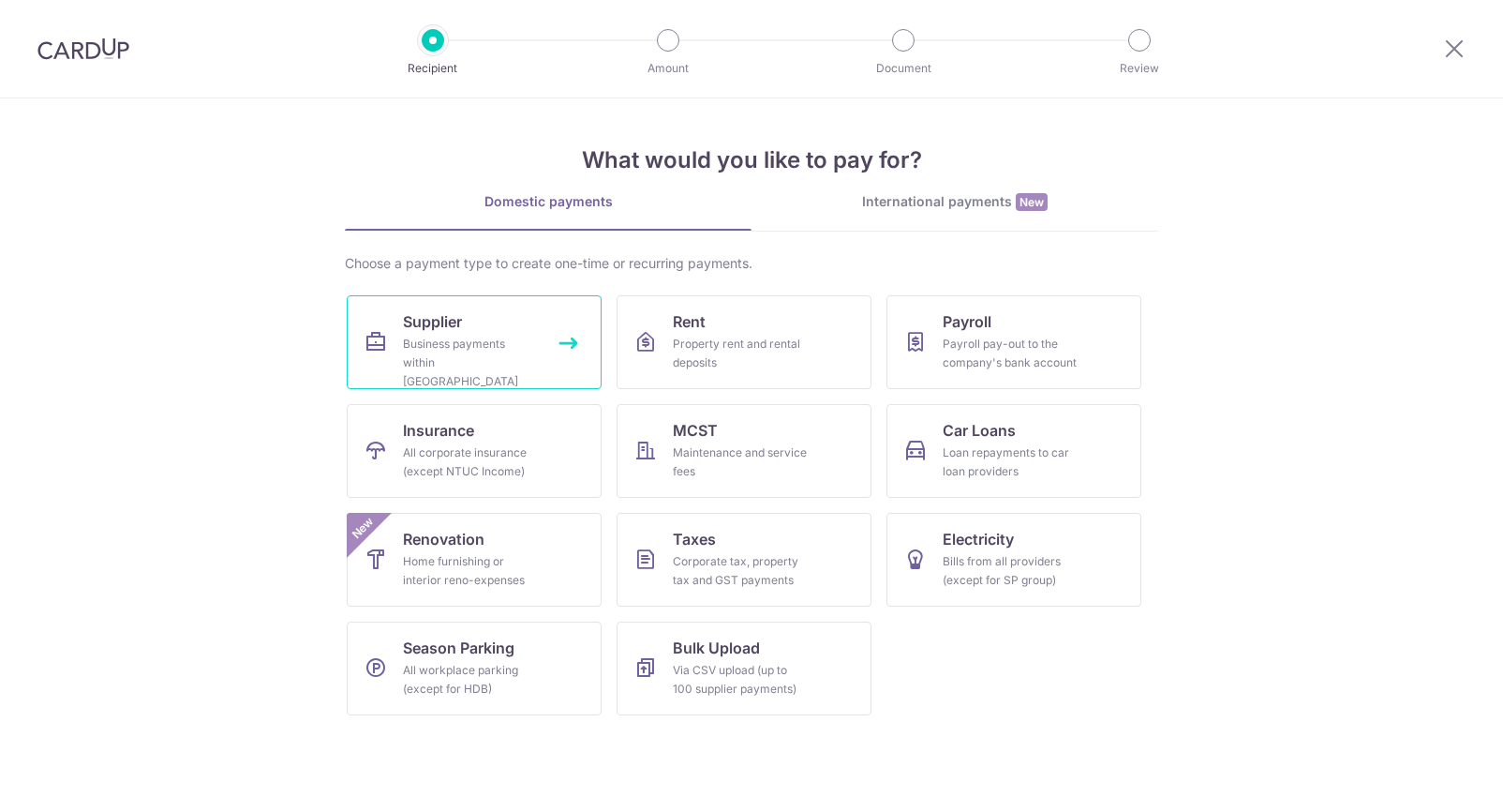
click at [472, 313] on link "Supplier Business payments within Singapore" at bounding box center [474, 342] width 255 height 94
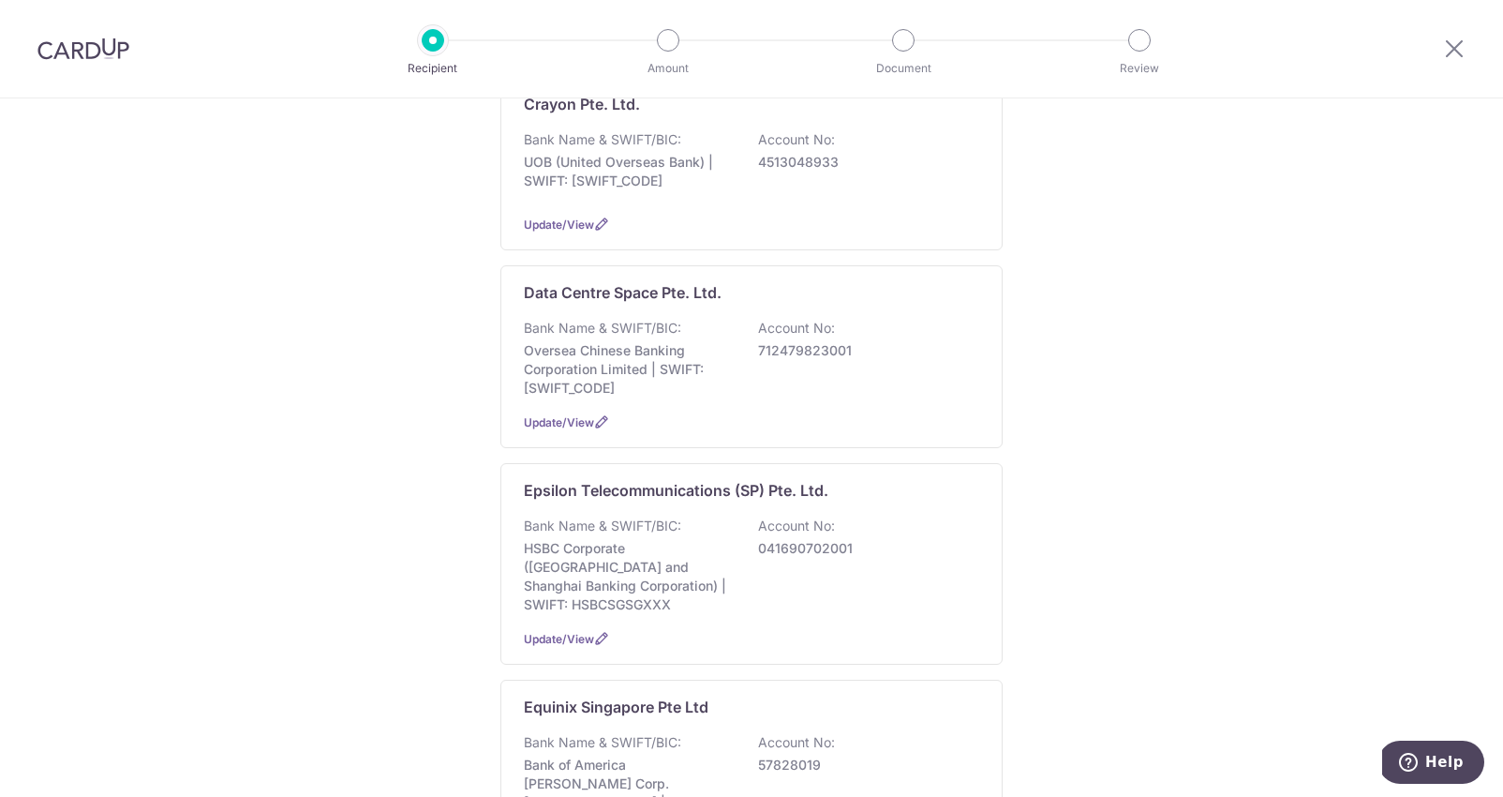
scroll to position [1215, 0]
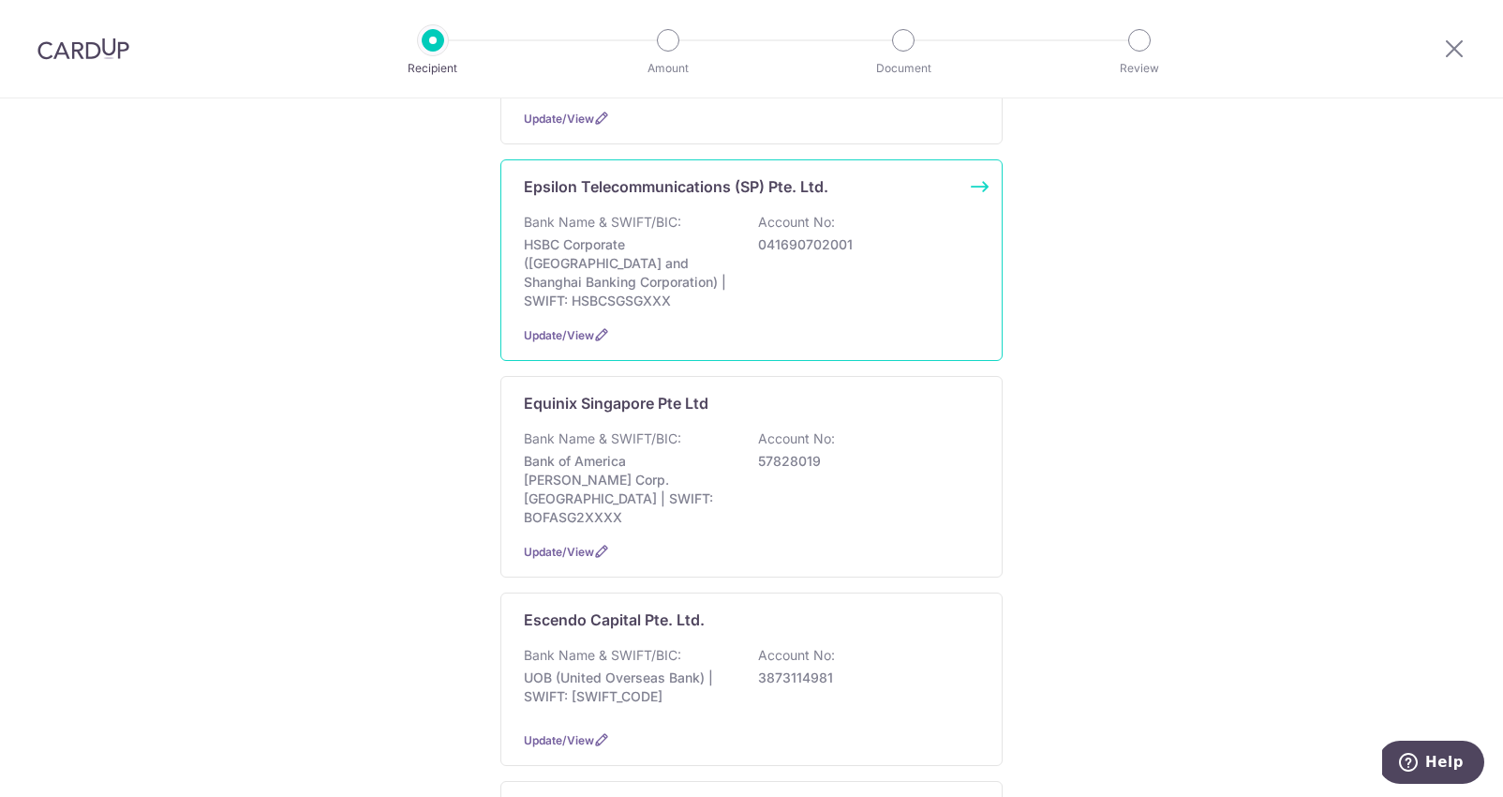
click at [667, 310] on div "Bank Name & SWIFT/BIC: HSBC Corporate (Hongkong and Shanghai Banking Corporatio…" at bounding box center [751, 261] width 455 height 97
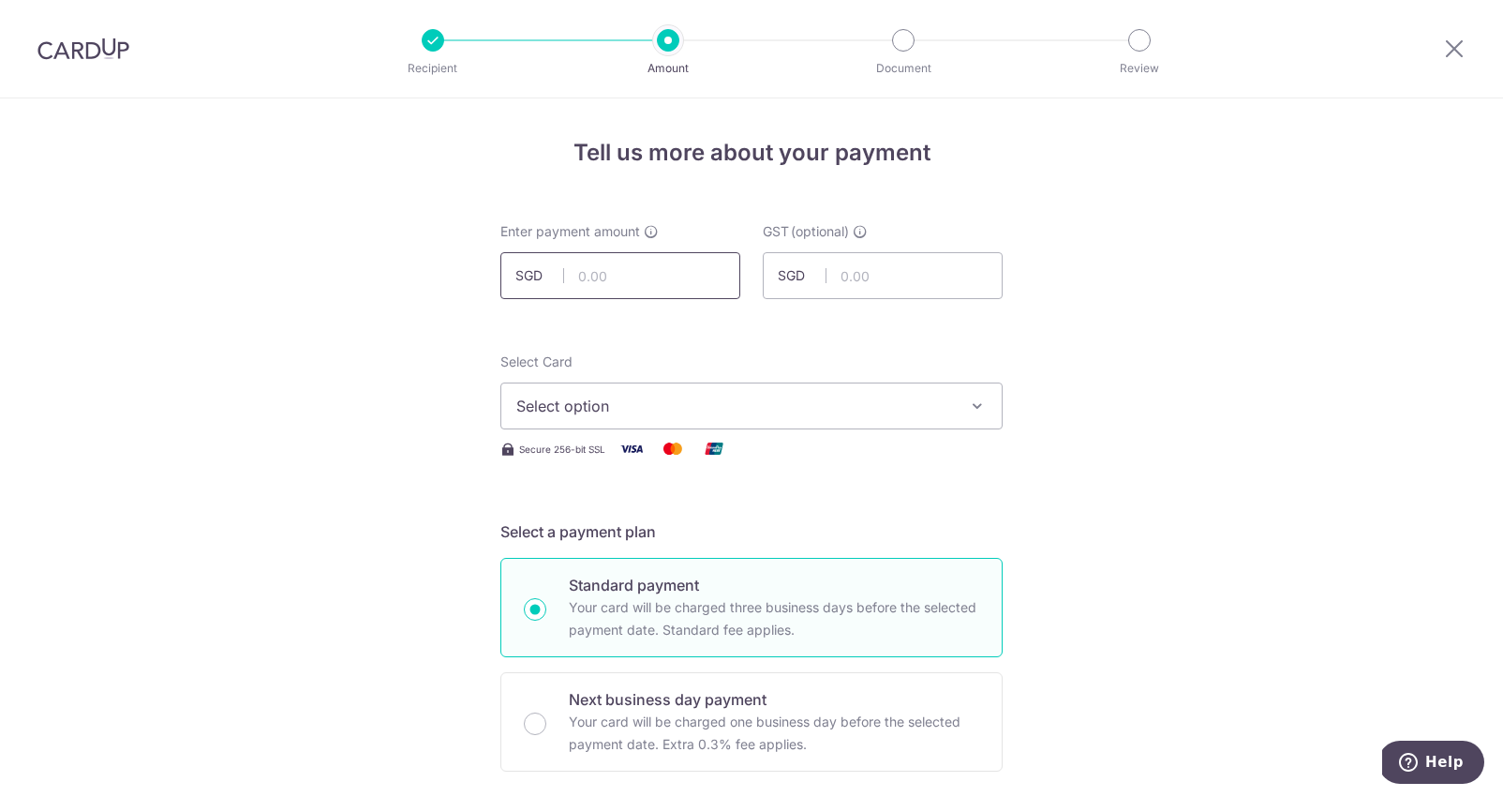
click at [724, 291] on input "text" at bounding box center [620, 275] width 240 height 47
type input "6,177.03"
click at [756, 405] on span "Select option" at bounding box center [734, 406] width 437 height 22
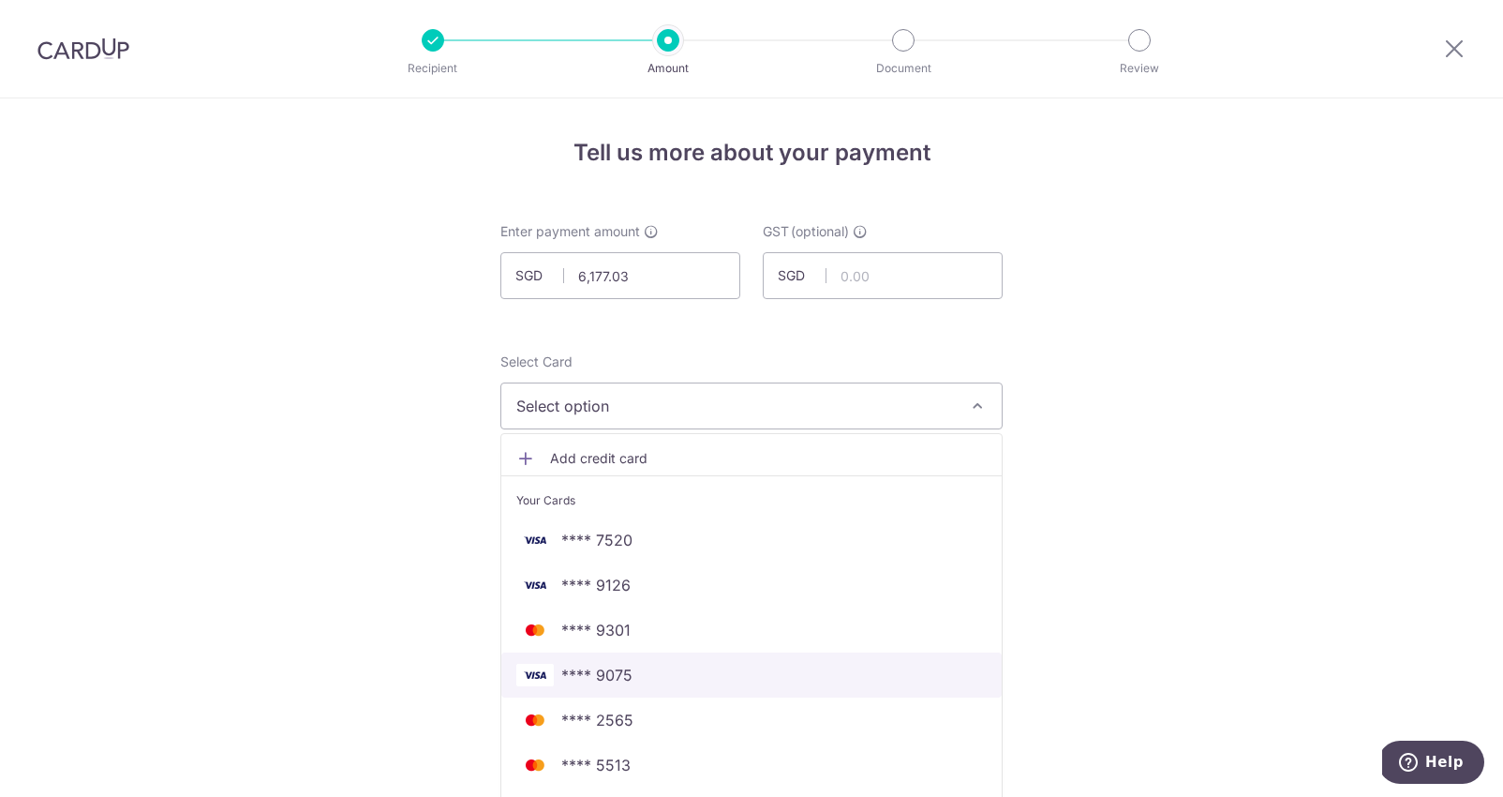
click at [663, 674] on span "**** 9075" at bounding box center [751, 674] width 470 height 22
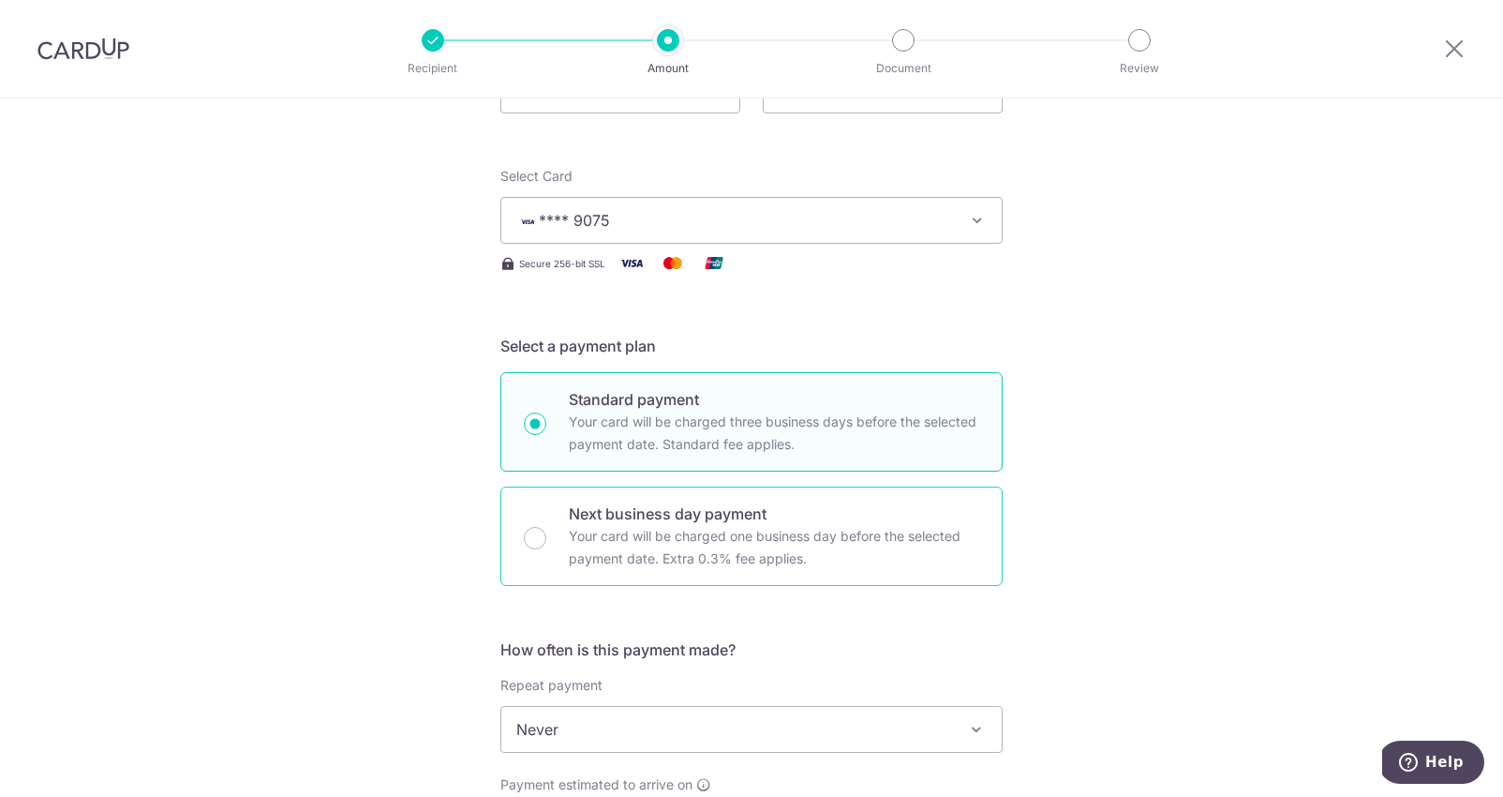
scroll to position [506, 0]
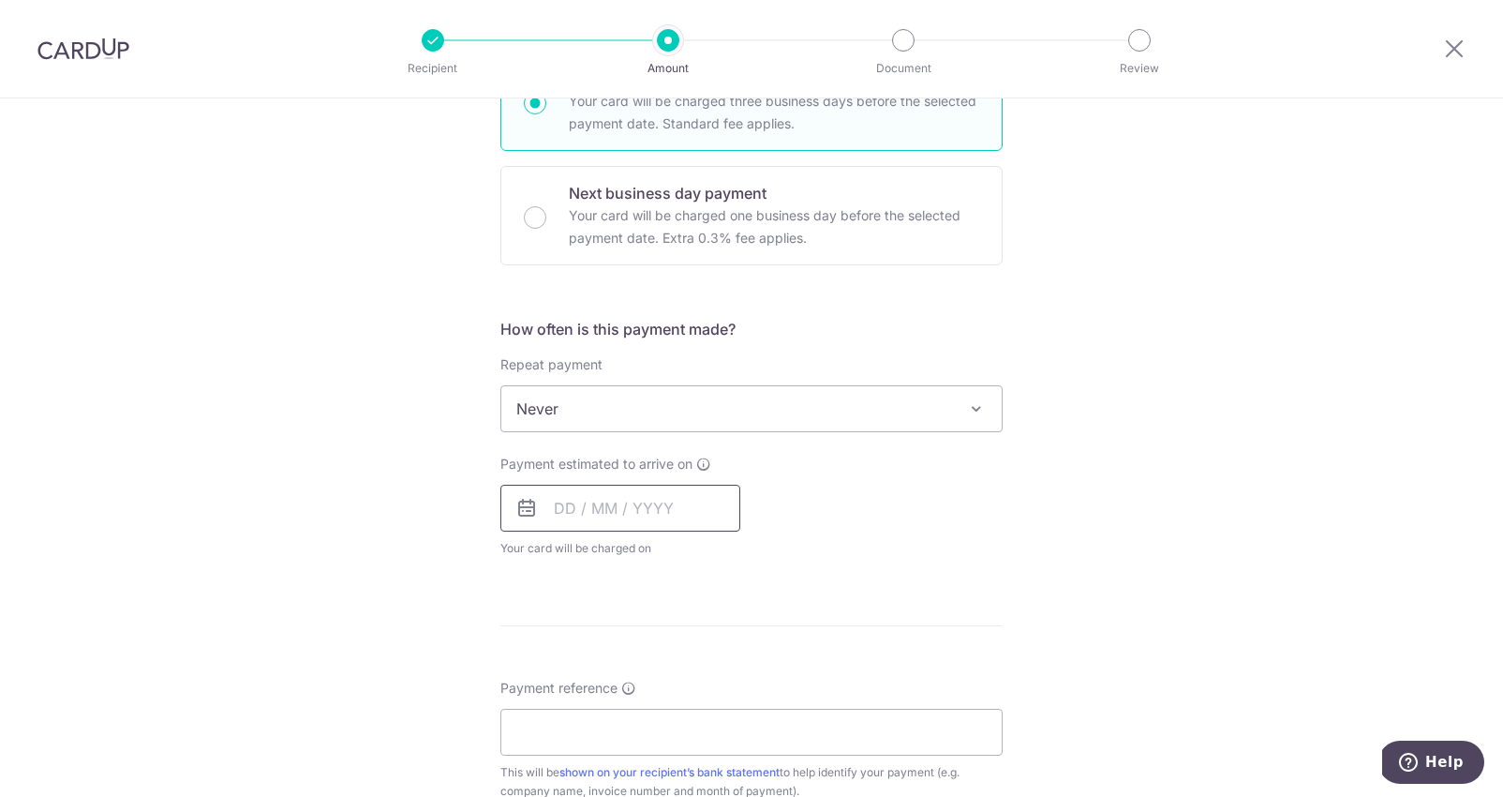
click at [563, 505] on input "text" at bounding box center [620, 508] width 240 height 47
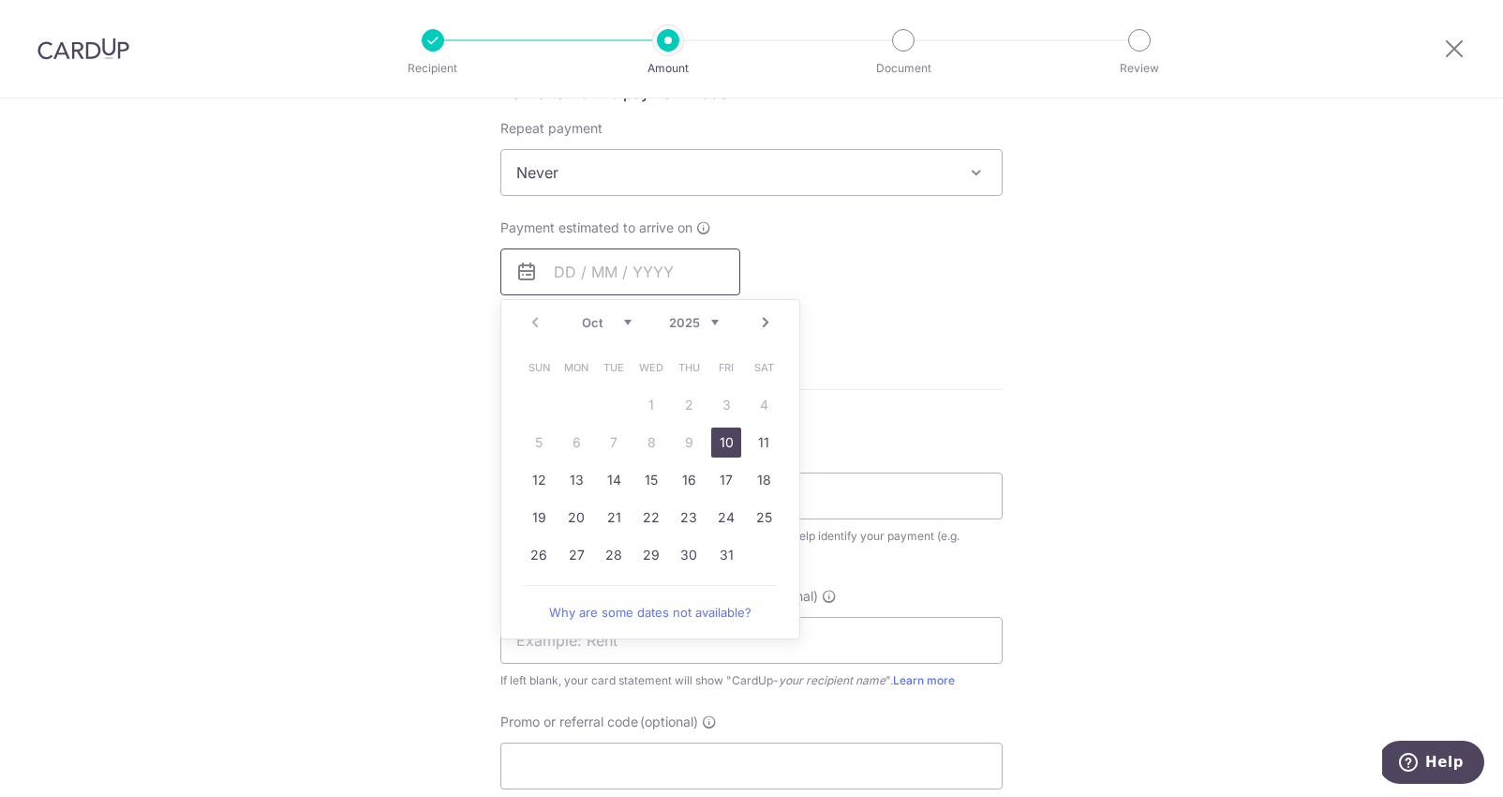
scroll to position [759, 0]
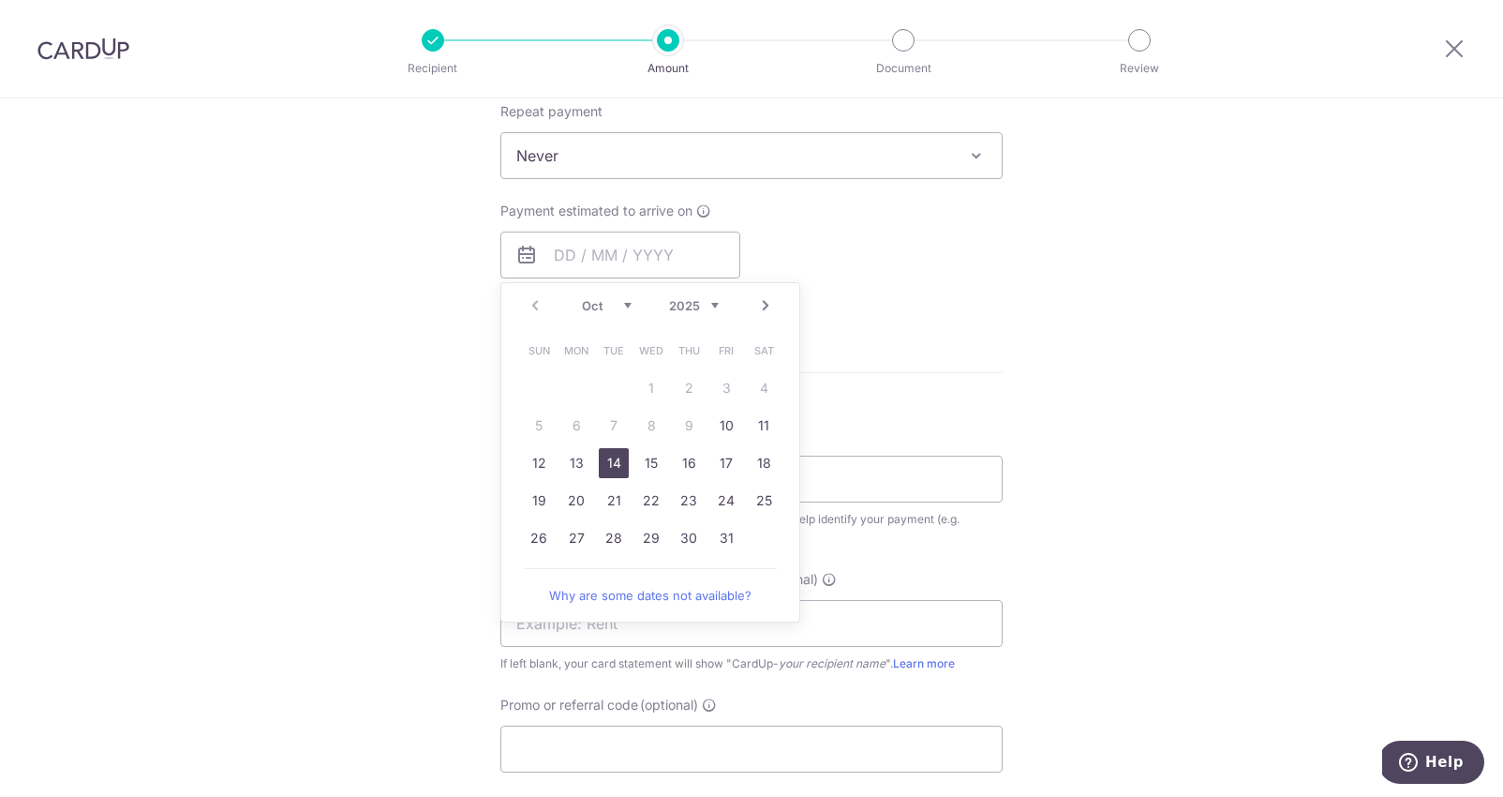
click at [618, 457] on link "14" at bounding box center [614, 463] width 30 height 30
type input "[DATE]"
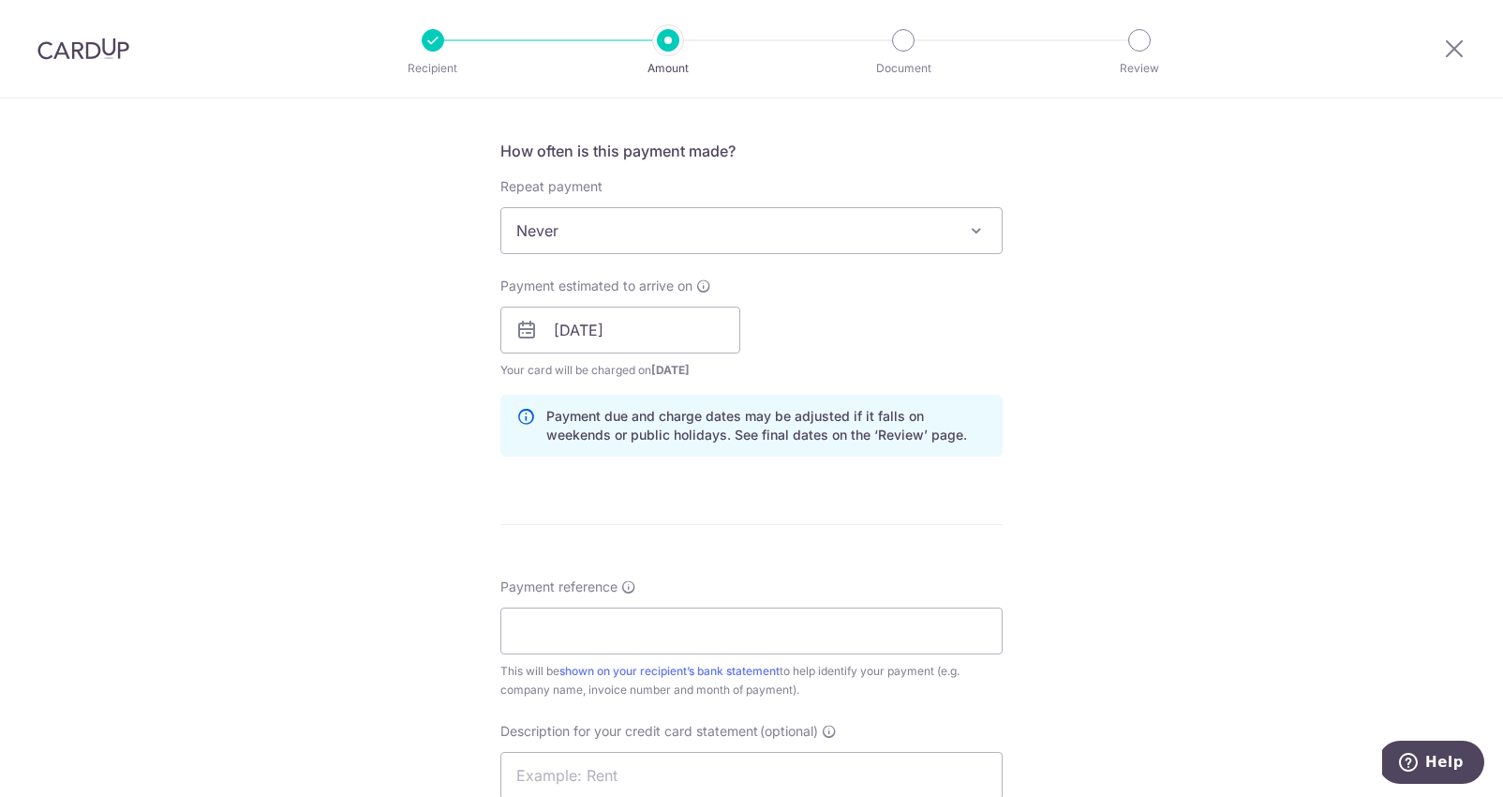
scroll to position [843, 0]
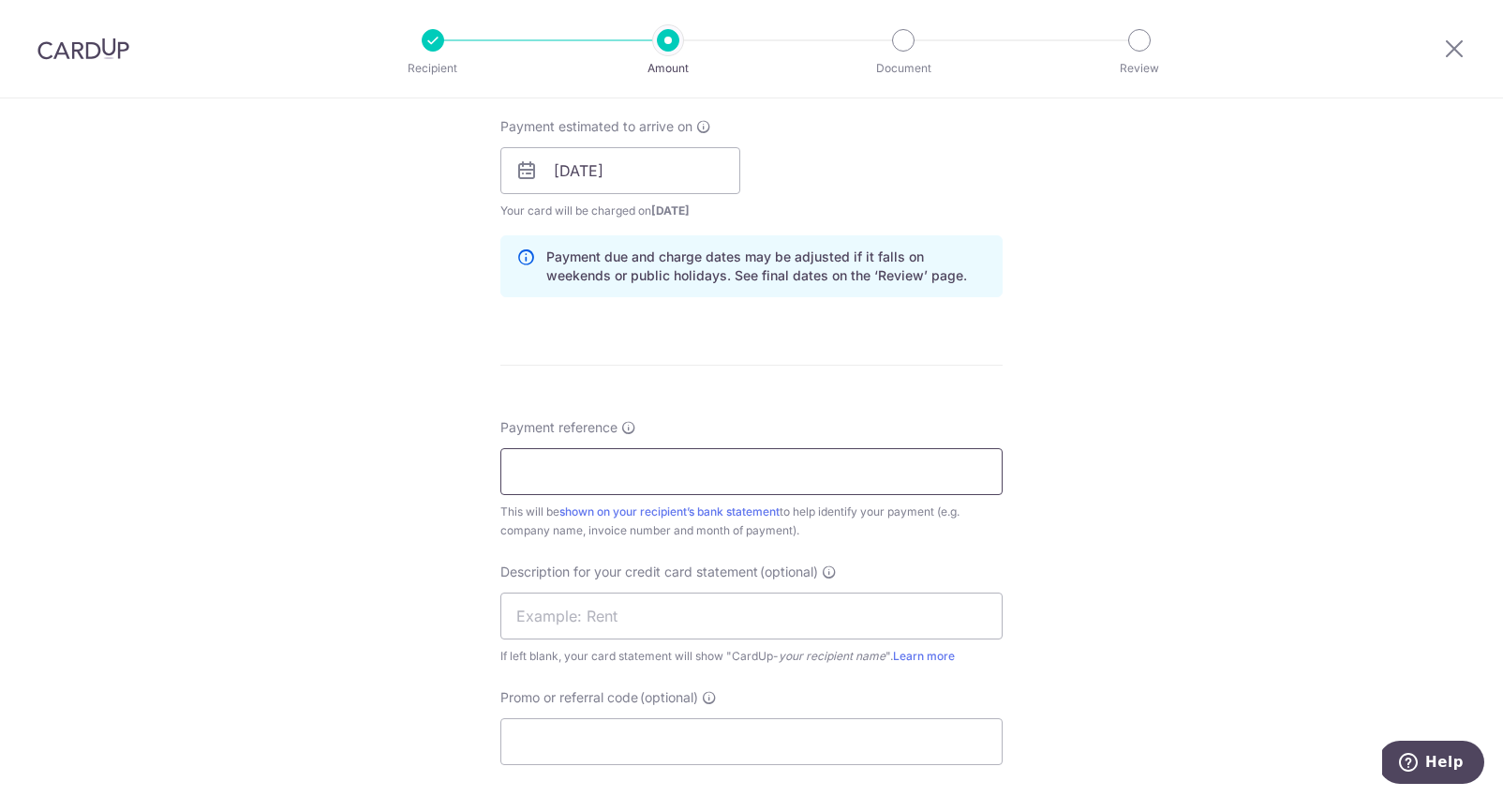
click at [694, 471] on input "Payment reference" at bounding box center [751, 471] width 502 height 47
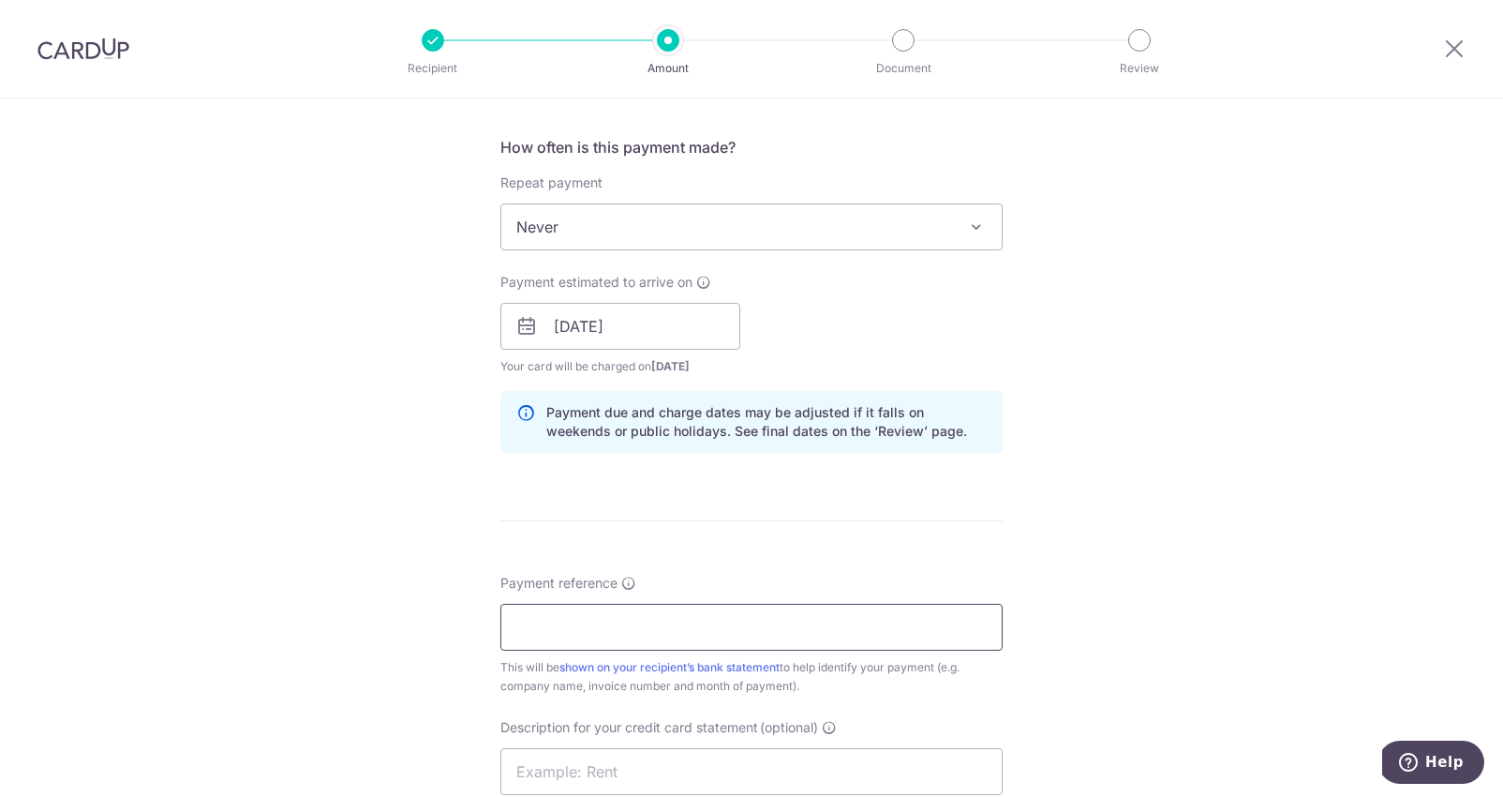
scroll to position [810, 0]
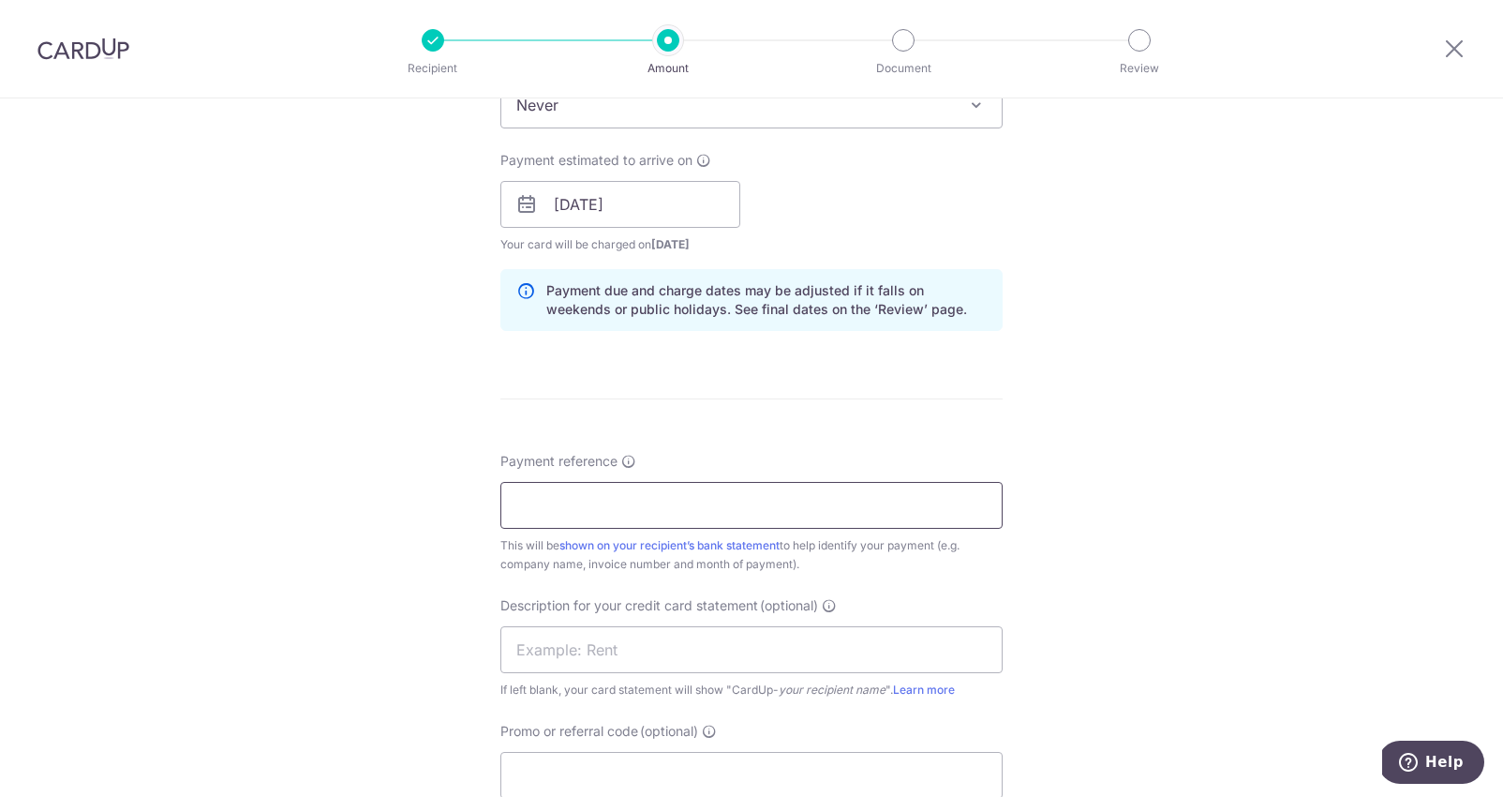
paste input "Inv 2521003163 EN TECHNOLOGIES"
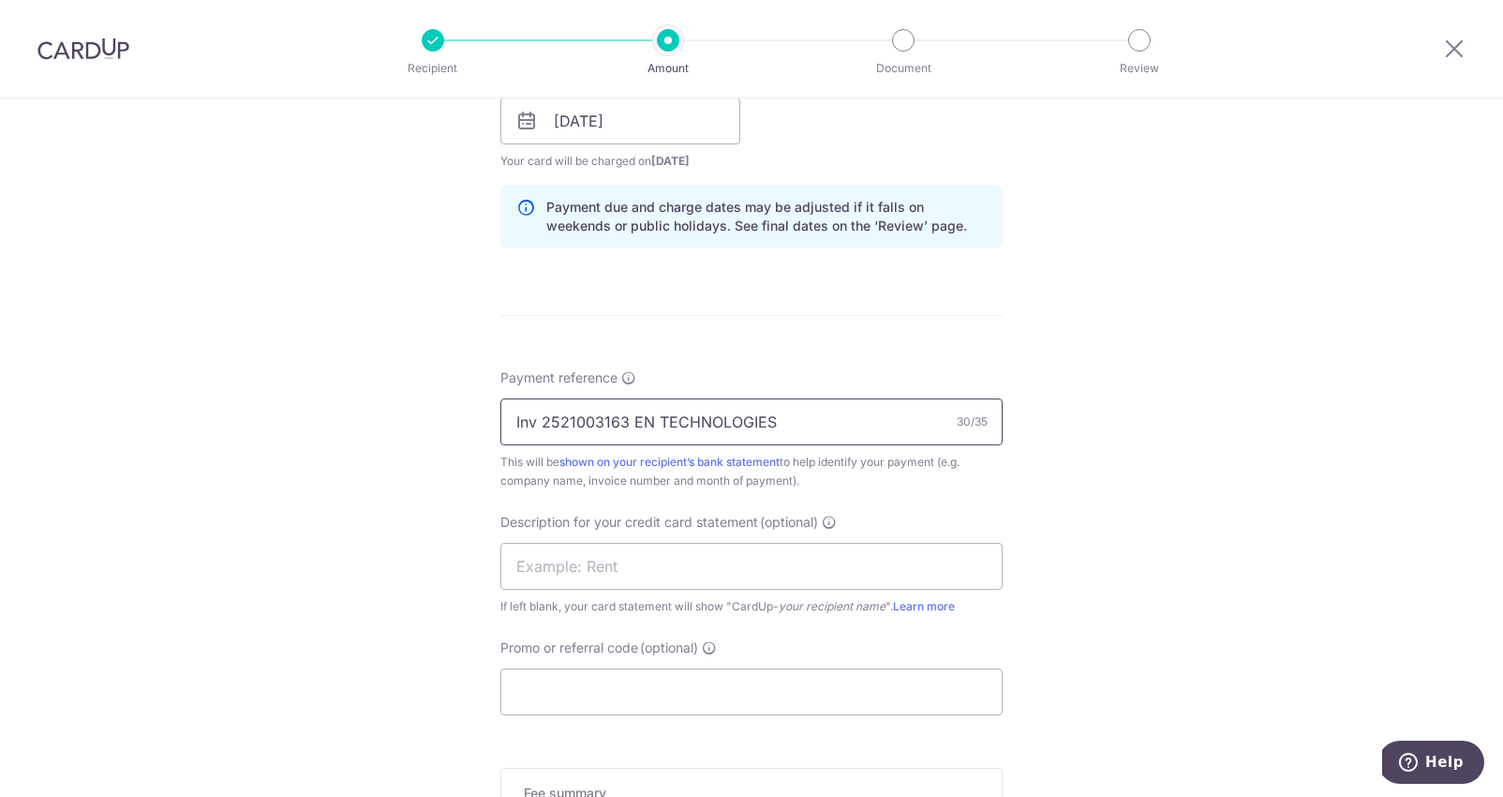
scroll to position [894, 0]
type input "Inv 2521003163 EN TECHNOLOGIES"
click at [753, 566] on input "text" at bounding box center [751, 565] width 502 height 47
paste input "Epsilon"
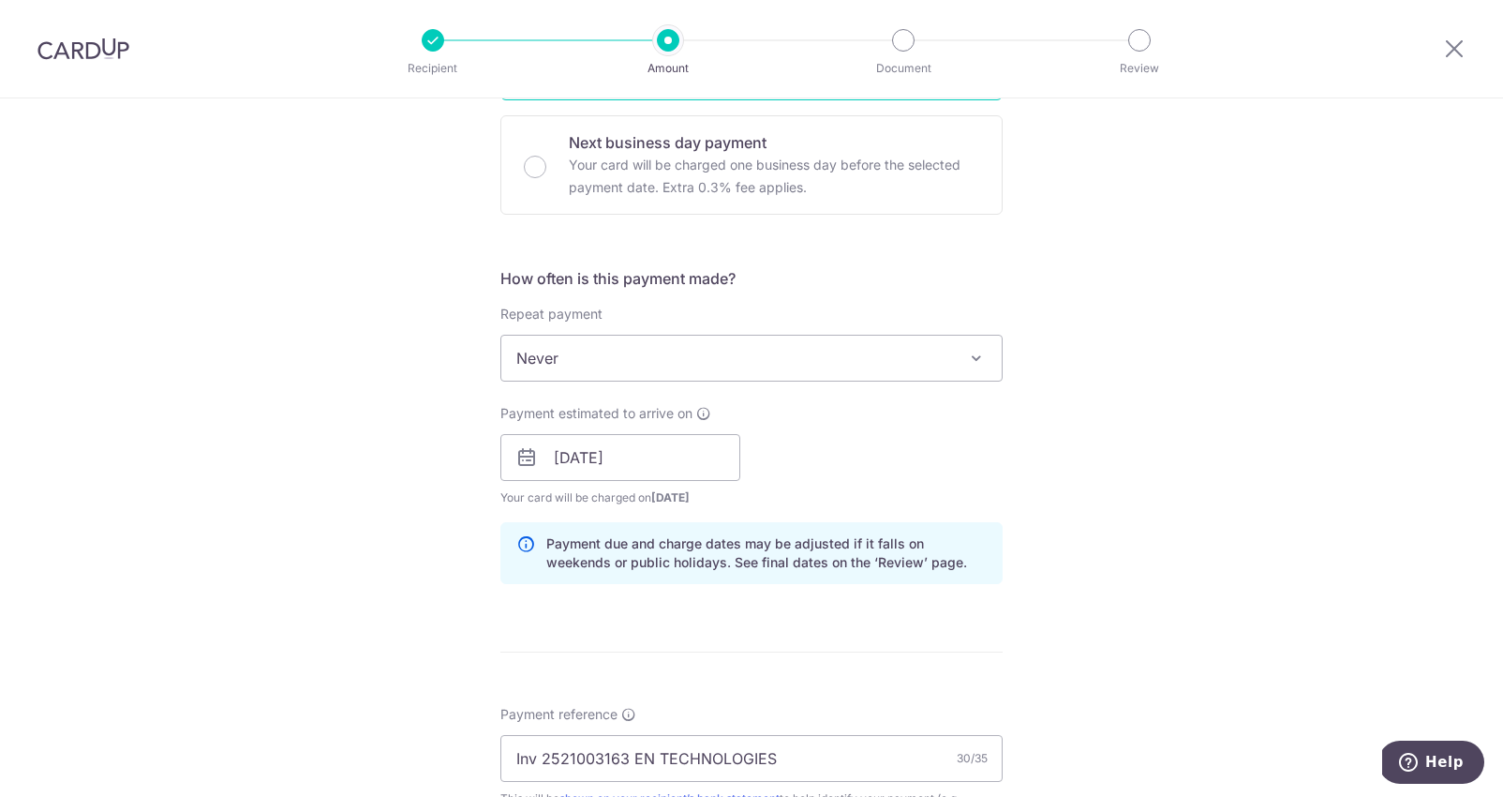
type input "Epsilon Sept"
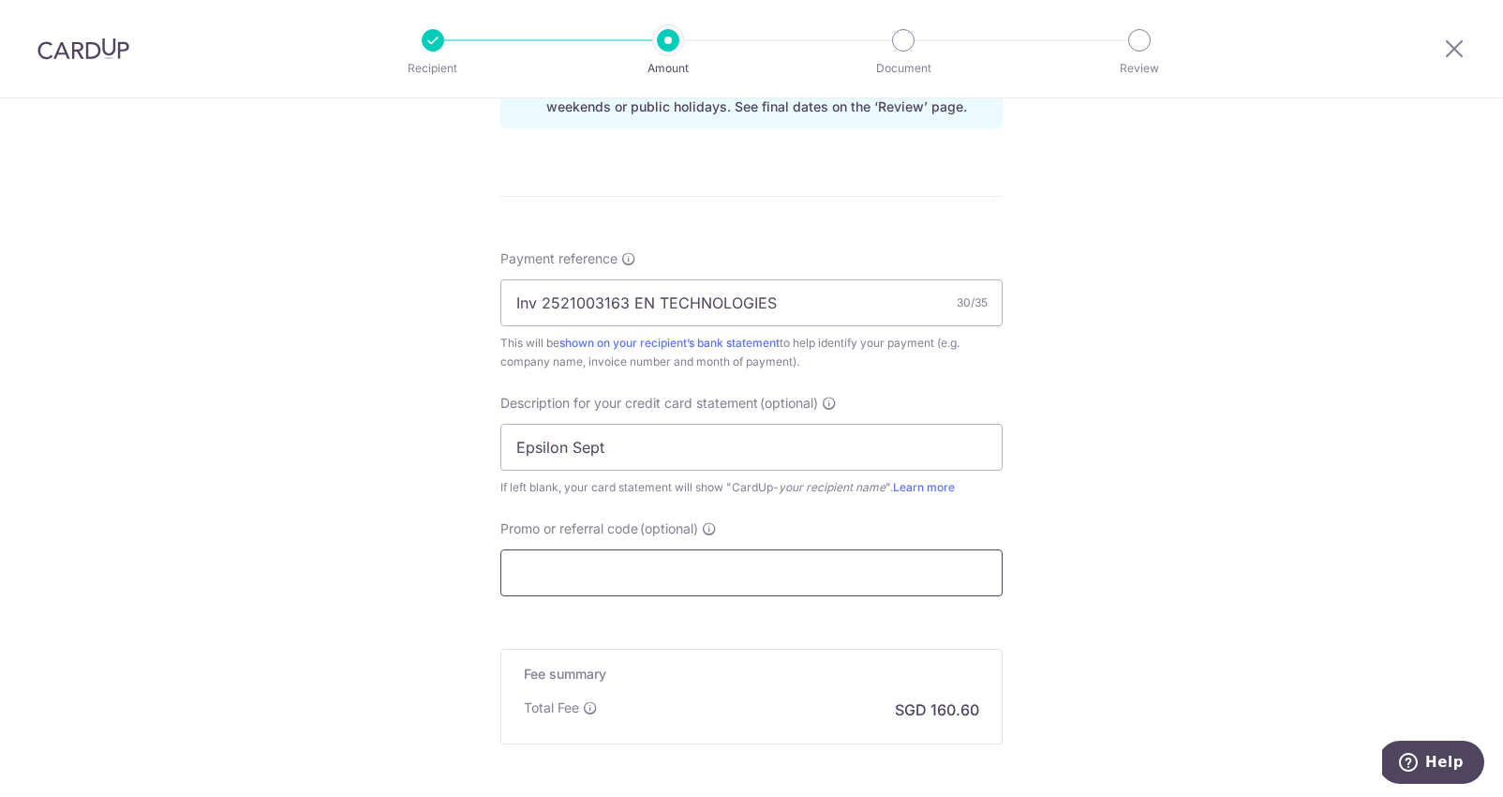
click at [695, 558] on input "Promo or referral code (optional)" at bounding box center [751, 572] width 502 height 47
paste input "BREC179"
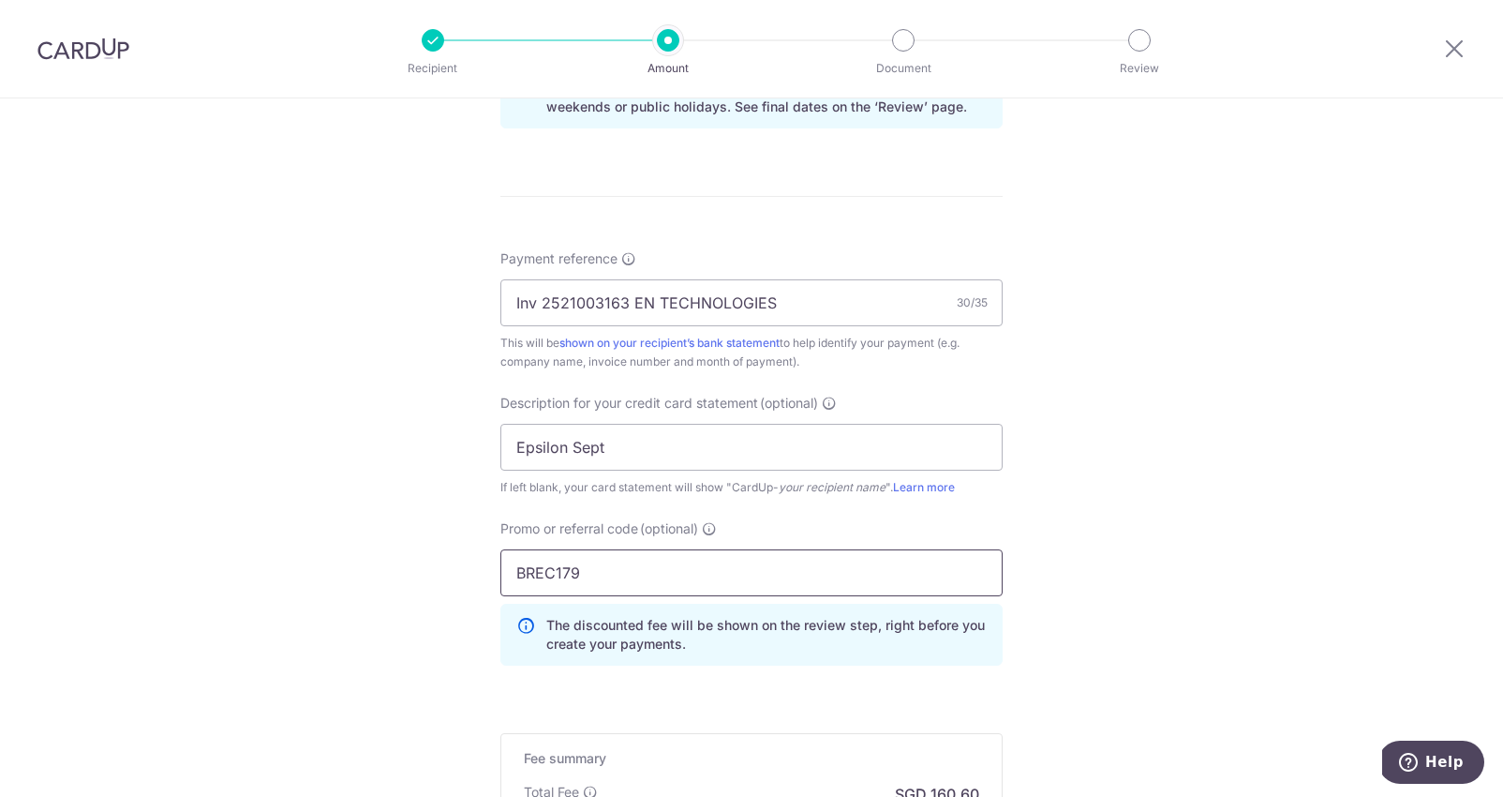
scroll to position [1284, 0]
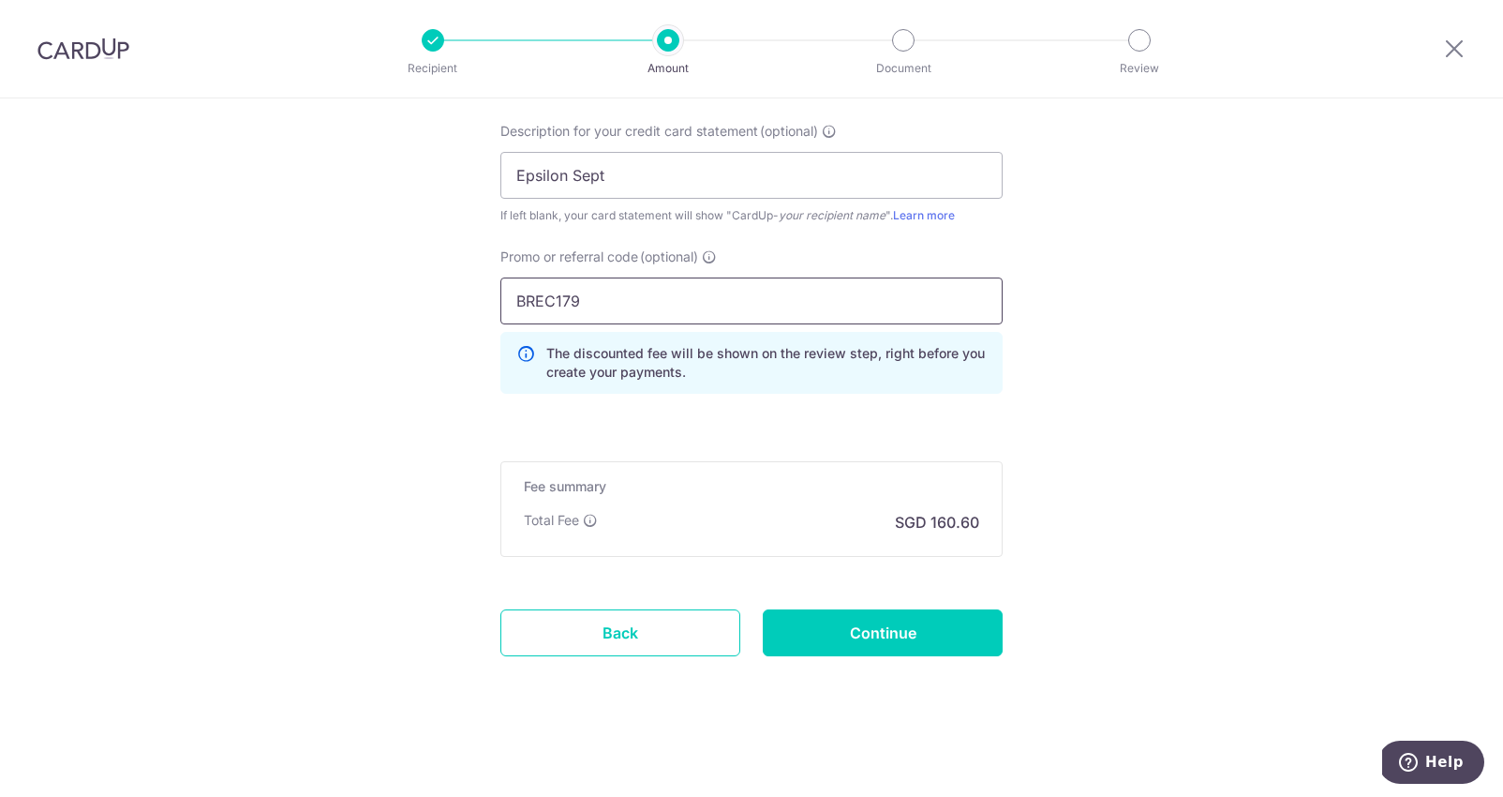
type input "BREC179"
click at [954, 628] on input "Continue" at bounding box center [883, 632] width 240 height 47
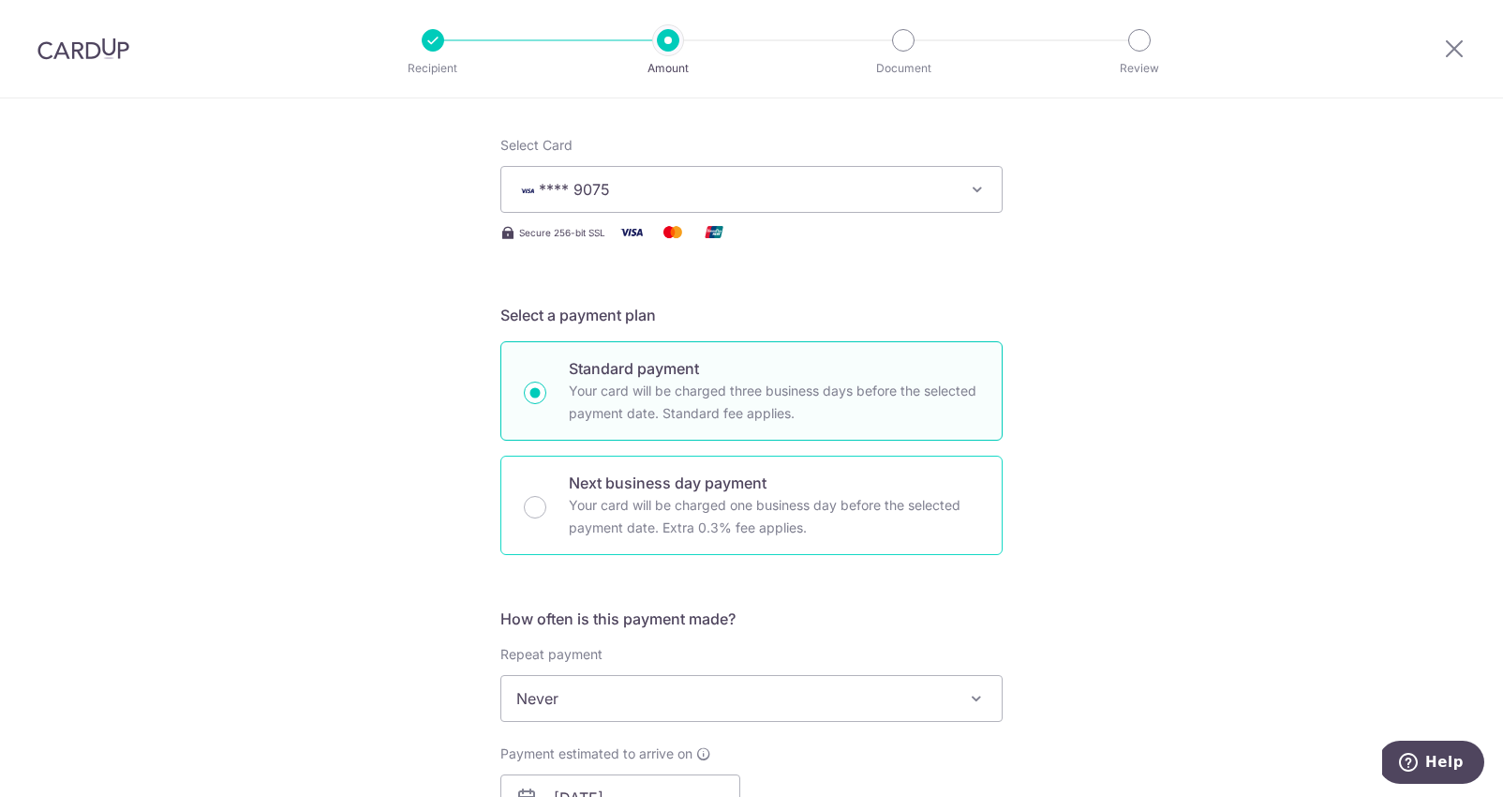
scroll to position [247, 0]
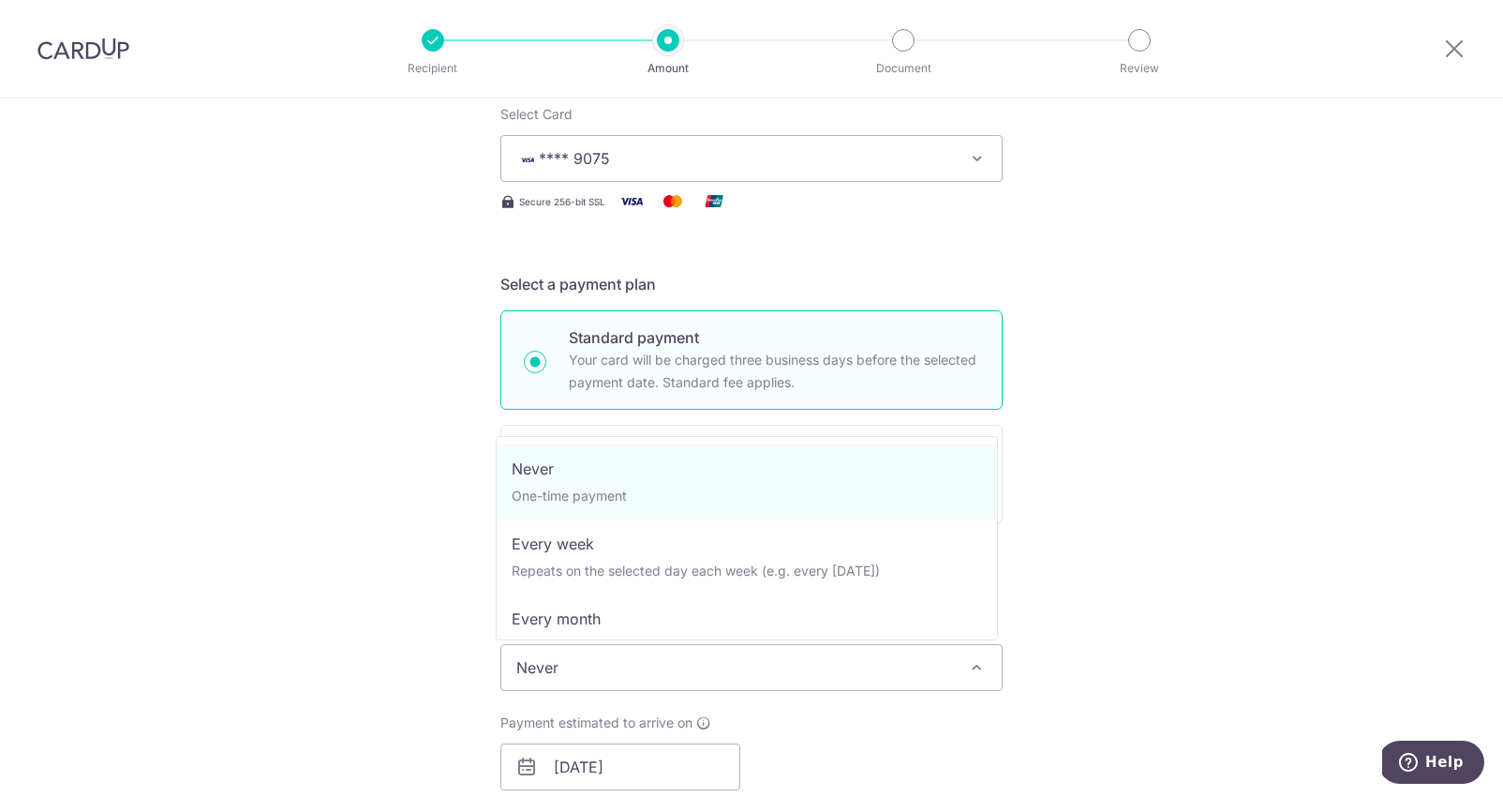
click at [596, 661] on span "Never" at bounding box center [751, 667] width 500 height 45
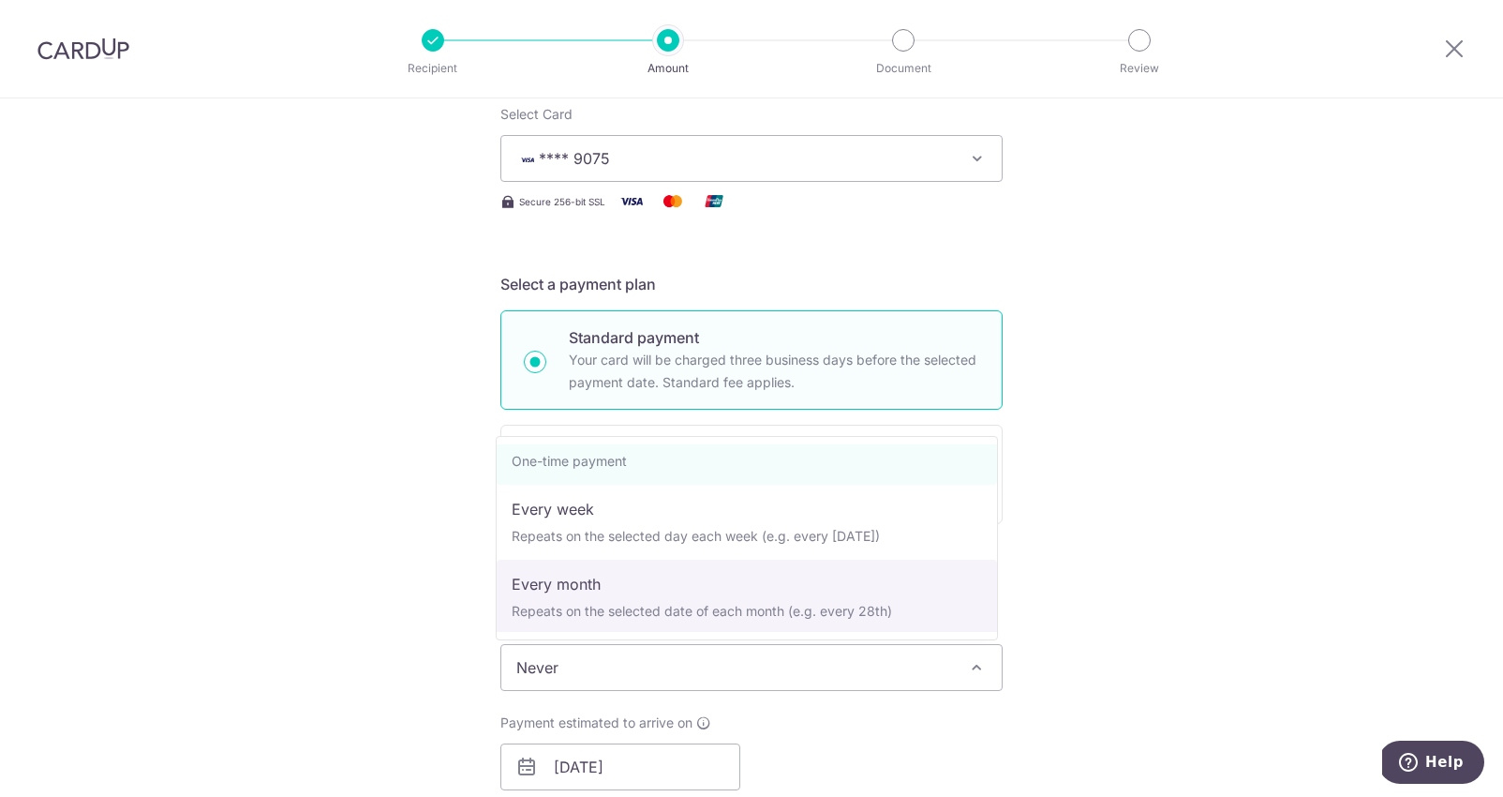
scroll to position [34, 0]
select select "3"
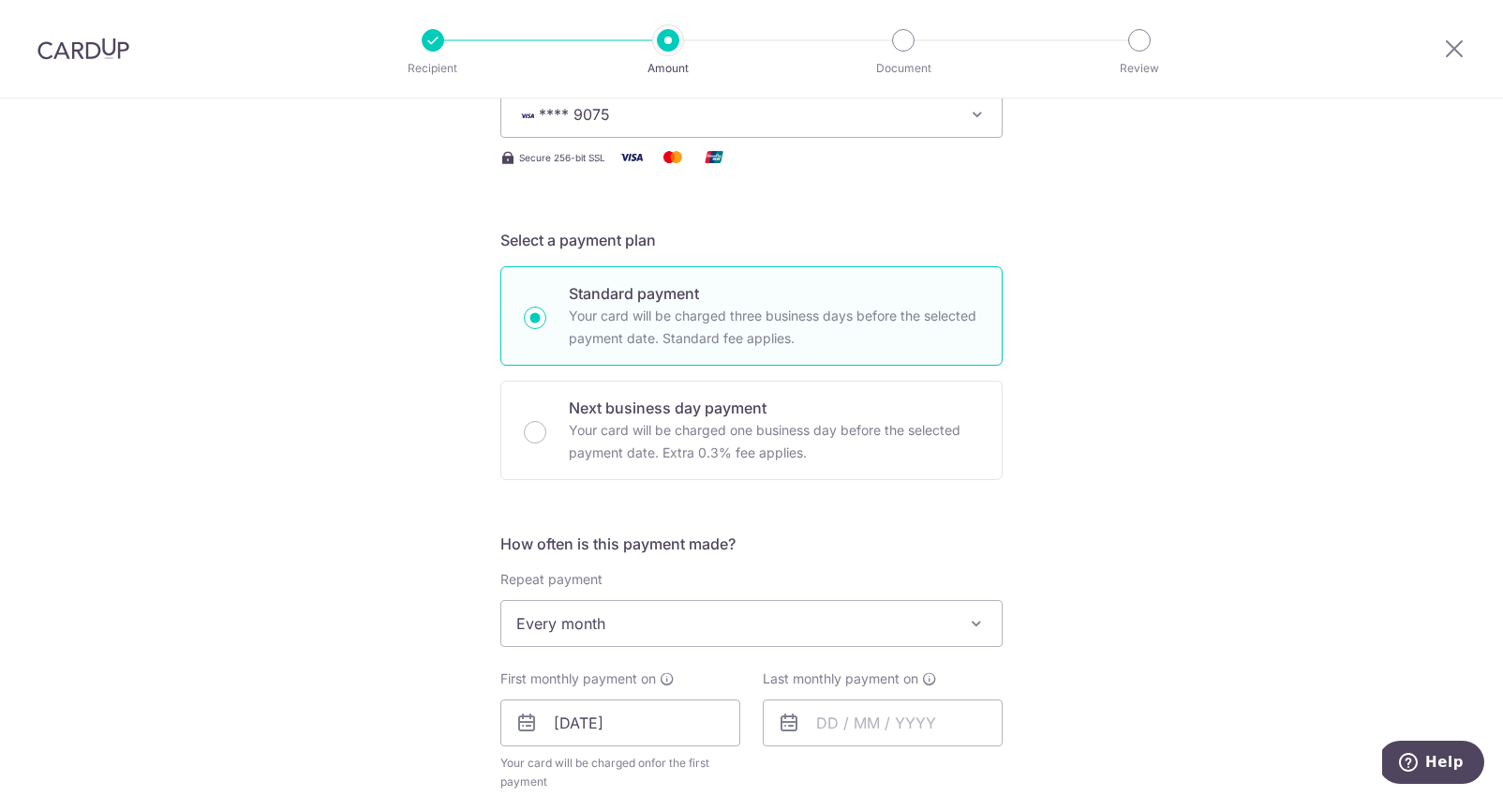
scroll to position [534, 0]
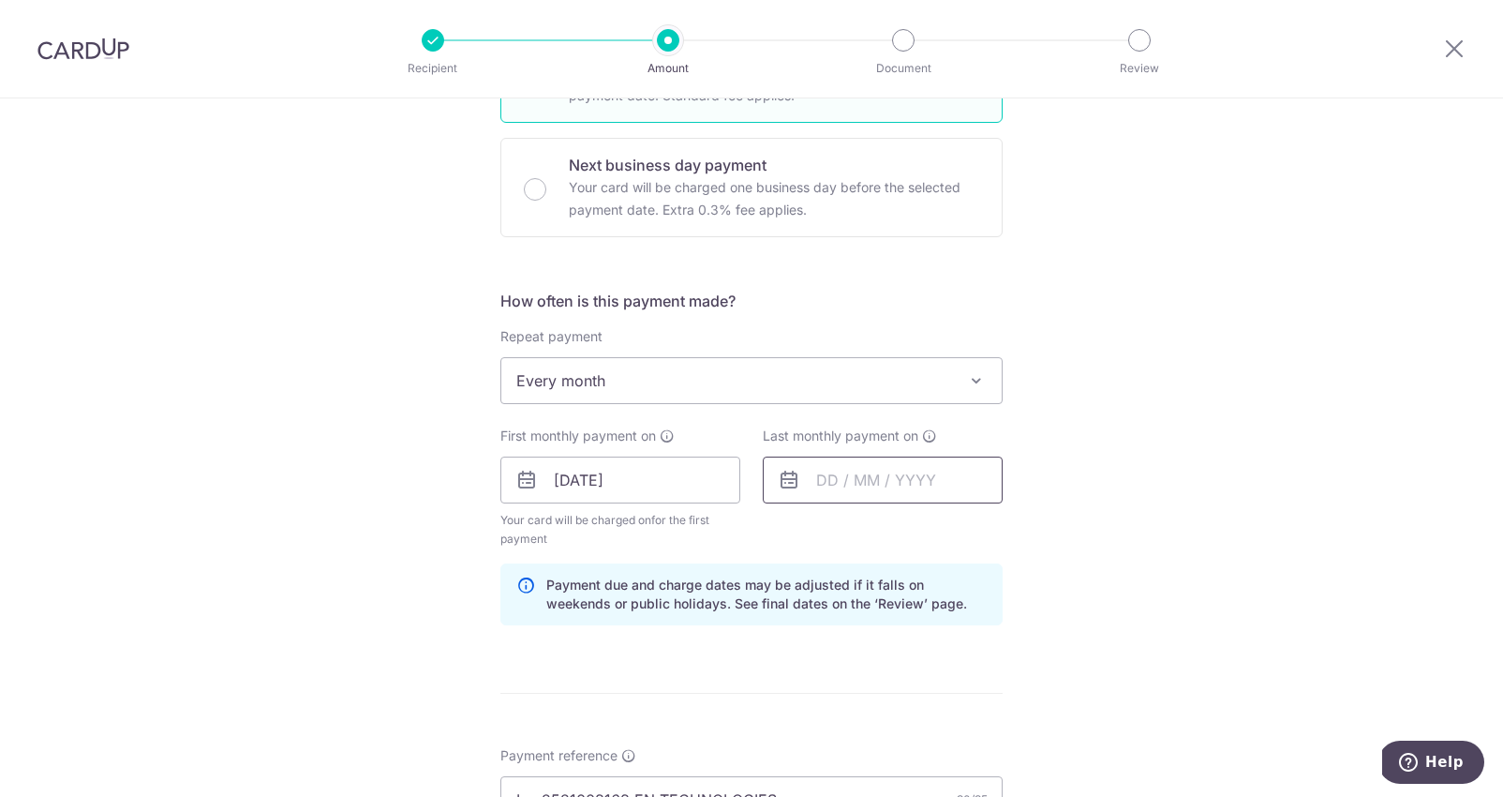
click at [824, 478] on input "text" at bounding box center [883, 479] width 240 height 47
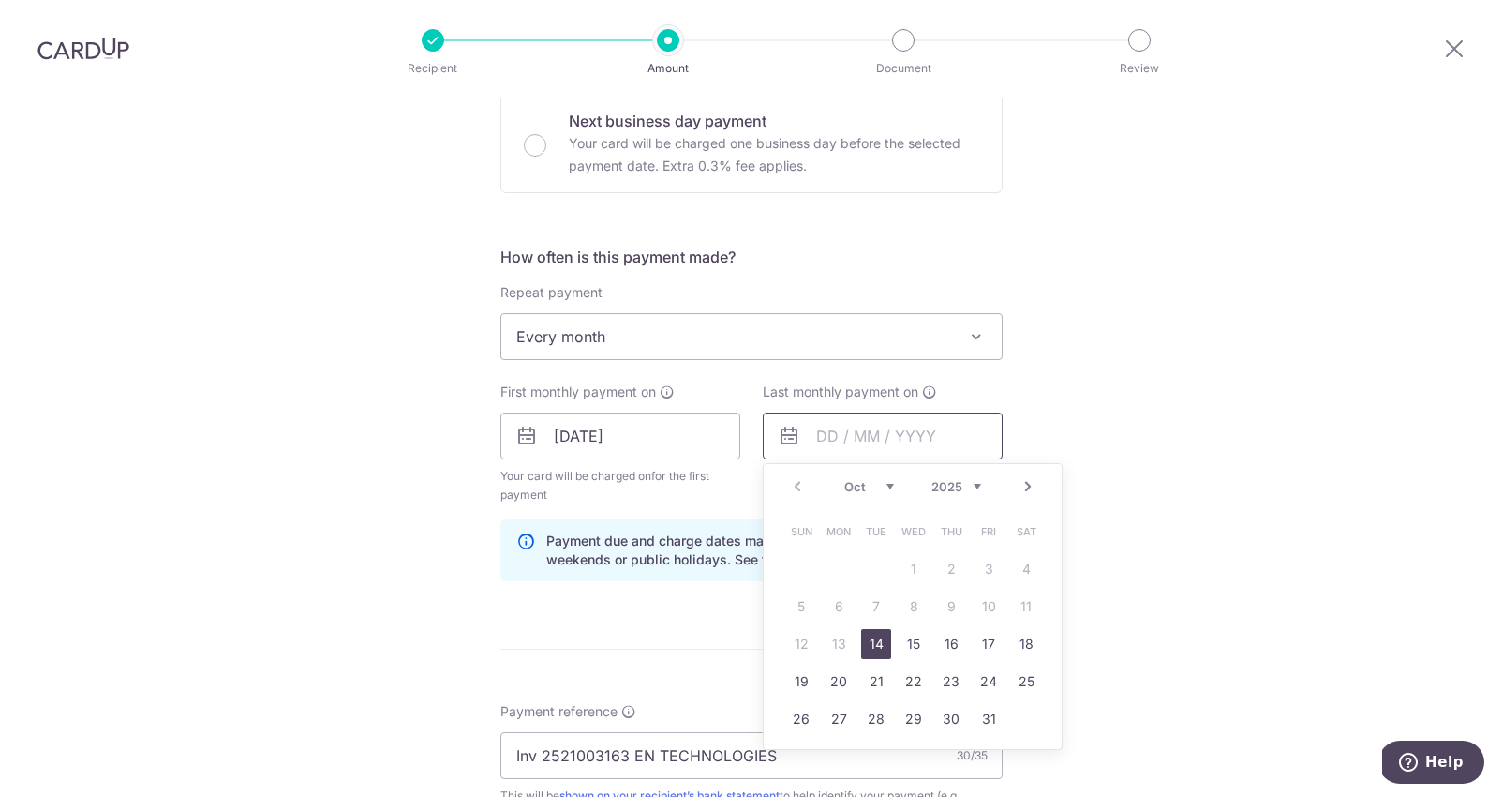
scroll to position [720, 0]
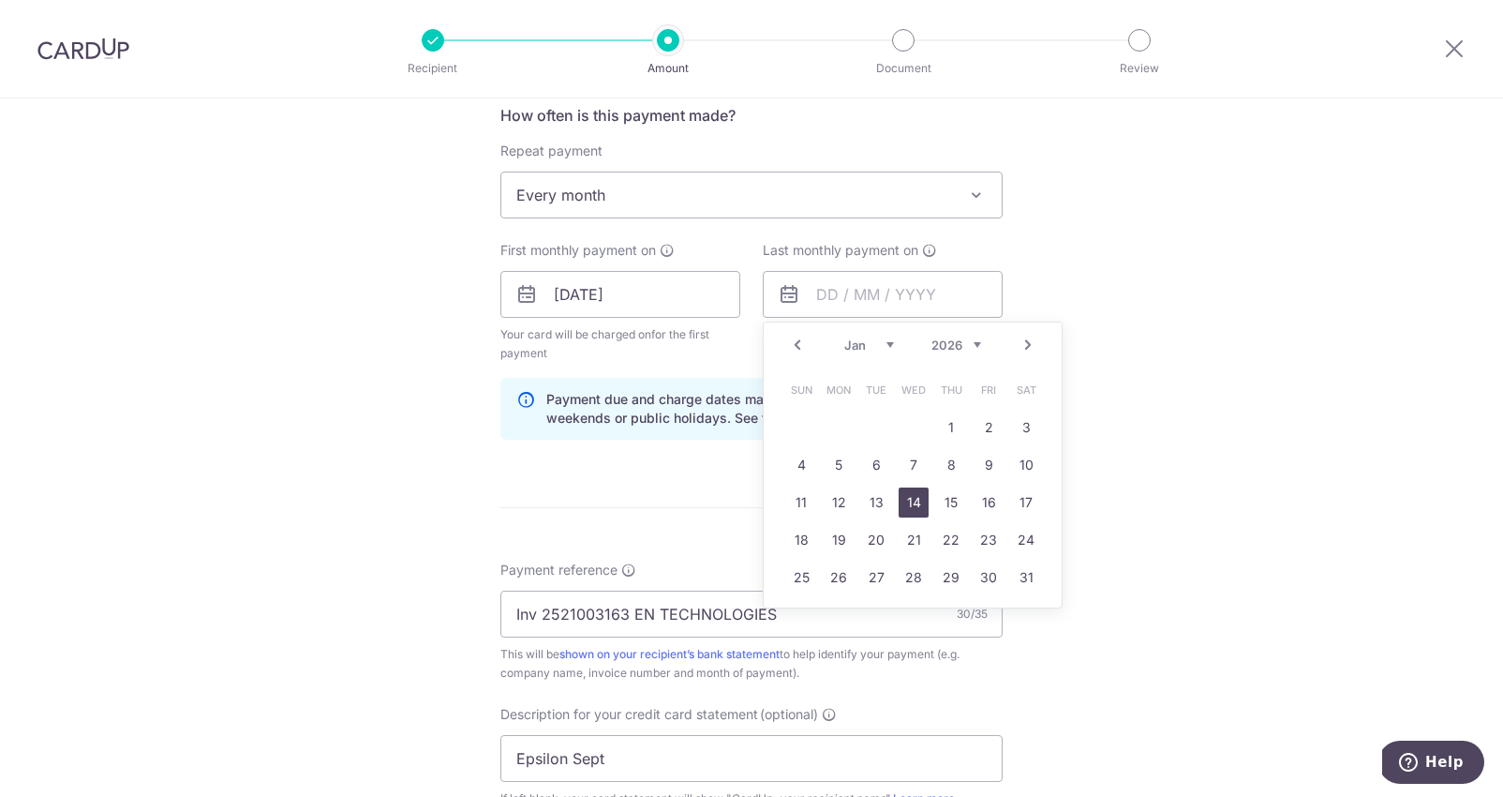
click at [904, 508] on link "14" at bounding box center [914, 502] width 30 height 30
type input "14/01/2026"
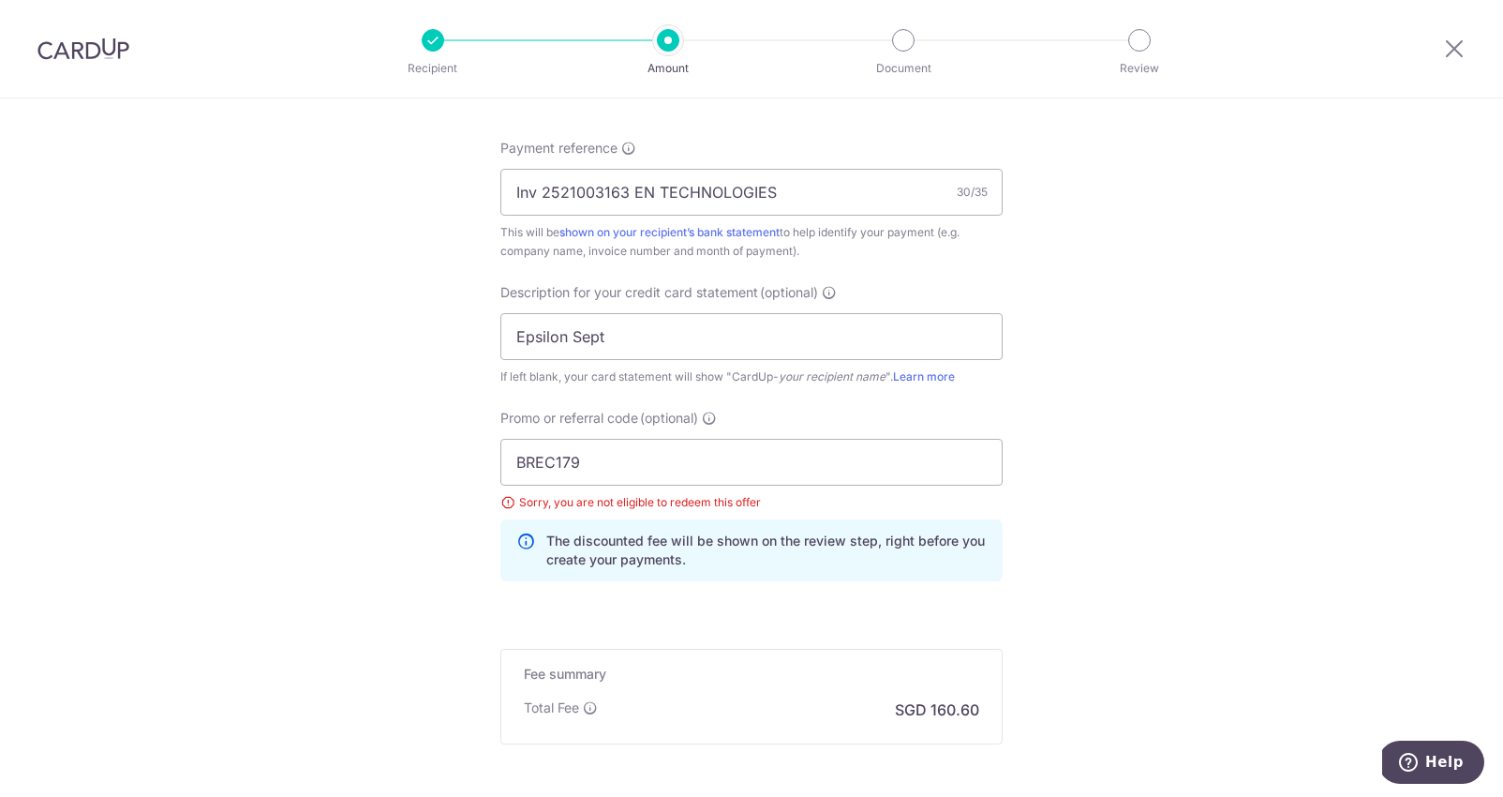
scroll to position [1329, 0]
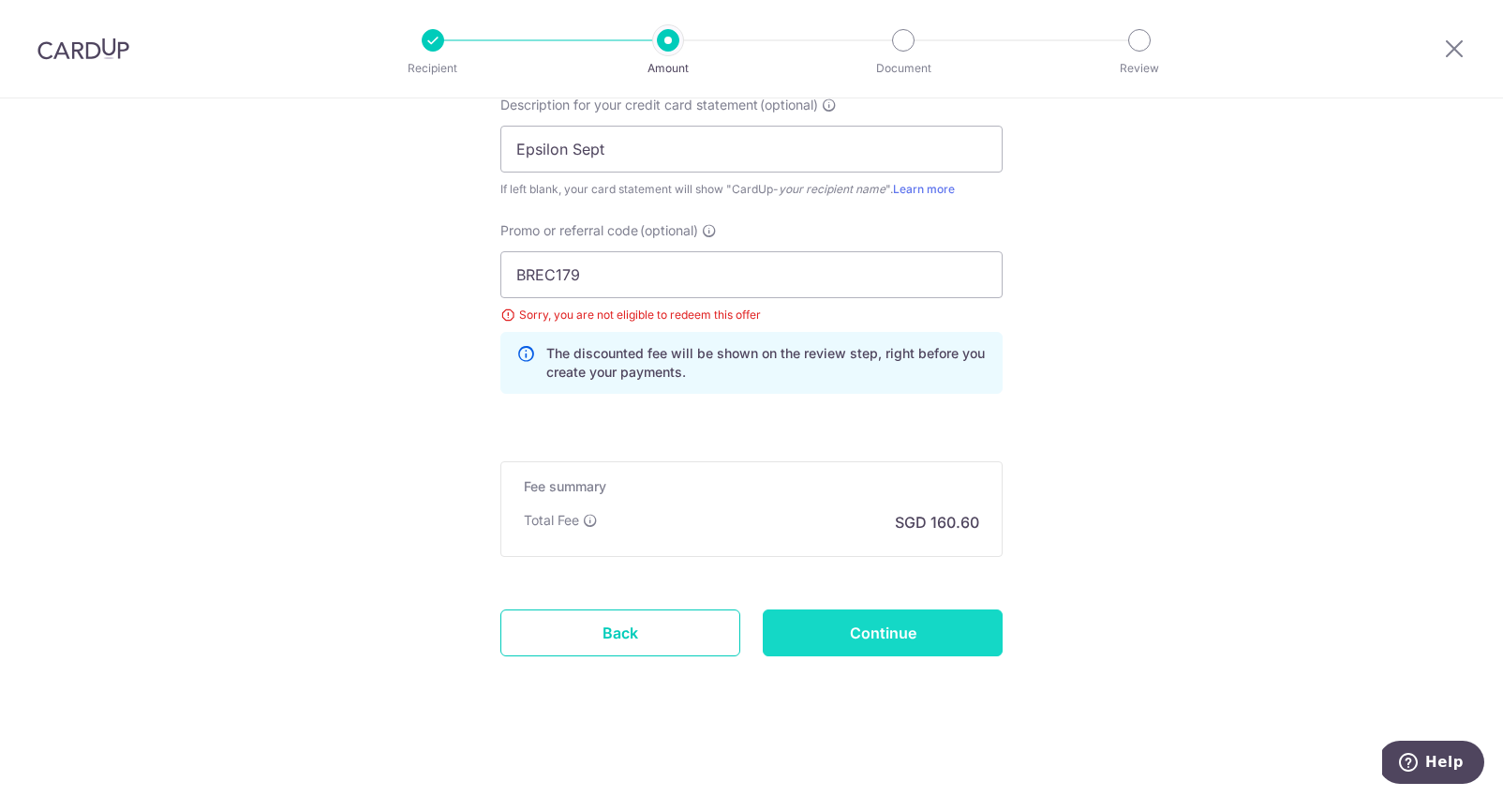
click at [807, 627] on input "Continue" at bounding box center [883, 632] width 240 height 47
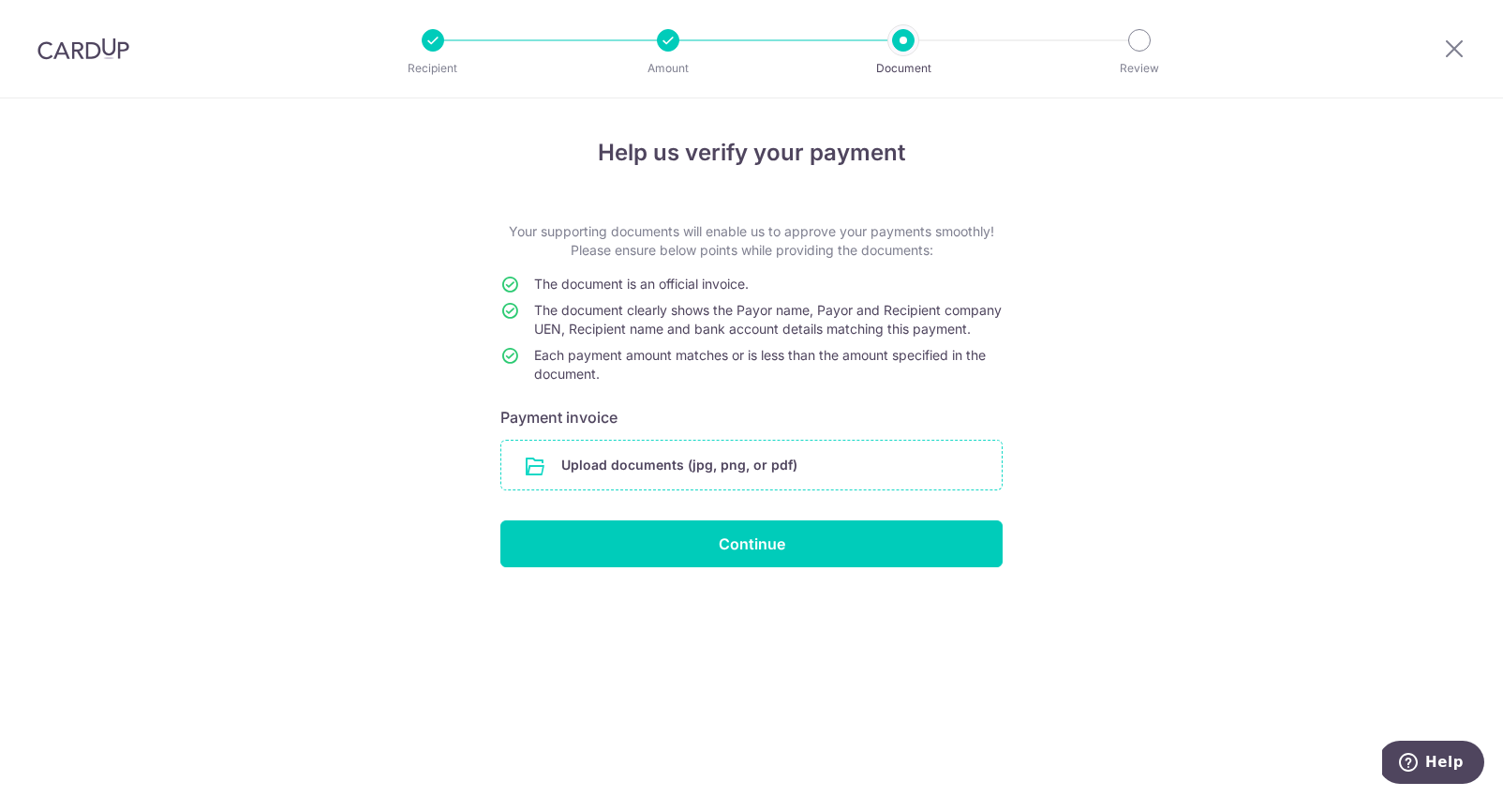
click at [831, 489] on input "file" at bounding box center [751, 464] width 500 height 49
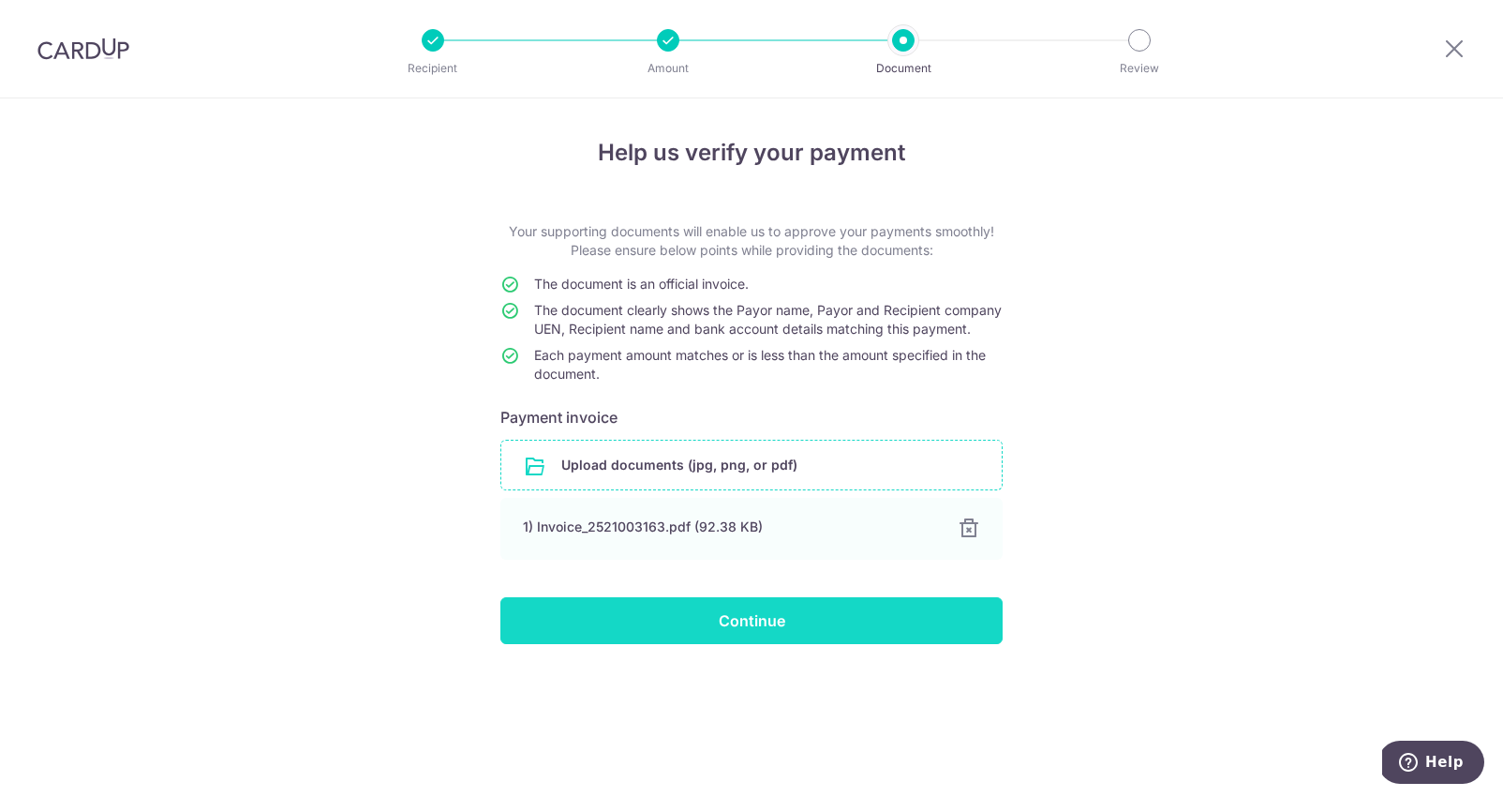
click at [778, 638] on input "Continue" at bounding box center [751, 620] width 502 height 47
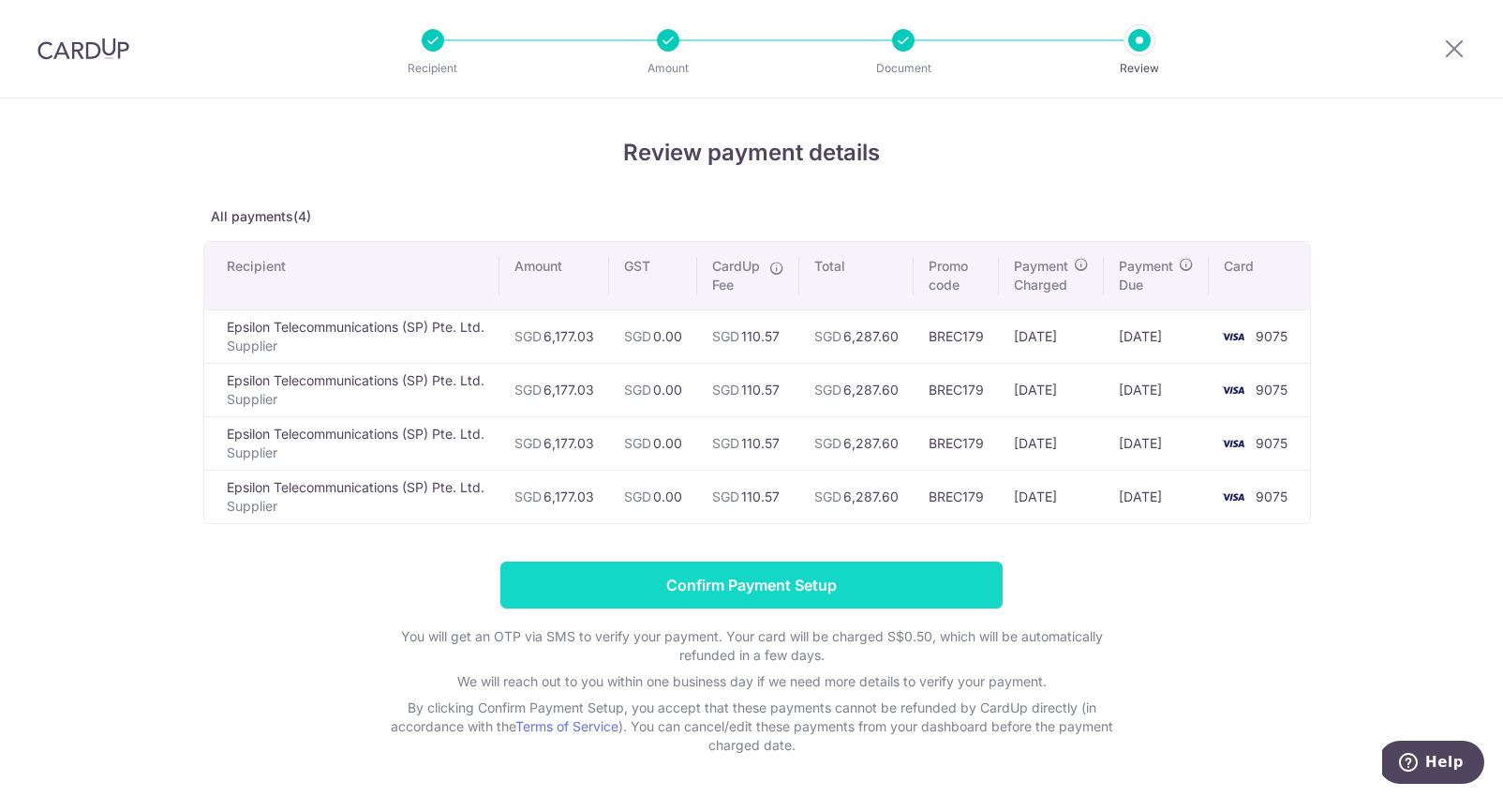
click at [777, 589] on input "Confirm Payment Setup" at bounding box center [751, 584] width 502 height 47
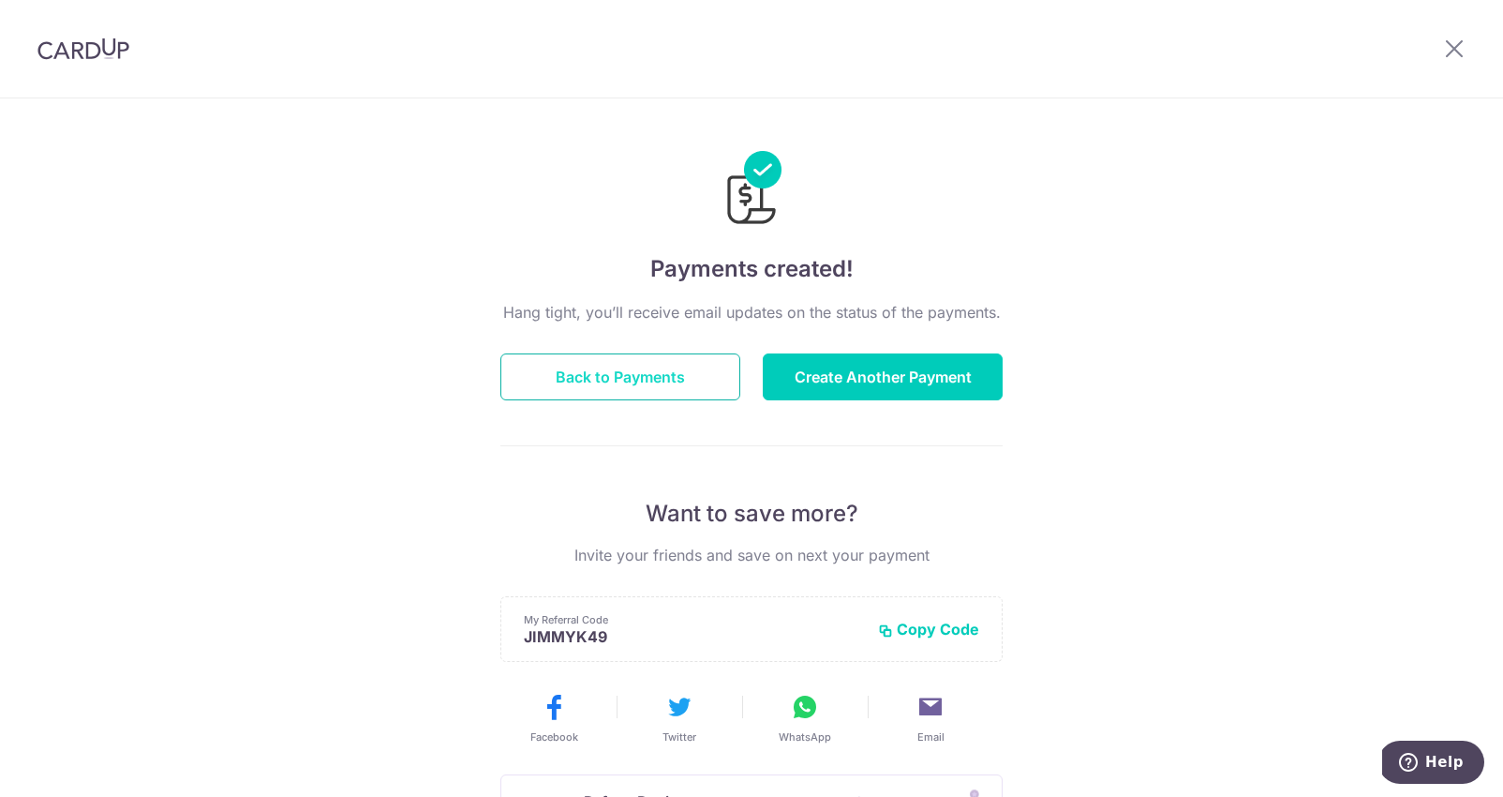
click at [684, 378] on button "Back to Payments" at bounding box center [620, 376] width 240 height 47
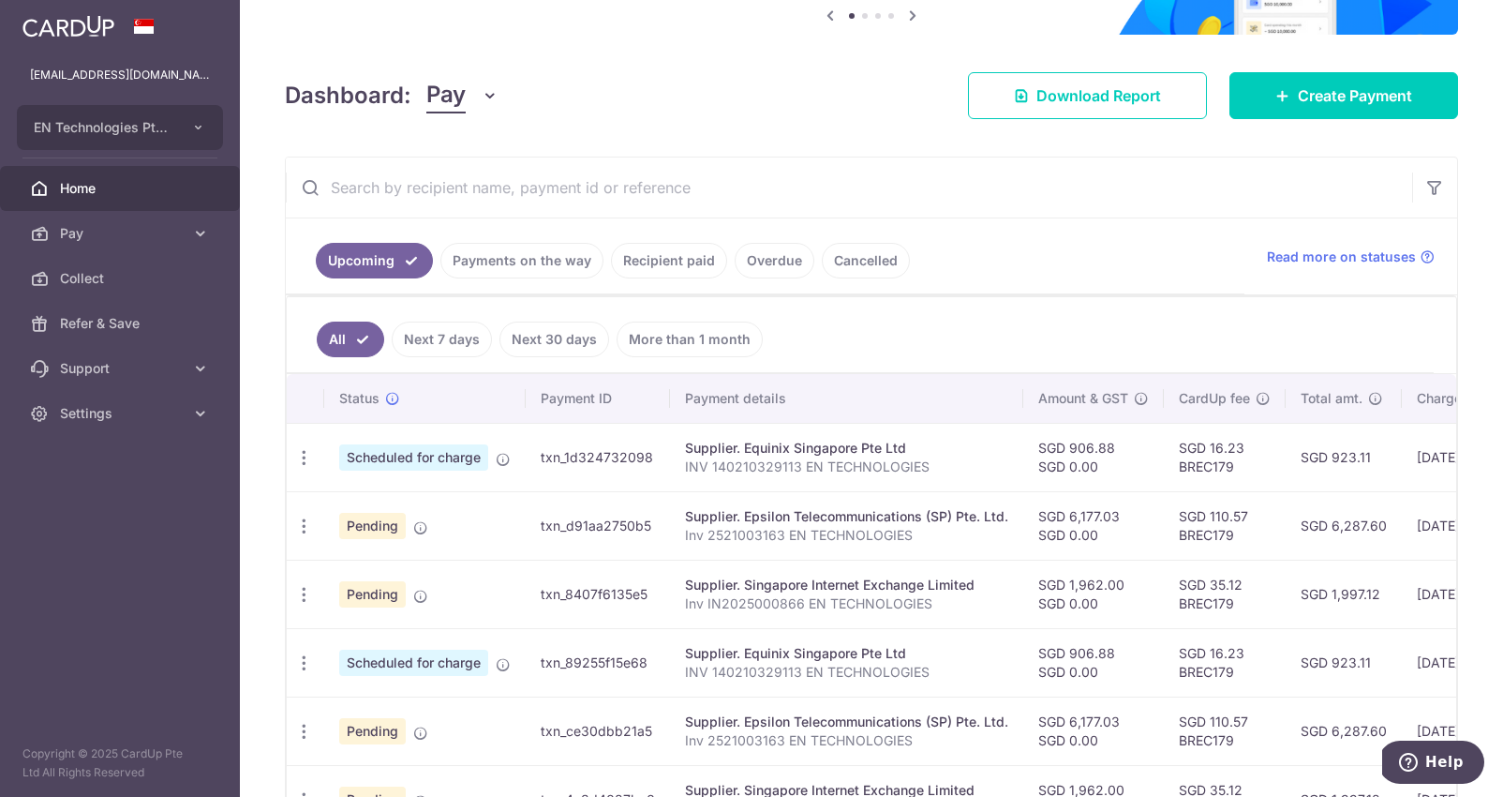
scroll to position [321, 0]
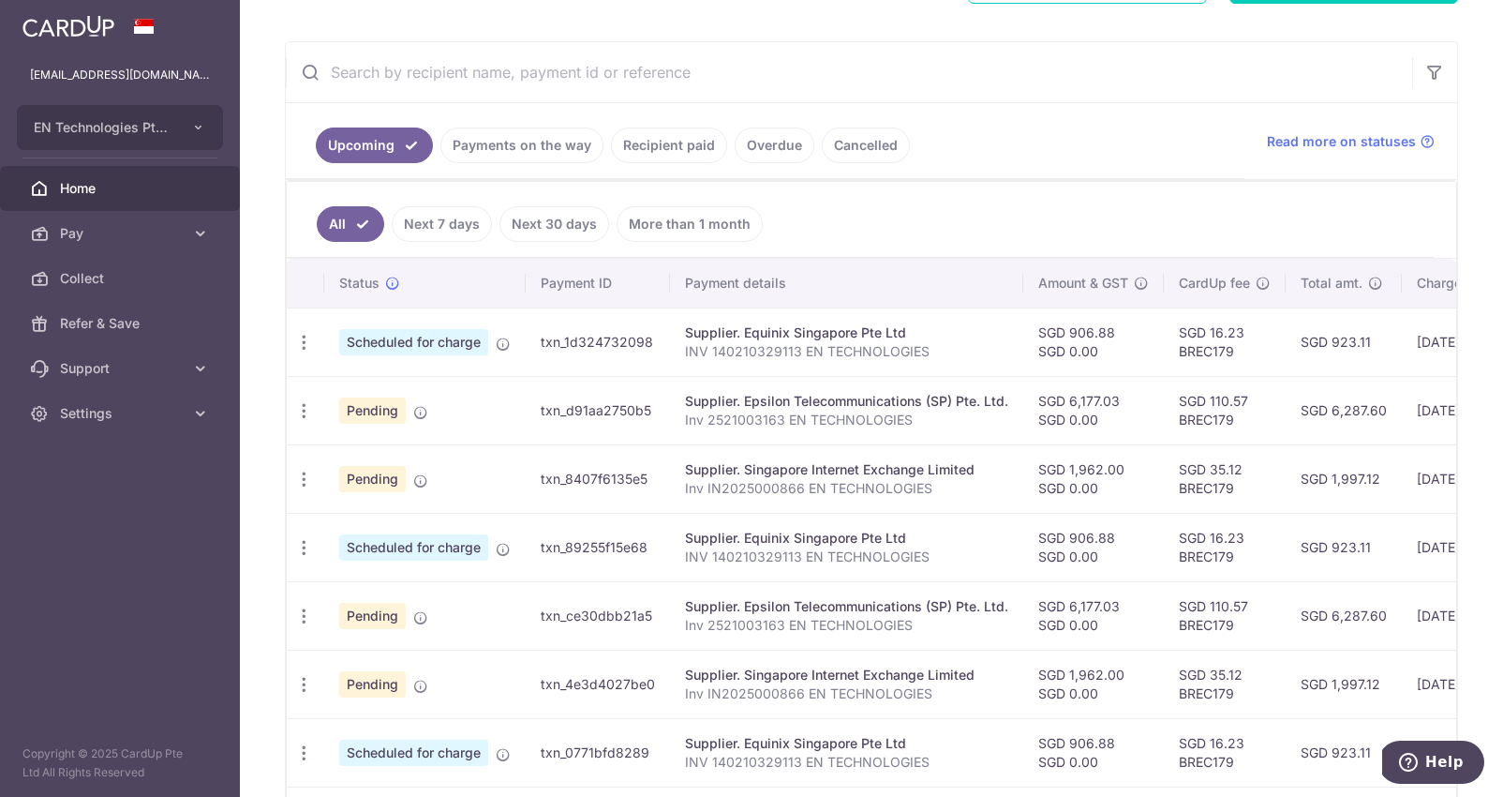
drag, startPoint x: 1067, startPoint y: 397, endPoint x: 1138, endPoint y: 400, distance: 70.3
click at [1138, 400] on td "SGD 6,177.03 SGD 0.00" at bounding box center [1093, 410] width 141 height 68
drag, startPoint x: 1333, startPoint y: 410, endPoint x: 1384, endPoint y: 410, distance: 51.6
click at [1384, 410] on td "SGD 6,287.60" at bounding box center [1344, 410] width 116 height 68
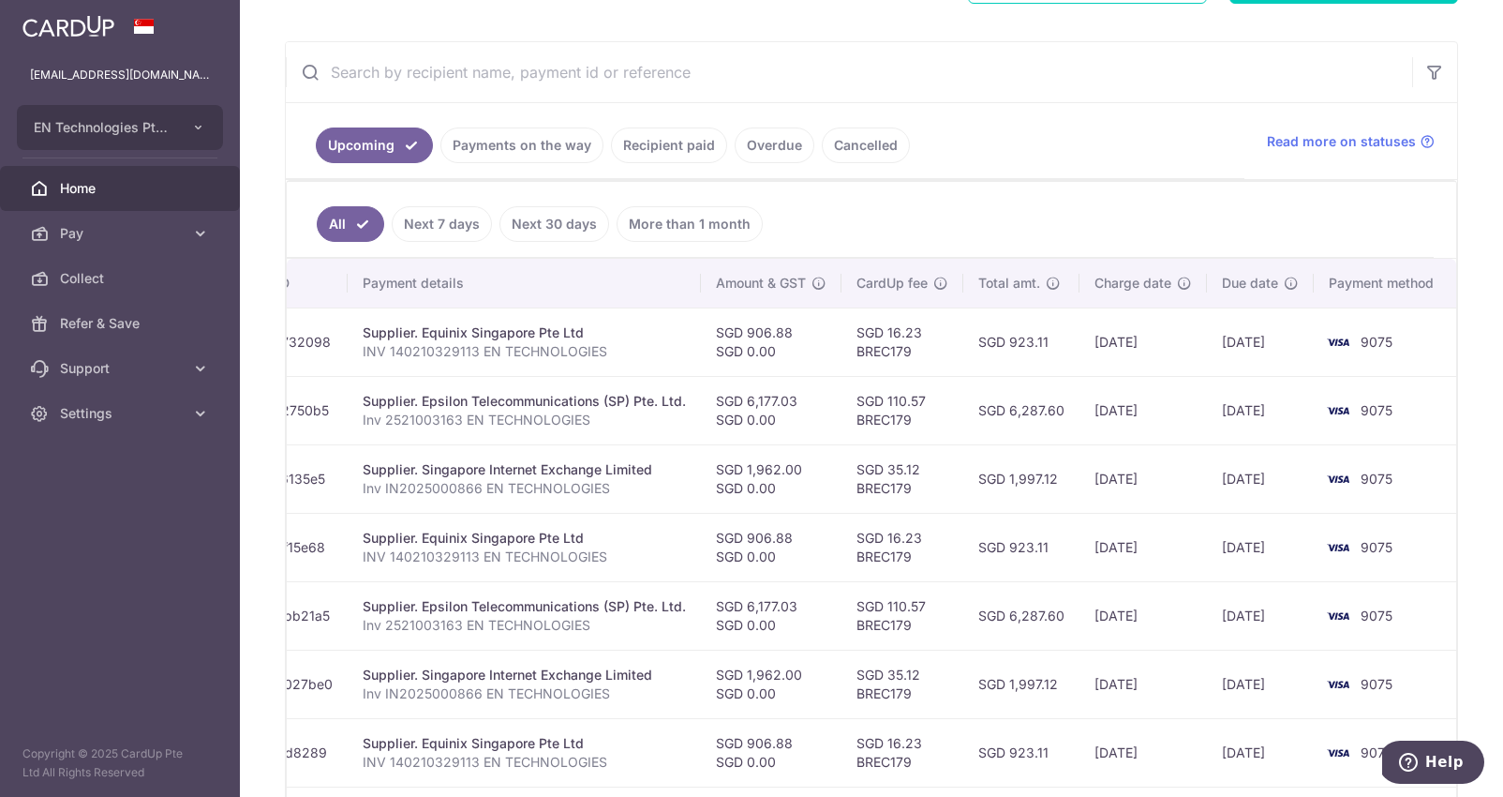
drag, startPoint x: 1084, startPoint y: 422, endPoint x: 1356, endPoint y: 419, distance: 271.8
click at [1363, 421] on tr "Update payment Cancel payment Pending txn_d91aa2750b5 Supplier. Epsilon Telecom…" at bounding box center [710, 410] width 1492 height 68
click at [573, 145] on link "Payments on the way" at bounding box center [521, 145] width 163 height 36
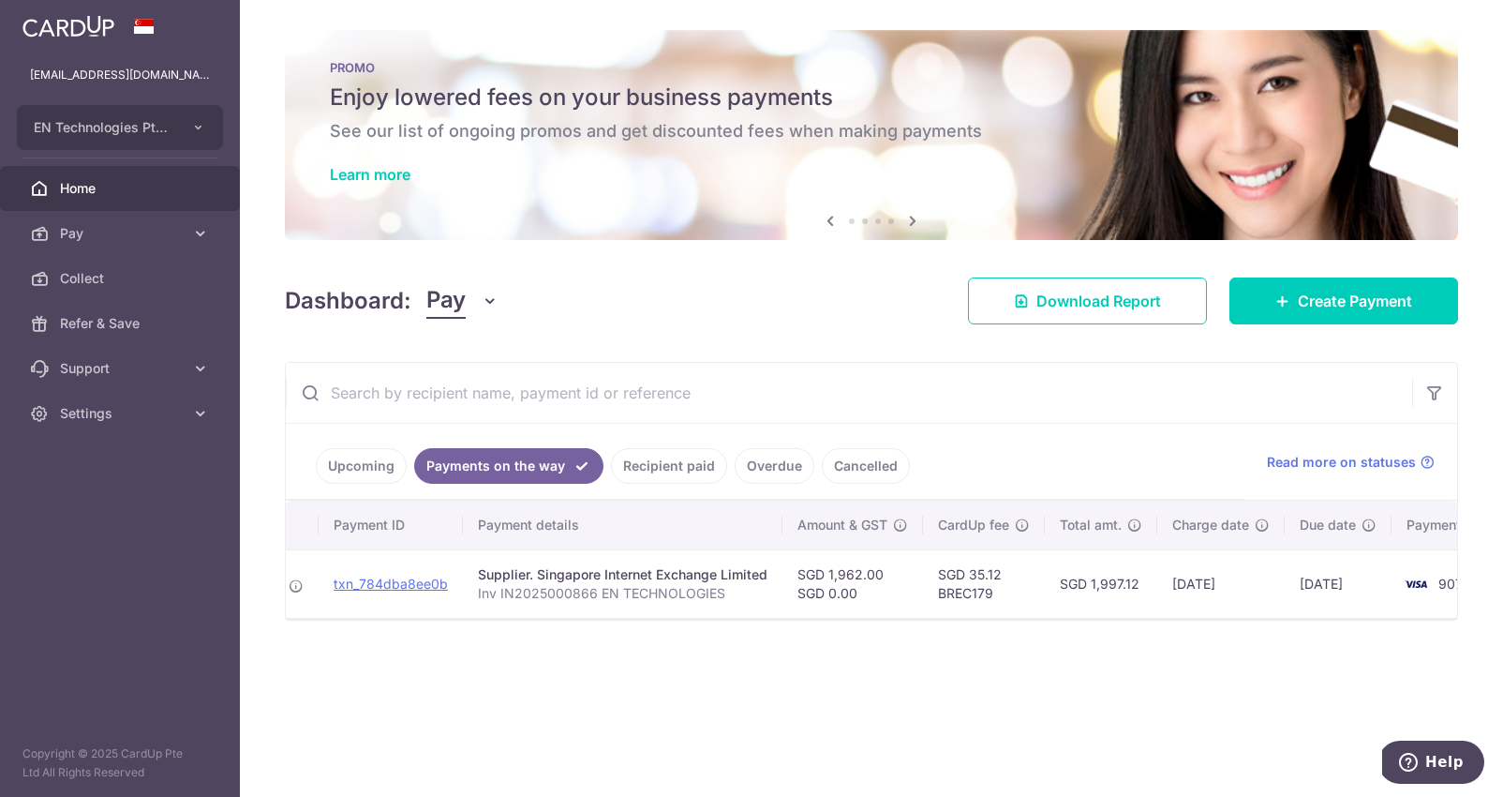
scroll to position [0, 251]
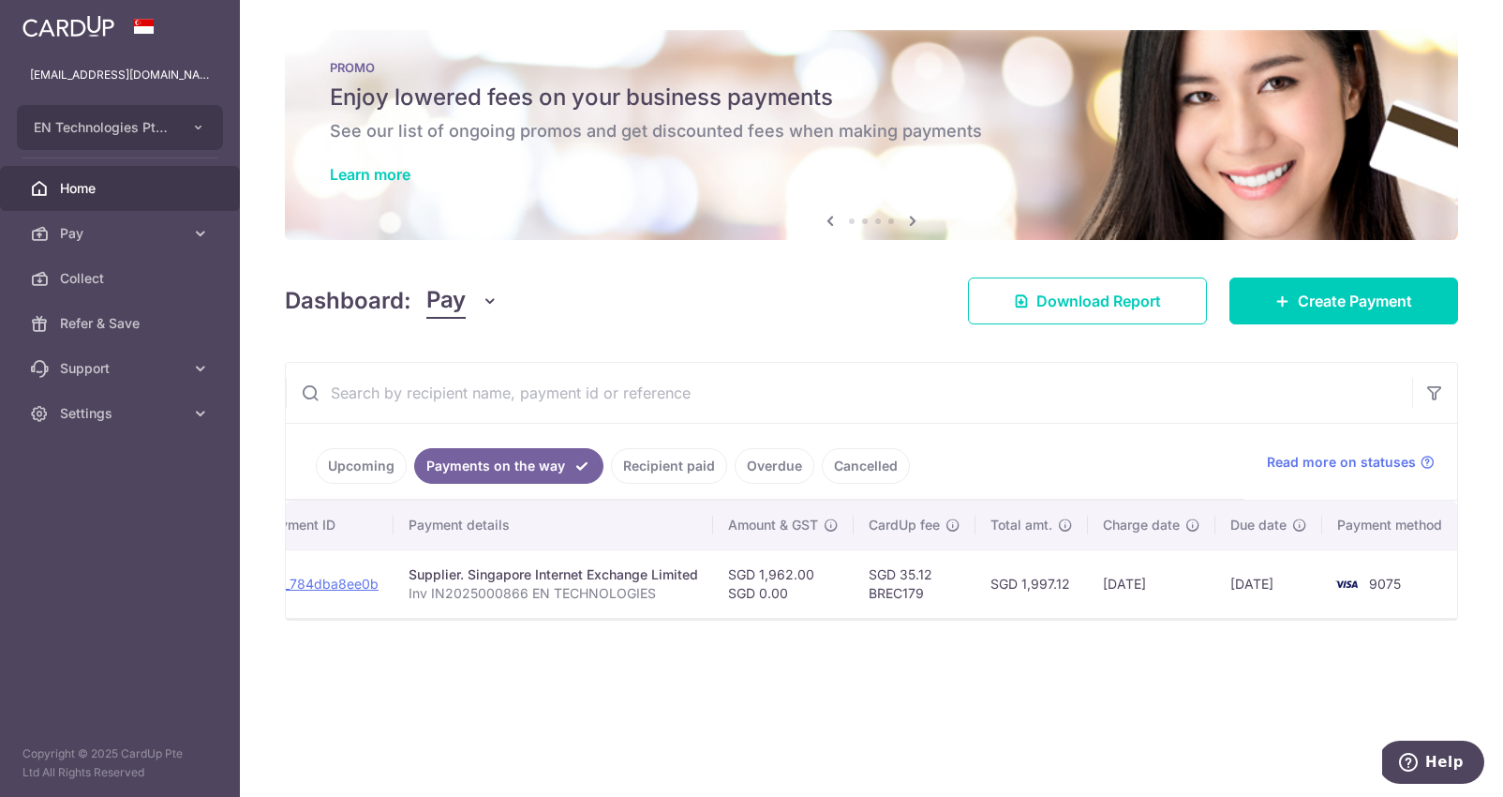
click at [381, 462] on link "Upcoming" at bounding box center [361, 466] width 91 height 36
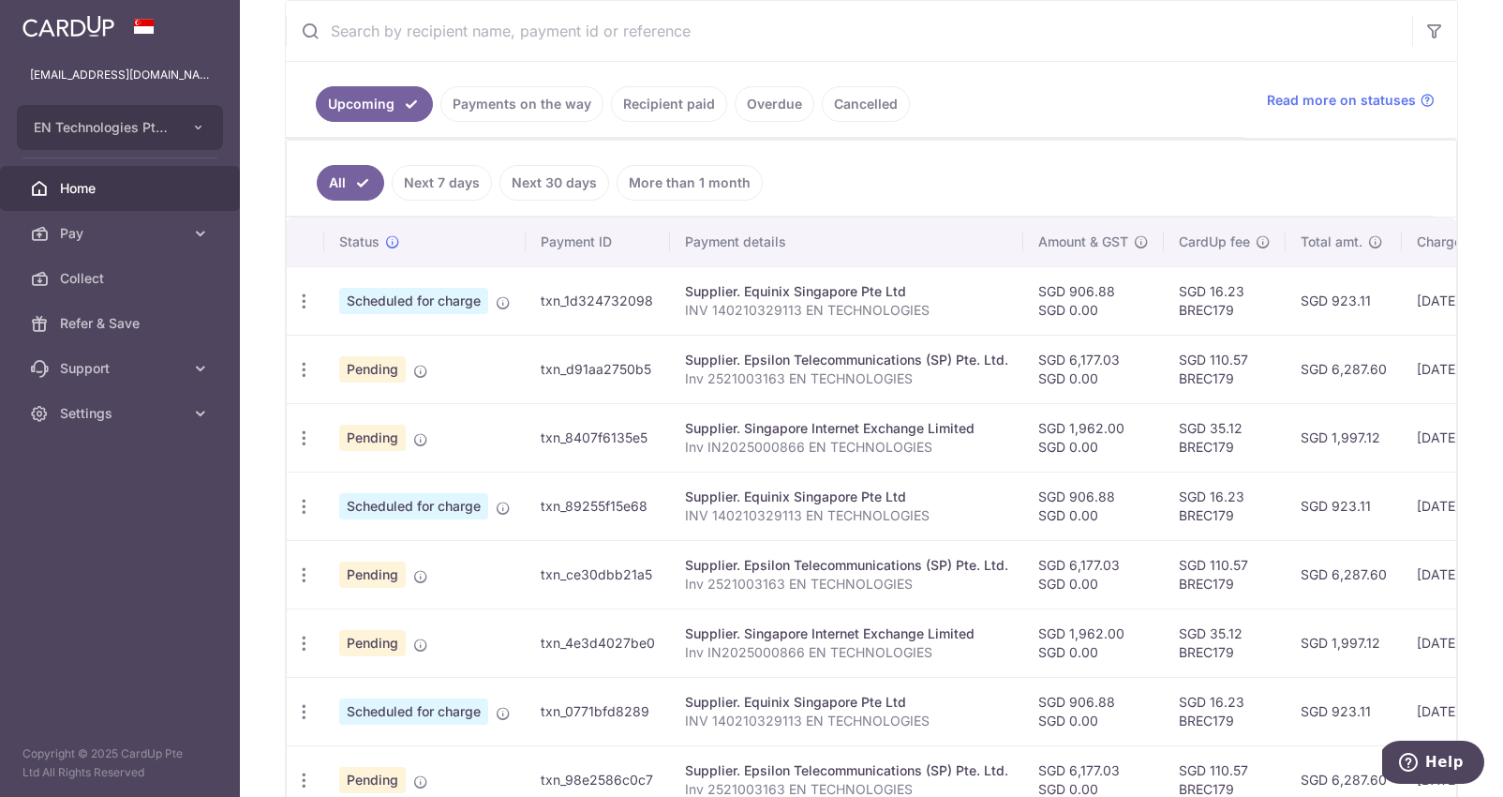
scroll to position [337, 0]
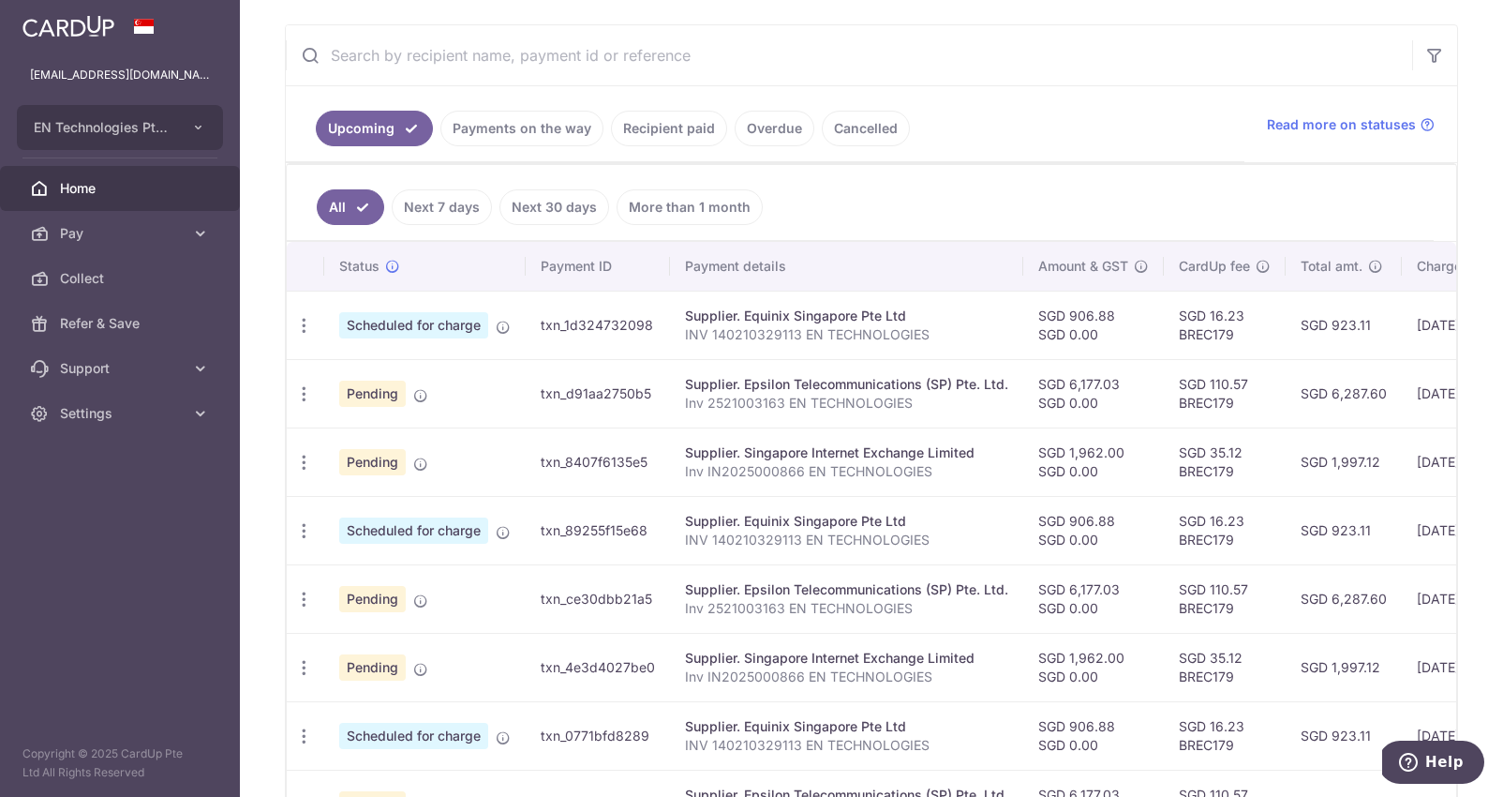
click at [537, 130] on link "Payments on the way" at bounding box center [521, 129] width 163 height 36
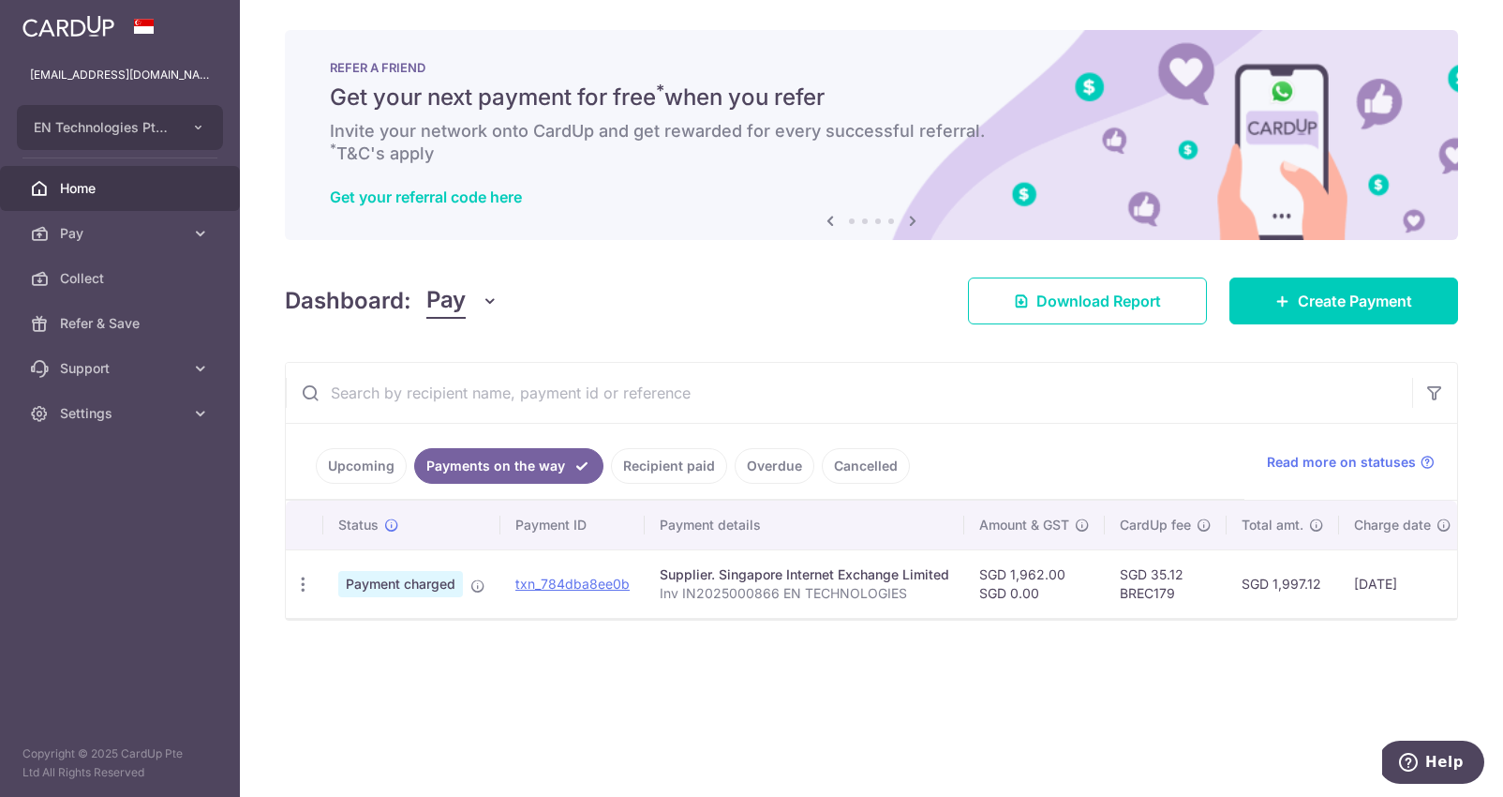
scroll to position [0, 251]
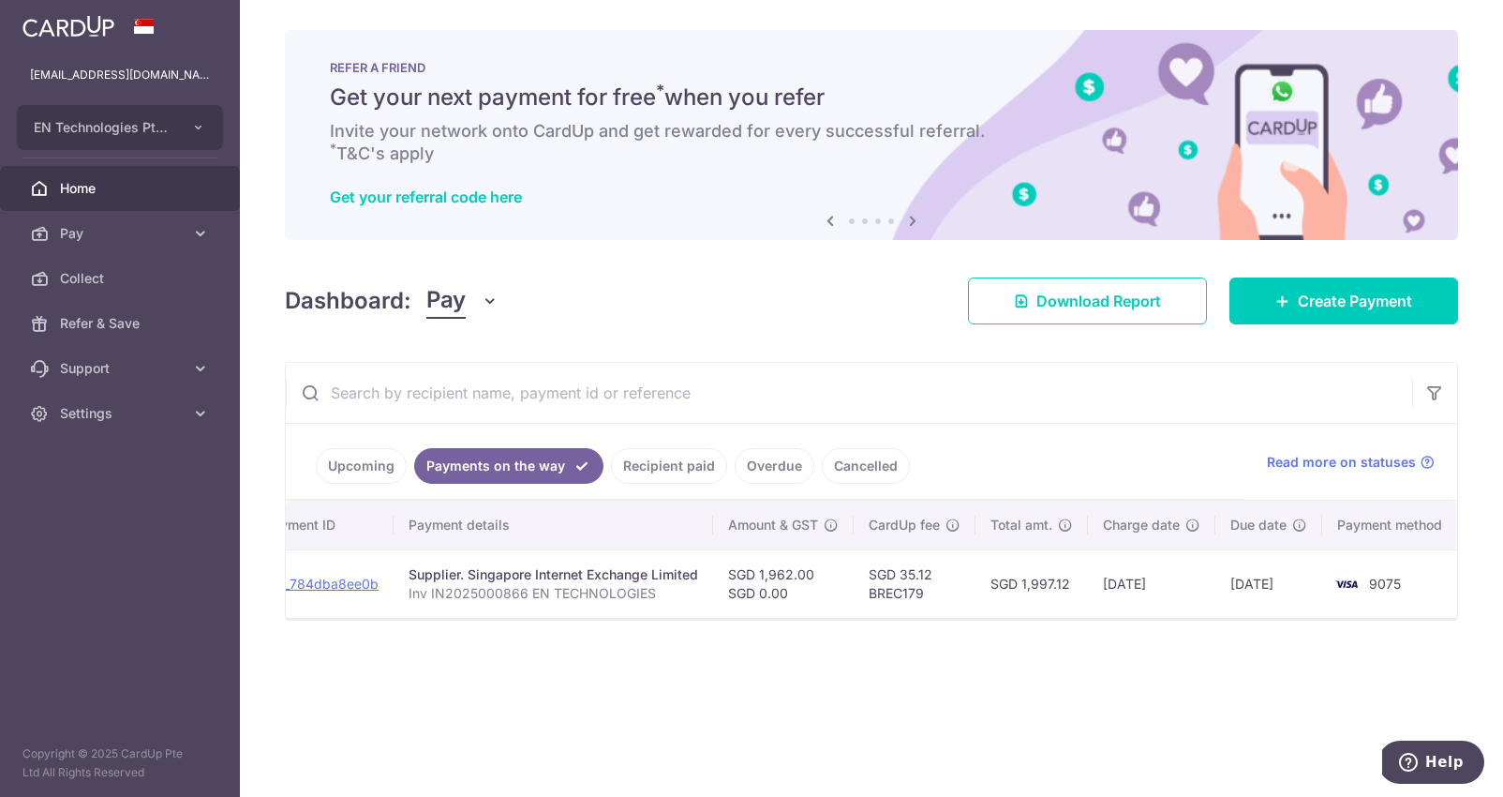
click at [380, 471] on link "Upcoming" at bounding box center [361, 466] width 91 height 36
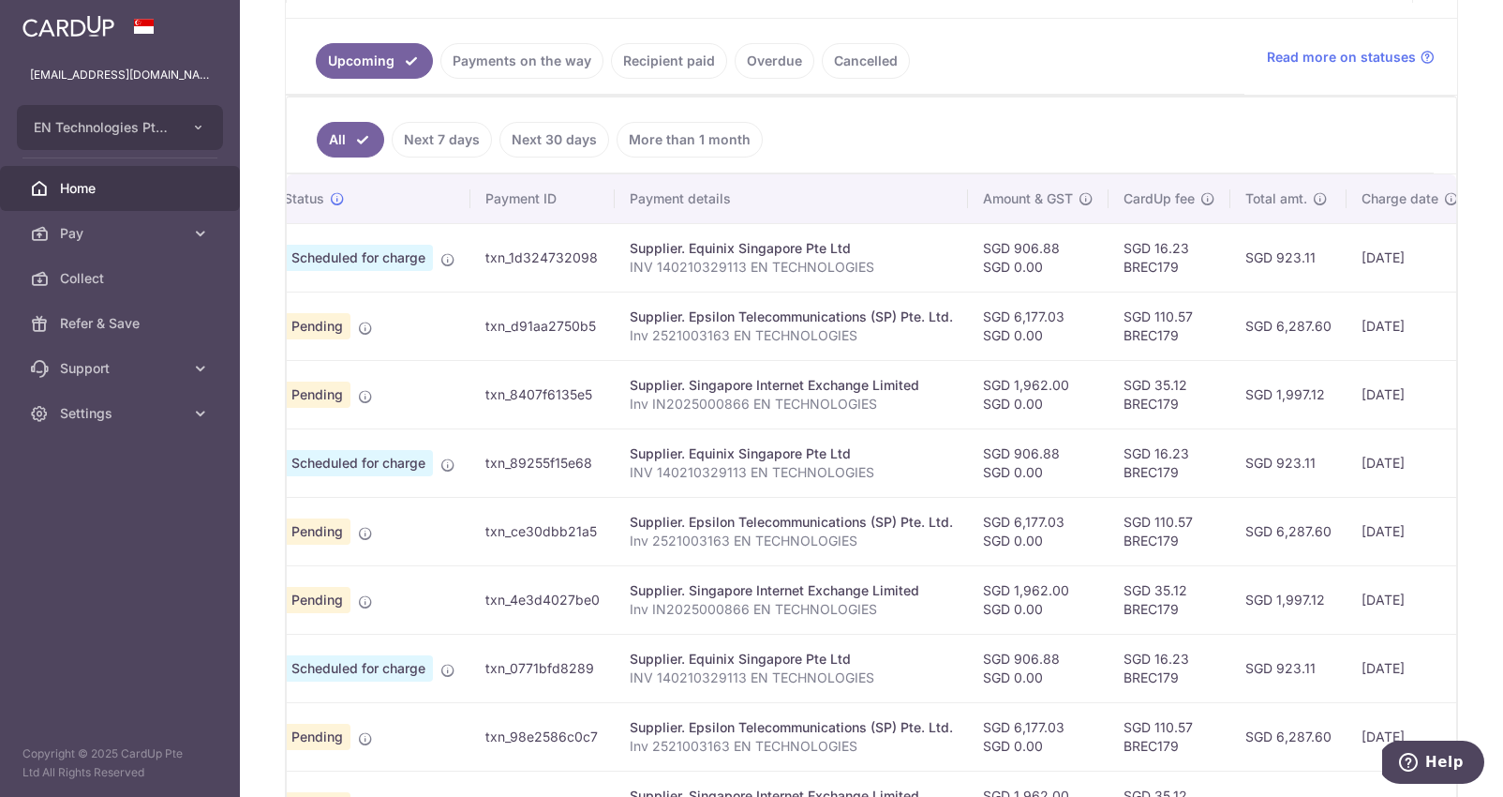
scroll to position [0, 185]
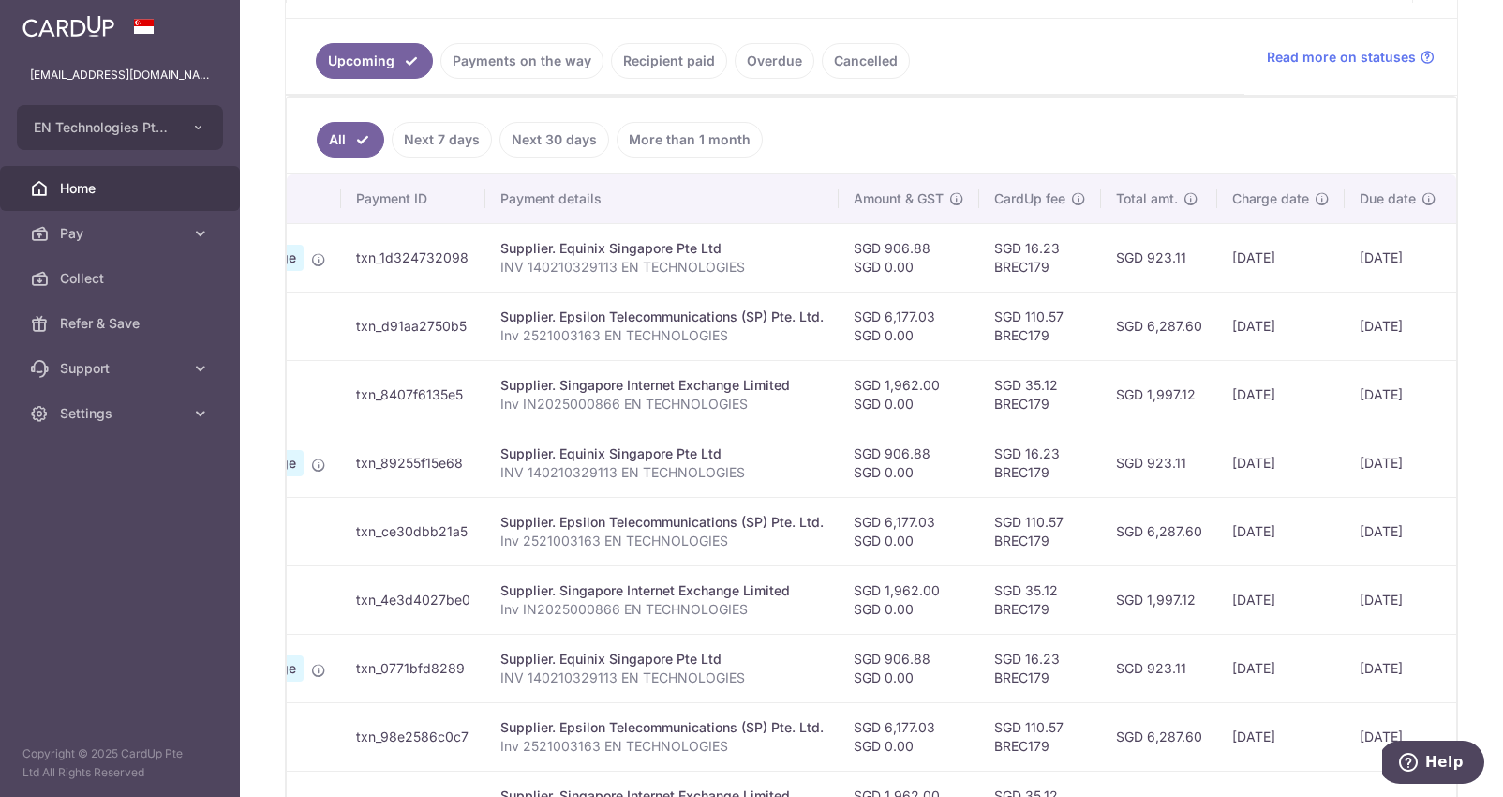
drag, startPoint x: 1081, startPoint y: 341, endPoint x: 1466, endPoint y: 352, distance: 384.4
click at [1466, 352] on tr "Update payment Cancel payment Pending txn_d91aa2750b5 Supplier. Epsilon Telecom…" at bounding box center [848, 325] width 1492 height 68
click at [1290, 338] on td "[DATE]" at bounding box center [1280, 325] width 127 height 68
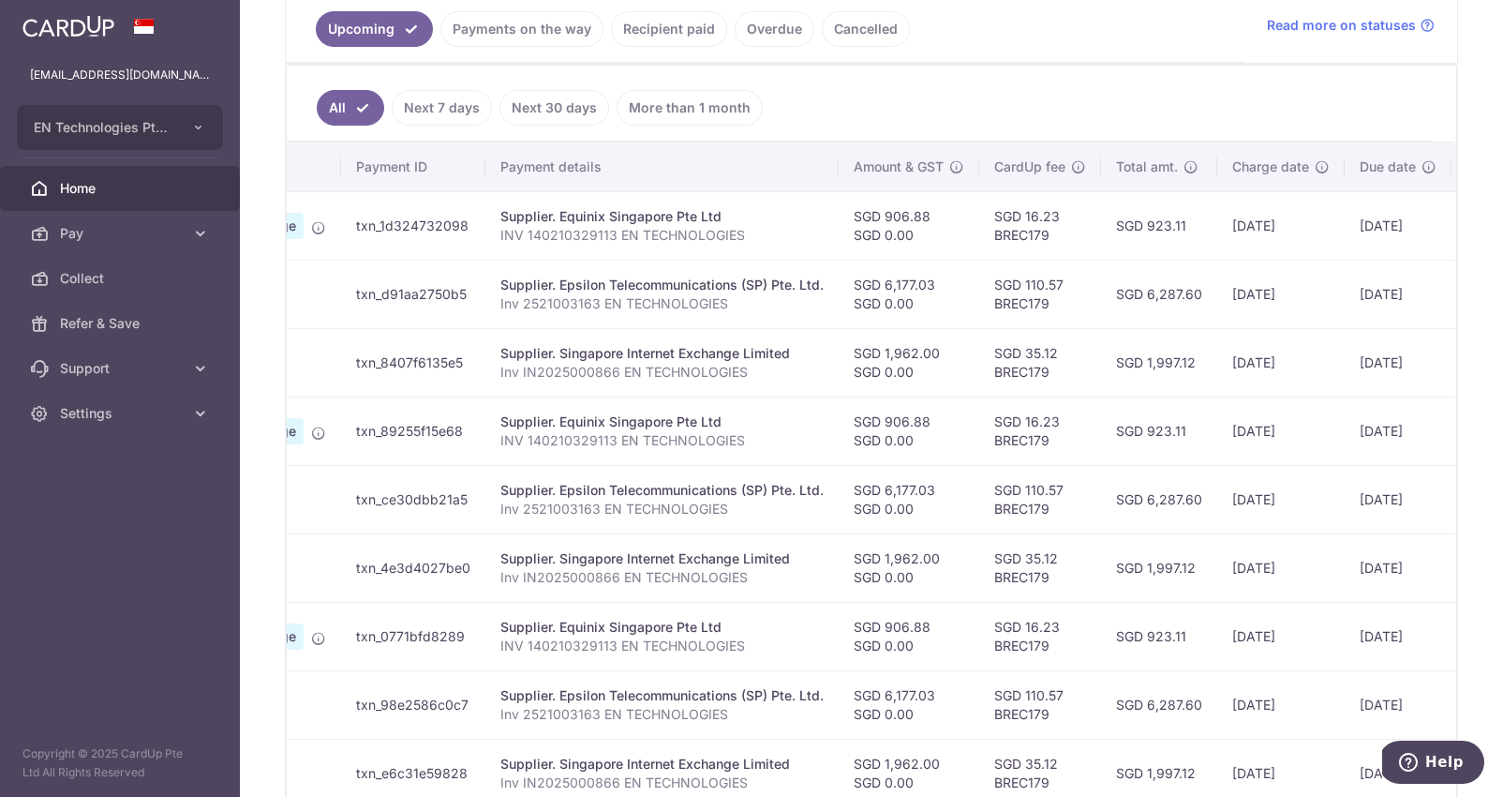
scroll to position [439, 0]
